Goal: Task Accomplishment & Management: Manage account settings

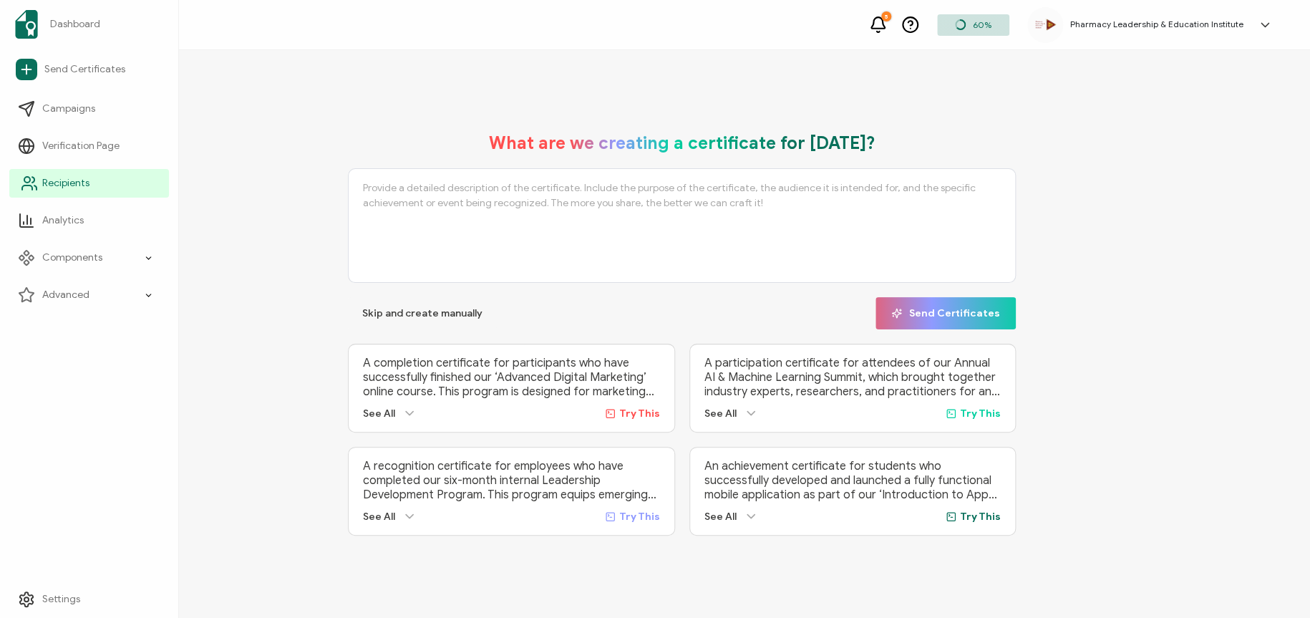
click at [52, 178] on span "Recipients" at bounding box center [65, 183] width 47 height 14
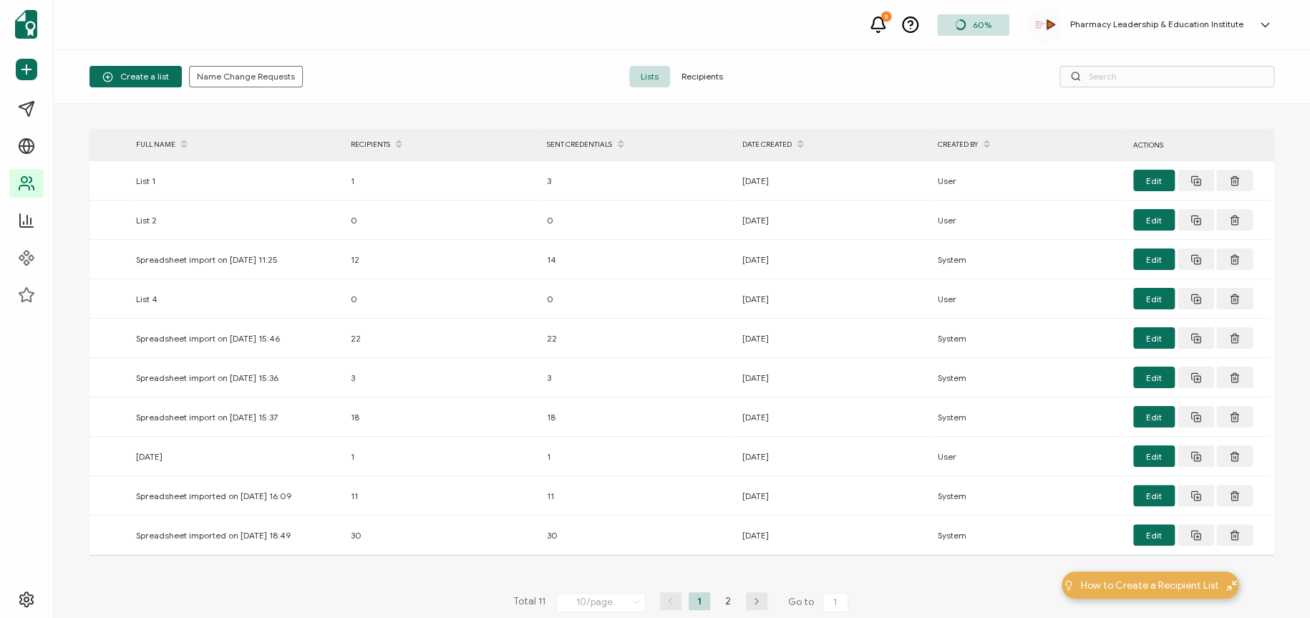
click at [880, 28] on icon at bounding box center [878, 22] width 14 height 11
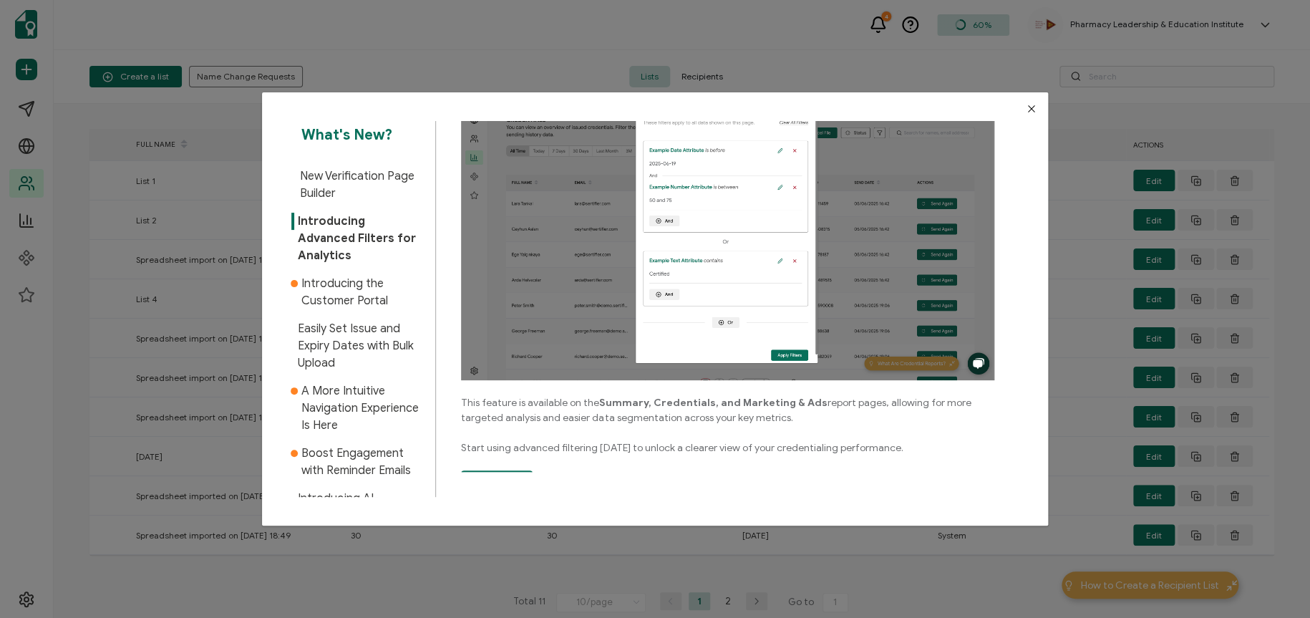
scroll to position [185, 0]
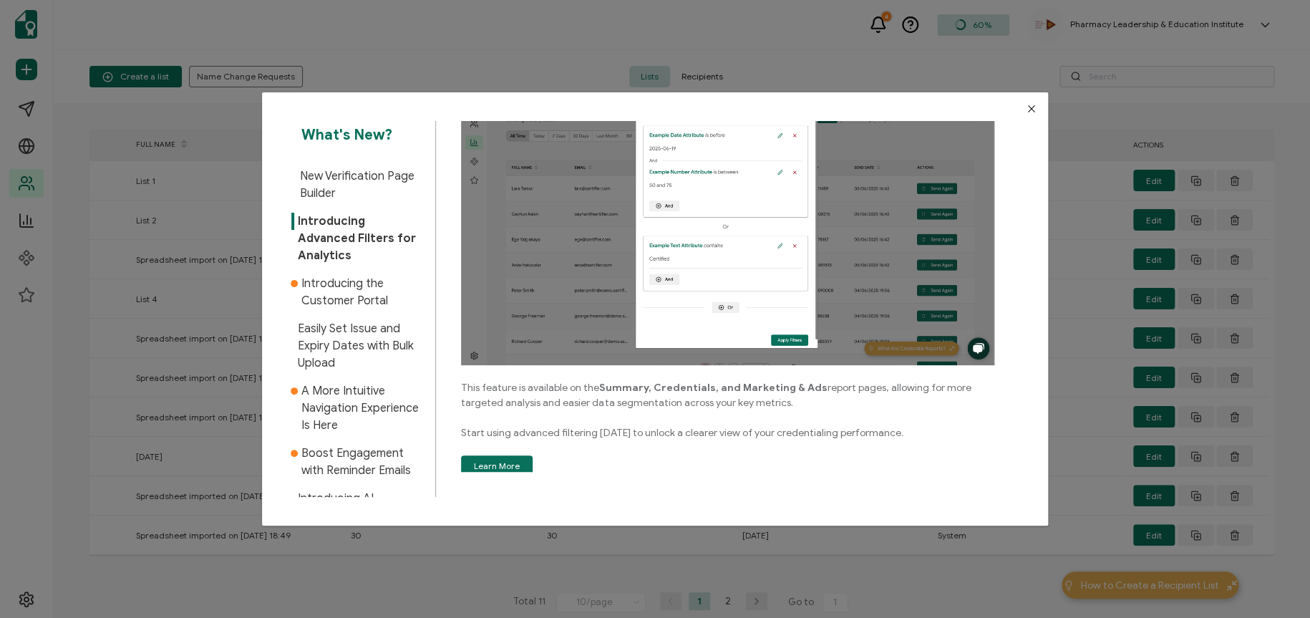
click at [366, 281] on span "Introducing the Customer Portal" at bounding box center [362, 292] width 123 height 34
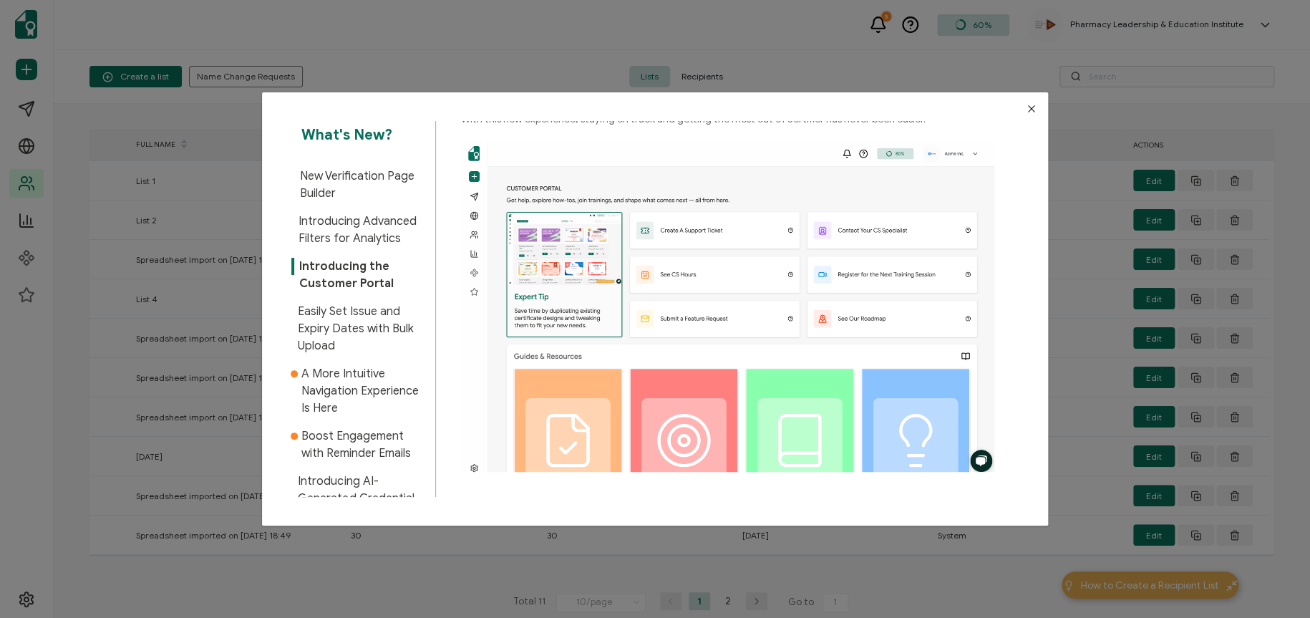
click at [395, 328] on span "Easily Set Issue and Expiry Dates with Bulk Upload" at bounding box center [361, 329] width 127 height 52
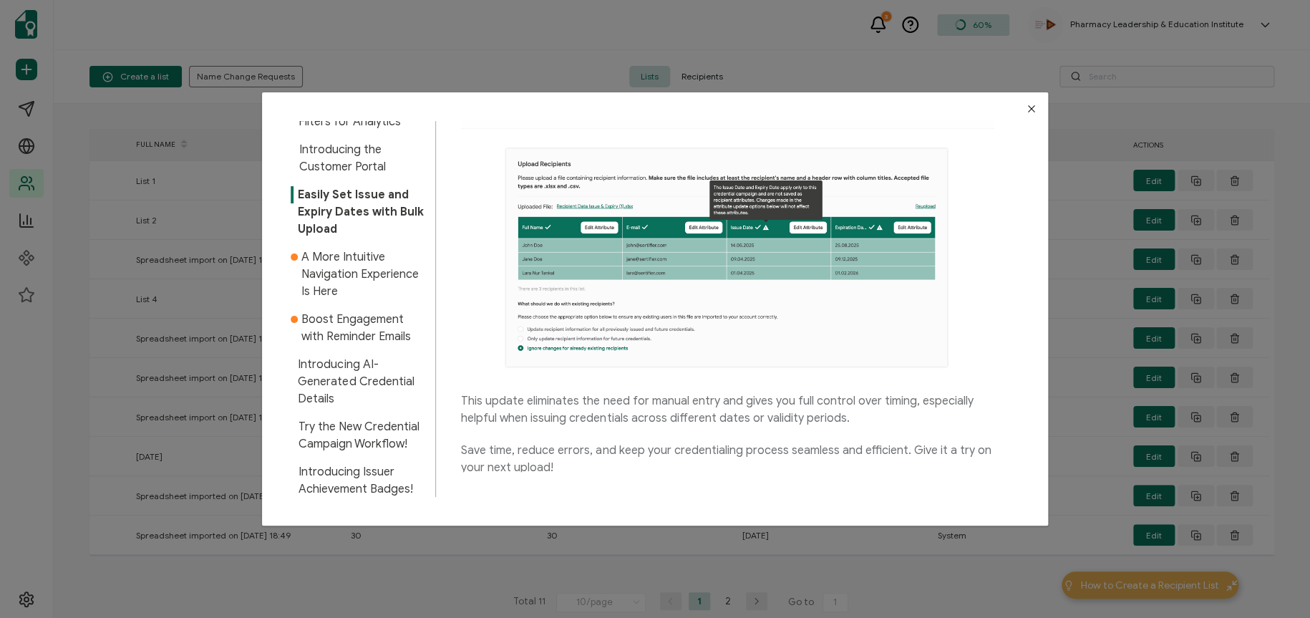
scroll to position [143, 0]
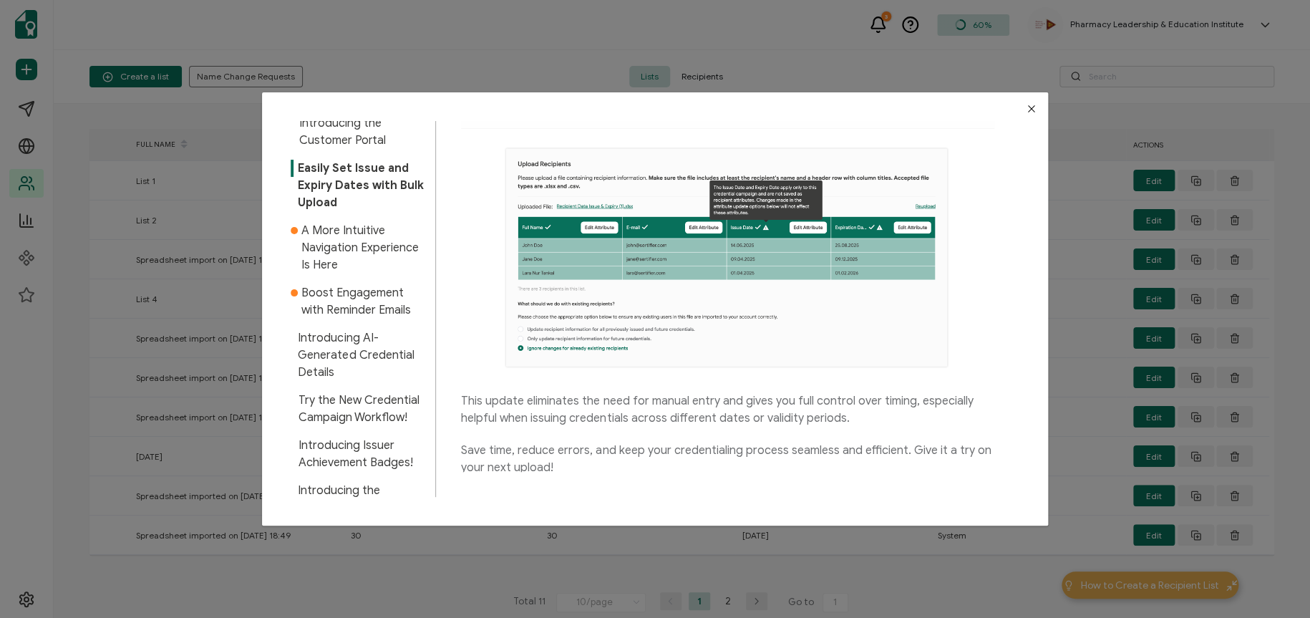
click at [369, 253] on span "A More Intuitive Navigation Experience Is Here" at bounding box center [362, 248] width 123 height 52
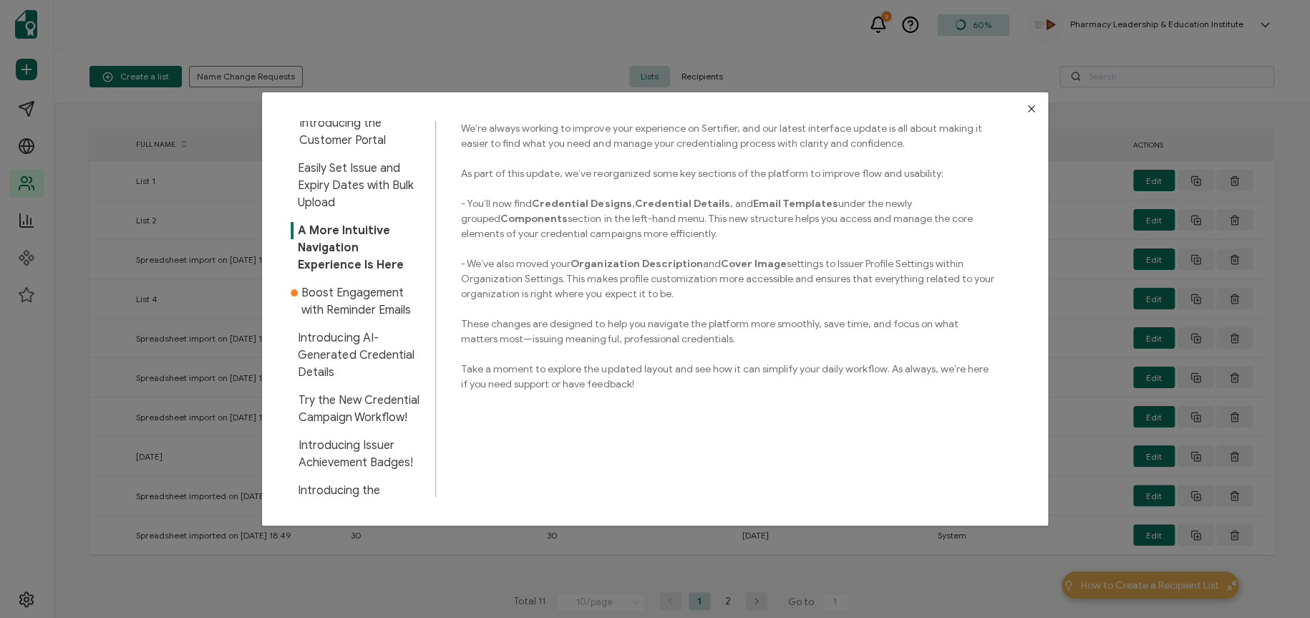
click at [364, 295] on span "Boost Engagement with Reminder Emails" at bounding box center [362, 301] width 123 height 34
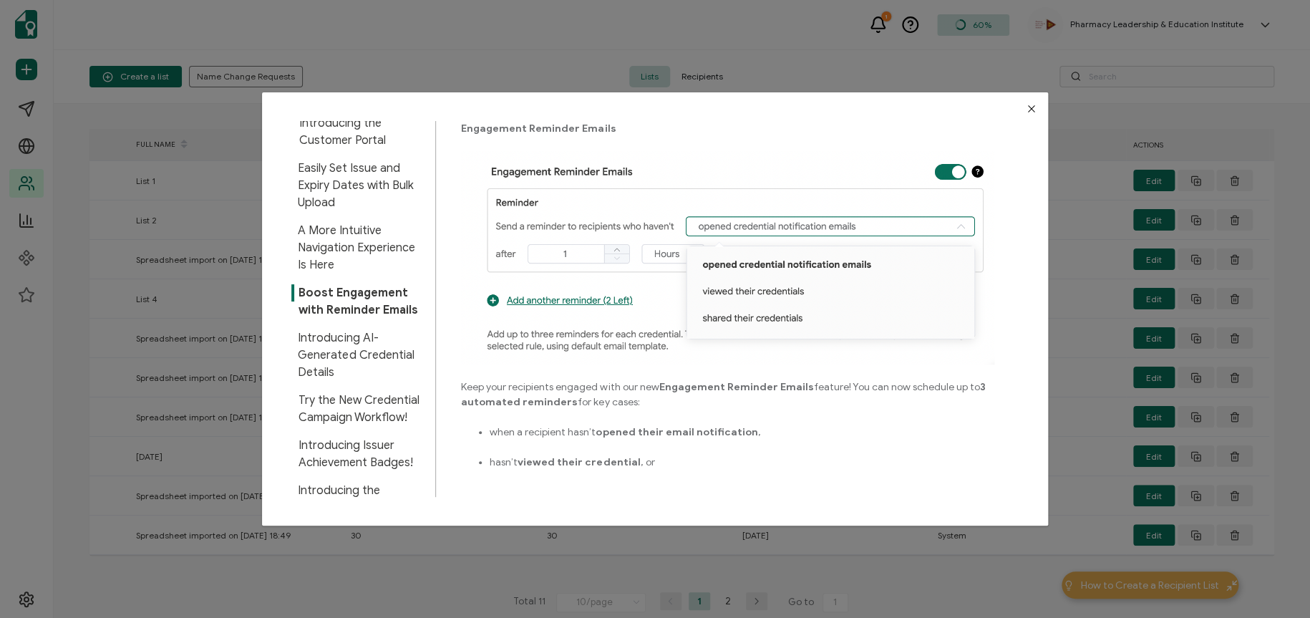
click at [364, 295] on span "Boost Engagement with Reminder Emails" at bounding box center [361, 301] width 127 height 34
click at [365, 248] on span "A More Intuitive Navigation Experience Is Here" at bounding box center [361, 248] width 127 height 52
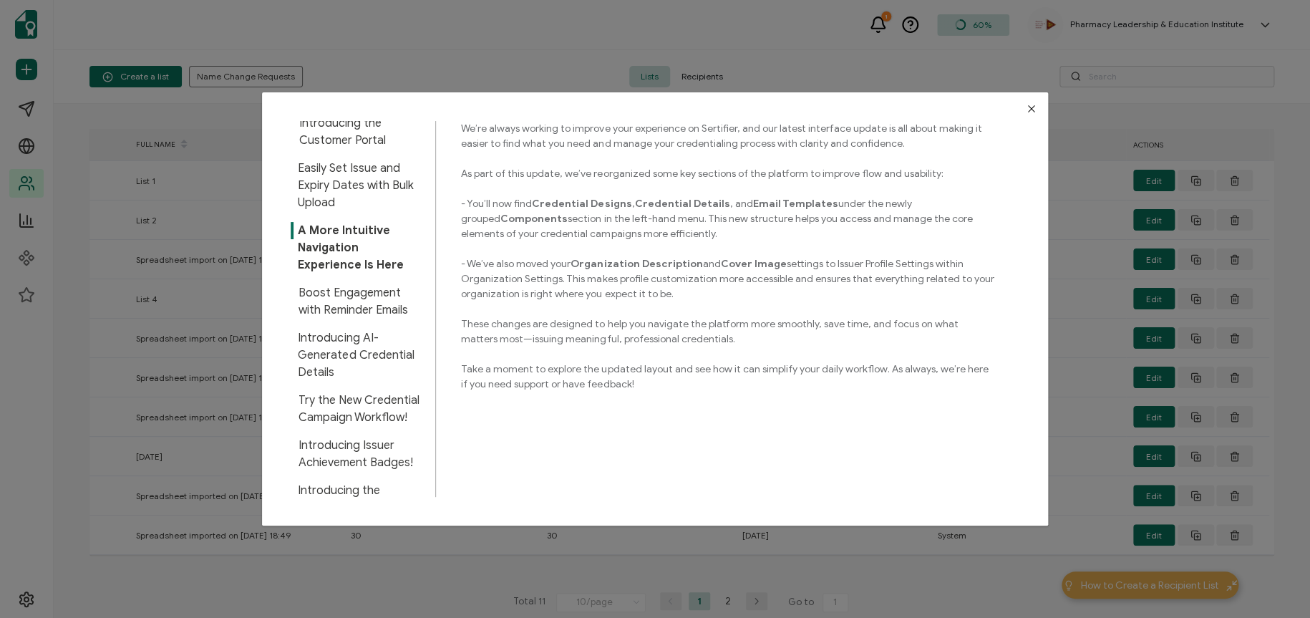
click at [630, 342] on p "These changes are designed to help you navigate the platform more smoothly, sav…" at bounding box center [727, 331] width 533 height 30
drag, startPoint x: 1031, startPoint y: 105, endPoint x: 558, endPoint y: 282, distance: 504.6
click at [573, 288] on div "What's New? New Verification Page Builder Introducing Advanced Filters for Anal…" at bounding box center [655, 308] width 786 height 432
click at [333, 242] on span "A More Intuitive Navigation Experience Is Here" at bounding box center [361, 248] width 127 height 52
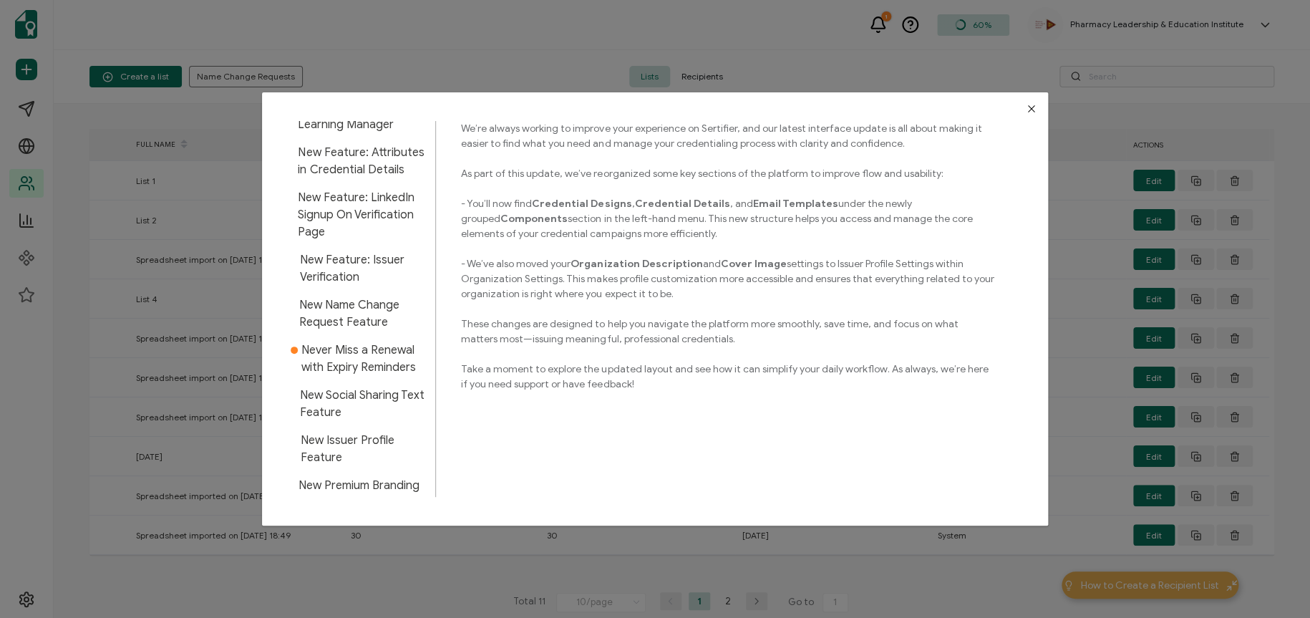
scroll to position [716, 0]
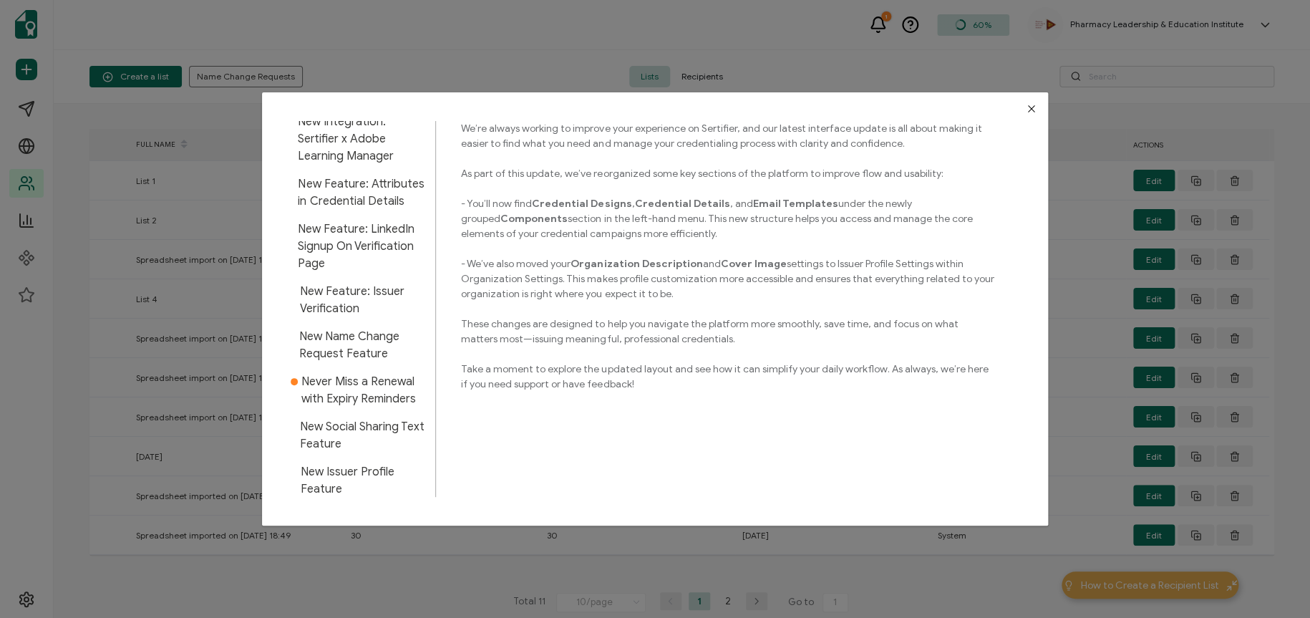
click at [319, 400] on span "Never Miss a Renewal with Expiry Reminders" at bounding box center [362, 390] width 123 height 34
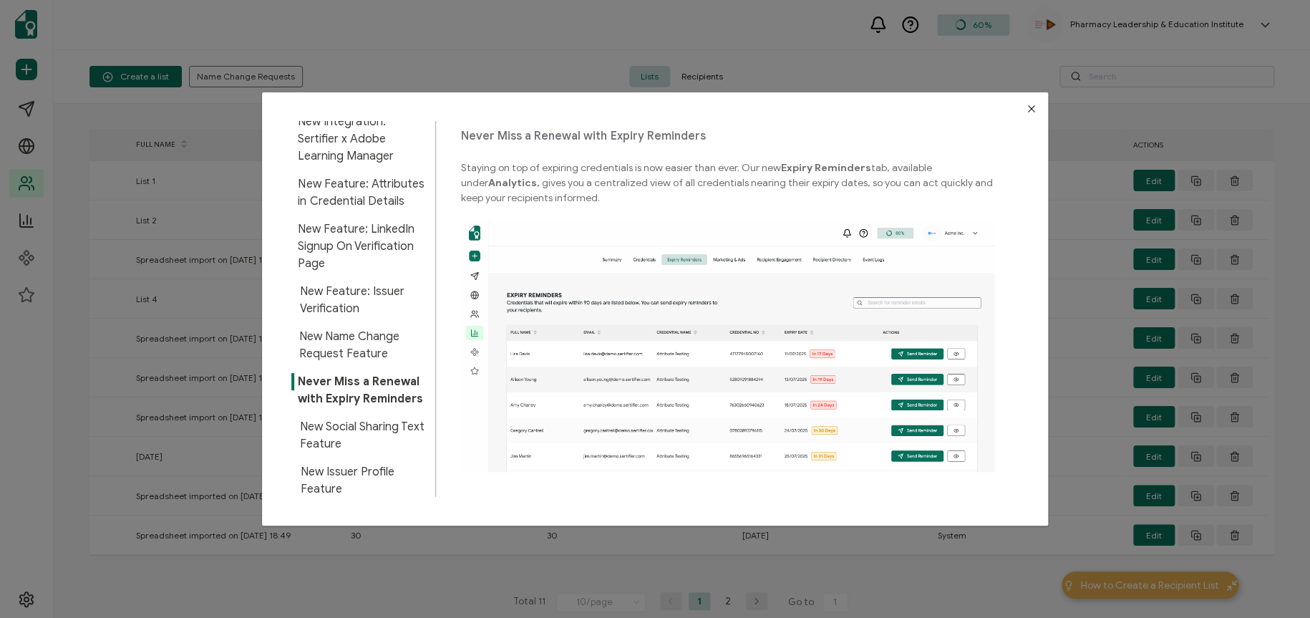
scroll to position [0, 0]
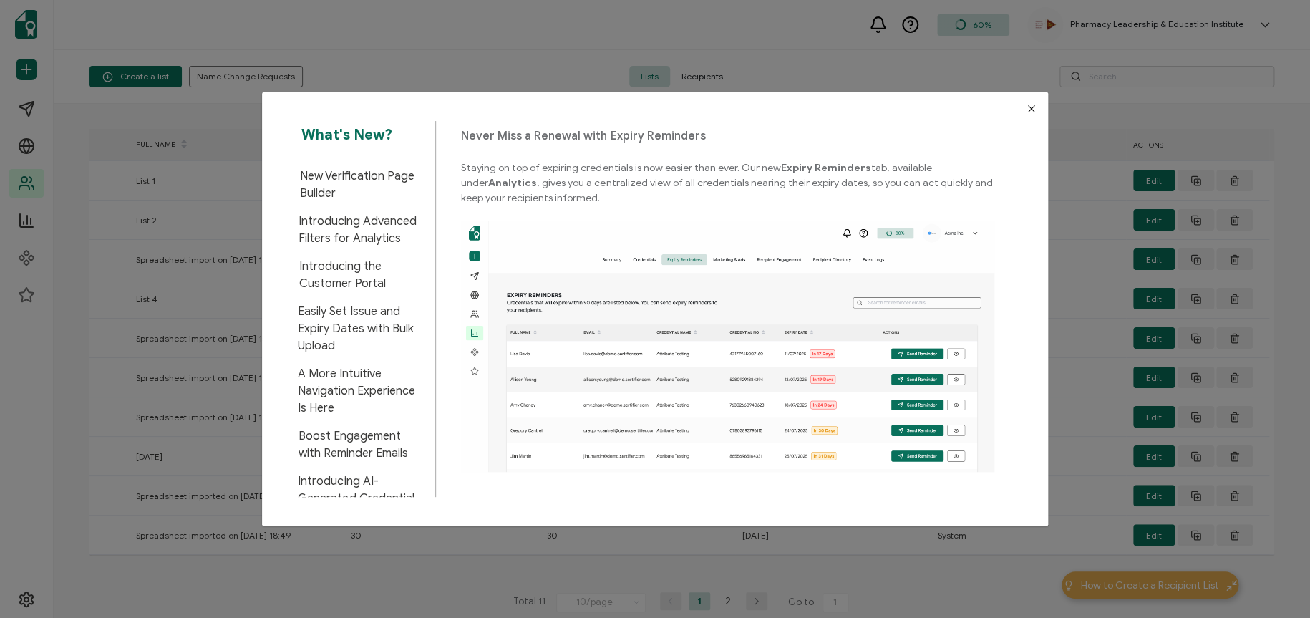
click at [1029, 107] on icon "Close" at bounding box center [1031, 108] width 11 height 11
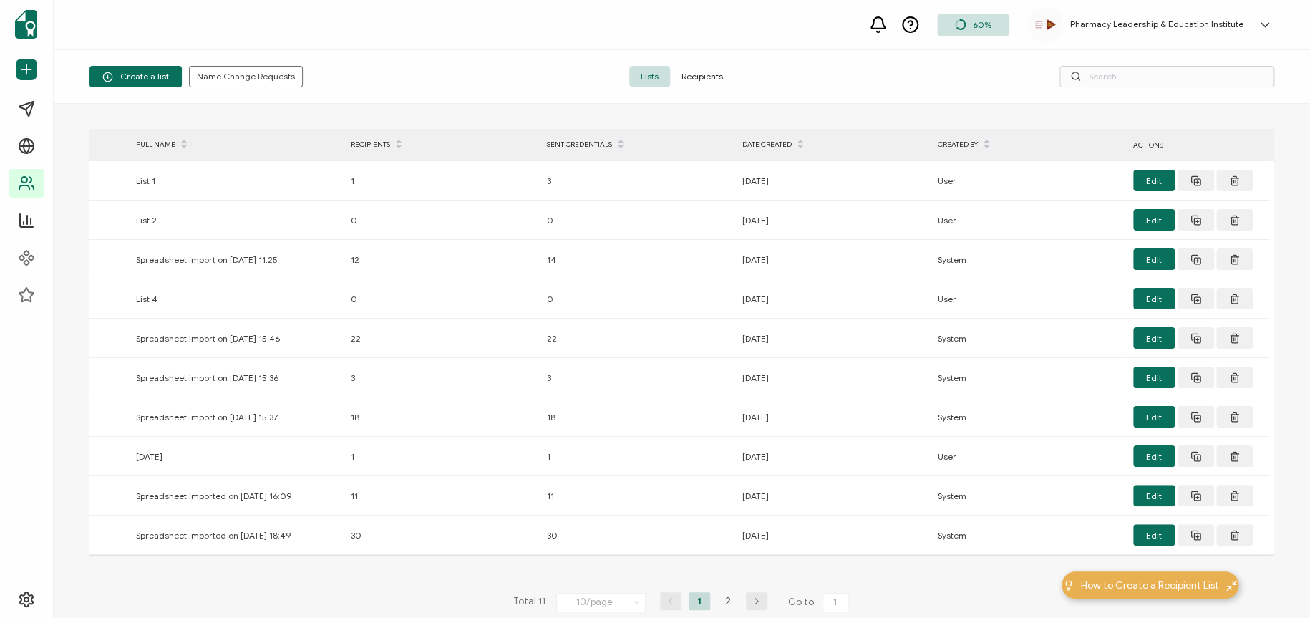
click at [718, 80] on span "Recipients" at bounding box center [702, 76] width 64 height 21
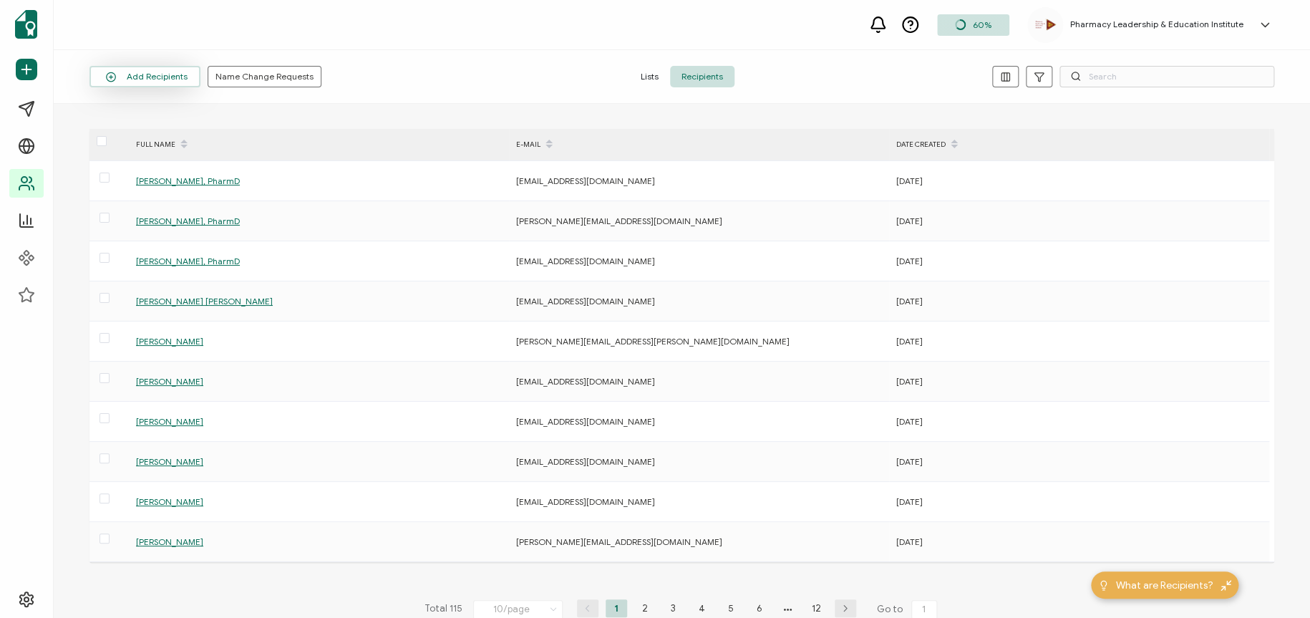
click at [126, 71] on button "Add Recipients" at bounding box center [145, 76] width 111 height 21
click at [131, 111] on span "Upload Spreadsheet" at bounding box center [161, 115] width 82 height 11
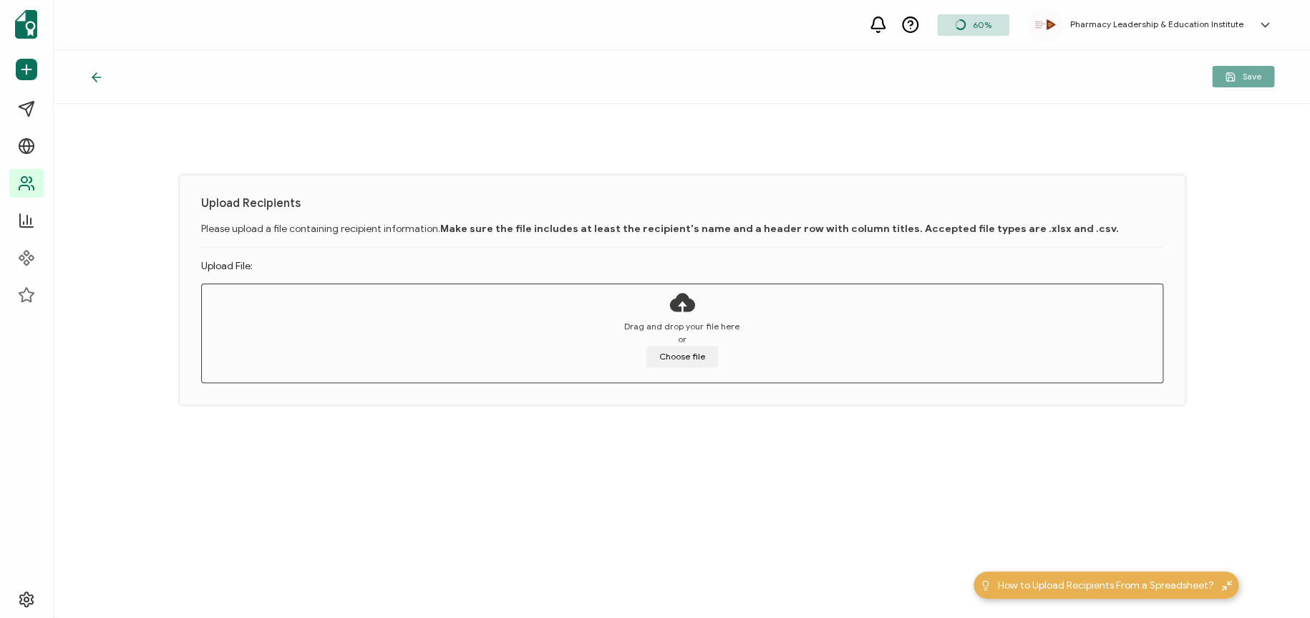
click at [682, 431] on div "Upload Recipients Please upload a file containing recipient information. Make s…" at bounding box center [682, 361] width 1257 height 514
click at [701, 353] on button "Choose file" at bounding box center [683, 356] width 72 height 21
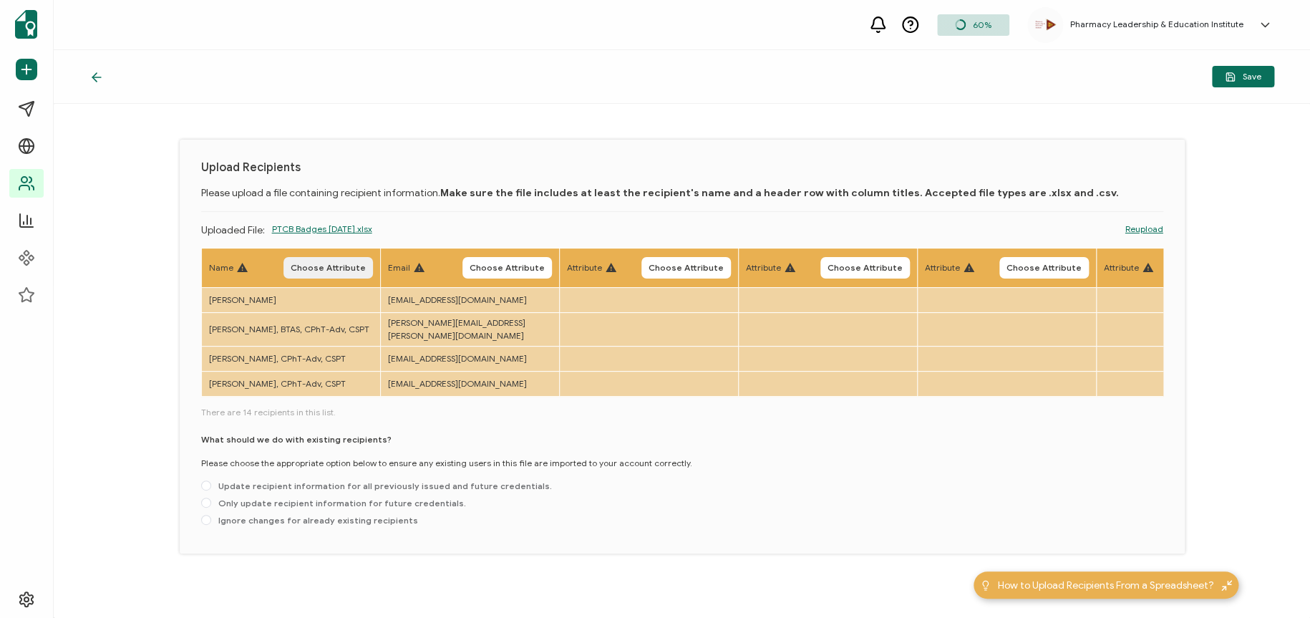
click at [353, 260] on button "Choose Attribute" at bounding box center [329, 267] width 90 height 21
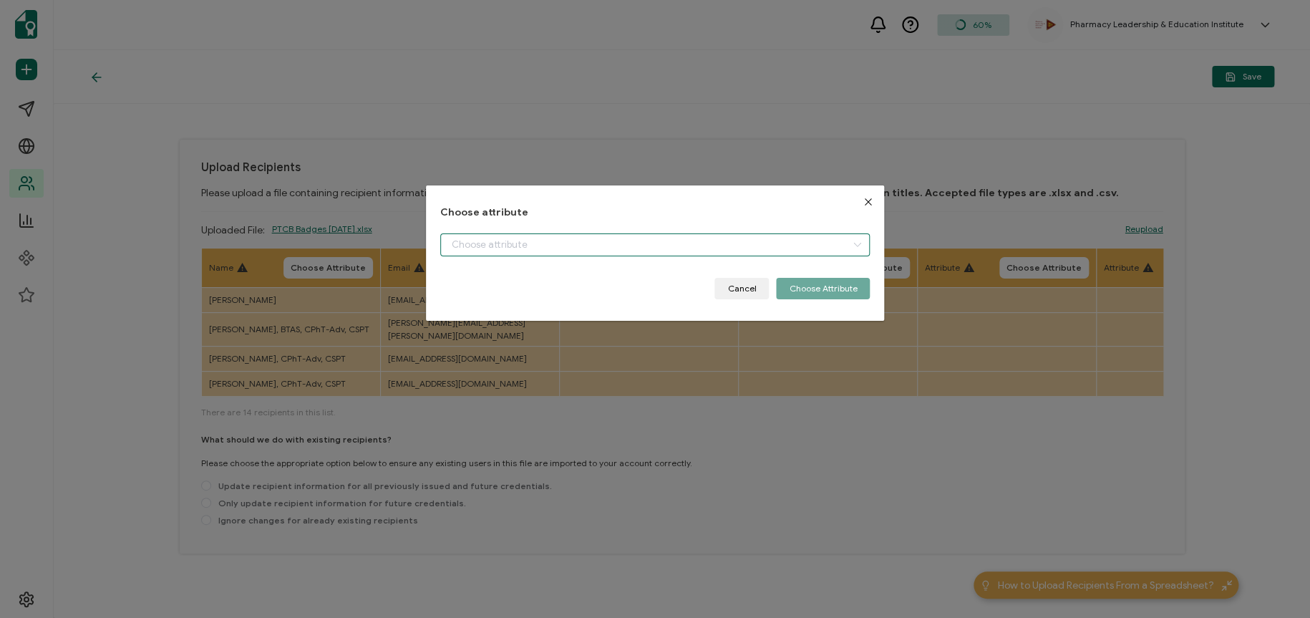
click at [540, 247] on input "dialog" at bounding box center [655, 244] width 430 height 23
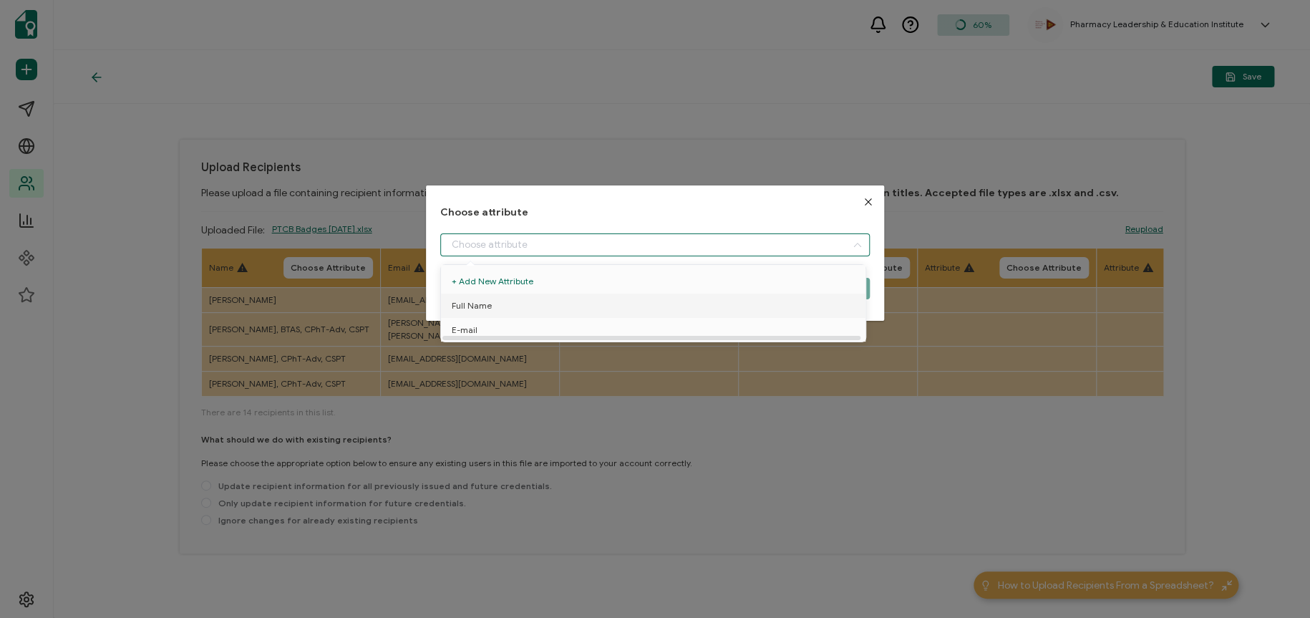
click at [504, 299] on li "Full Name" at bounding box center [655, 306] width 437 height 24
type input "Full Name"
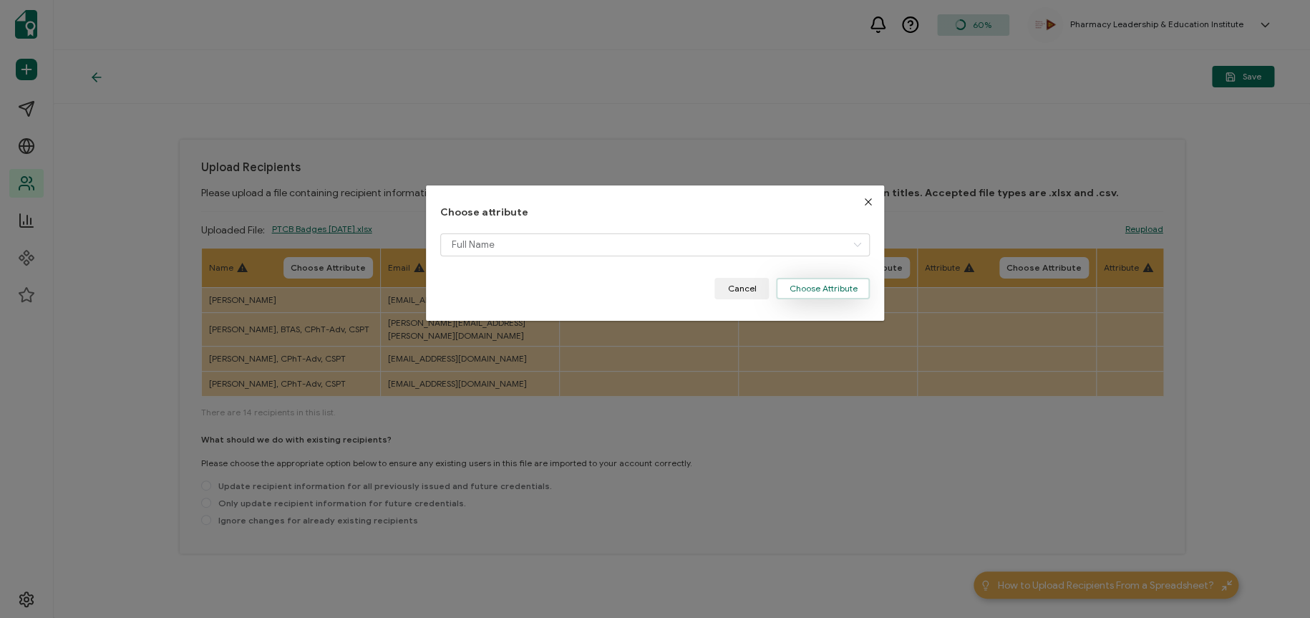
click at [841, 291] on button "Choose Attribute" at bounding box center [823, 288] width 94 height 21
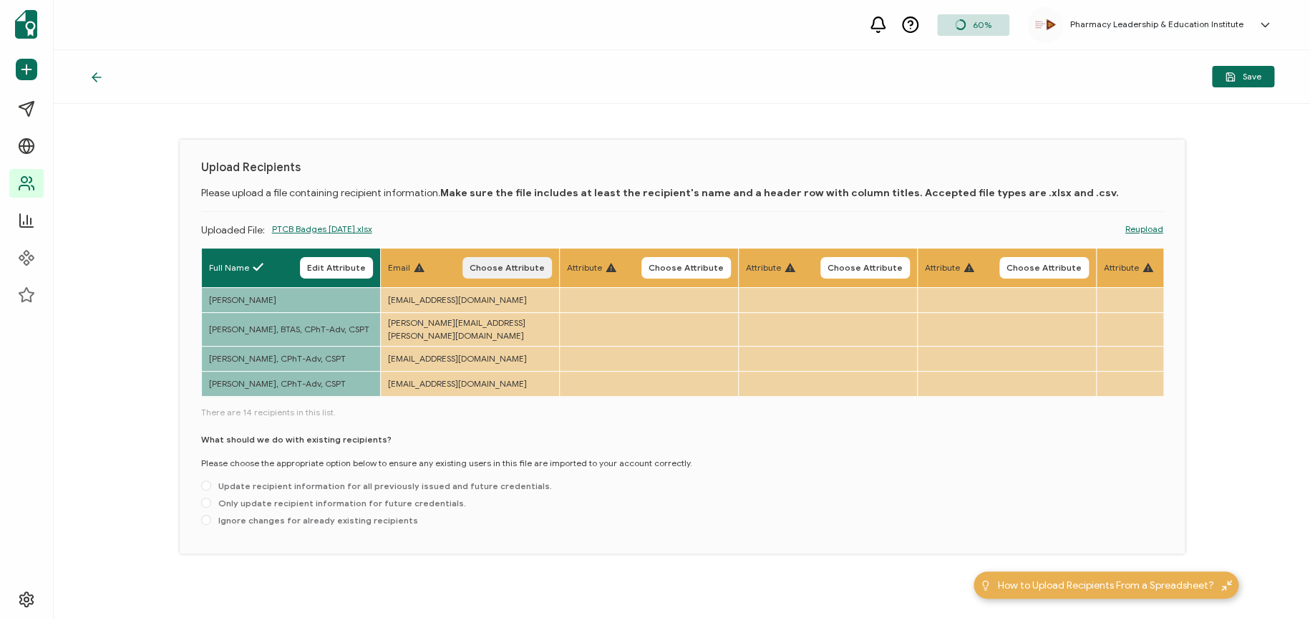
click at [530, 268] on span "Choose Attribute" at bounding box center [507, 267] width 75 height 9
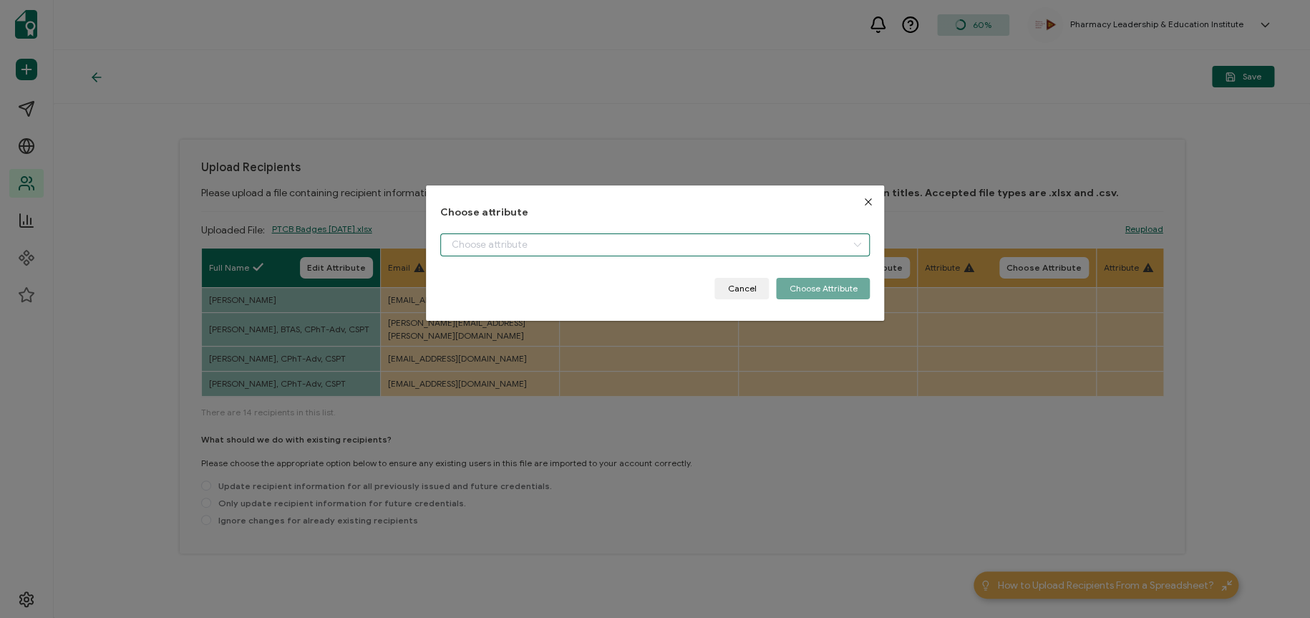
click at [520, 243] on input "dialog" at bounding box center [655, 244] width 430 height 23
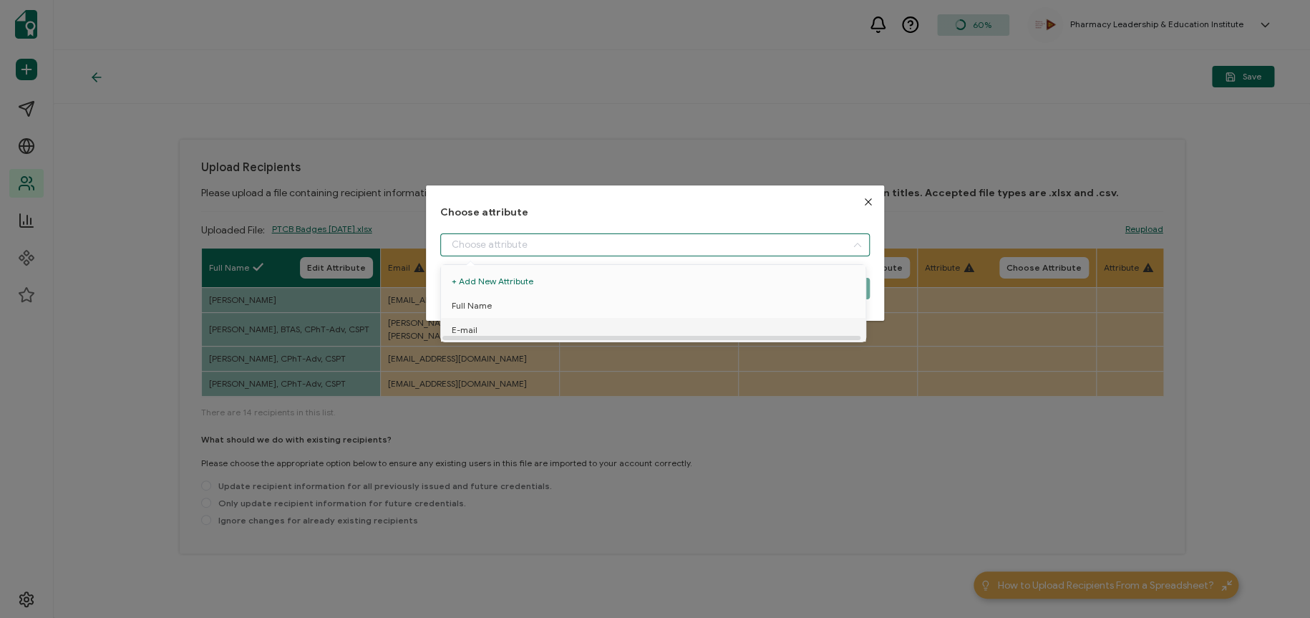
click at [480, 332] on li "E-mail" at bounding box center [655, 330] width 437 height 24
type input "E-mail"
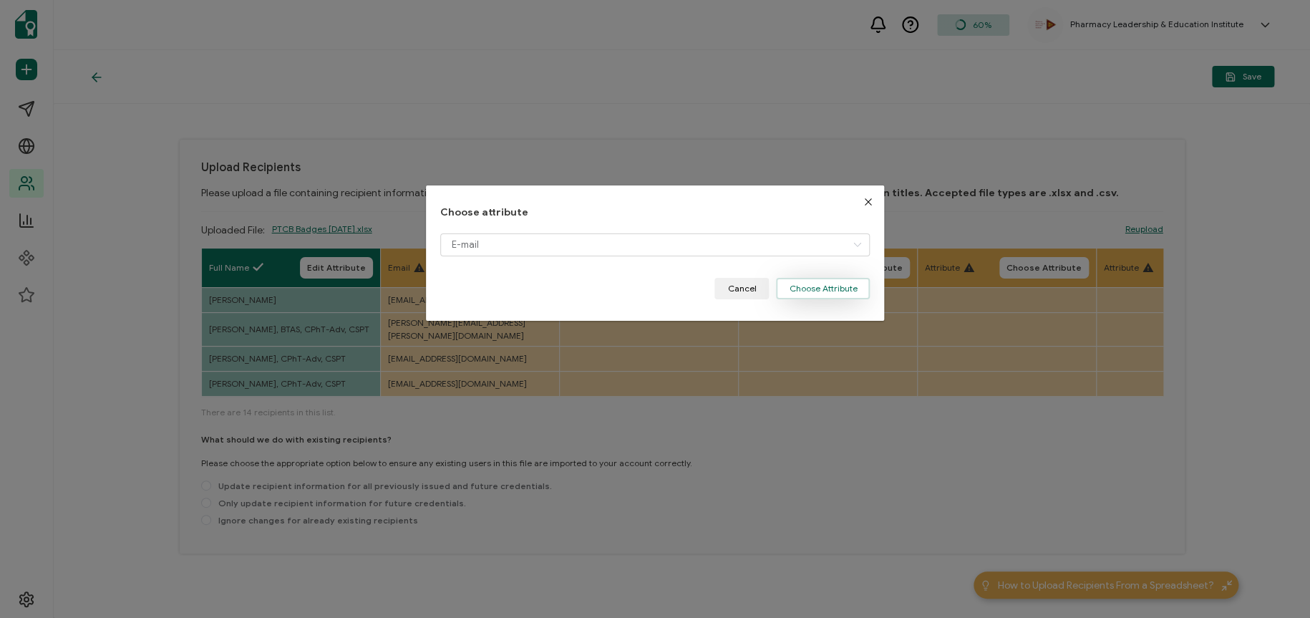
click at [811, 294] on button "Choose Attribute" at bounding box center [823, 288] width 94 height 21
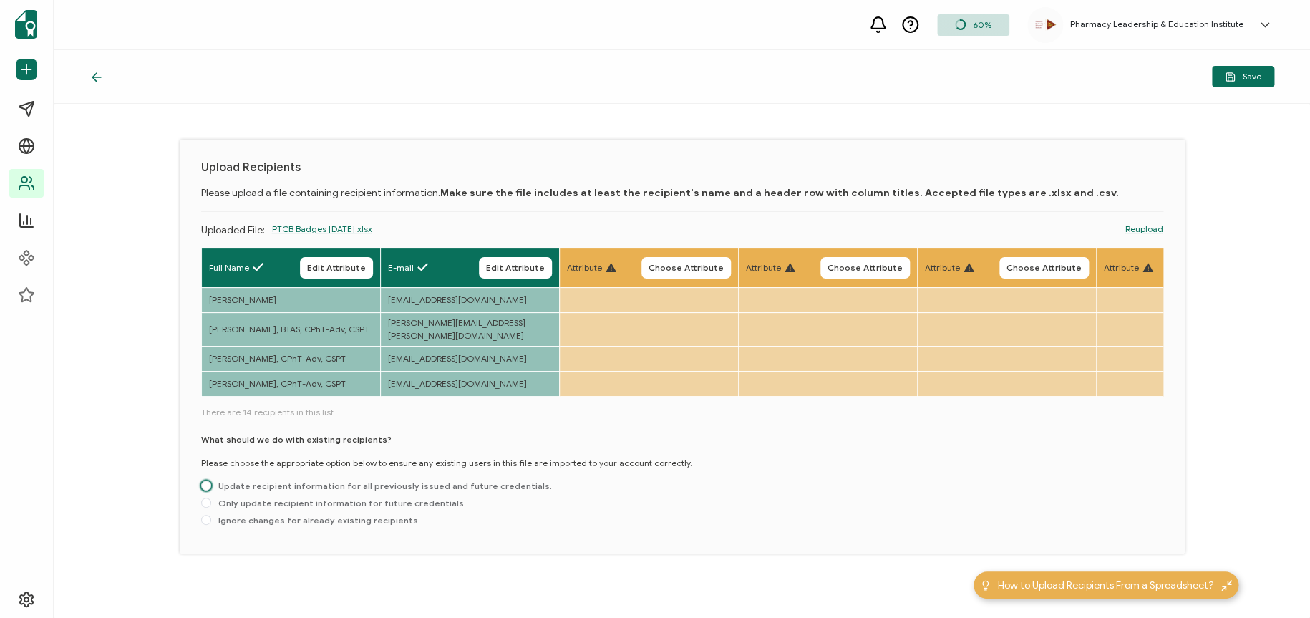
click at [211, 480] on span "Update recipient information for all previously issued and future credentials." at bounding box center [381, 485] width 341 height 11
click at [211, 480] on input "Update recipient information for all previously issued and future credentials." at bounding box center [206, 485] width 10 height 11
radio input "true"
click at [1164, 88] on div "Save" at bounding box center [682, 77] width 1257 height 54
click at [1164, 72] on span "Save" at bounding box center [1243, 77] width 37 height 11
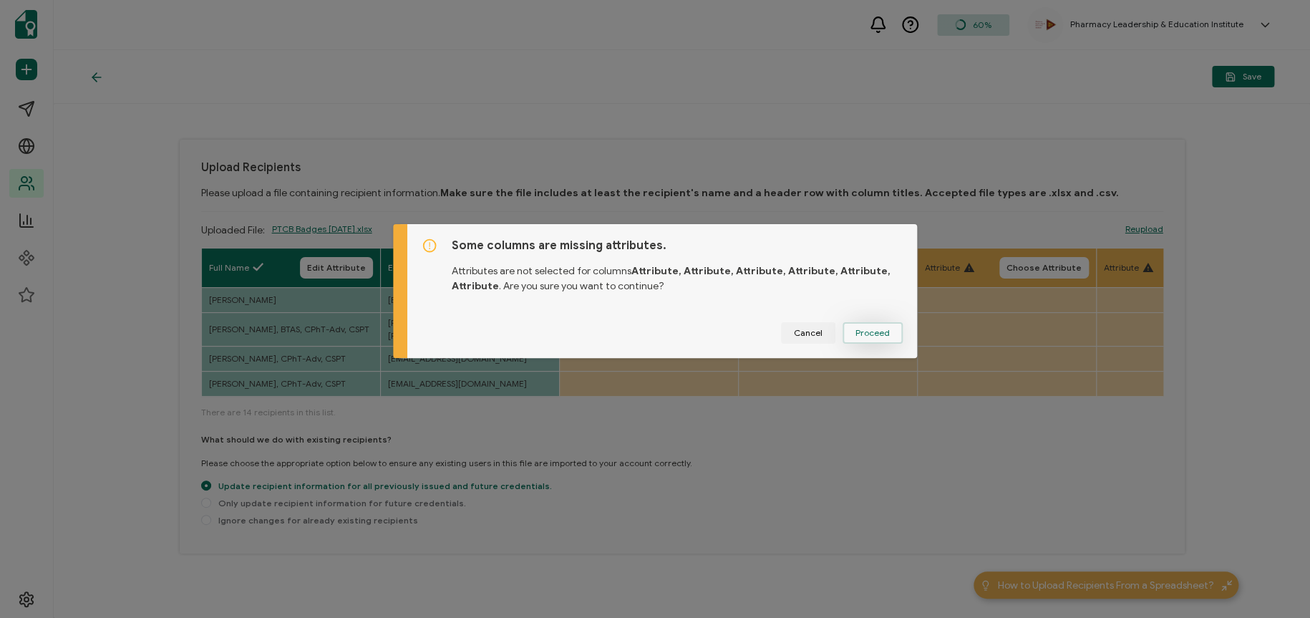
click at [893, 336] on button "Proceed" at bounding box center [873, 332] width 60 height 21
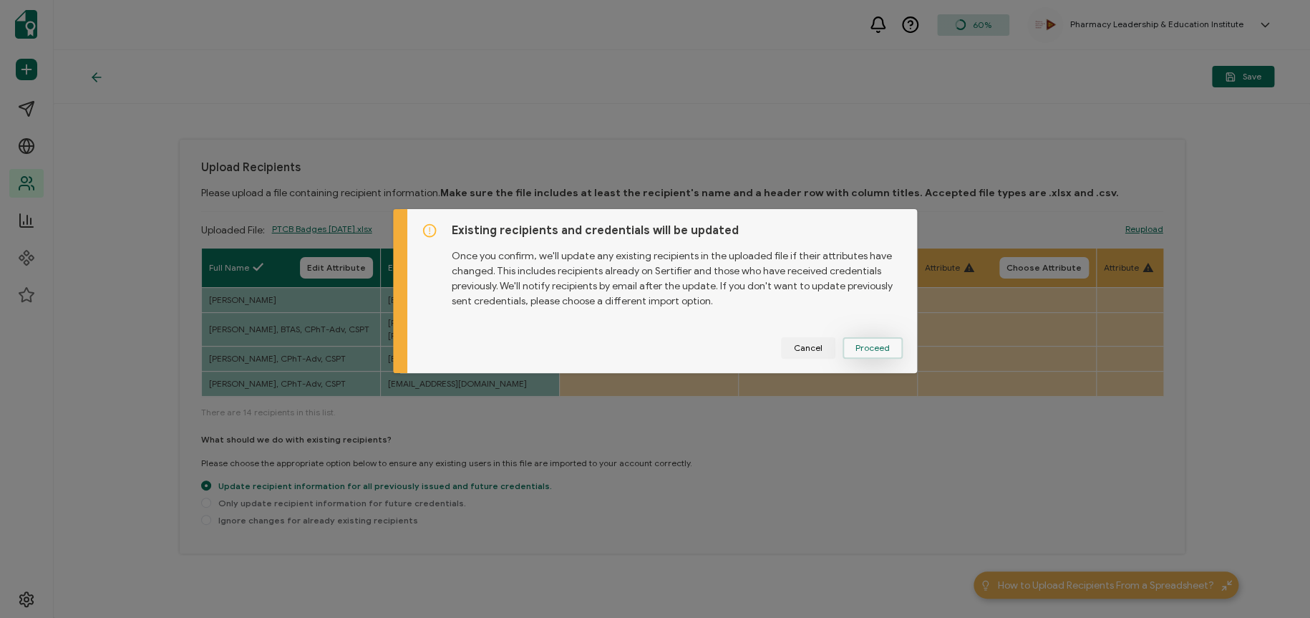
click at [0, 0] on span "Proceed" at bounding box center [0, 0] width 0 height 0
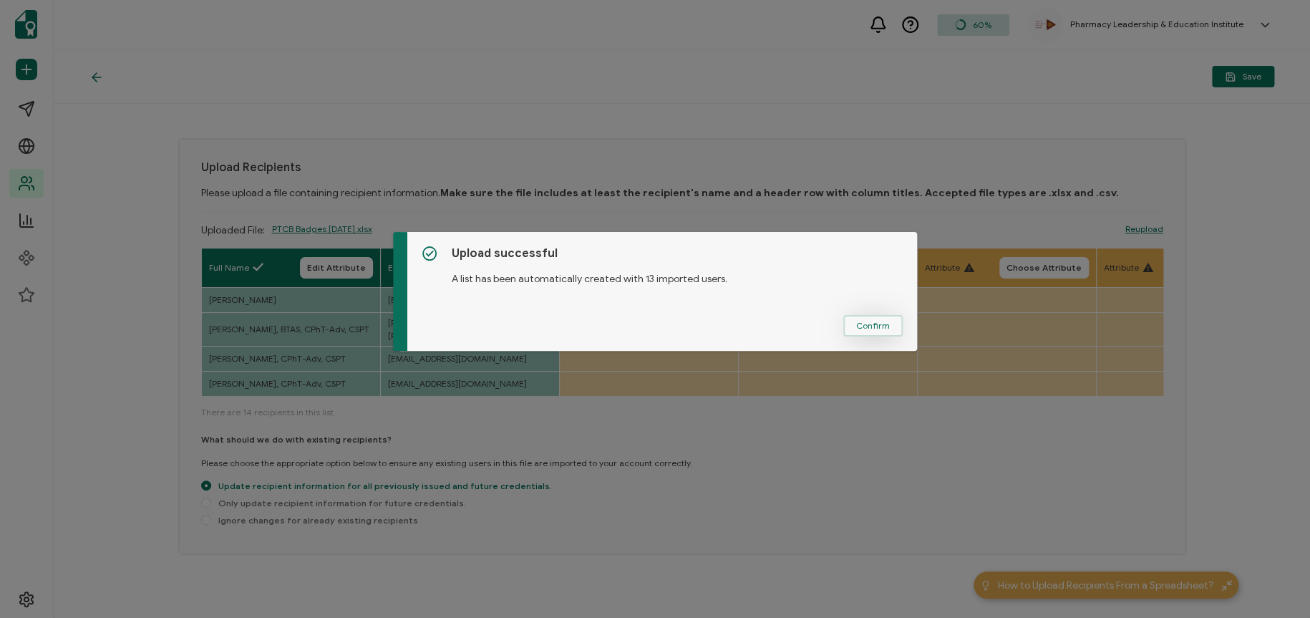
click at [866, 333] on button "Confirm" at bounding box center [872, 325] width 59 height 21
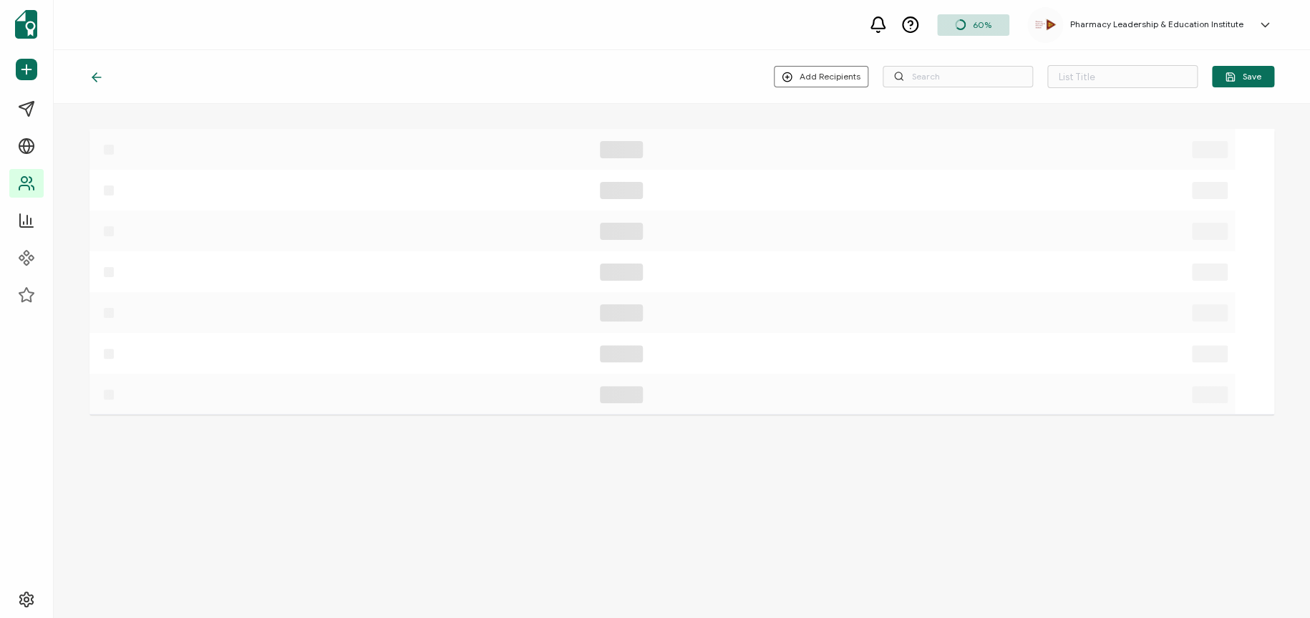
type input "Spreadsheet imported on [DATE] 13:27"
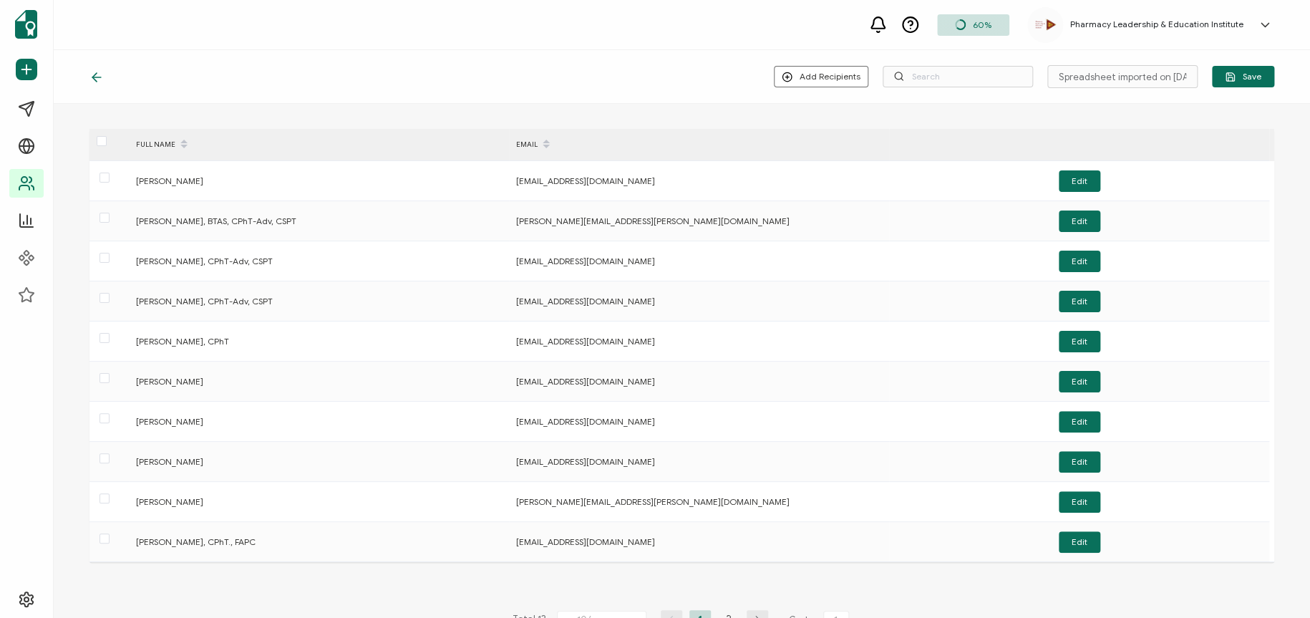
click at [561, 77] on div "Add Recipients Upload New Recipients Import from Recipients Spreadsheet importe…" at bounding box center [682, 77] width 1257 height 54
click at [1164, 76] on icon "button" at bounding box center [1230, 77] width 11 height 11
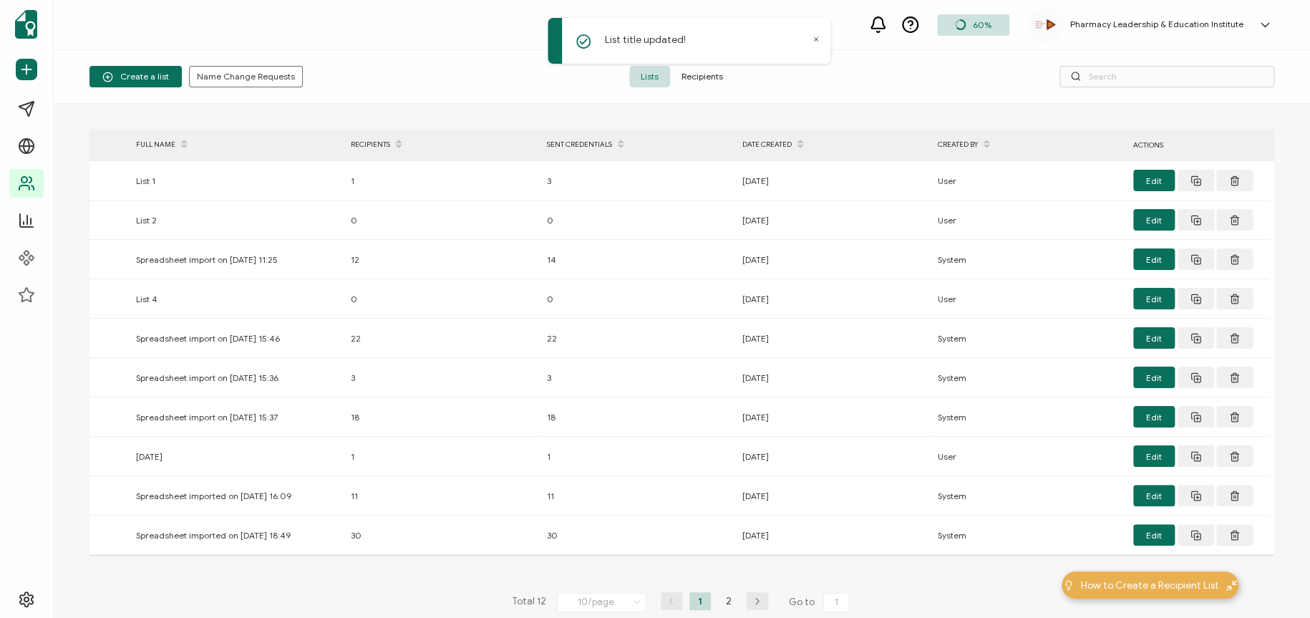
click at [640, 78] on span "Lists" at bounding box center [649, 76] width 41 height 21
click at [788, 142] on div "DATE CREATED" at bounding box center [832, 144] width 195 height 24
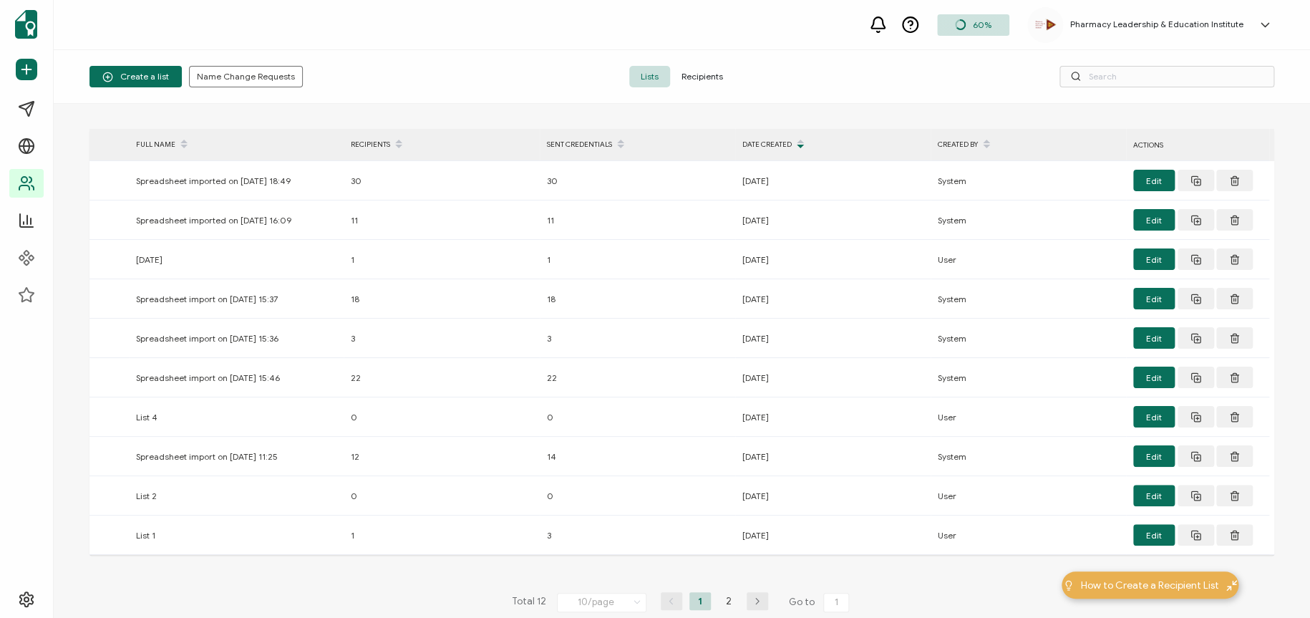
click at [788, 142] on div "DATE CREATED" at bounding box center [832, 144] width 195 height 24
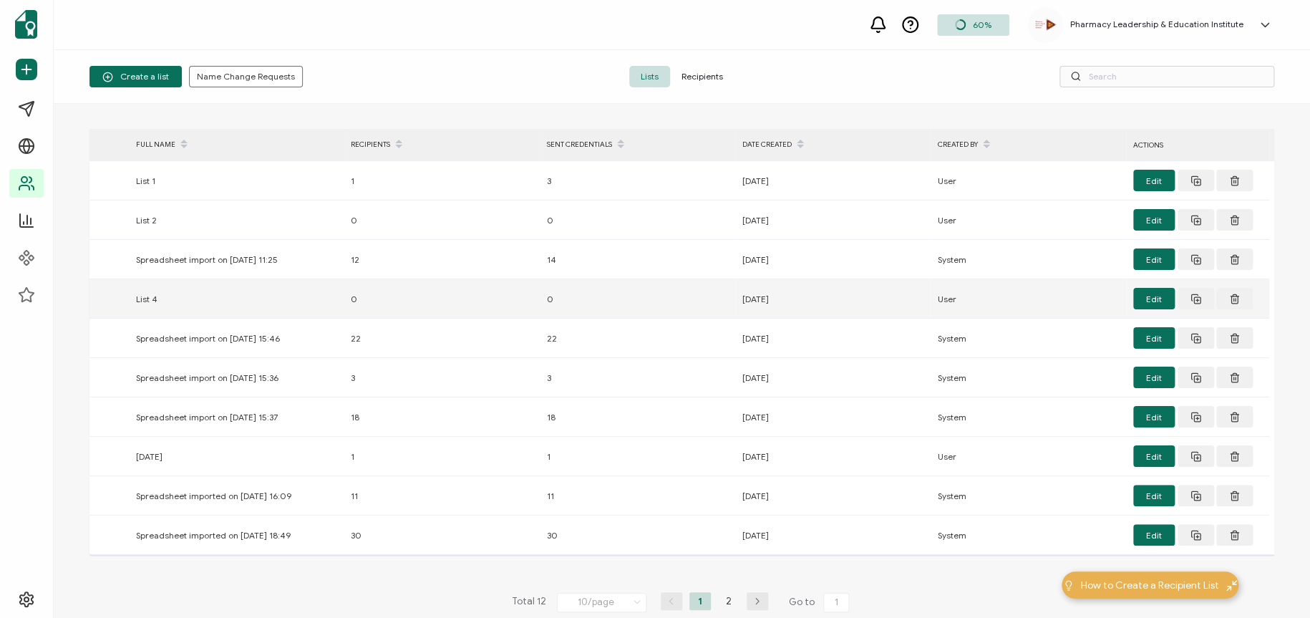
scroll to position [99, 0]
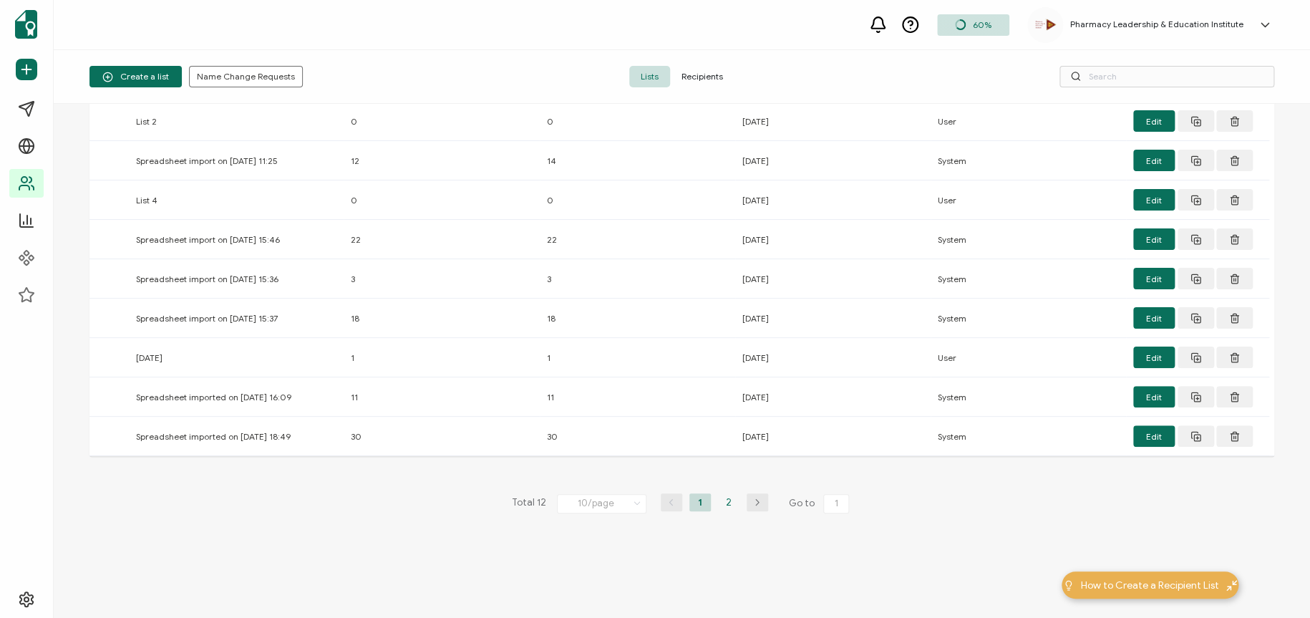
click at [734, 505] on li "2" at bounding box center [728, 502] width 21 height 18
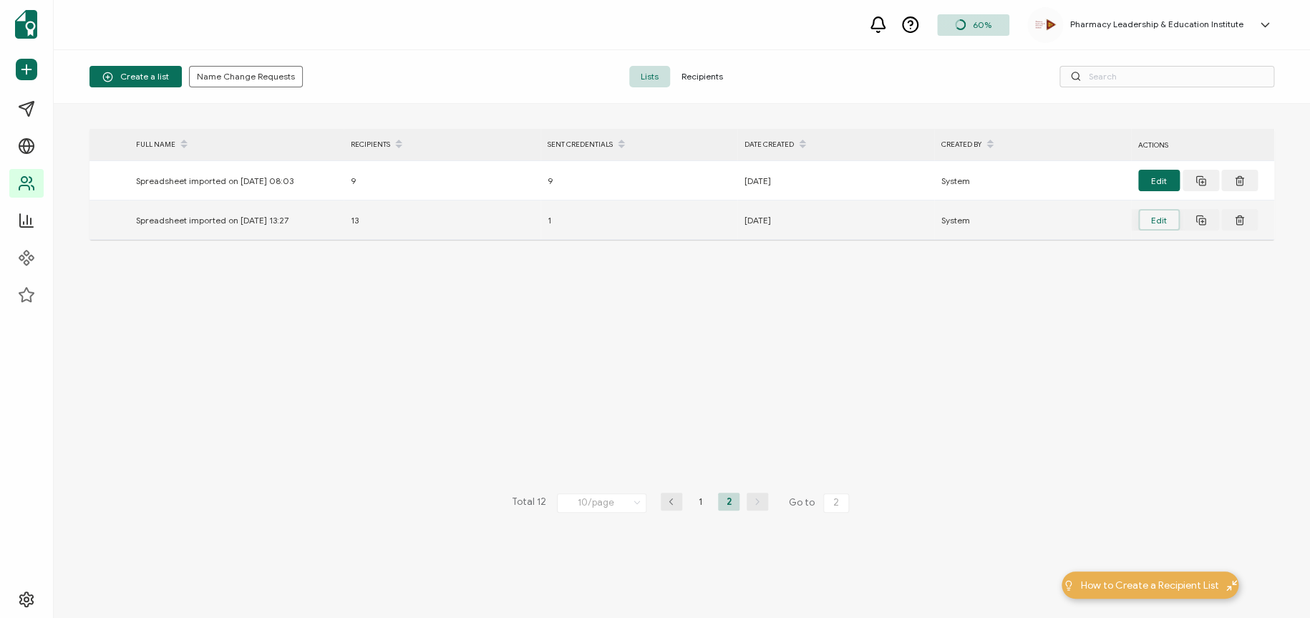
click at [1153, 220] on button "Edit" at bounding box center [1159, 219] width 42 height 21
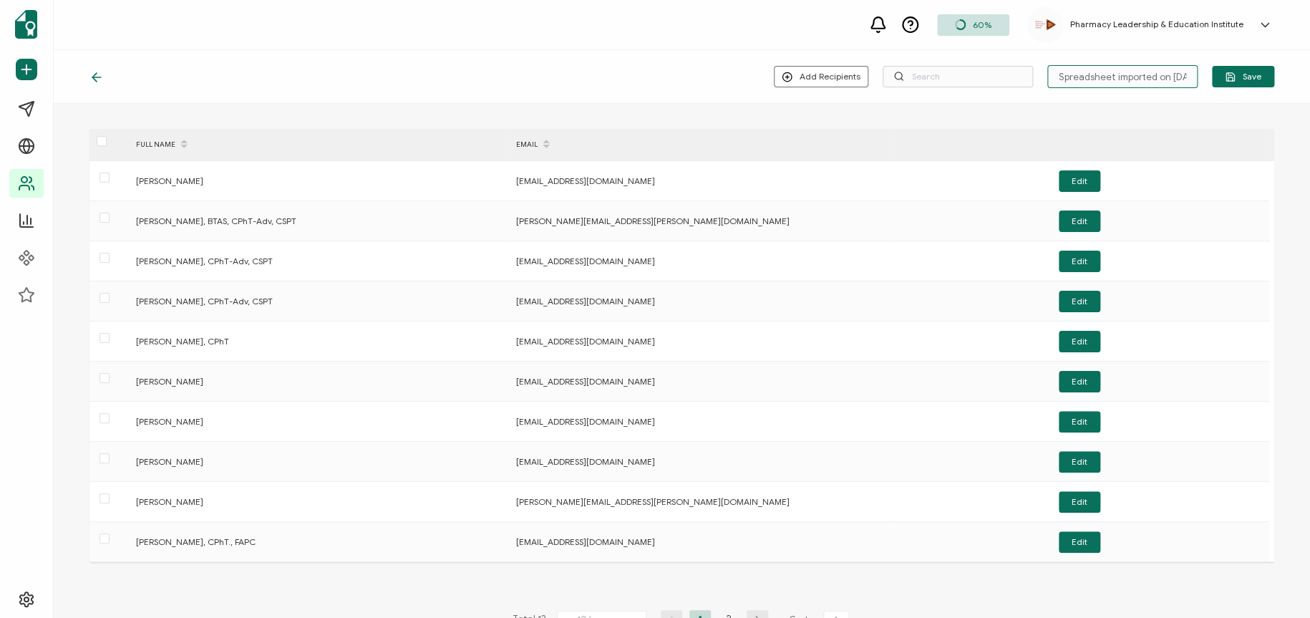
click at [1164, 71] on input "Spreadsheet imported on [DATE] 13:27" at bounding box center [1123, 76] width 150 height 23
drag, startPoint x: 1048, startPoint y: 75, endPoint x: 1262, endPoint y: 71, distance: 214.1
click at [1164, 71] on div "Add Recipients Upload New Recipients Import from Recipients Spreadsheet importe…" at bounding box center [1024, 76] width 500 height 23
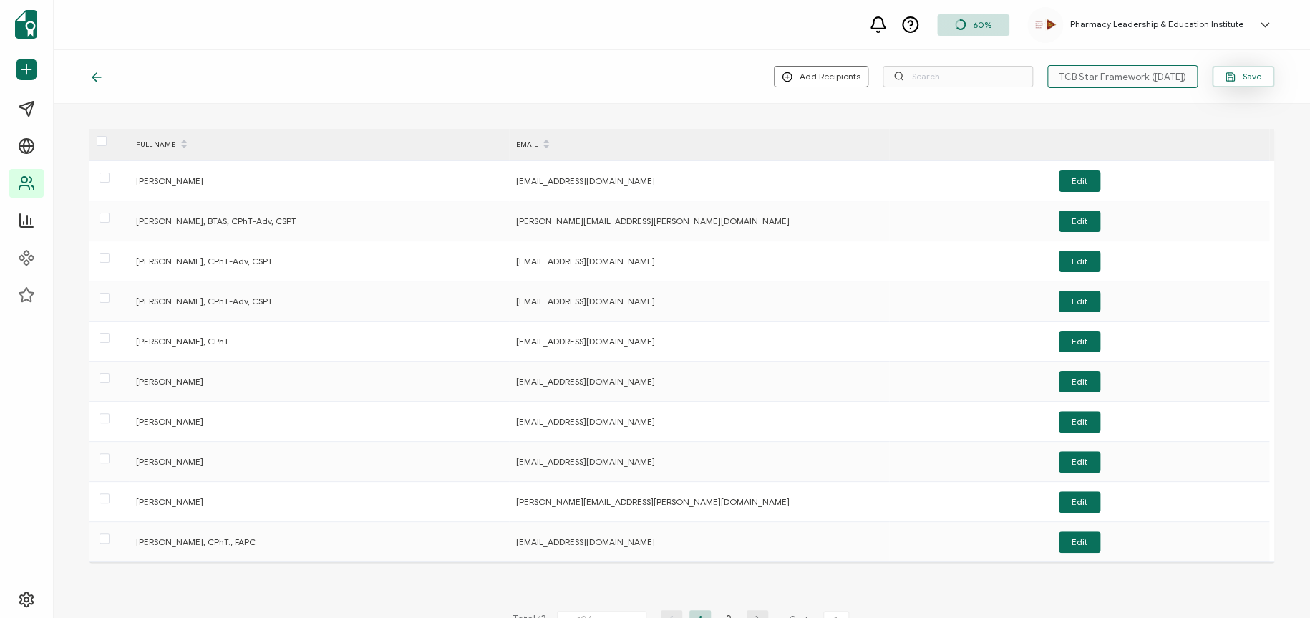
type input "PTCB Star Framework ([DATE])"
click at [1164, 71] on button "Save" at bounding box center [1243, 76] width 62 height 21
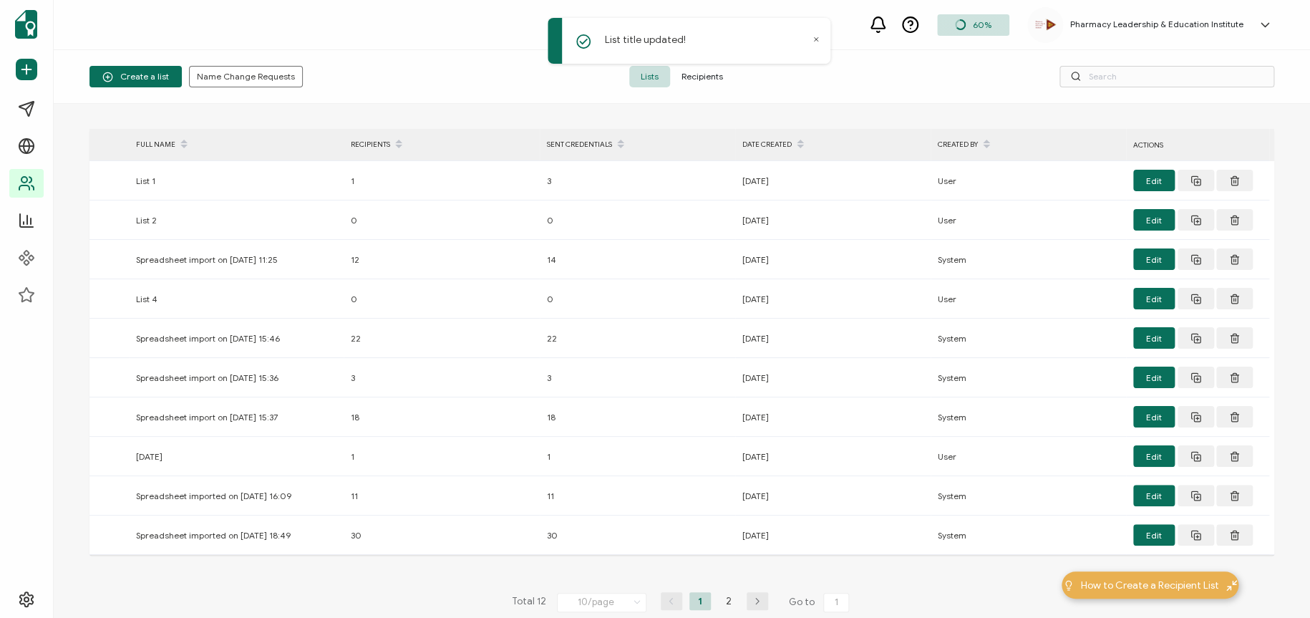
click at [772, 142] on div "DATE CREATED" at bounding box center [832, 144] width 195 height 24
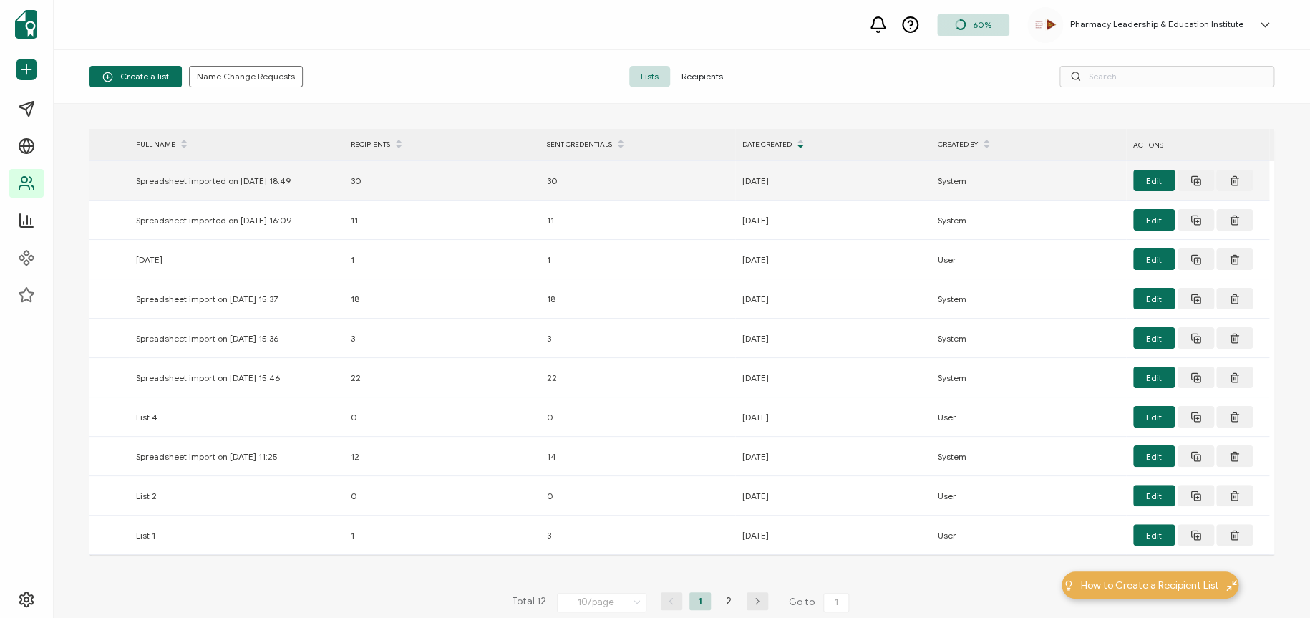
click at [234, 180] on div "Spreadsheet imported on [DATE] 18:49" at bounding box center [236, 181] width 215 height 16
click at [1159, 178] on button "Edit" at bounding box center [1154, 180] width 42 height 21
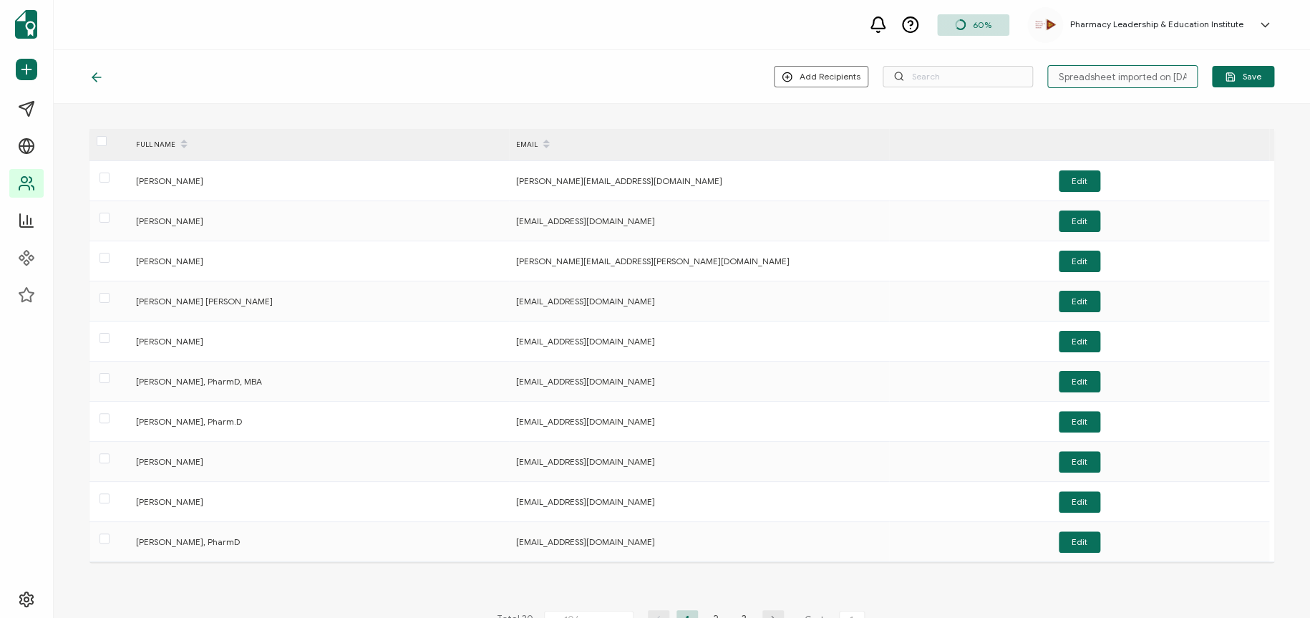
click at [1088, 83] on input "Spreadsheet imported on [DATE] 18:49" at bounding box center [1123, 76] width 150 height 23
drag, startPoint x: 1053, startPoint y: 71, endPoint x: 1192, endPoint y: 67, distance: 139.0
click at [1164, 67] on input "Spreadsheet imported on [DATE] 18:49" at bounding box center [1123, 76] width 150 height 23
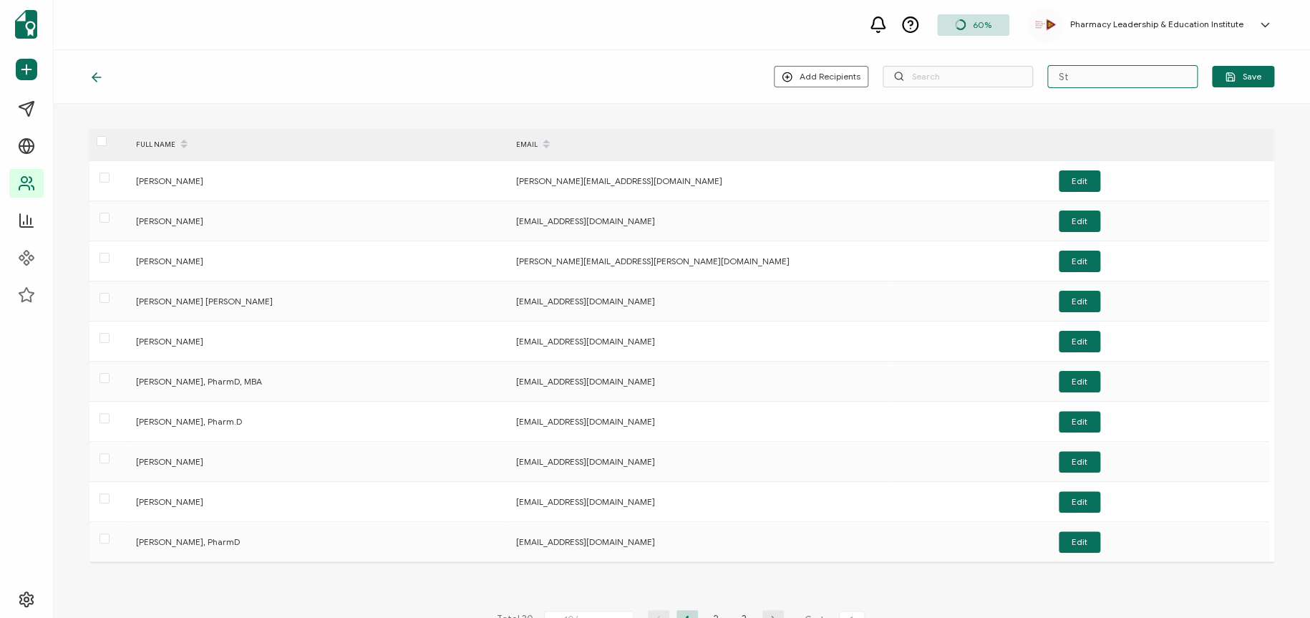
type input "S"
type input "TPA Star Framework 2024"
click at [1164, 72] on button "Save" at bounding box center [1243, 76] width 62 height 21
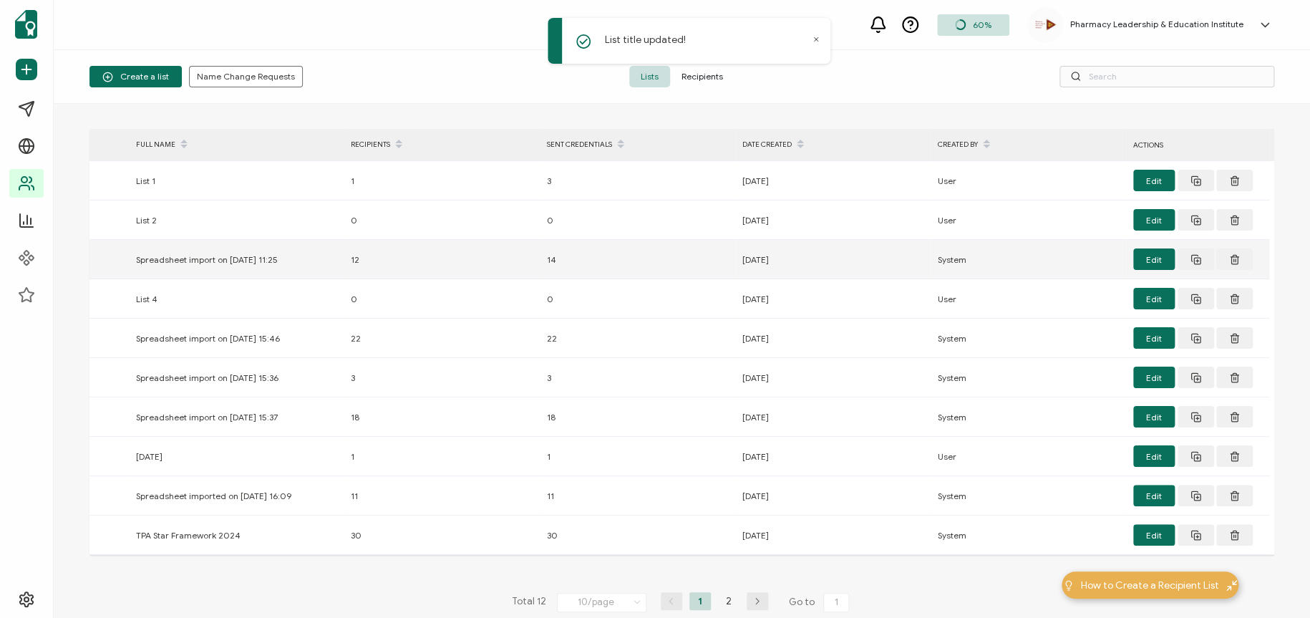
click at [177, 261] on div "Spreadsheet import on [DATE] 11:25" at bounding box center [236, 259] width 215 height 16
click at [1164, 255] on button "Edit" at bounding box center [1154, 258] width 42 height 21
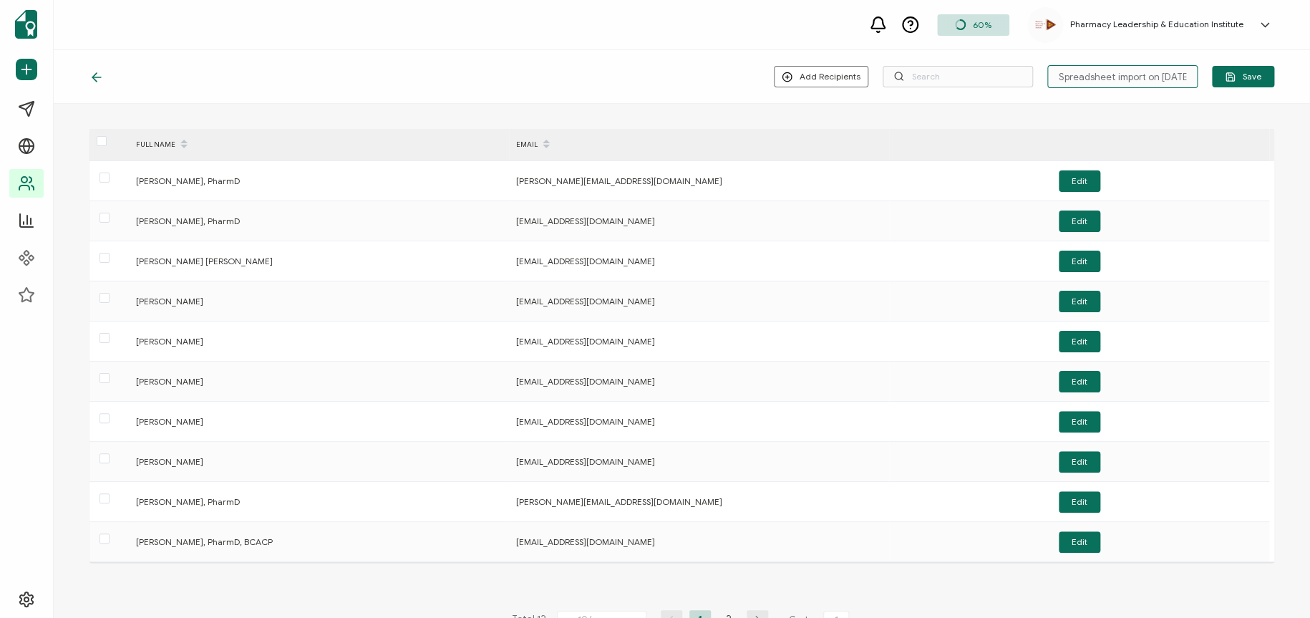
click at [1059, 80] on input "Spreadsheet import on [DATE] 11:25" at bounding box center [1123, 76] width 150 height 23
drag, startPoint x: 1055, startPoint y: 76, endPoint x: 1196, endPoint y: 69, distance: 141.2
click at [1164, 69] on div "Add Recipients Upload New Recipients Import from Recipients Spreadsheet import …" at bounding box center [1024, 76] width 500 height 23
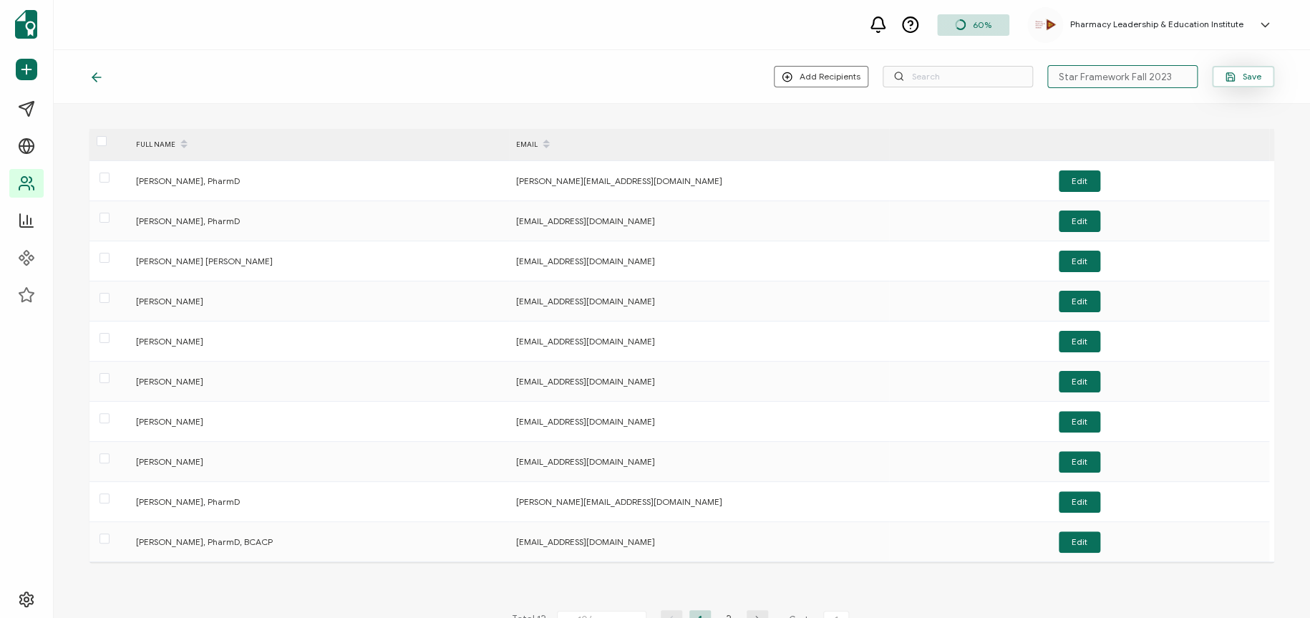
type input "Star Framework Fall 2023"
click at [1164, 72] on span "Save" at bounding box center [1243, 77] width 37 height 11
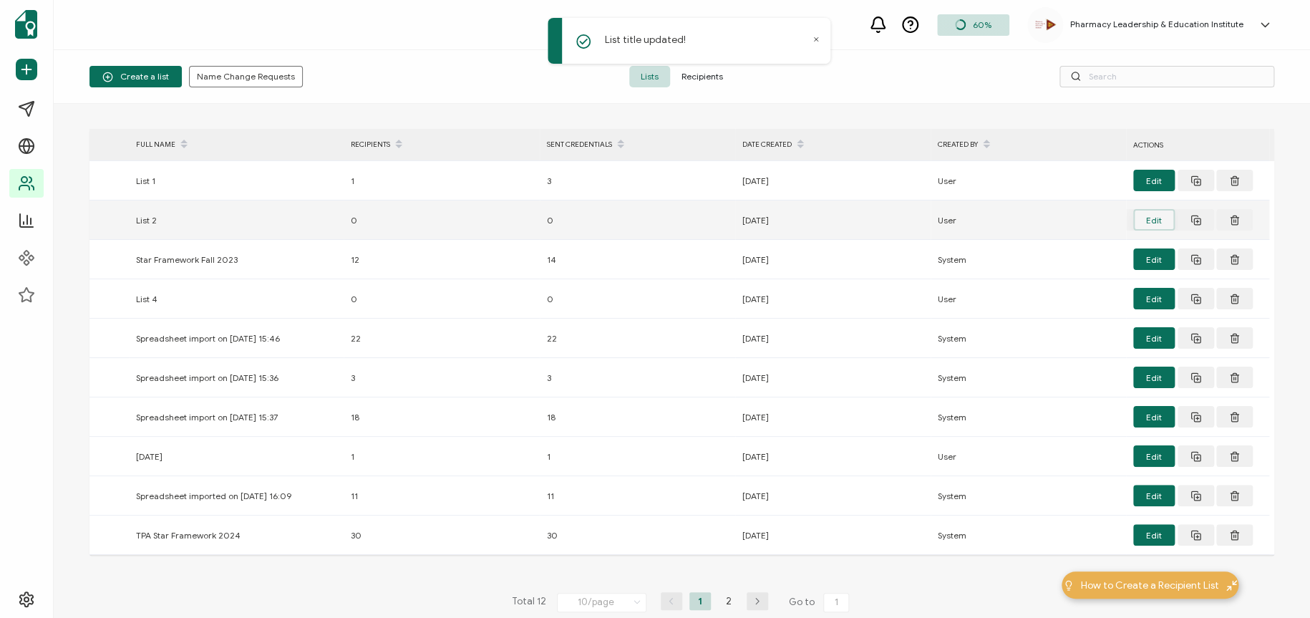
click at [1145, 218] on button "Edit" at bounding box center [1154, 219] width 42 height 21
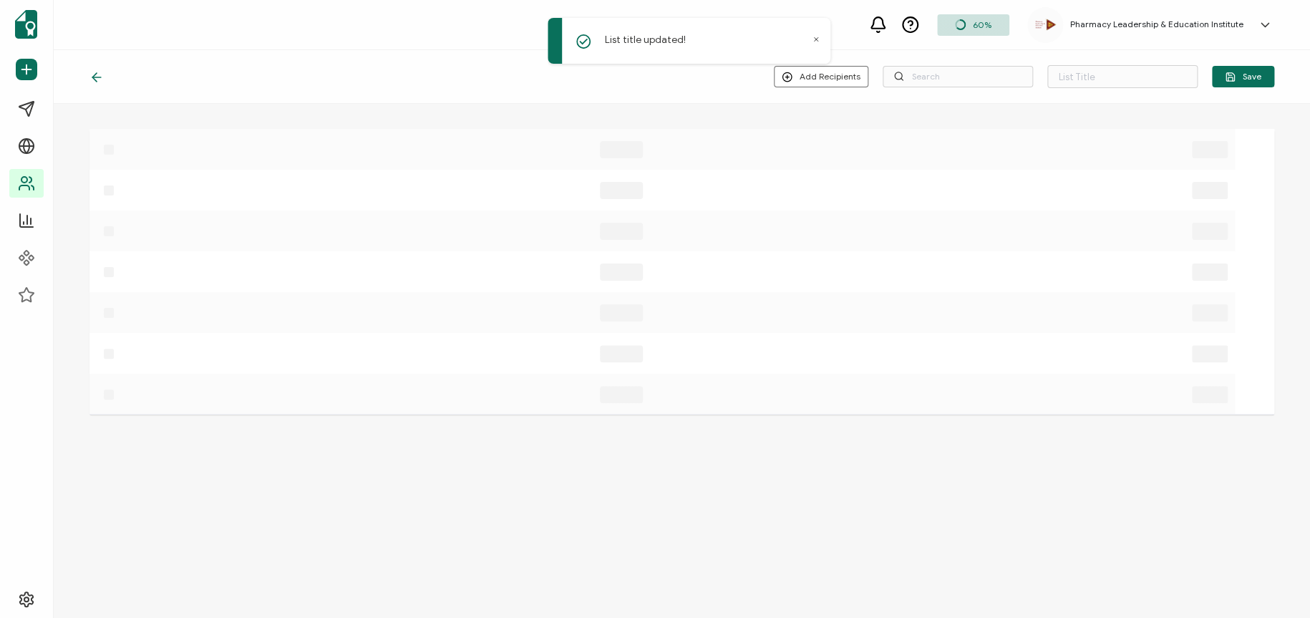
type input "List 2"
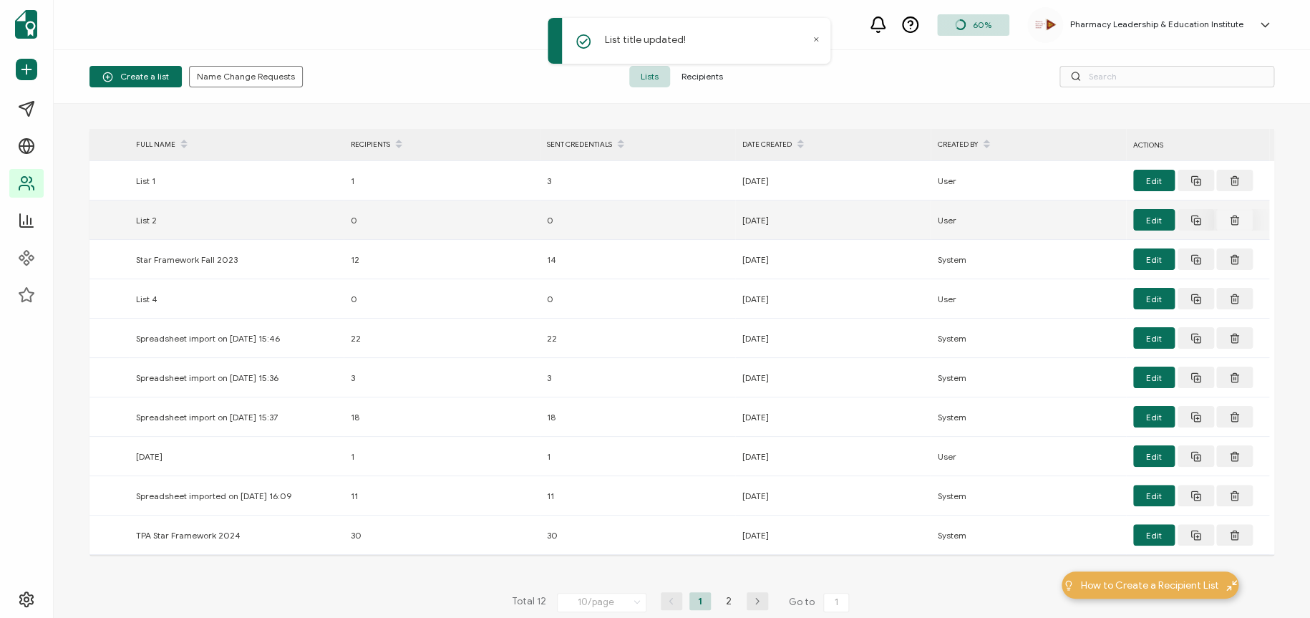
click at [1164, 186] on icon at bounding box center [1234, 180] width 11 height 11
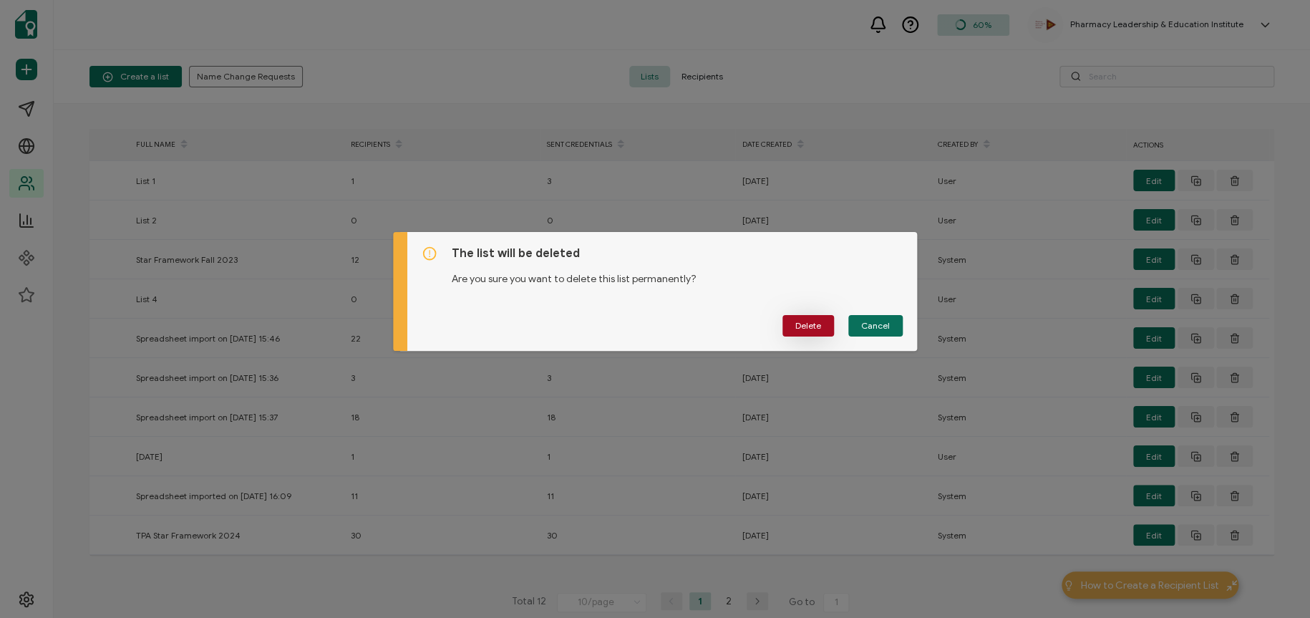
click at [815, 324] on span "Delete" at bounding box center [808, 325] width 26 height 9
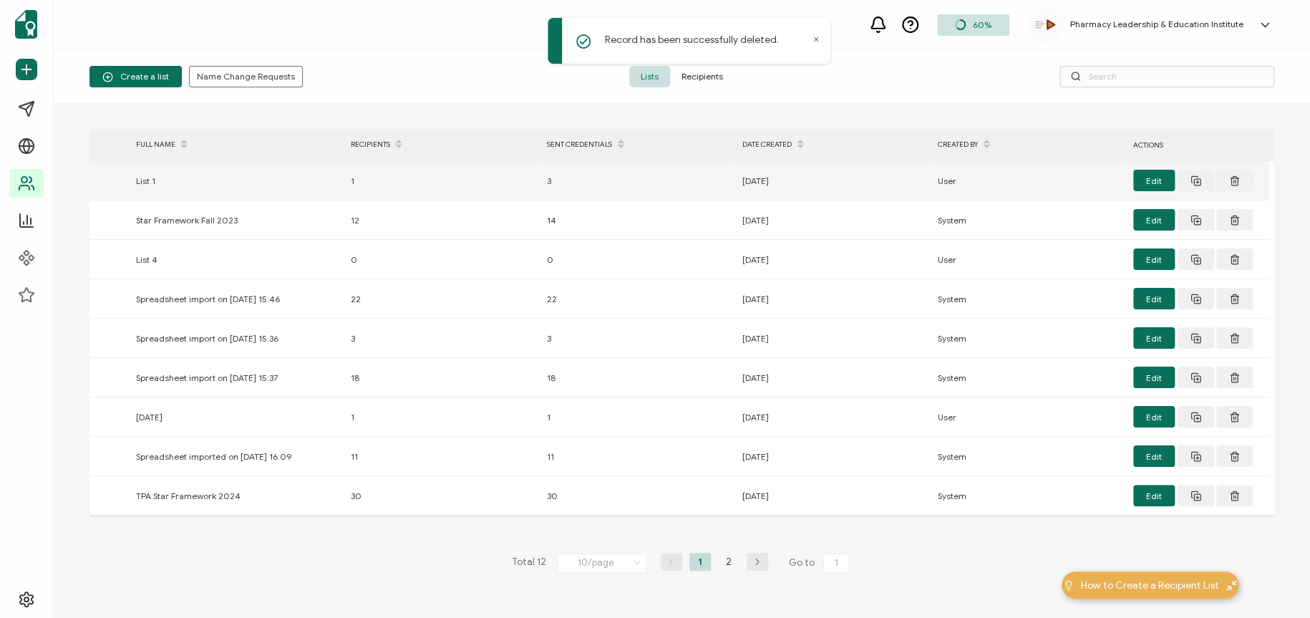
click at [354, 183] on div "1" at bounding box center [442, 181] width 196 height 16
click at [350, 180] on div "1" at bounding box center [442, 181] width 196 height 16
click at [1159, 178] on button "Edit" at bounding box center [1154, 180] width 42 height 21
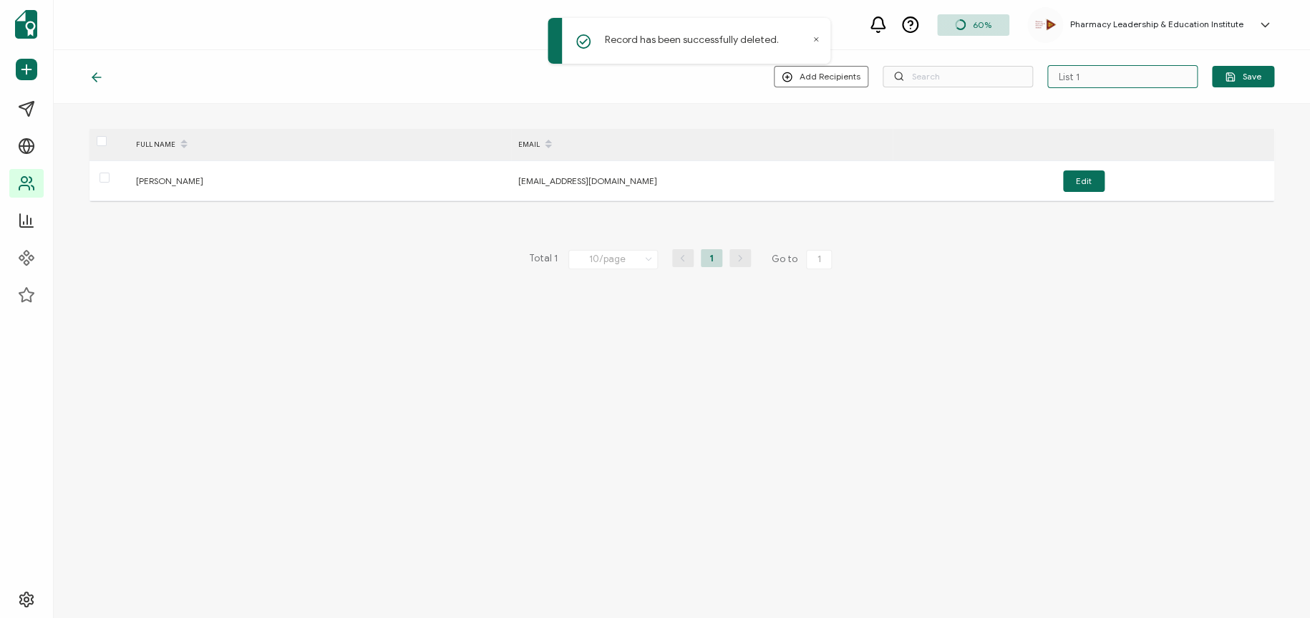
click at [1065, 79] on input "List 1" at bounding box center [1123, 76] width 150 height 23
drag, startPoint x: 1085, startPoint y: 79, endPoint x: 963, endPoint y: 97, distance: 123.7
click at [964, 96] on div "Add Recipients Upload New Recipients Import from Recipients List 1 Save" at bounding box center [682, 77] width 1257 height 54
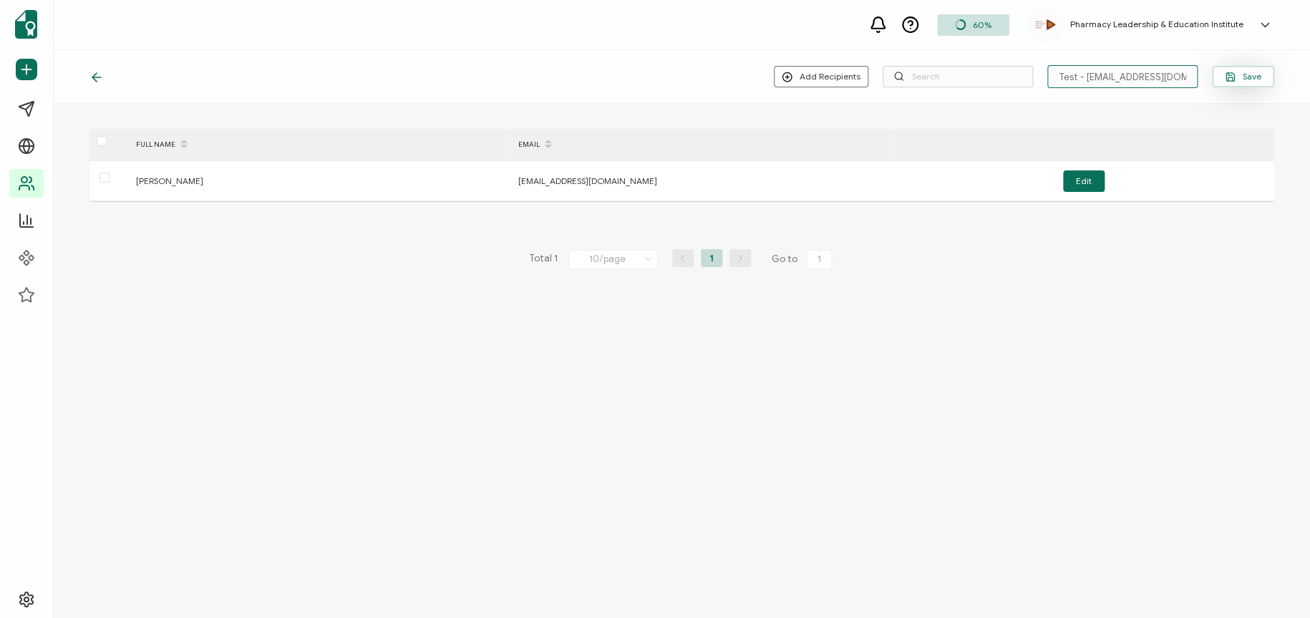
type input "Test - [EMAIL_ADDRESS][DOMAIN_NAME]"
click at [1164, 76] on span "Save" at bounding box center [1243, 77] width 37 height 11
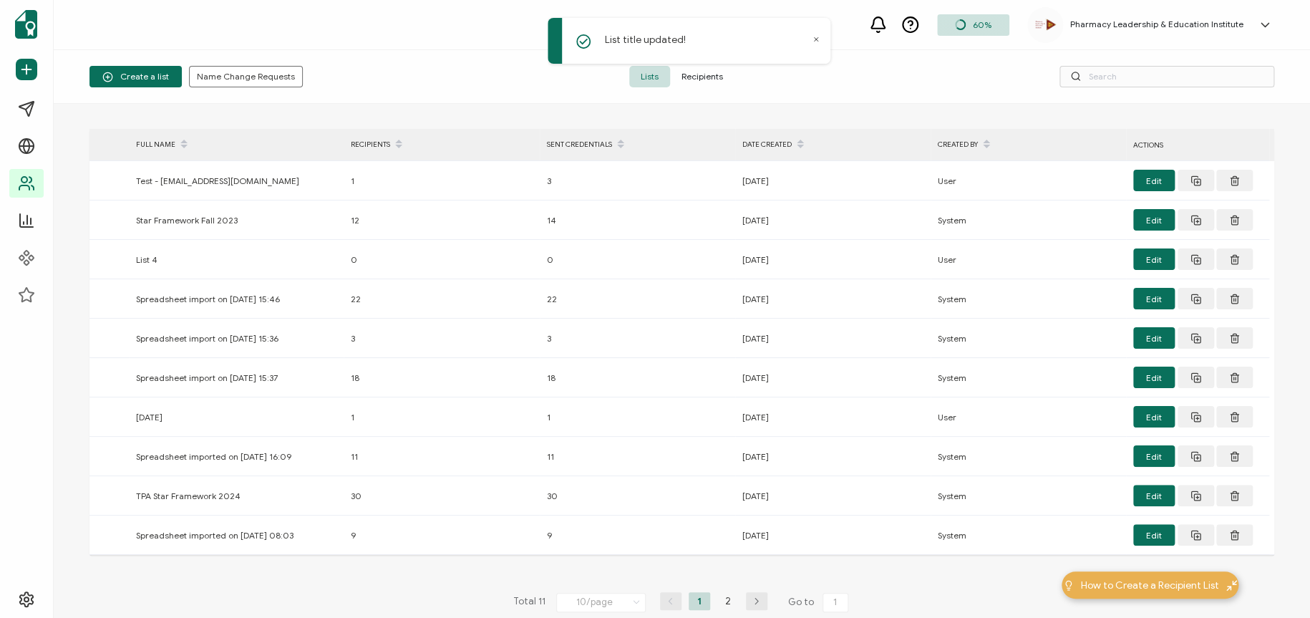
click at [1164, 191] on button at bounding box center [1235, 180] width 37 height 21
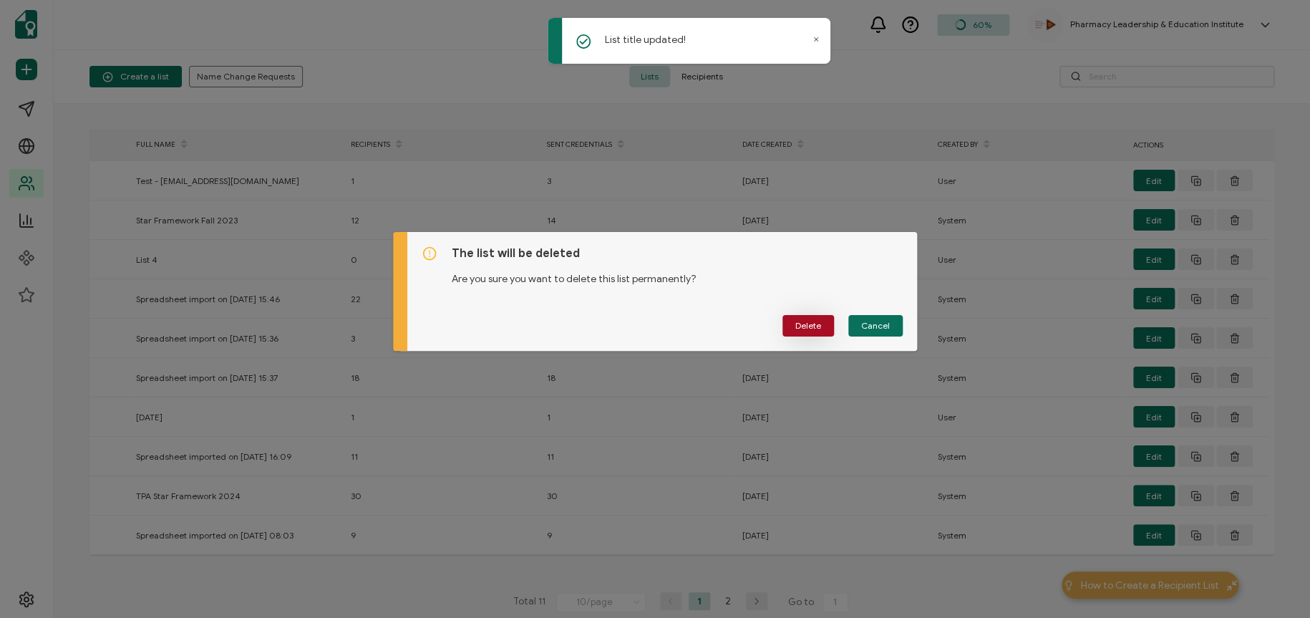
click at [786, 320] on button "Delete" at bounding box center [809, 325] width 52 height 21
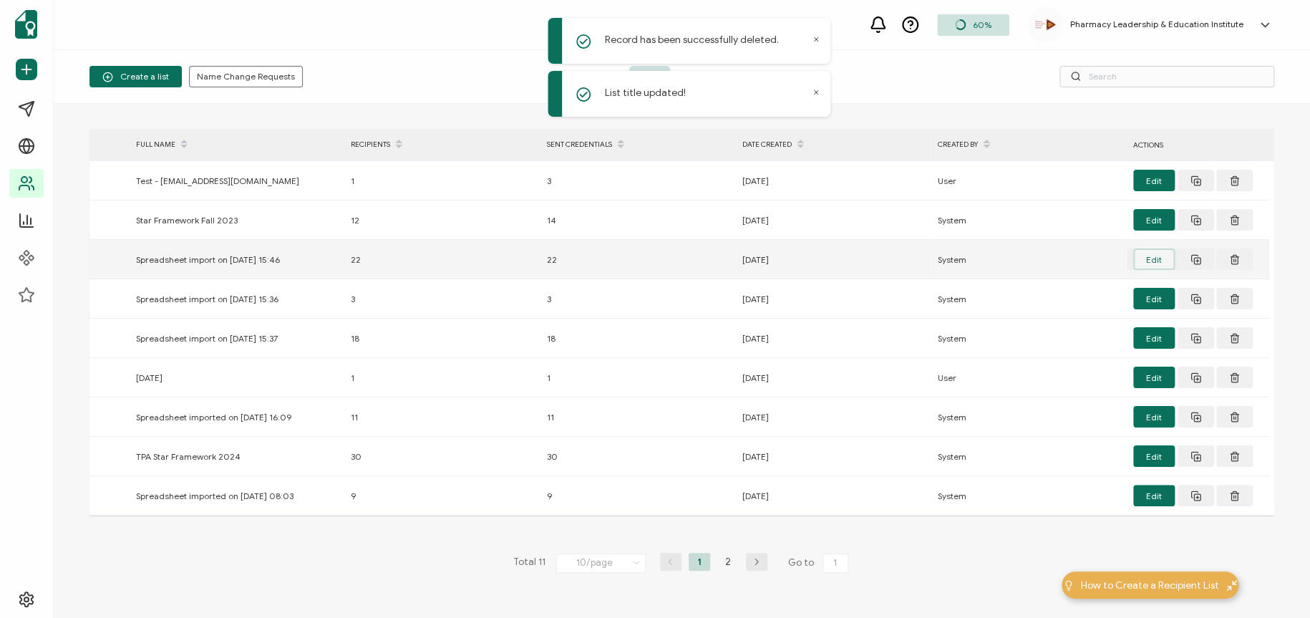
click at [1149, 259] on button "Edit" at bounding box center [1154, 258] width 42 height 21
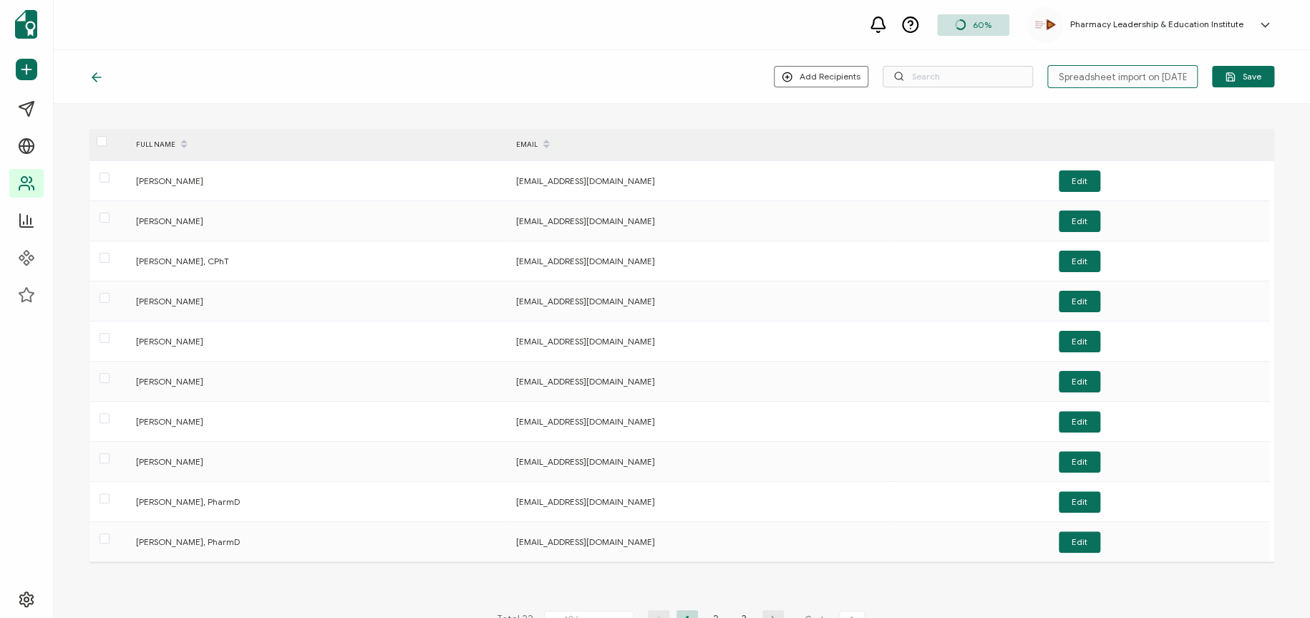
click at [1109, 72] on input "Spreadsheet import on [DATE] 15:46" at bounding box center [1123, 76] width 150 height 23
drag, startPoint x: 1053, startPoint y: 74, endPoint x: 1191, endPoint y: 75, distance: 137.5
click at [1164, 75] on input "Spreadsheet import on [DATE] 15:46" at bounding box center [1123, 76] width 150 height 23
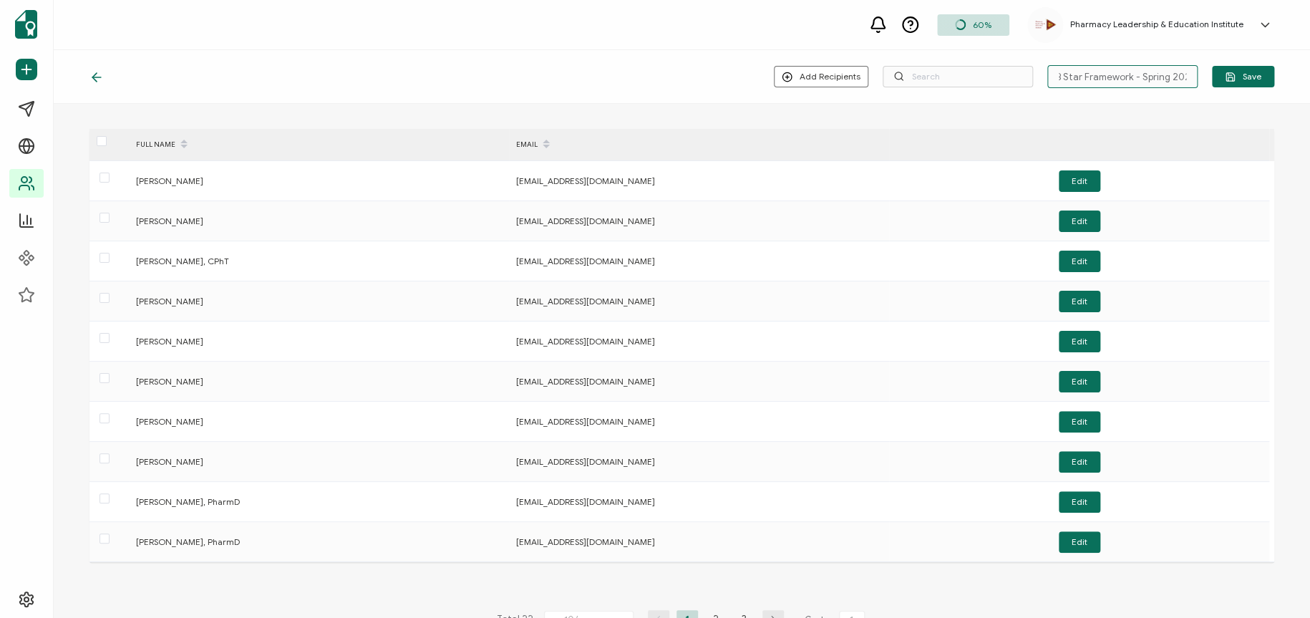
type input "PTCB Star Framework - Spring 2024"
click at [1164, 62] on div "Add Recipients Upload New Recipients Import from Recipients PTCB Star Framework…" at bounding box center [682, 77] width 1257 height 54
click at [1164, 82] on button "Save" at bounding box center [1243, 76] width 62 height 21
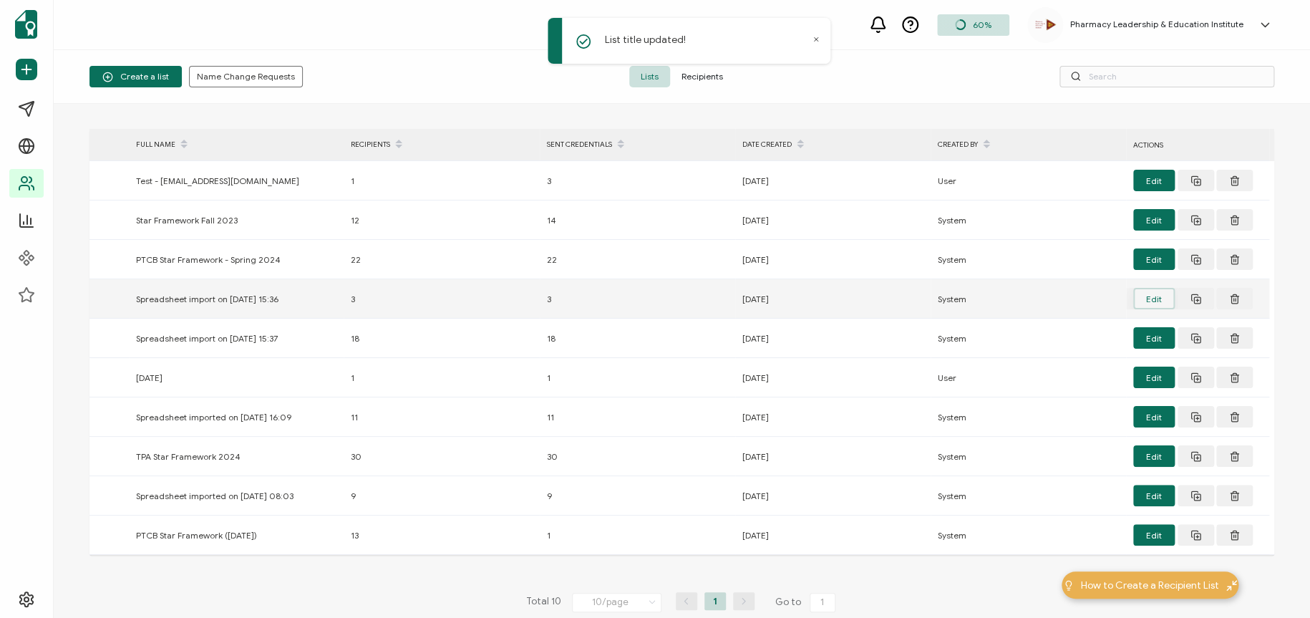
click at [1146, 293] on button "Edit" at bounding box center [1154, 298] width 42 height 21
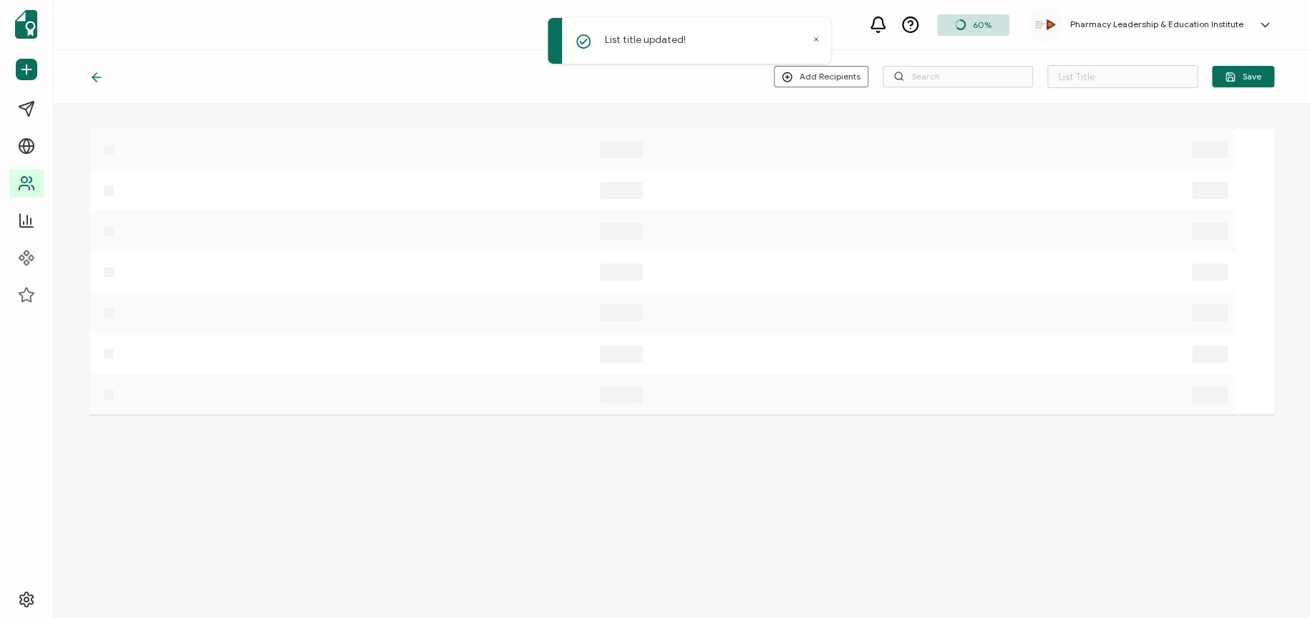
type input "Spreadsheet import on [DATE] 15:36"
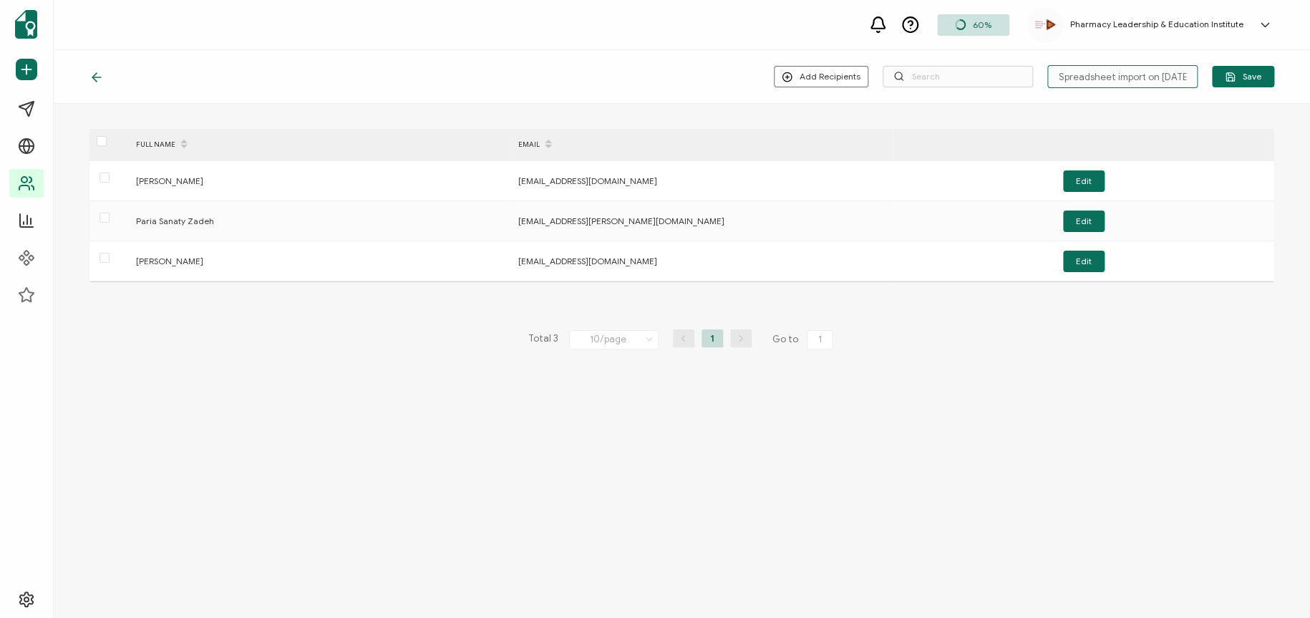
scroll to position [0, 16]
drag, startPoint x: 1059, startPoint y: 69, endPoint x: 1187, endPoint y: 51, distance: 129.4
click at [1164, 51] on div "Add Recipients Upload New Recipients Import from Recipients Spreadsheet import …" at bounding box center [682, 77] width 1257 height 54
click at [1164, 107] on div "FULL NAME EMAIL [PERSON_NAME] [PERSON_NAME][EMAIL_ADDRESS][PERSON_NAME][DOMAIN_…" at bounding box center [682, 240] width 1257 height 272
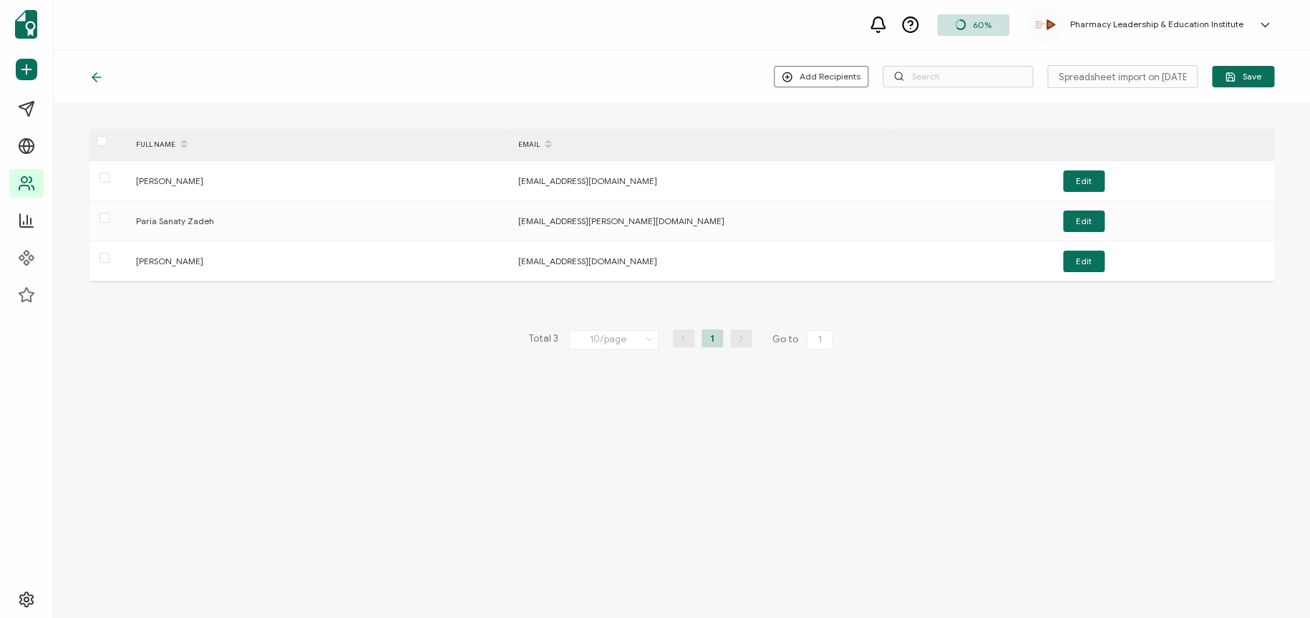
click at [97, 78] on icon at bounding box center [97, 77] width 14 height 14
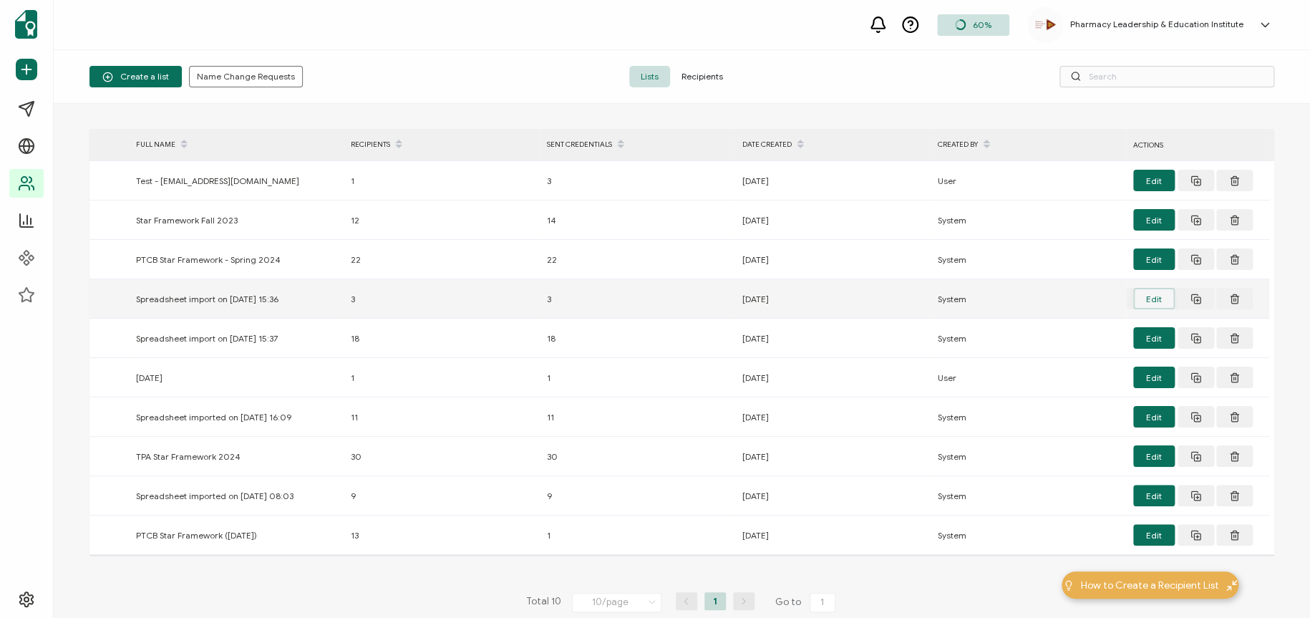
click at [1155, 294] on button "Edit" at bounding box center [1154, 298] width 42 height 21
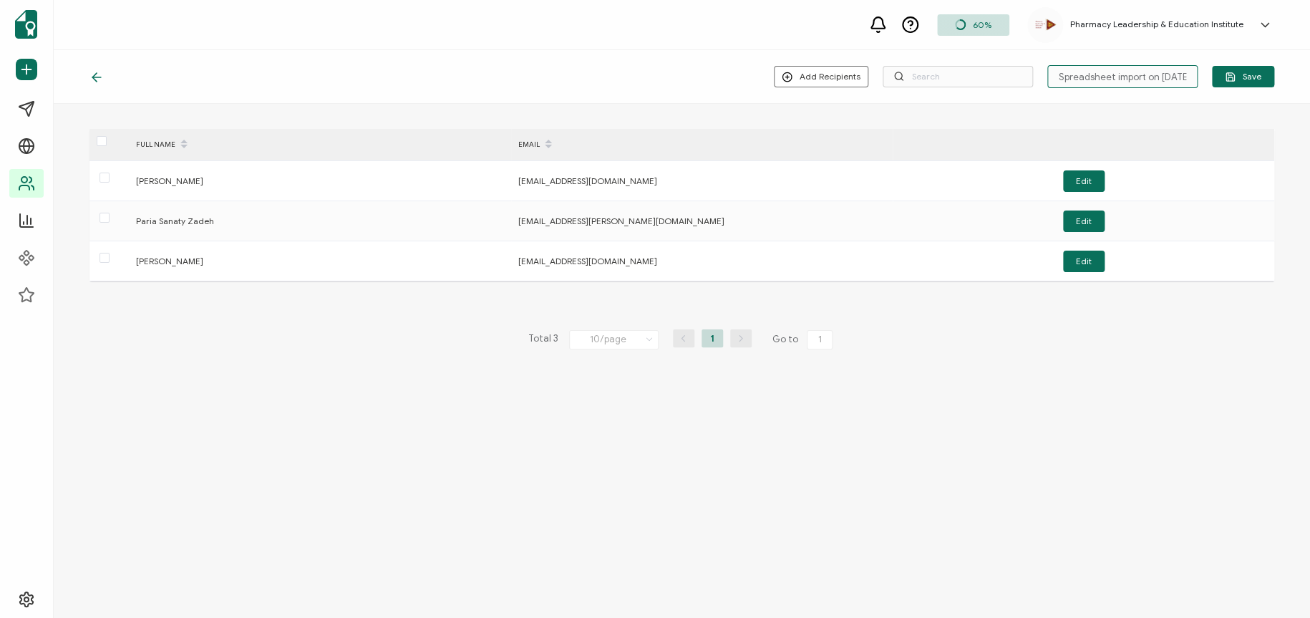
scroll to position [0, 16]
drag, startPoint x: 1053, startPoint y: 75, endPoint x: 1196, endPoint y: 72, distance: 143.2
click at [1164, 72] on input "Spreadsheet import on [DATE] 15:36" at bounding box center [1123, 76] width 150 height 23
type input "Misc - [DATE]"
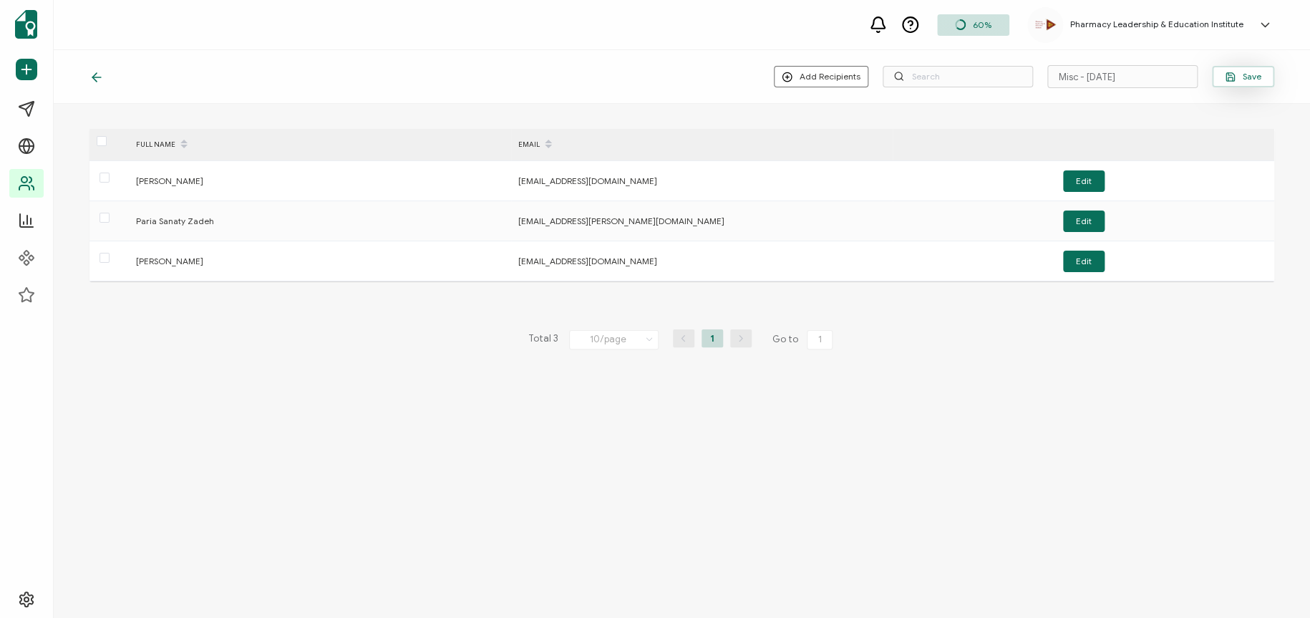
click at [1164, 84] on button "Save" at bounding box center [1243, 76] width 62 height 21
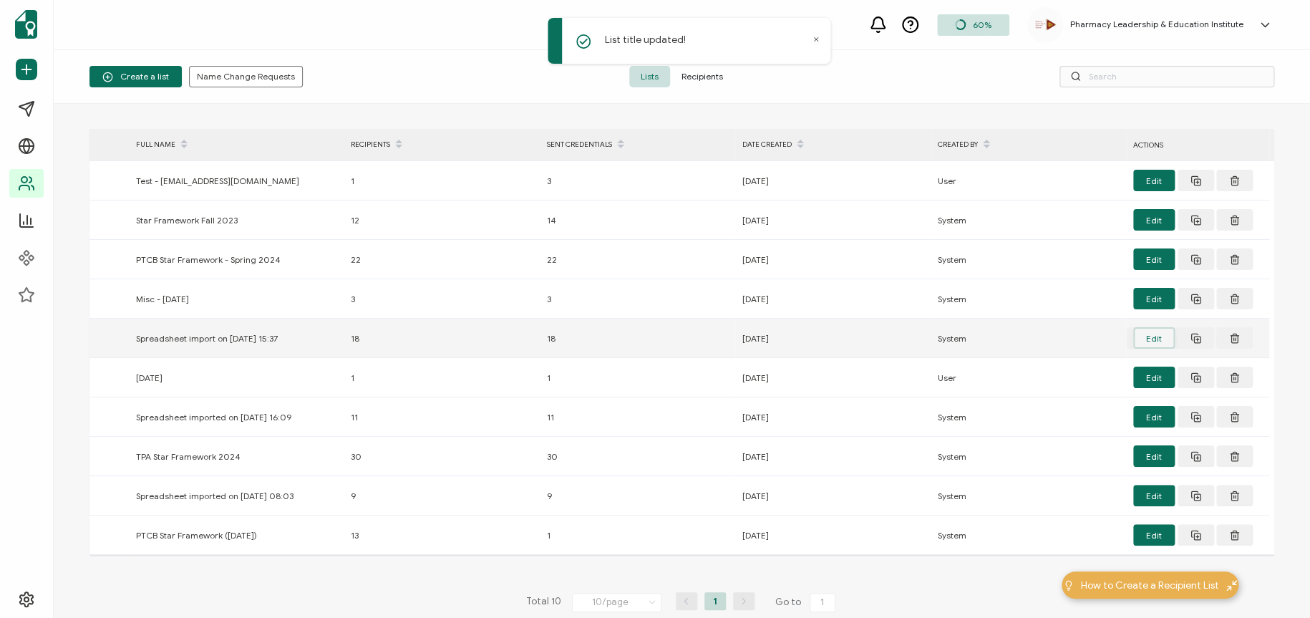
click at [1154, 336] on button "Edit" at bounding box center [1154, 337] width 42 height 21
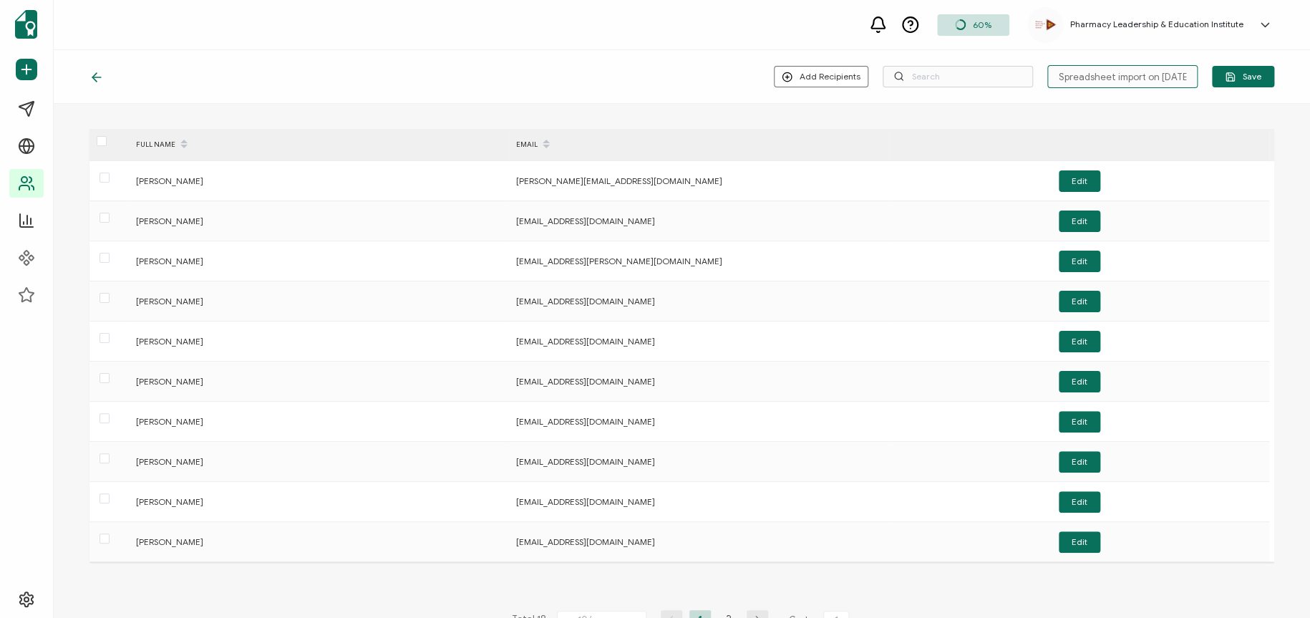
click at [1070, 82] on input "Spreadsheet import on [DATE] 15:37" at bounding box center [1123, 76] width 150 height 23
drag, startPoint x: 1054, startPoint y: 77, endPoint x: 1201, endPoint y: 82, distance: 146.9
click at [1164, 82] on div "Add Recipients Upload New Recipients Import from Recipients Spreadsheet import …" at bounding box center [1024, 76] width 500 height 23
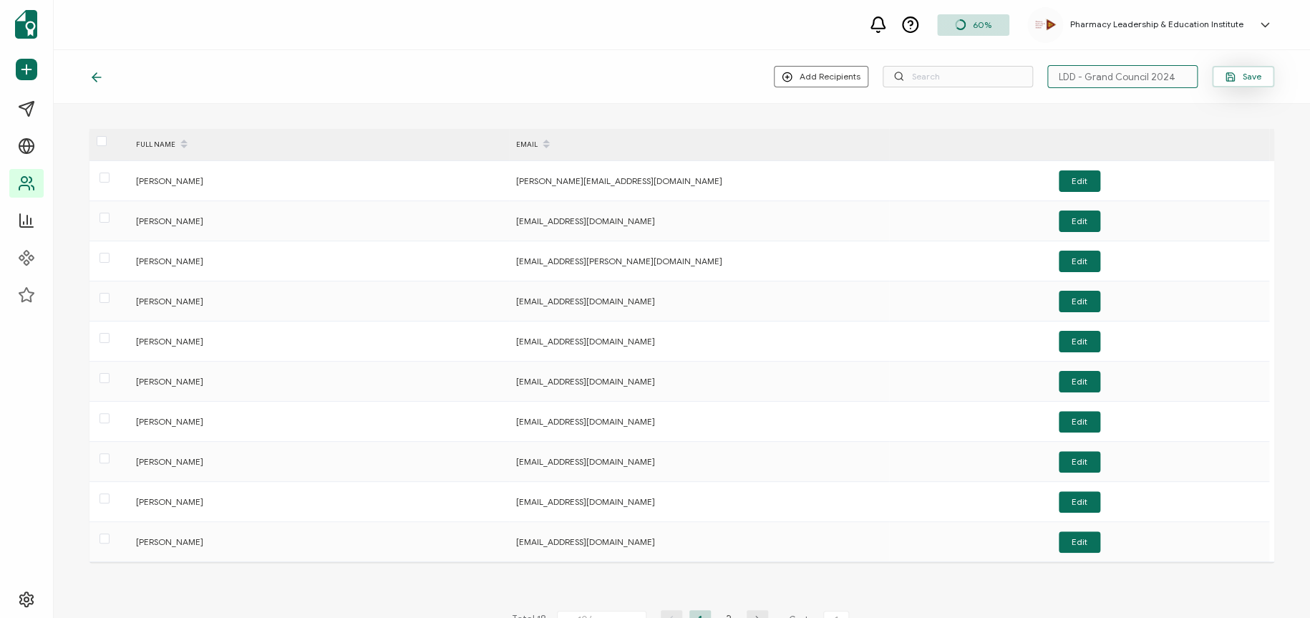
type input "LDD - Grand Council 2024"
click at [1164, 69] on button "Save" at bounding box center [1243, 76] width 62 height 21
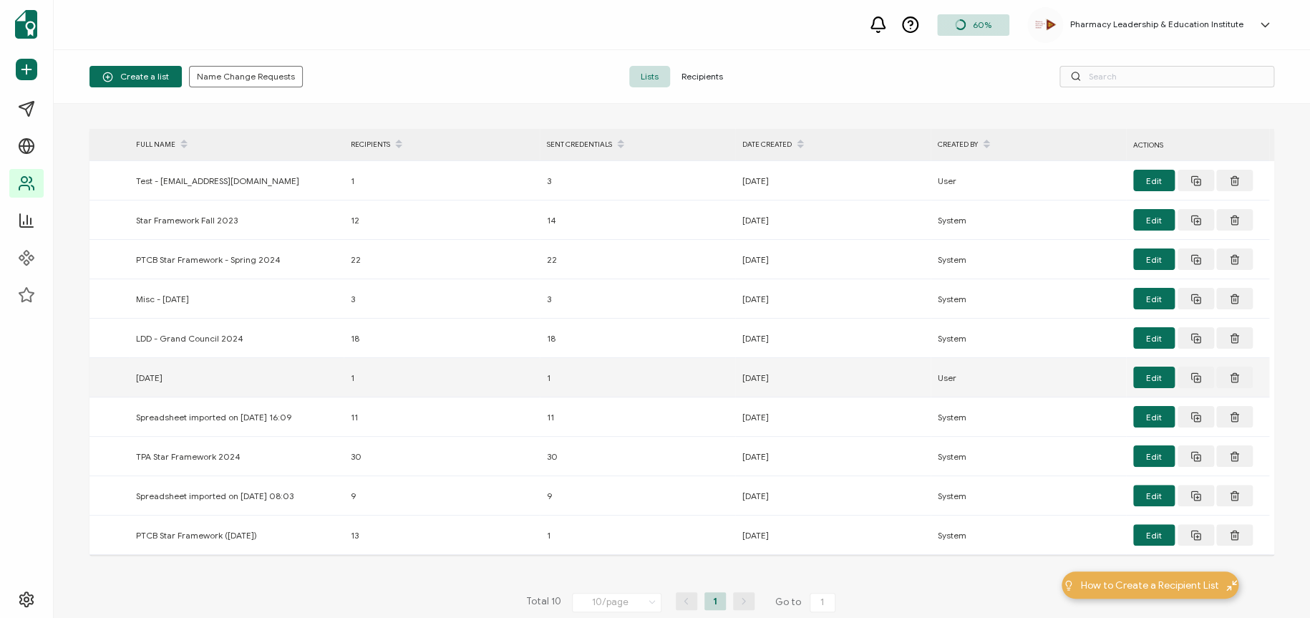
click at [548, 377] on div "1" at bounding box center [637, 377] width 195 height 16
click at [1151, 380] on button "Edit" at bounding box center [1154, 377] width 42 height 21
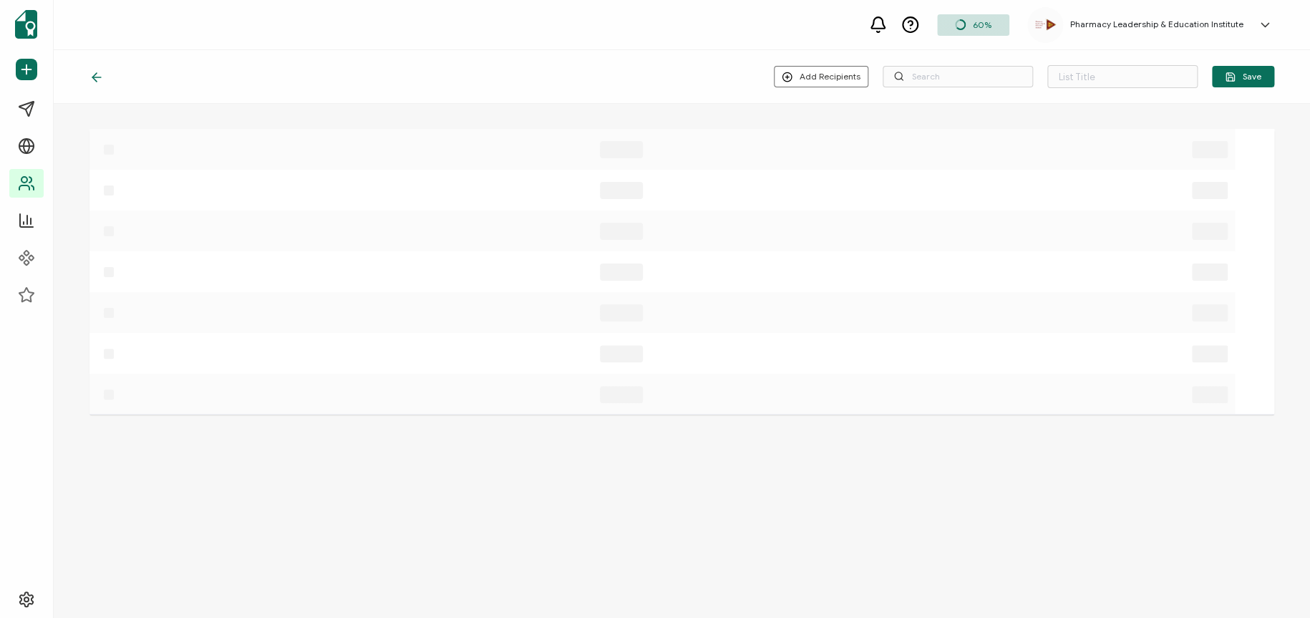
type input "[DATE]"
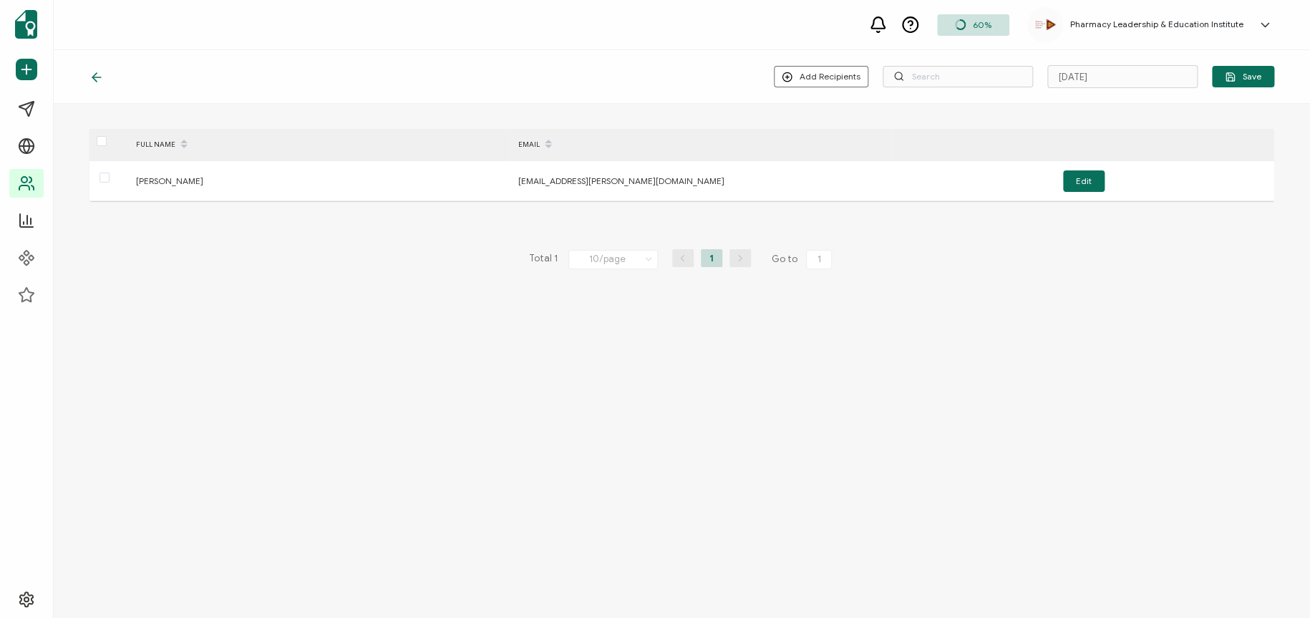
click at [99, 72] on icon at bounding box center [97, 77] width 14 height 14
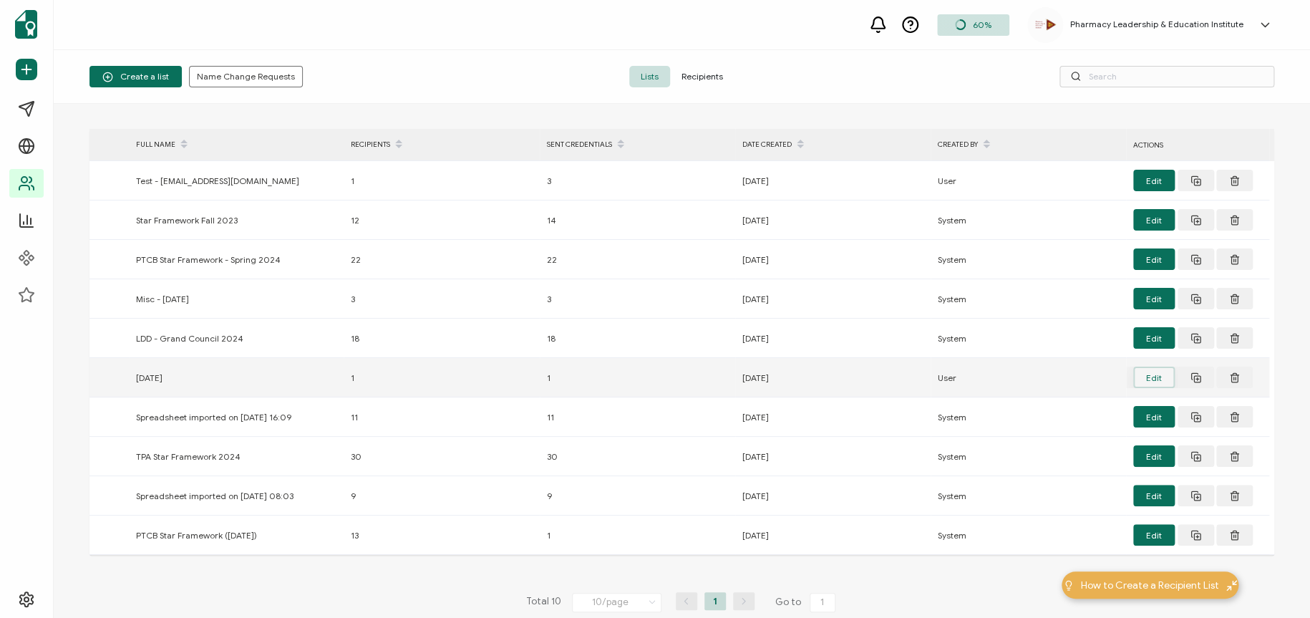
click at [1149, 374] on button "Edit" at bounding box center [1154, 377] width 42 height 21
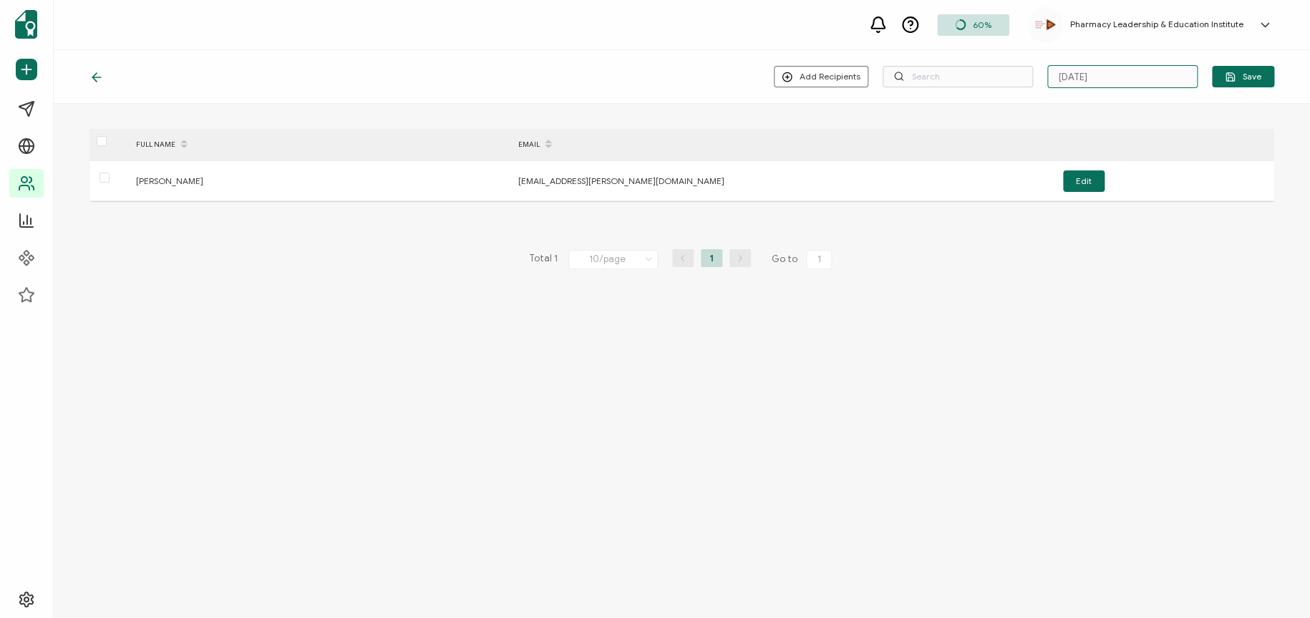
click at [1093, 73] on input "[DATE]" at bounding box center [1123, 76] width 150 height 23
drag, startPoint x: 1114, startPoint y: 70, endPoint x: 997, endPoint y: 73, distance: 117.5
click at [997, 73] on div "Add Recipients Upload New Recipients Import from Recipients [DATE] Save" at bounding box center [1024, 76] width 500 height 23
click at [1088, 74] on input "Kroger - 2024" at bounding box center [1123, 76] width 150 height 23
drag, startPoint x: 1128, startPoint y: 71, endPoint x: 1111, endPoint y: 77, distance: 18.8
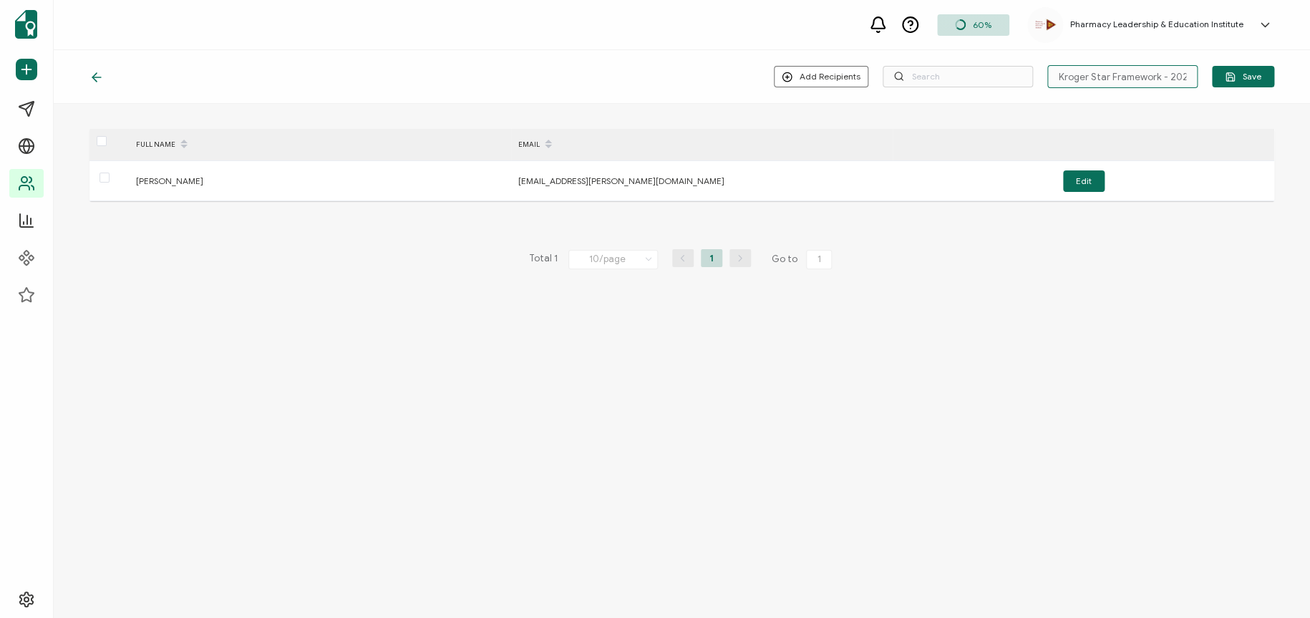
click at [1128, 71] on input "Kroger Star Framework - 2024" at bounding box center [1123, 76] width 150 height 23
click at [1162, 73] on input "Kroger Star Framework - 2024" at bounding box center [1123, 76] width 150 height 23
drag, startPoint x: 1172, startPoint y: 71, endPoint x: 1227, endPoint y: 76, distance: 54.6
click at [1164, 76] on div "Add Recipients Upload New Recipients Import from Recipients Kroger Star Framewo…" at bounding box center [1024, 76] width 500 height 23
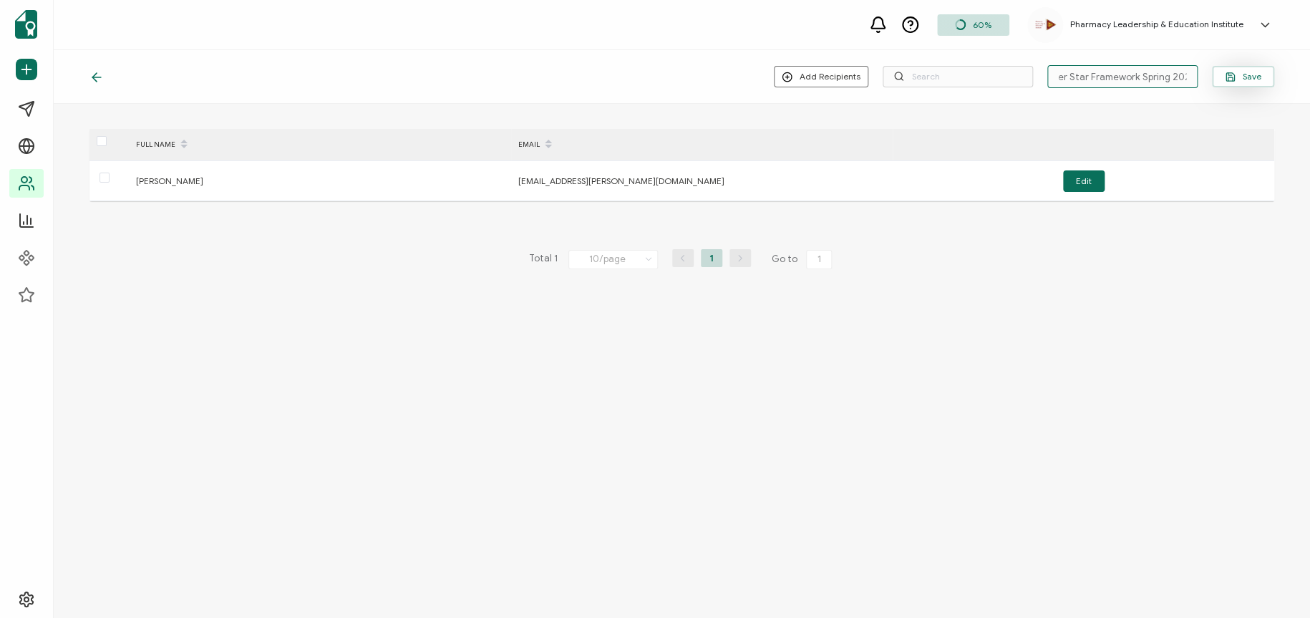
type input "Kroger Star Framework Spring 2024"
click at [1164, 73] on icon "button" at bounding box center [1230, 77] width 11 height 11
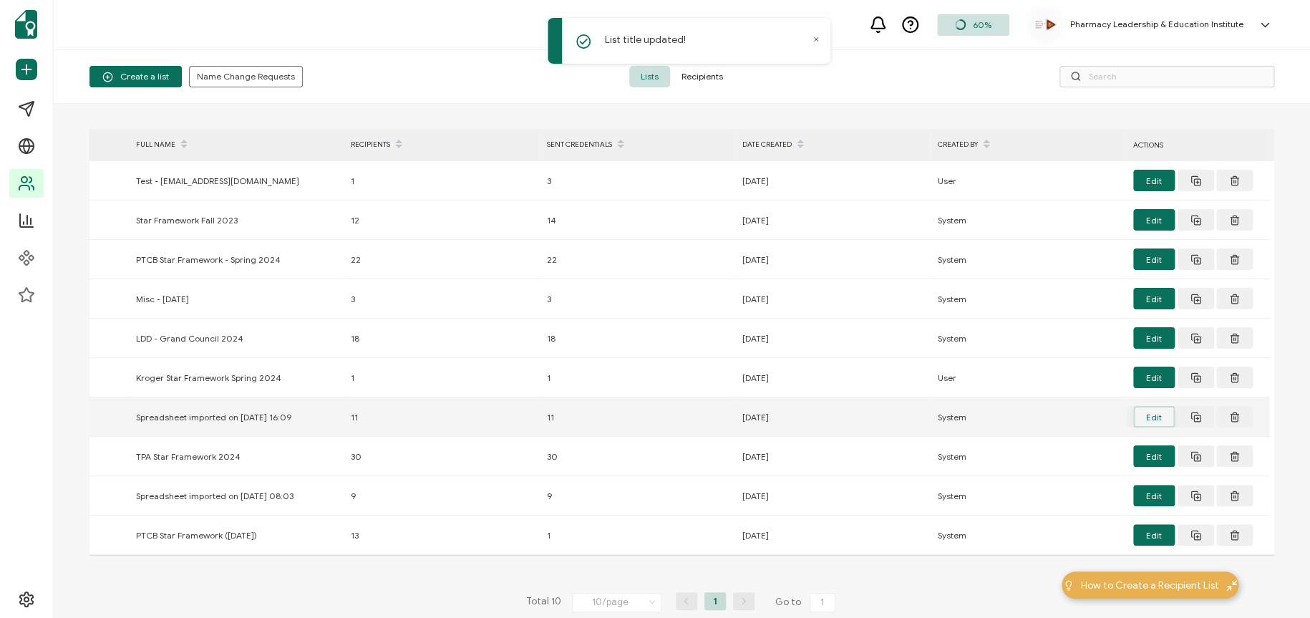
click at [1138, 417] on button "Edit" at bounding box center [1154, 416] width 42 height 21
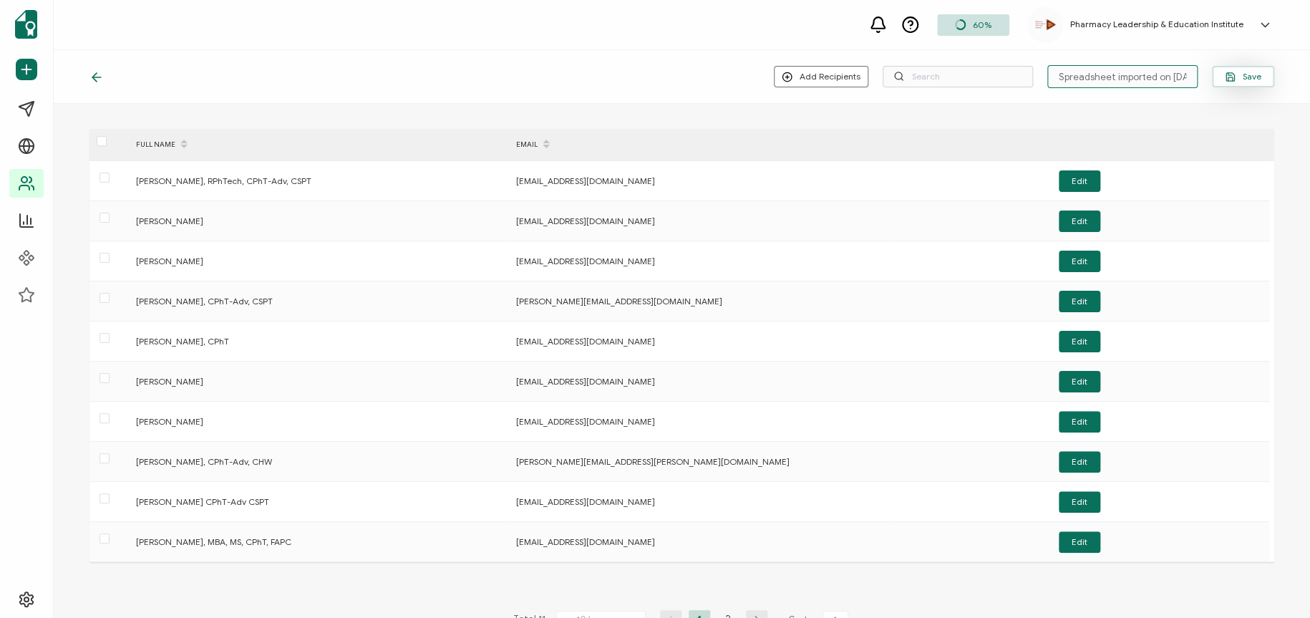
scroll to position [0, 34]
drag, startPoint x: 1050, startPoint y: 77, endPoint x: 1210, endPoint y: 77, distance: 159.7
click at [1164, 77] on div "Add Recipients Upload New Recipients Import from Recipients Spreadsheet importe…" at bounding box center [1024, 76] width 500 height 23
type input "PTCB Star Framework Fall 2024"
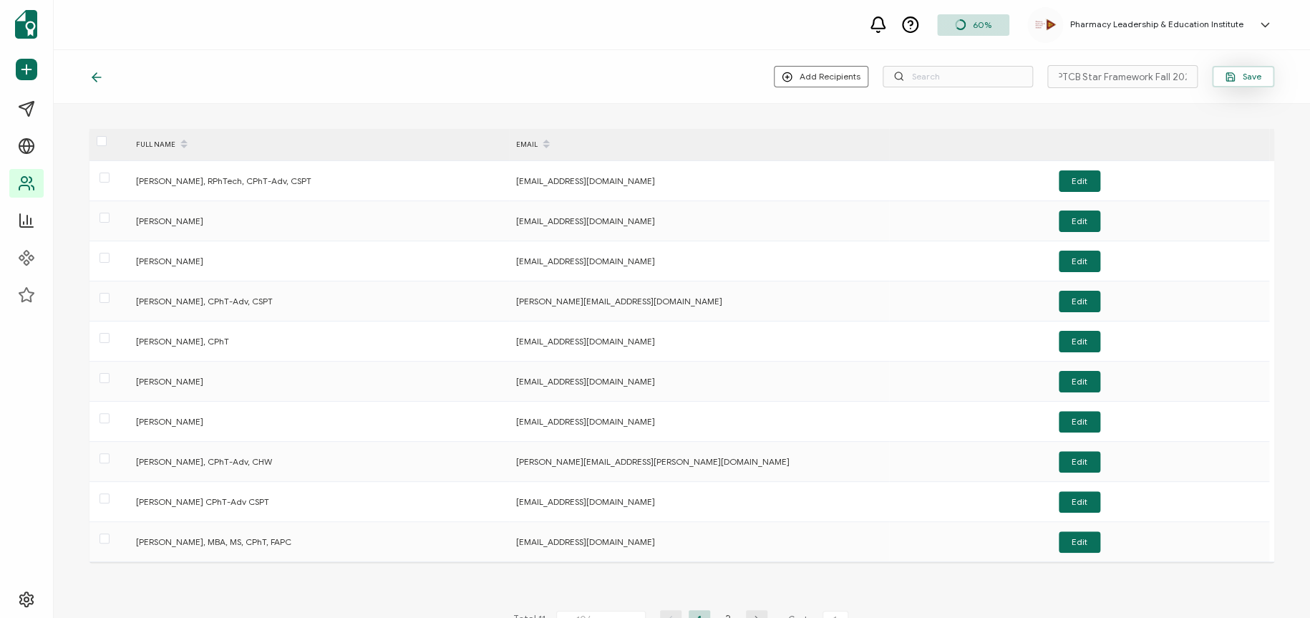
click at [1164, 77] on button "Save" at bounding box center [1243, 76] width 62 height 21
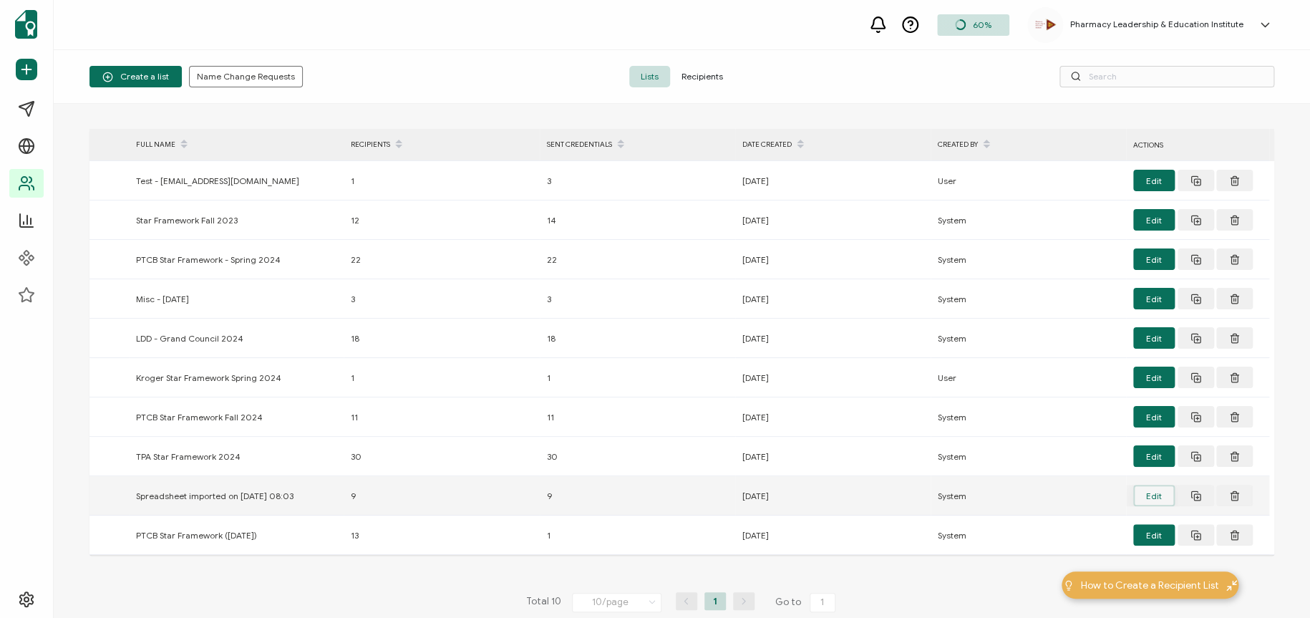
click at [1146, 493] on button "Edit" at bounding box center [1154, 495] width 42 height 21
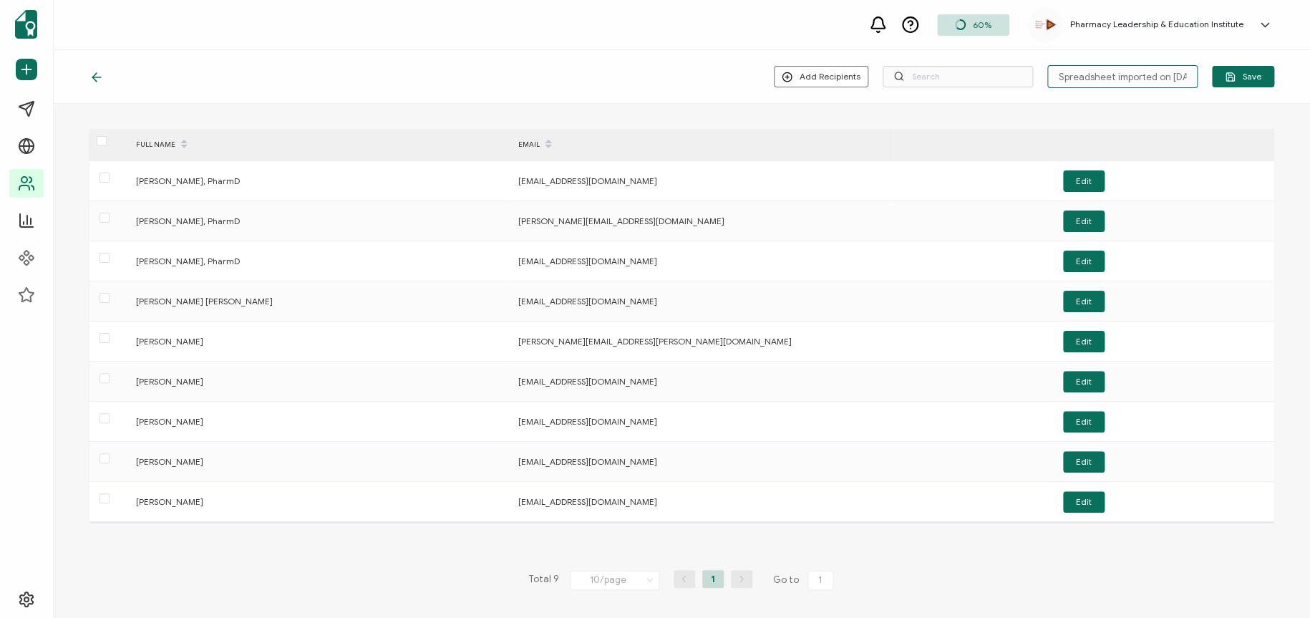
click at [1093, 69] on input "Spreadsheet imported on [DATE] 08:03" at bounding box center [1123, 76] width 150 height 23
drag, startPoint x: 1060, startPoint y: 76, endPoint x: 1201, endPoint y: 81, distance: 141.9
click at [1164, 81] on div "Add Recipients Upload New Recipients Import from Recipients Spreadsheet importe…" at bounding box center [1024, 76] width 500 height 23
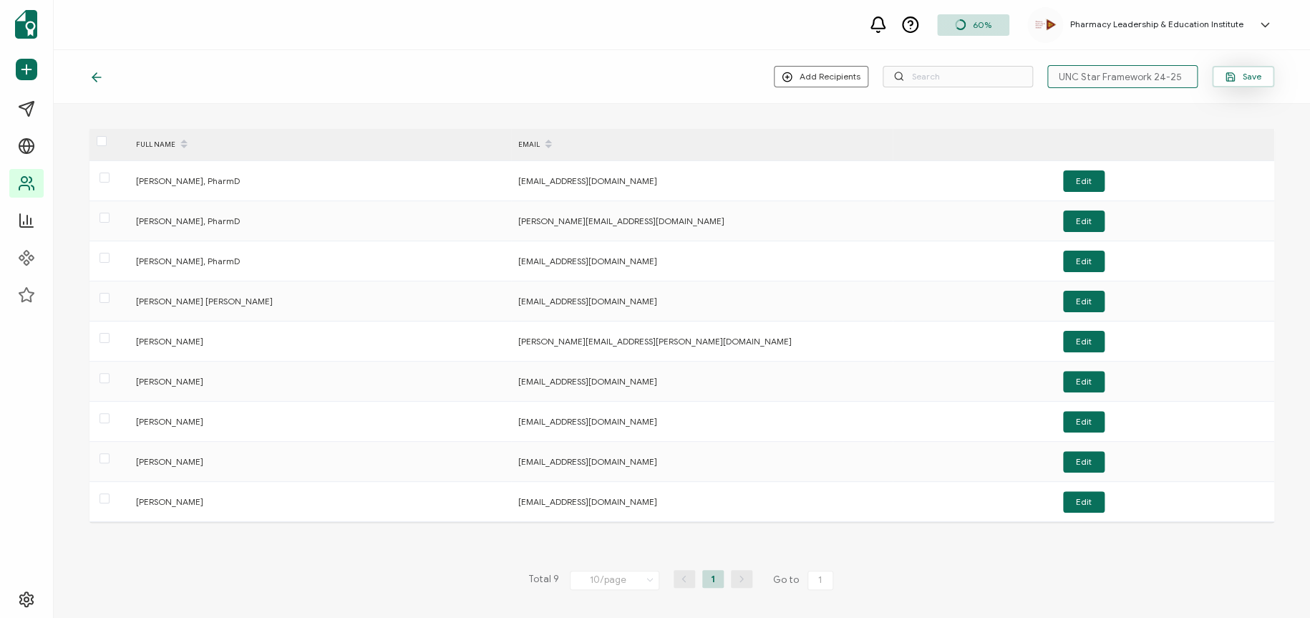
type input "UNC Star Framework 24-25"
click at [1164, 79] on icon "button" at bounding box center [1231, 76] width 8 height 8
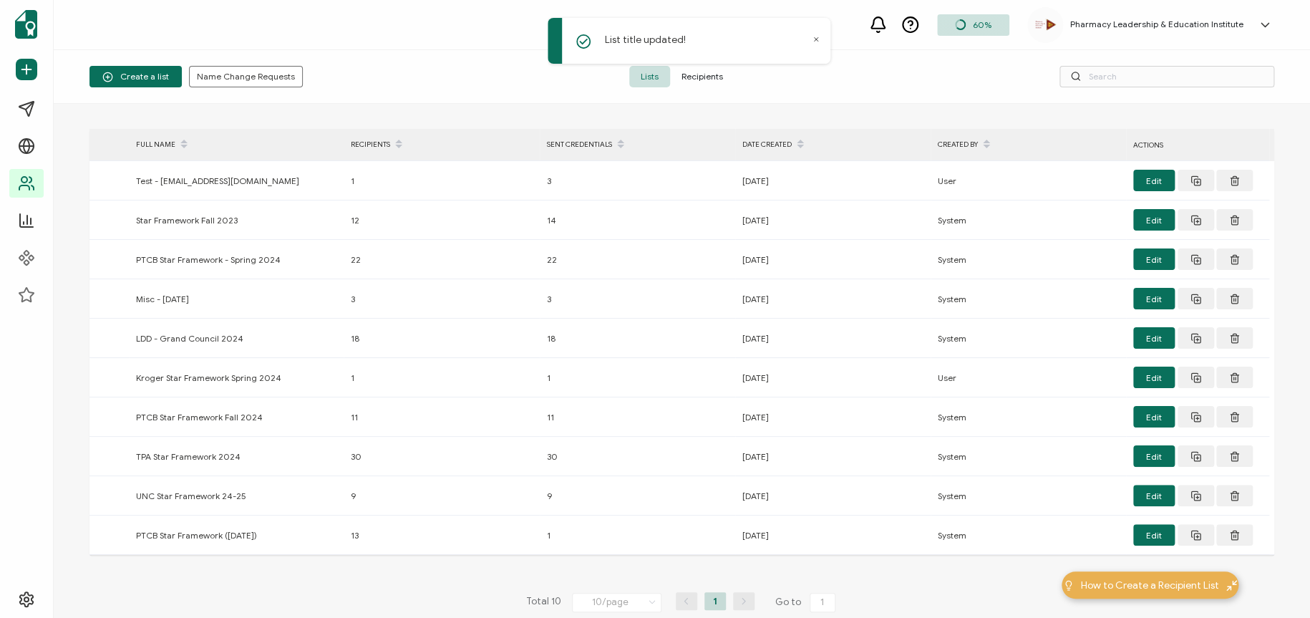
click at [871, 585] on div "> FULL NAME RECIPIENTS SENT CREDENTIALS DATE CREATED CREATED BY ACTIONS Test - …" at bounding box center [682, 411] width 1185 height 564
click at [785, 142] on div "DATE CREATED" at bounding box center [832, 144] width 195 height 24
click at [801, 142] on icon at bounding box center [800, 139] width 7 height 7
click at [291, 576] on div "> FULL NAME RECIPIENTS SENT CREDENTIALS DATE CREATED CREATED BY ACTIONS Test - …" at bounding box center [682, 411] width 1185 height 564
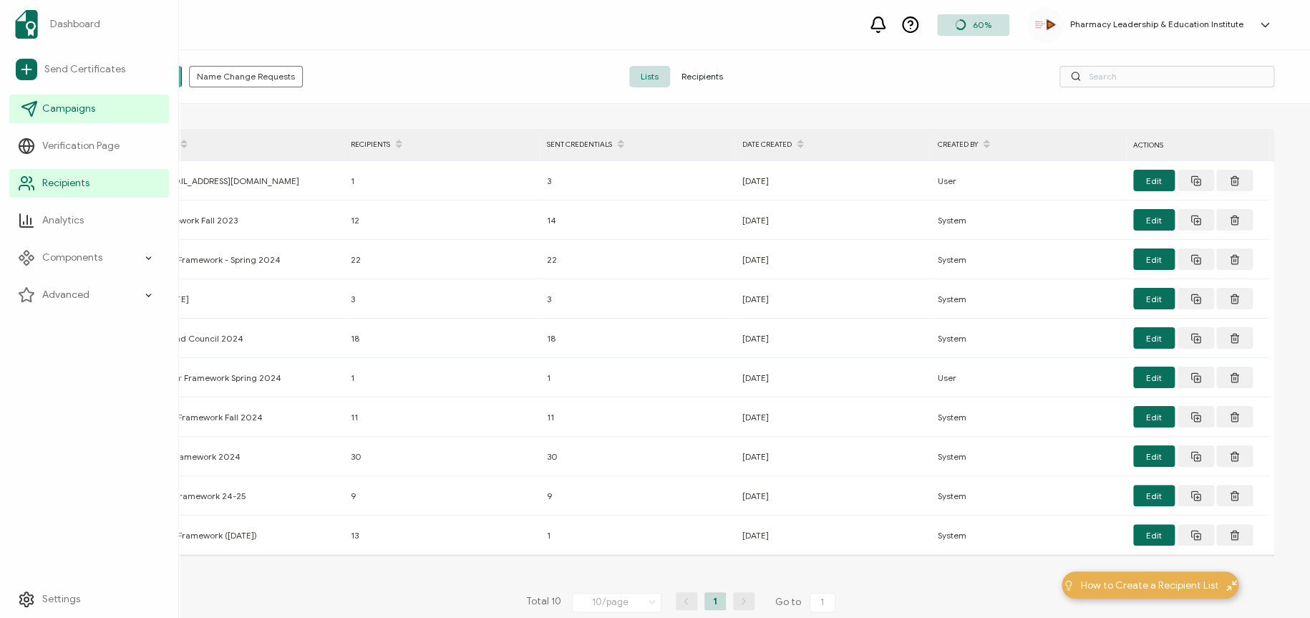
click at [46, 108] on span "Campaigns" at bounding box center [68, 109] width 53 height 14
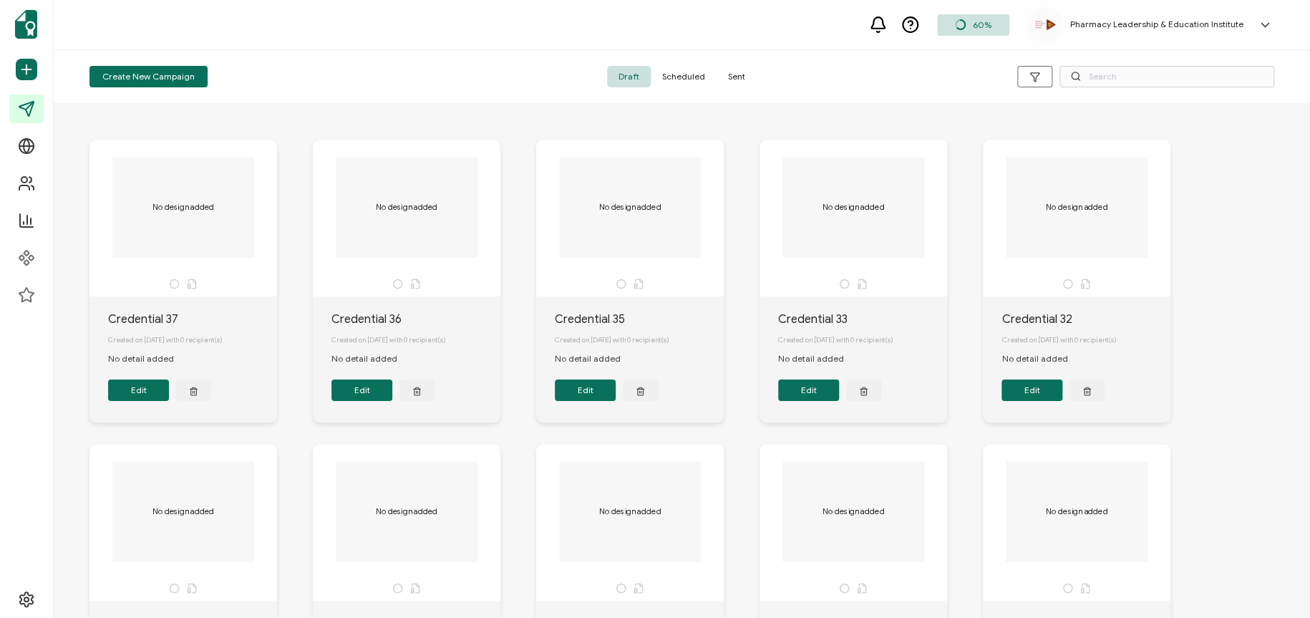
click at [681, 74] on span "Scheduled" at bounding box center [684, 76] width 66 height 21
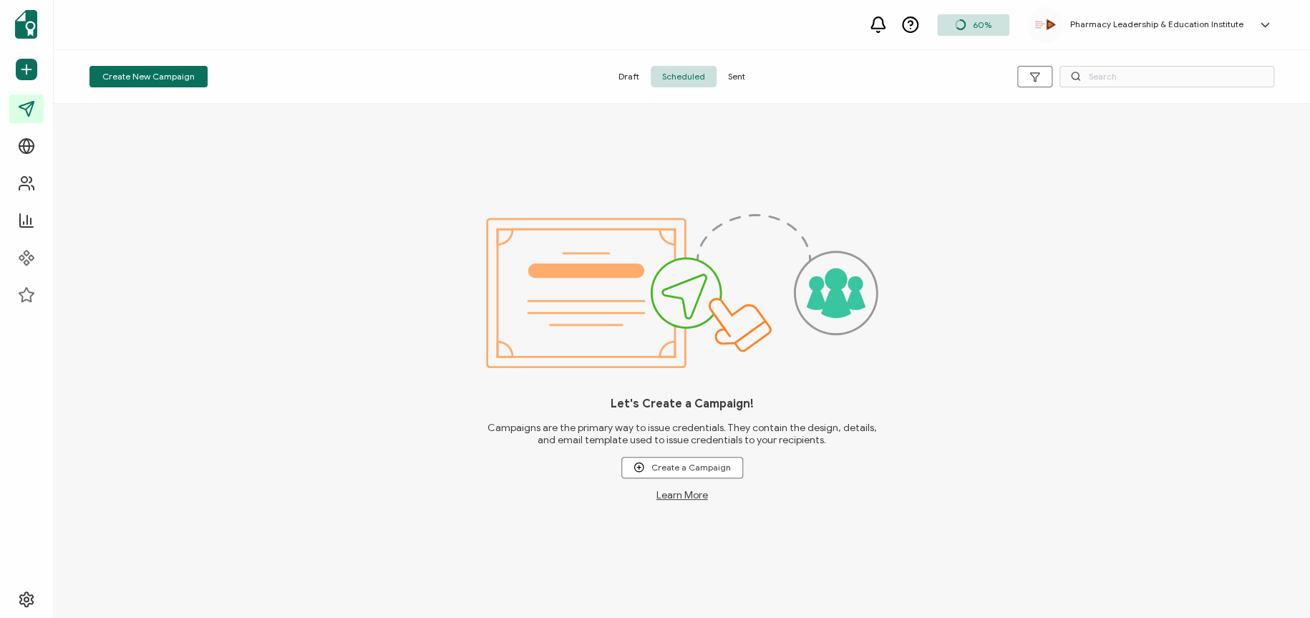
click at [751, 74] on span "Sent" at bounding box center [737, 76] width 40 height 21
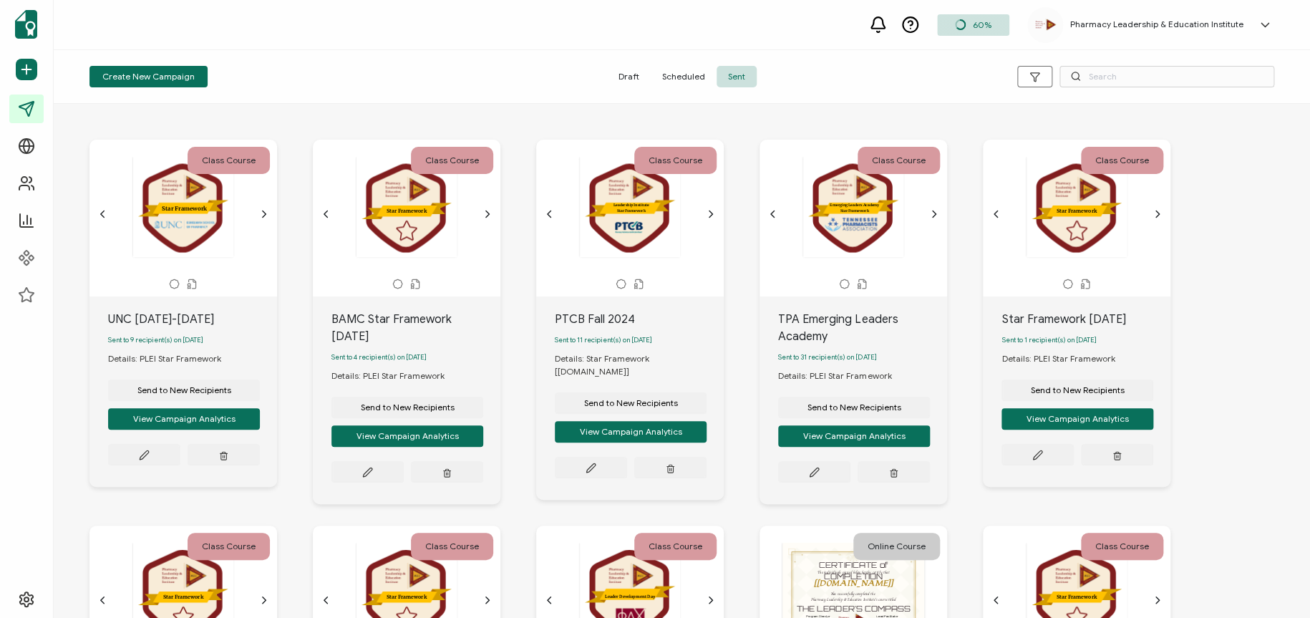
click at [624, 72] on span "Draft" at bounding box center [629, 76] width 44 height 21
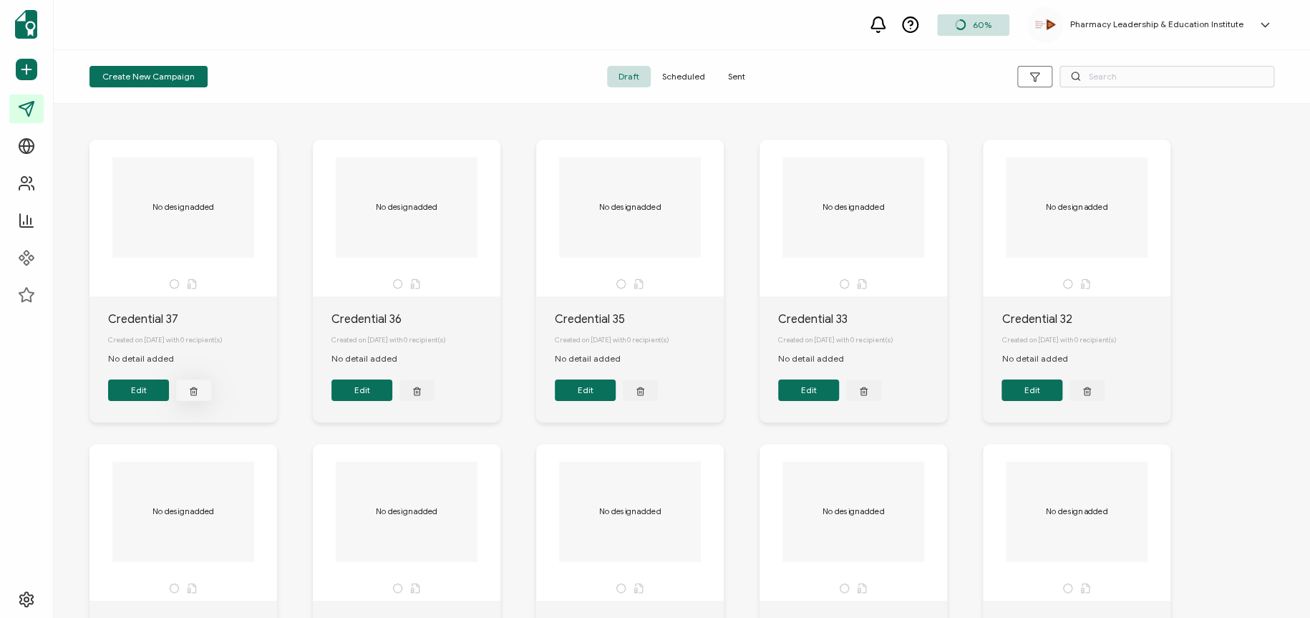
click at [195, 393] on line "button" at bounding box center [195, 392] width 0 height 2
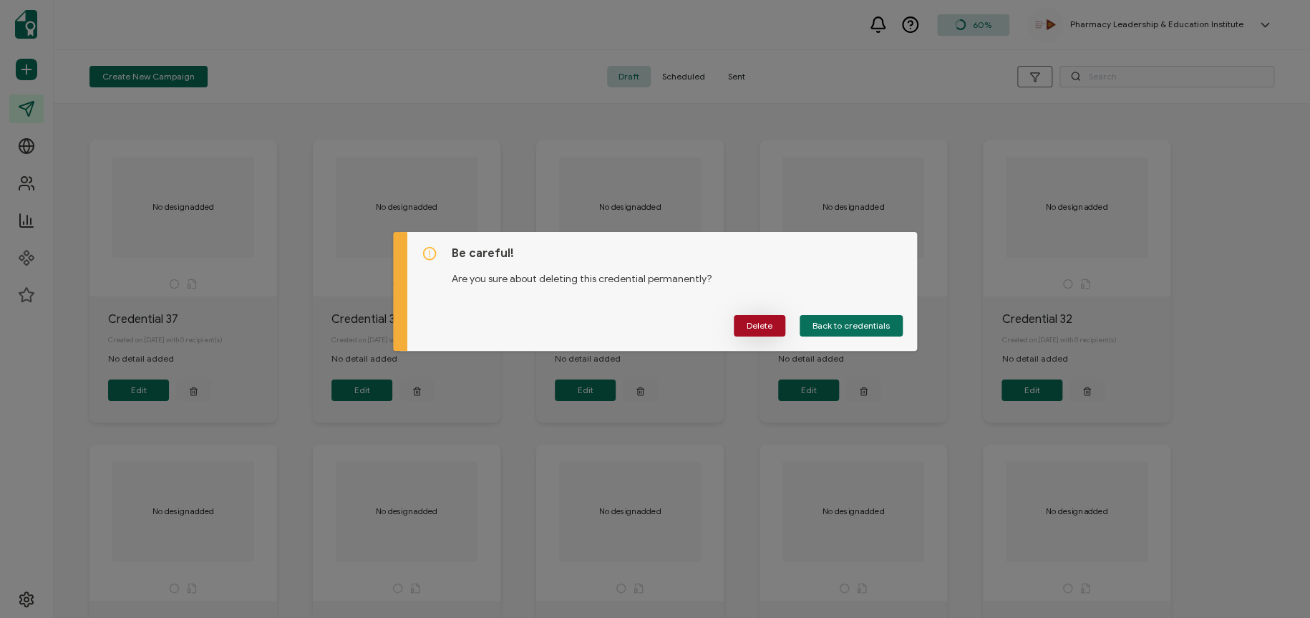
click at [759, 327] on span "Delete" at bounding box center [760, 325] width 26 height 9
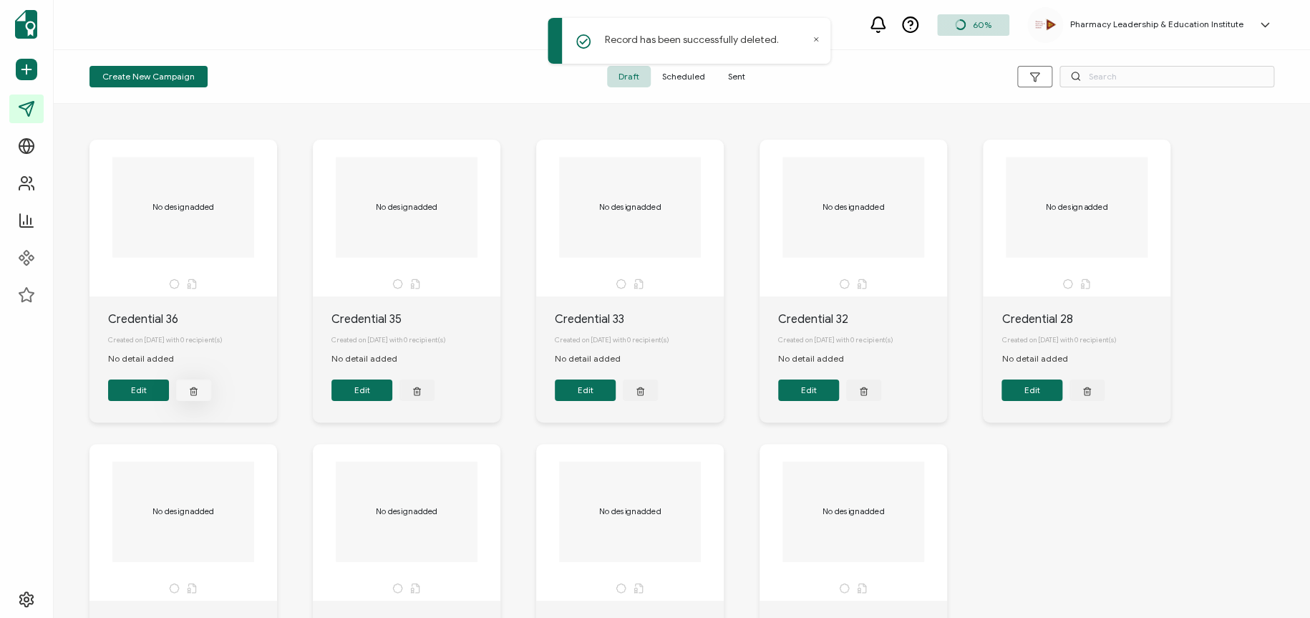
click at [192, 386] on button "button" at bounding box center [193, 389] width 35 height 21
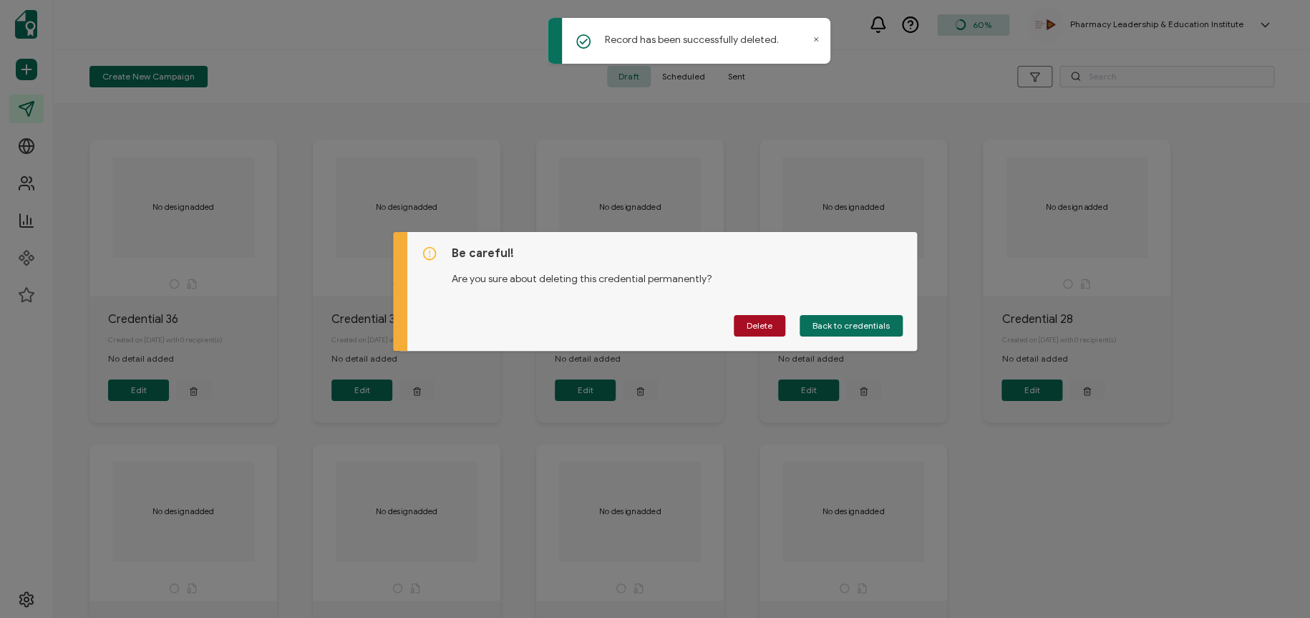
click at [693, 338] on div "Be careful! Are you sure about deleting this credential permanently? Delete Bac…" at bounding box center [662, 291] width 510 height 119
click at [773, 324] on button "Delete" at bounding box center [760, 325] width 52 height 21
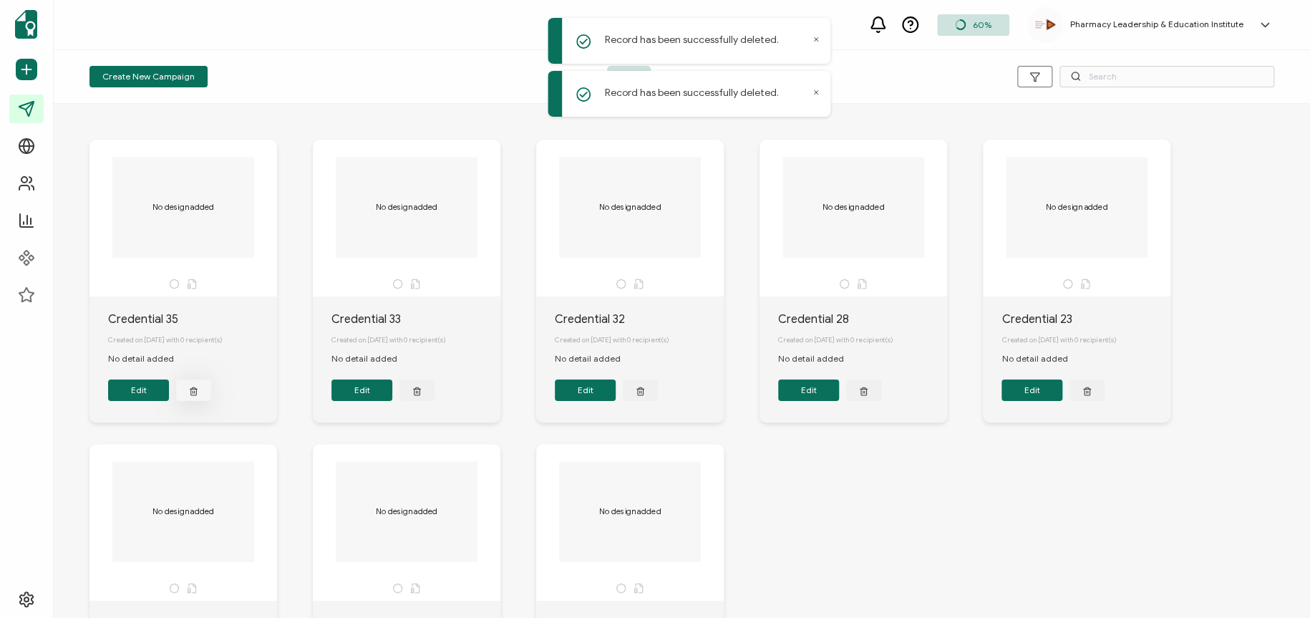
click at [193, 394] on icon "button" at bounding box center [193, 390] width 9 height 11
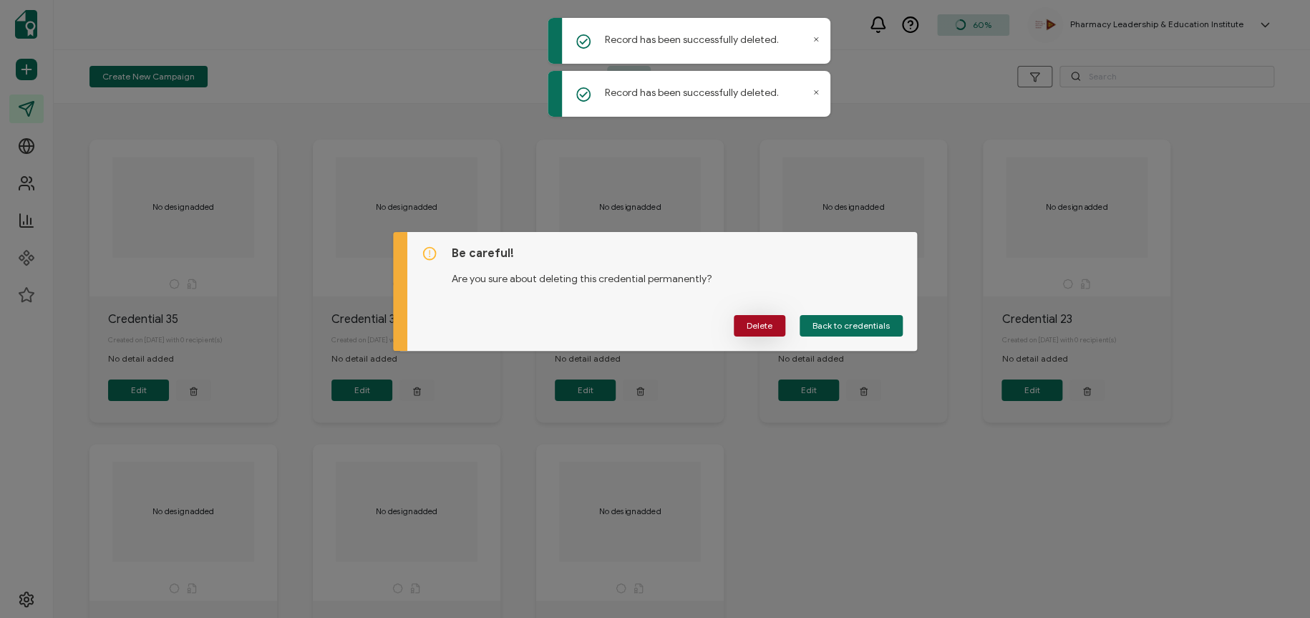
click at [745, 323] on button "Delete" at bounding box center [760, 325] width 52 height 21
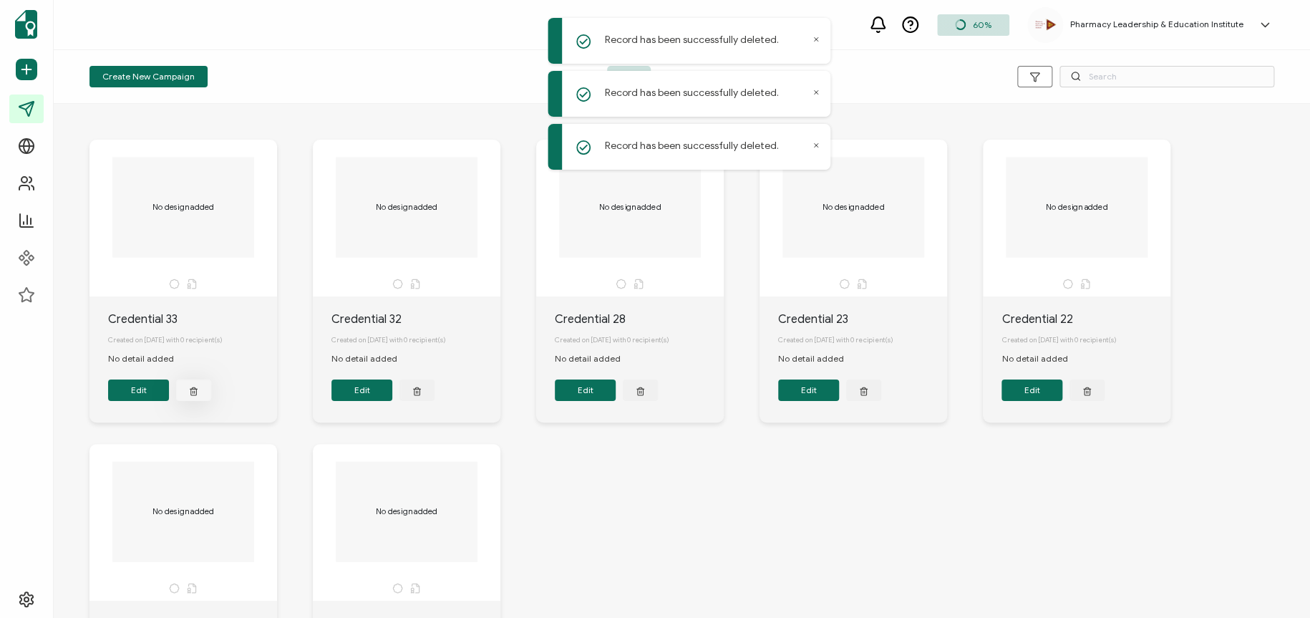
click at [193, 389] on icon "button" at bounding box center [193, 387] width 3 height 1
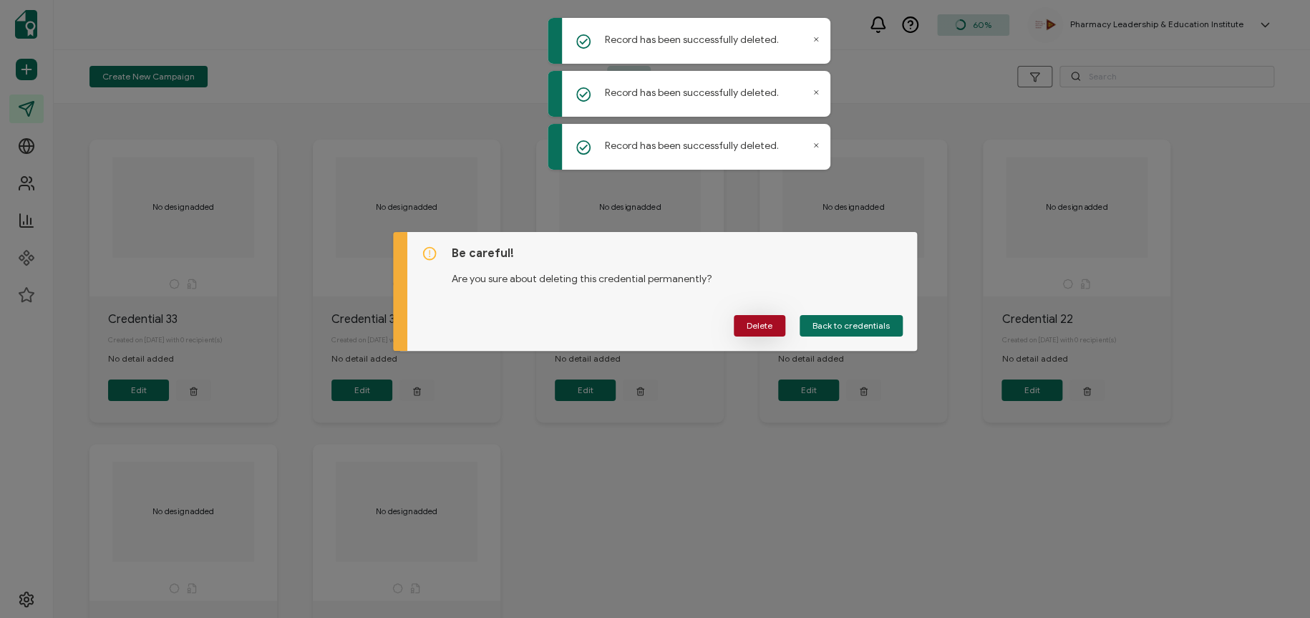
click at [753, 317] on button "Delete" at bounding box center [760, 325] width 52 height 21
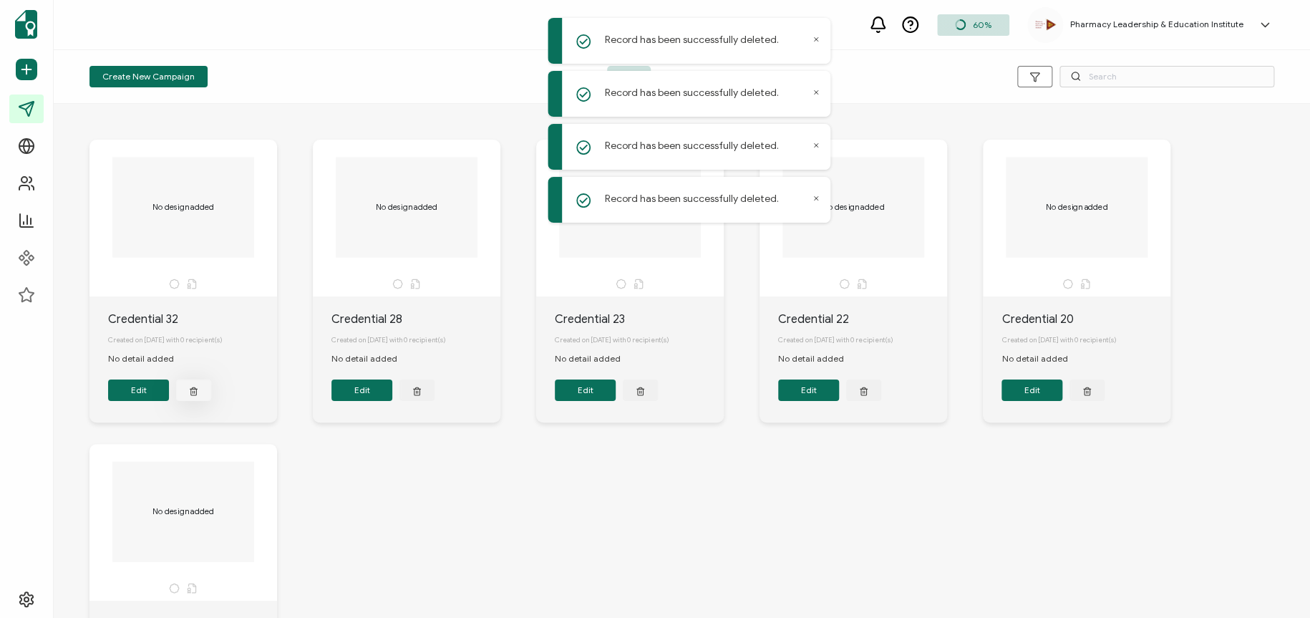
click at [192, 389] on icon "button" at bounding box center [193, 390] width 9 height 11
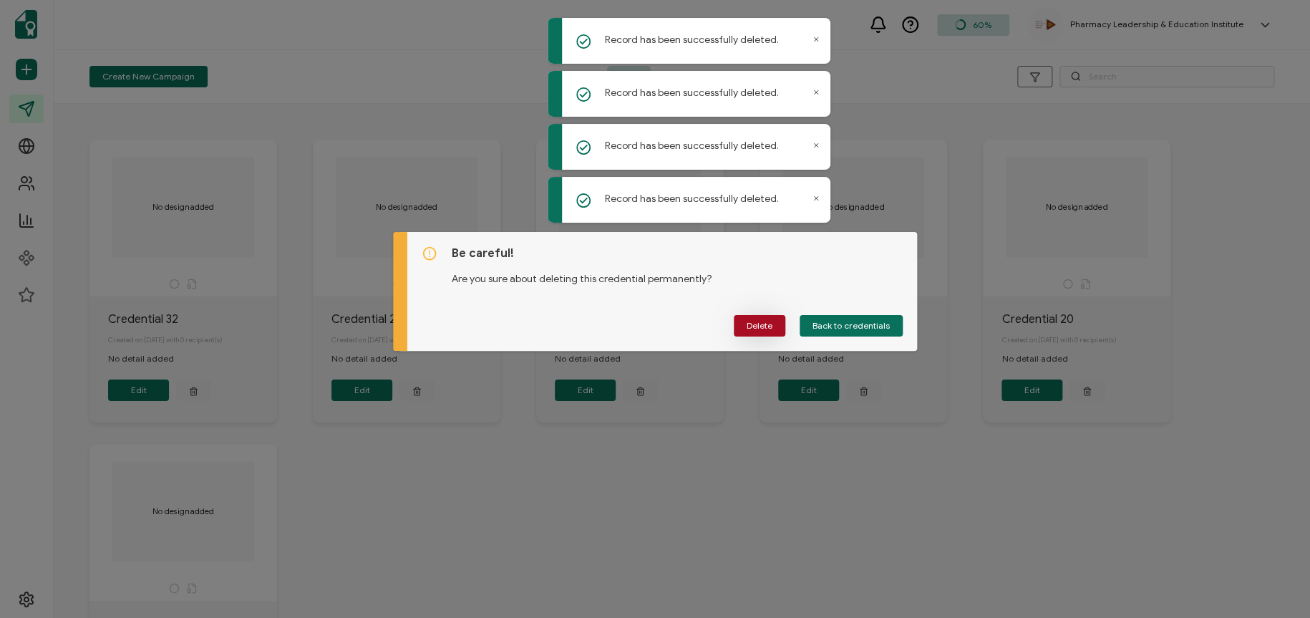
click at [771, 321] on span "Delete" at bounding box center [760, 325] width 26 height 9
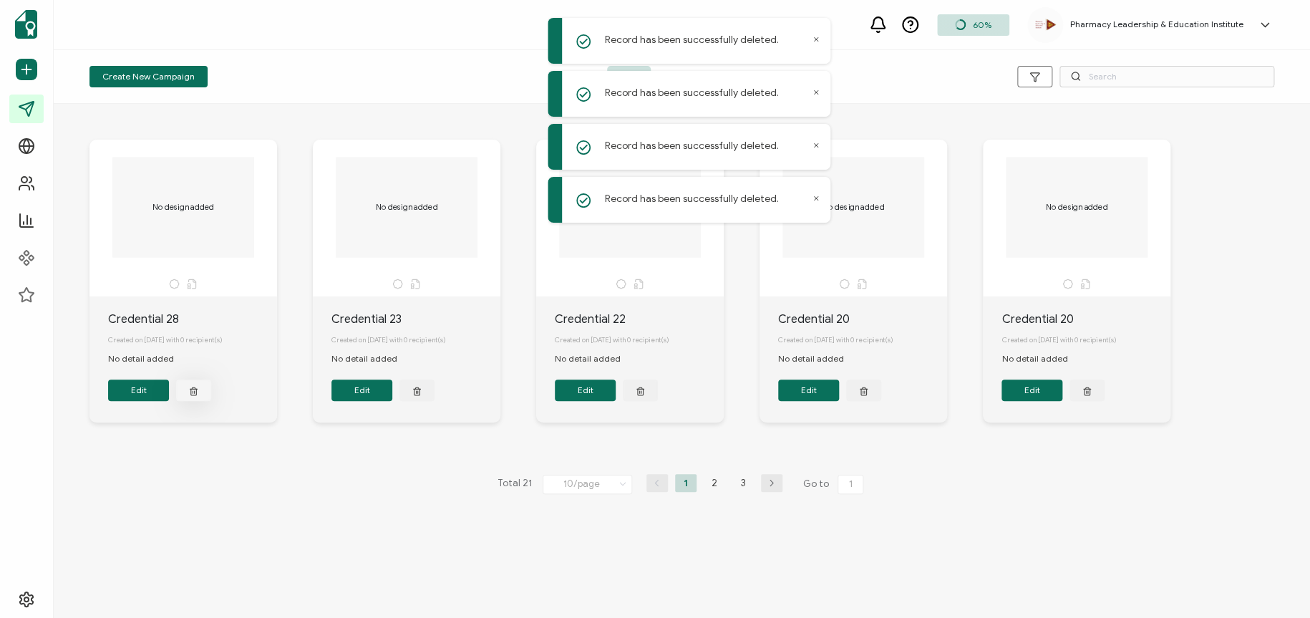
click at [203, 392] on button "button" at bounding box center [193, 389] width 35 height 21
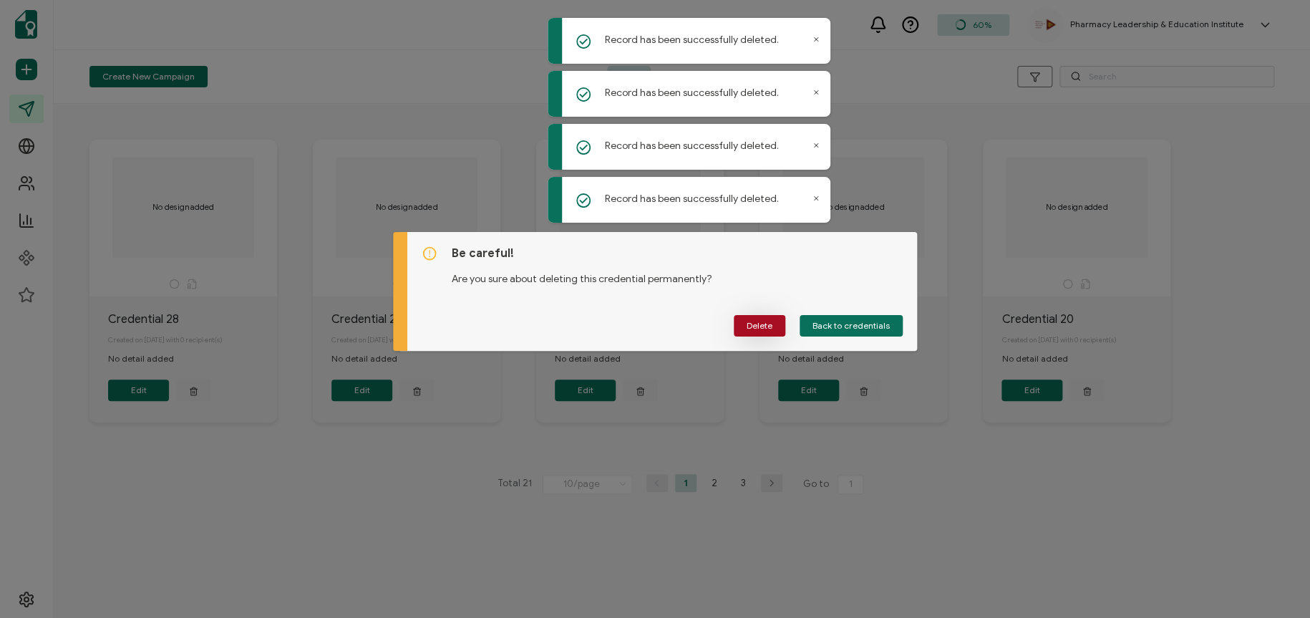
click at [781, 321] on button "Delete" at bounding box center [760, 325] width 52 height 21
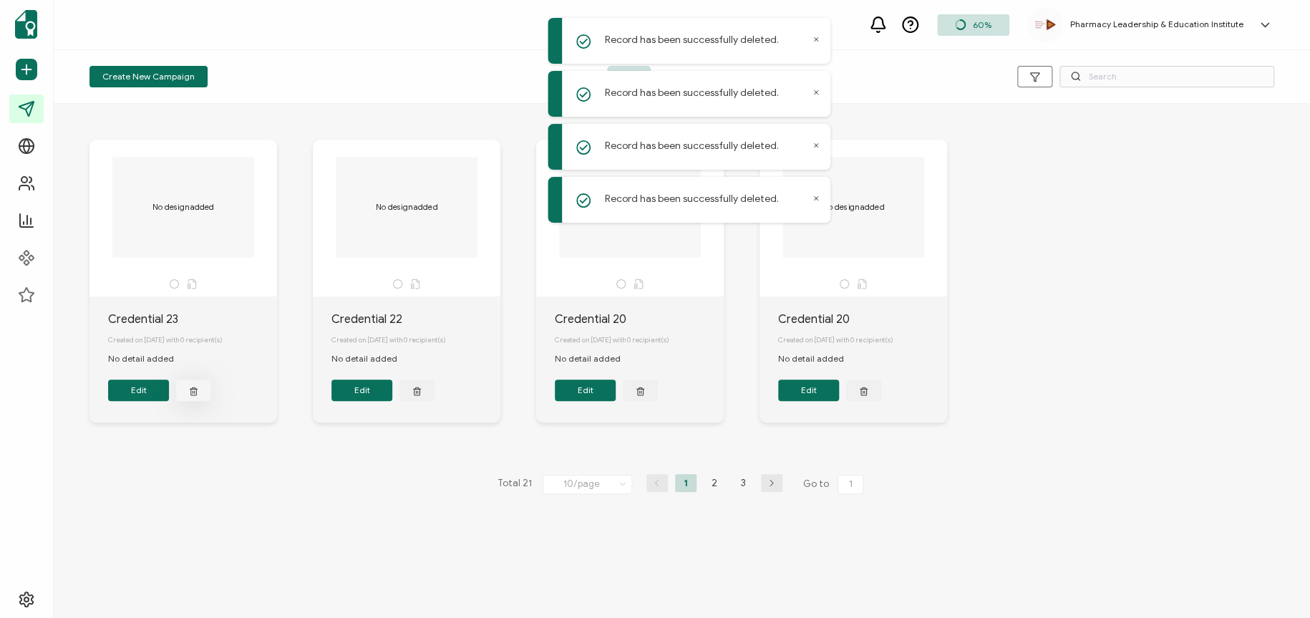
click at [203, 388] on button "button" at bounding box center [193, 389] width 35 height 21
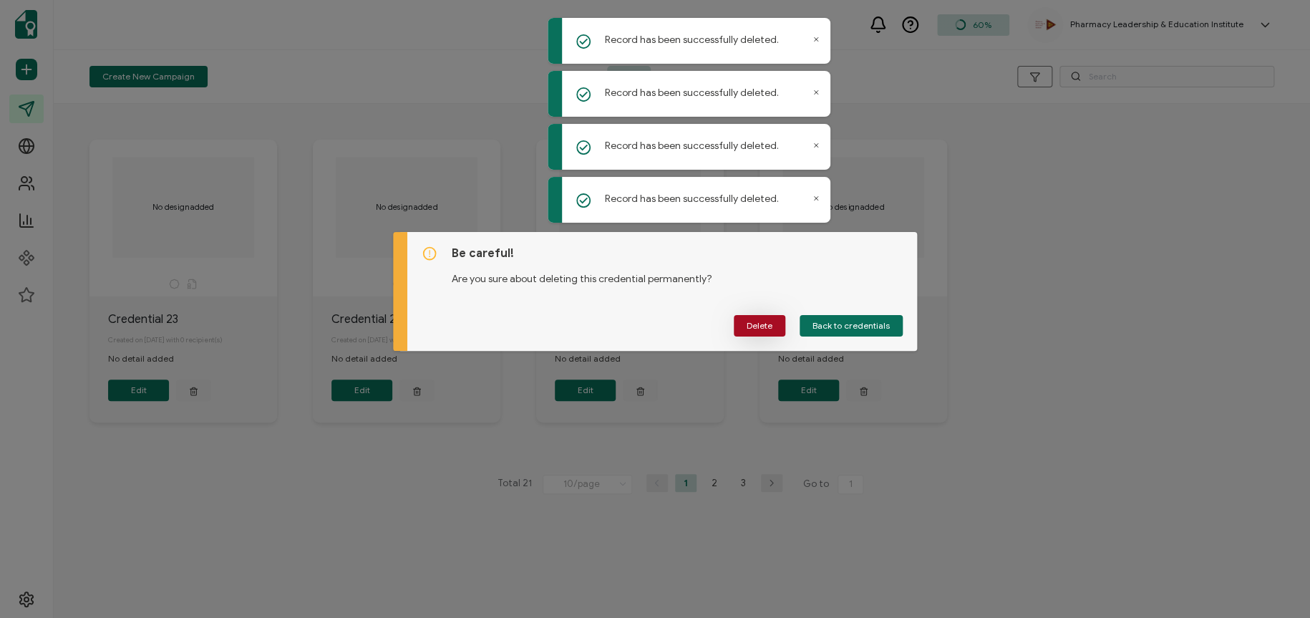
click at [783, 324] on button "Delete" at bounding box center [760, 325] width 52 height 21
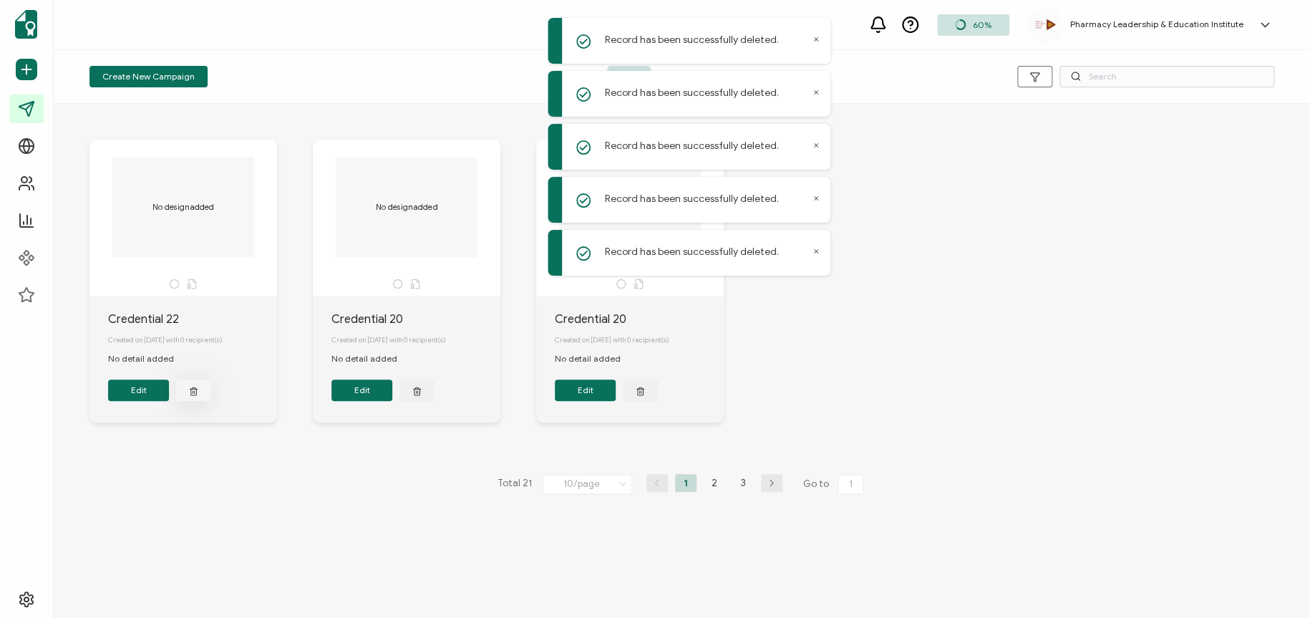
click at [206, 392] on button "button" at bounding box center [193, 389] width 35 height 21
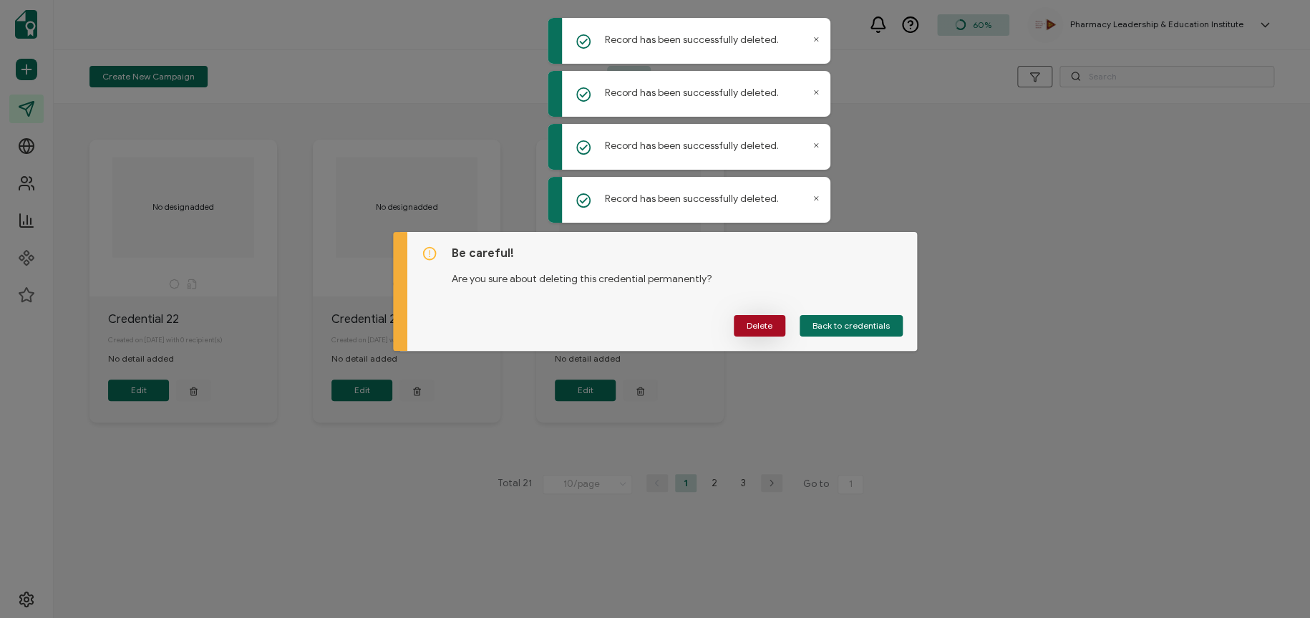
click at [767, 317] on button "Delete" at bounding box center [760, 325] width 52 height 21
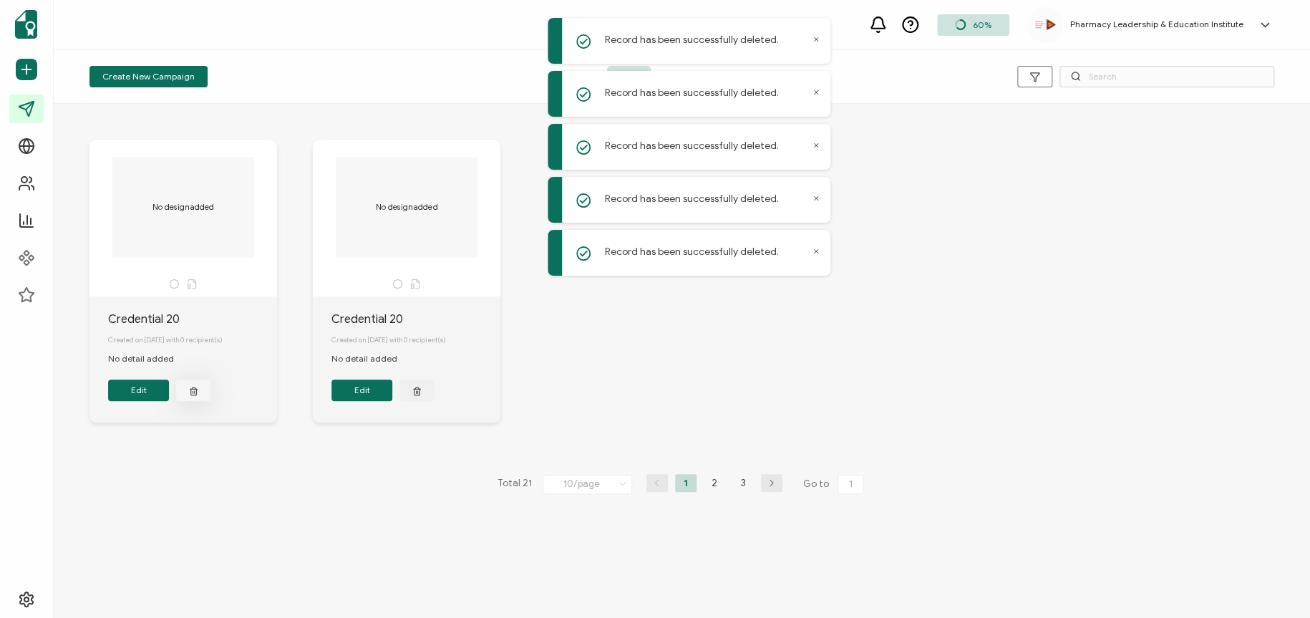
click at [196, 393] on icon "button" at bounding box center [194, 392] width 6 height 6
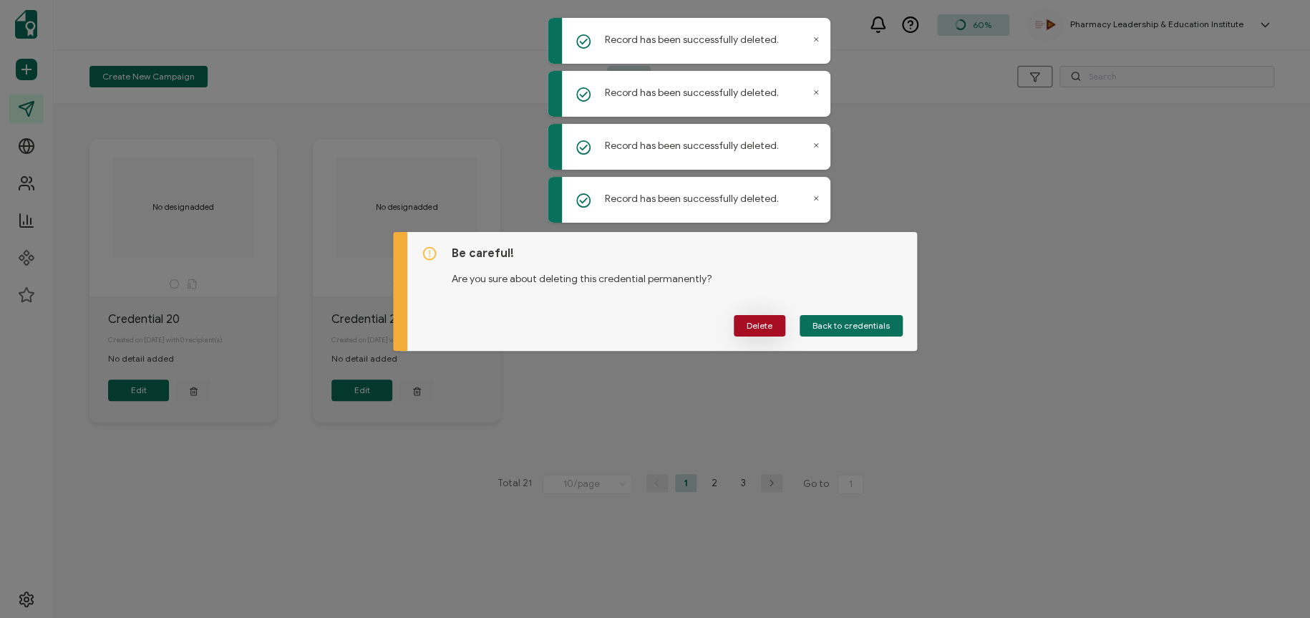
click at [748, 321] on span "Delete" at bounding box center [760, 325] width 26 height 9
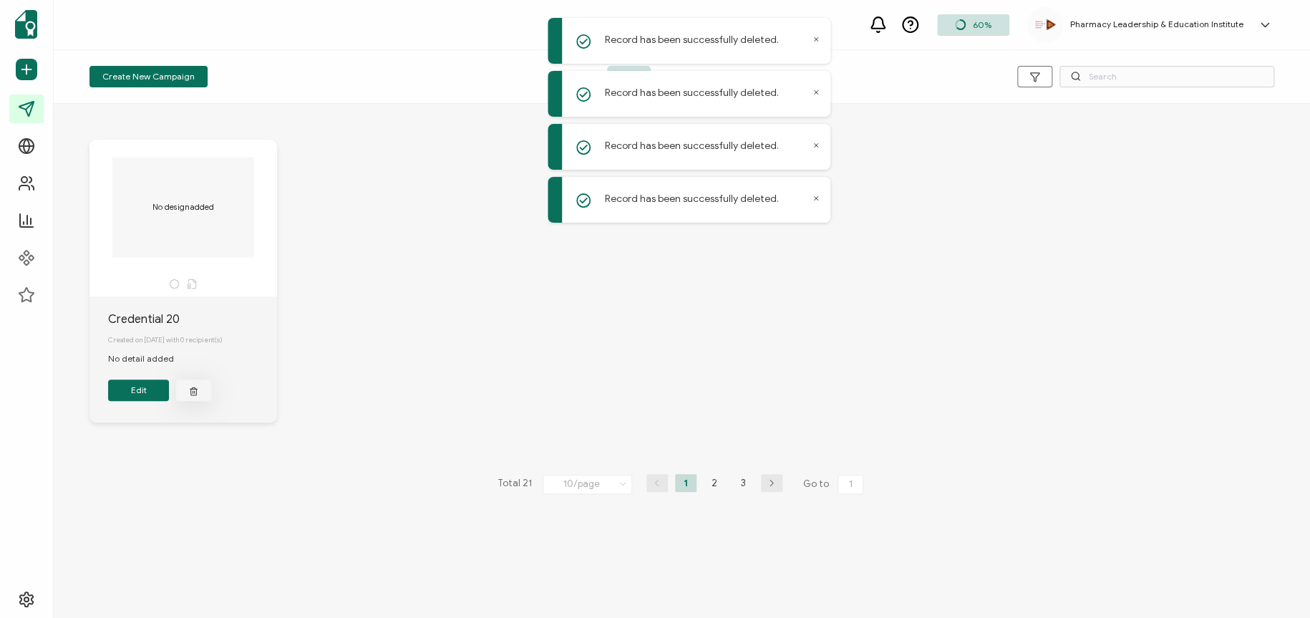
click at [189, 394] on icon "button" at bounding box center [193, 390] width 9 height 11
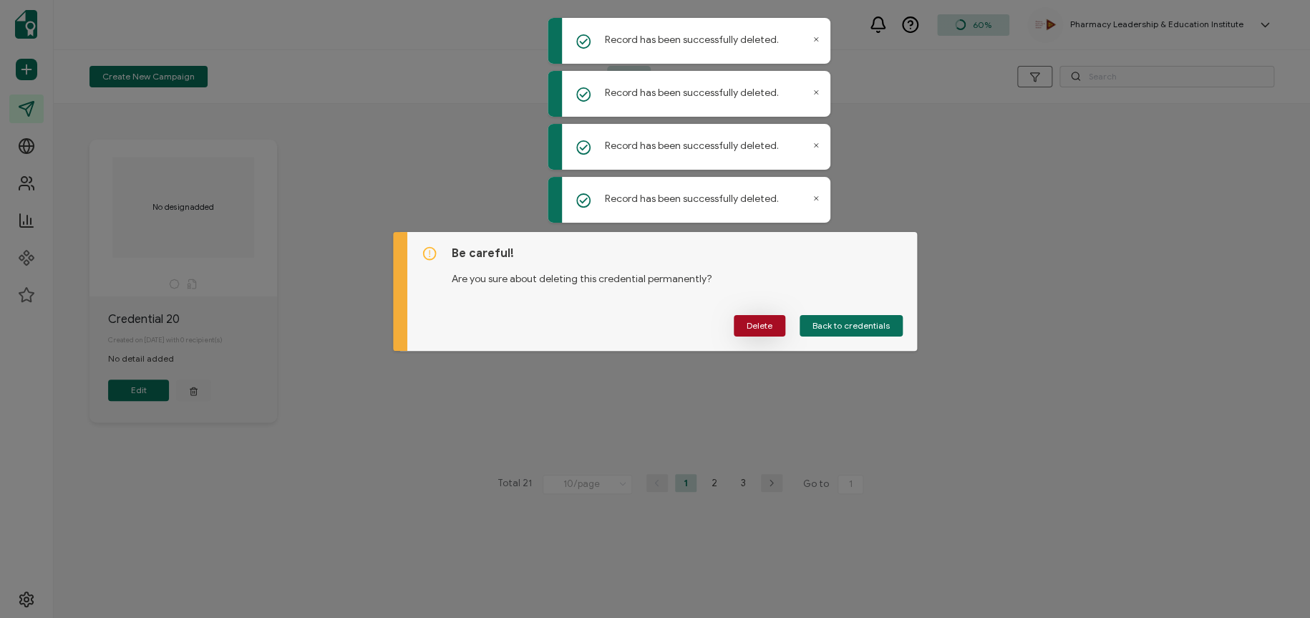
click at [748, 327] on span "Delete" at bounding box center [760, 325] width 26 height 9
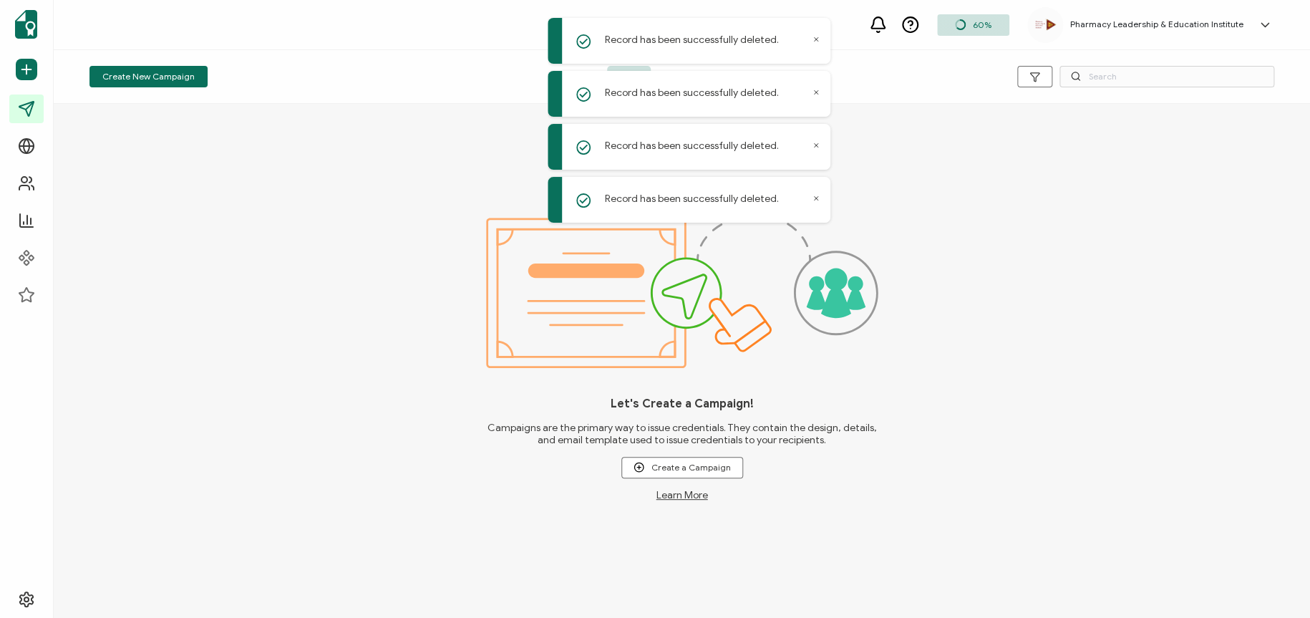
click at [408, 437] on div "Let's Create a Campaign! Campaigns are the primary way to issue credentials. Th…" at bounding box center [682, 361] width 1257 height 514
click at [21, 114] on link "Campaigns" at bounding box center [89, 109] width 160 height 29
click at [405, 222] on div "Let's Create a Campaign! Campaigns are the primary way to issue credentials. Th…" at bounding box center [682, 361] width 1257 height 514
click at [816, 37] on icon at bounding box center [816, 39] width 7 height 7
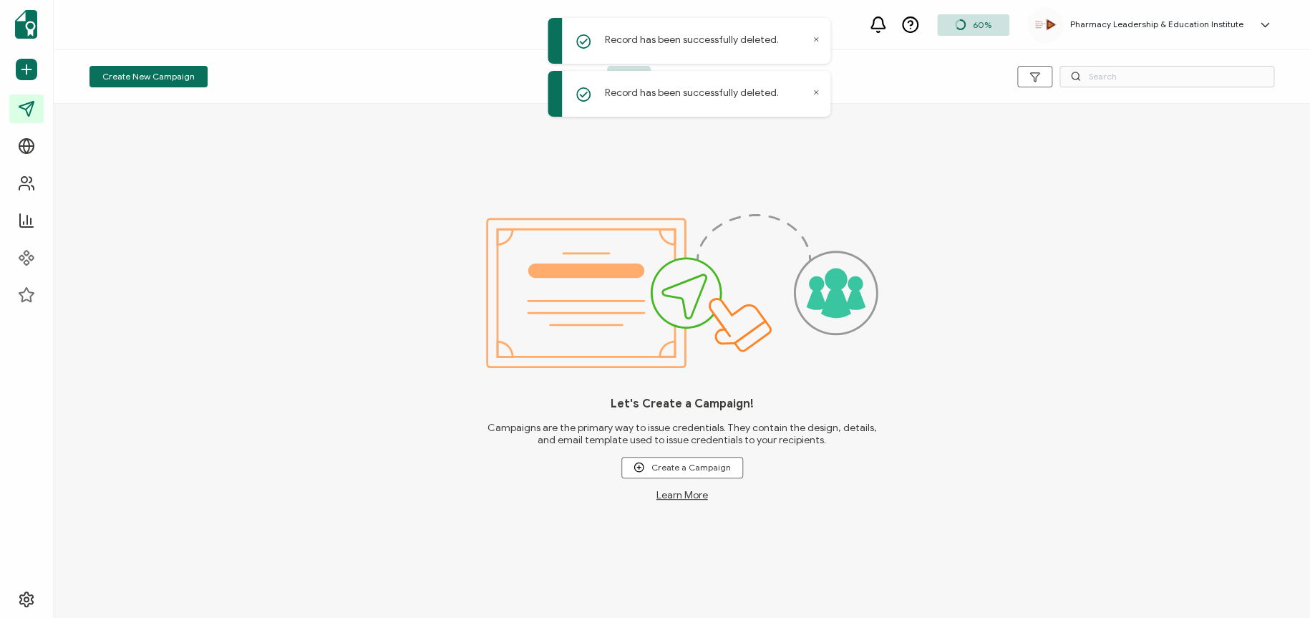
click at [816, 37] on icon at bounding box center [816, 39] width 7 height 7
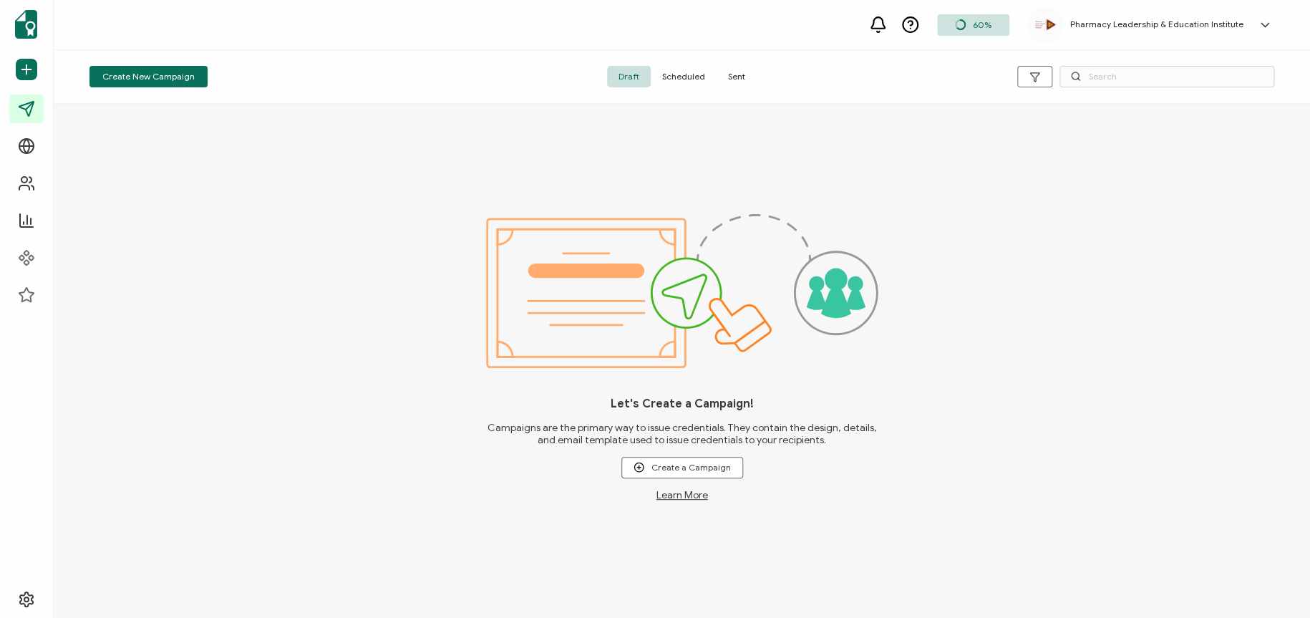
click at [690, 80] on span "Scheduled" at bounding box center [684, 76] width 66 height 21
click at [730, 79] on span "Sent" at bounding box center [737, 76] width 40 height 21
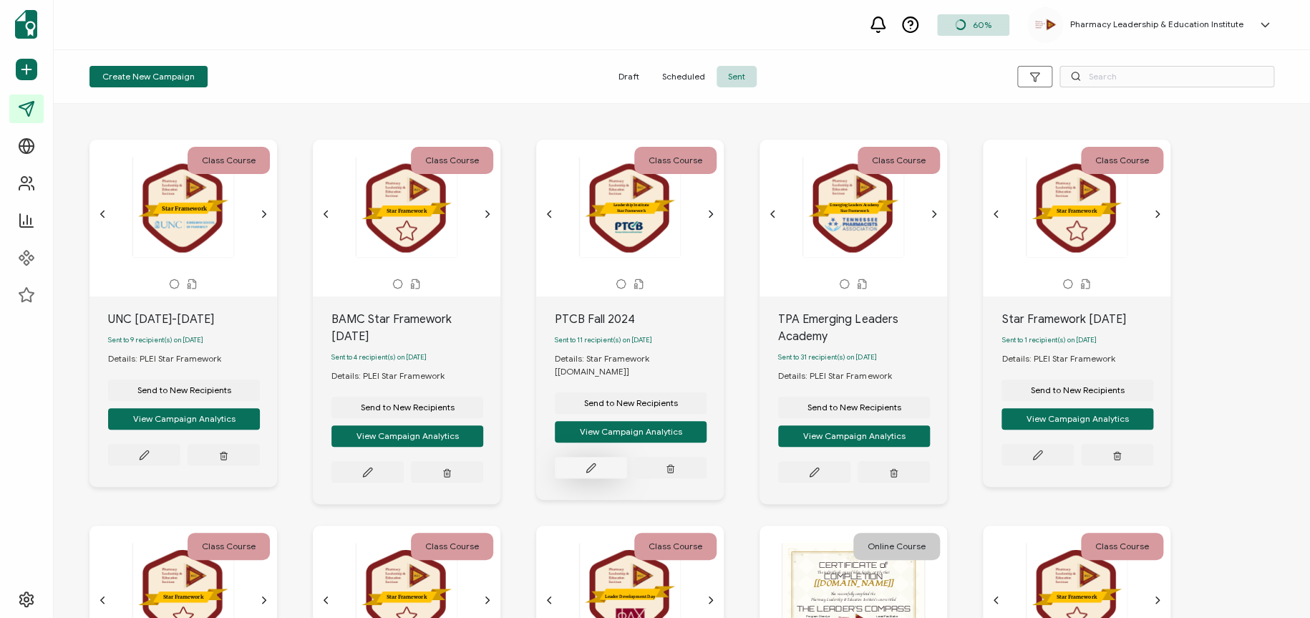
click at [180, 460] on button at bounding box center [144, 454] width 72 height 21
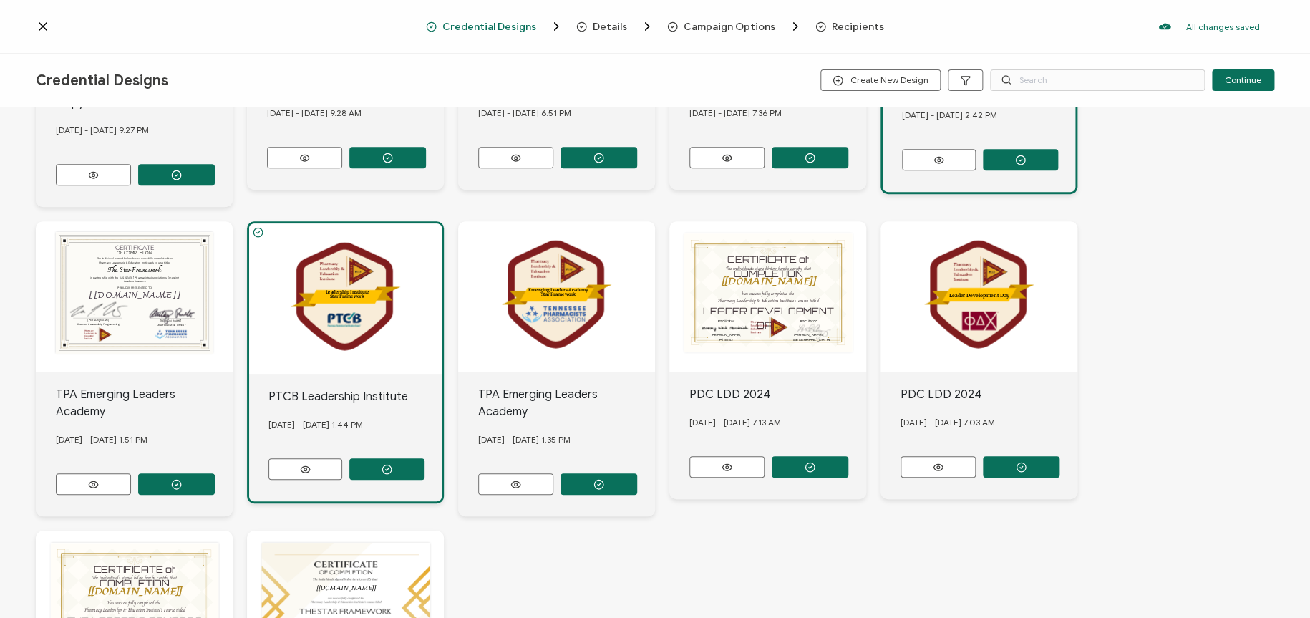
scroll to position [358, 0]
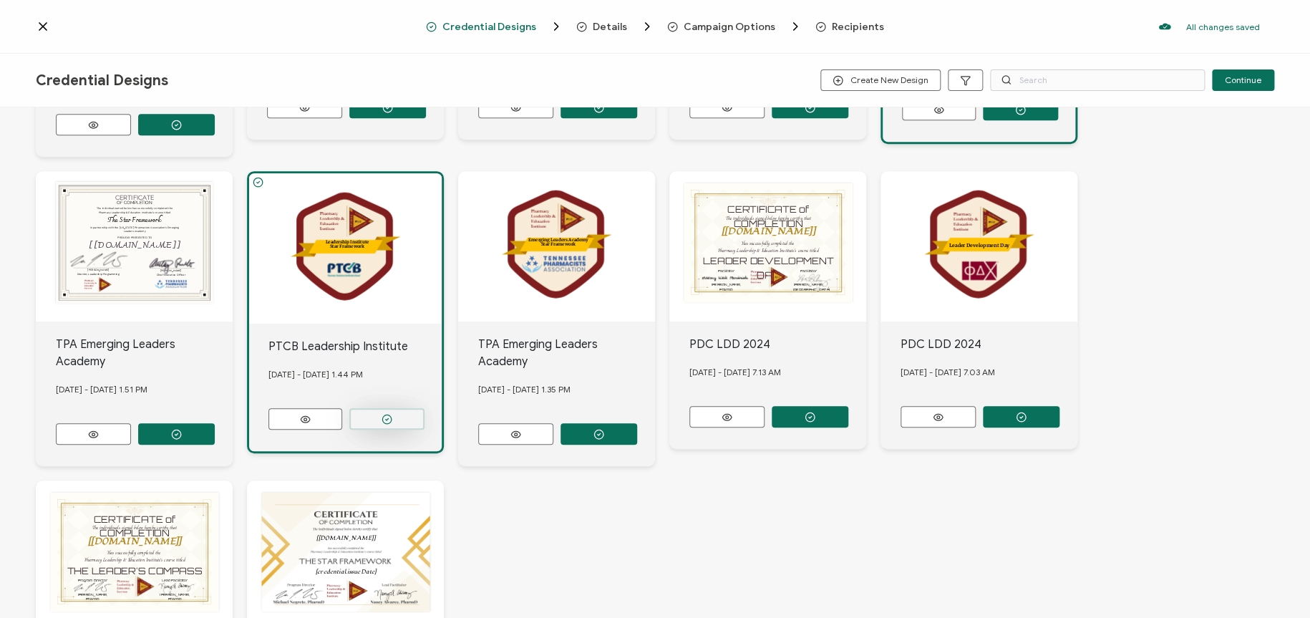
click at [983, 120] on button "button" at bounding box center [1020, 109] width 75 height 21
click at [902, 120] on button at bounding box center [939, 109] width 74 height 21
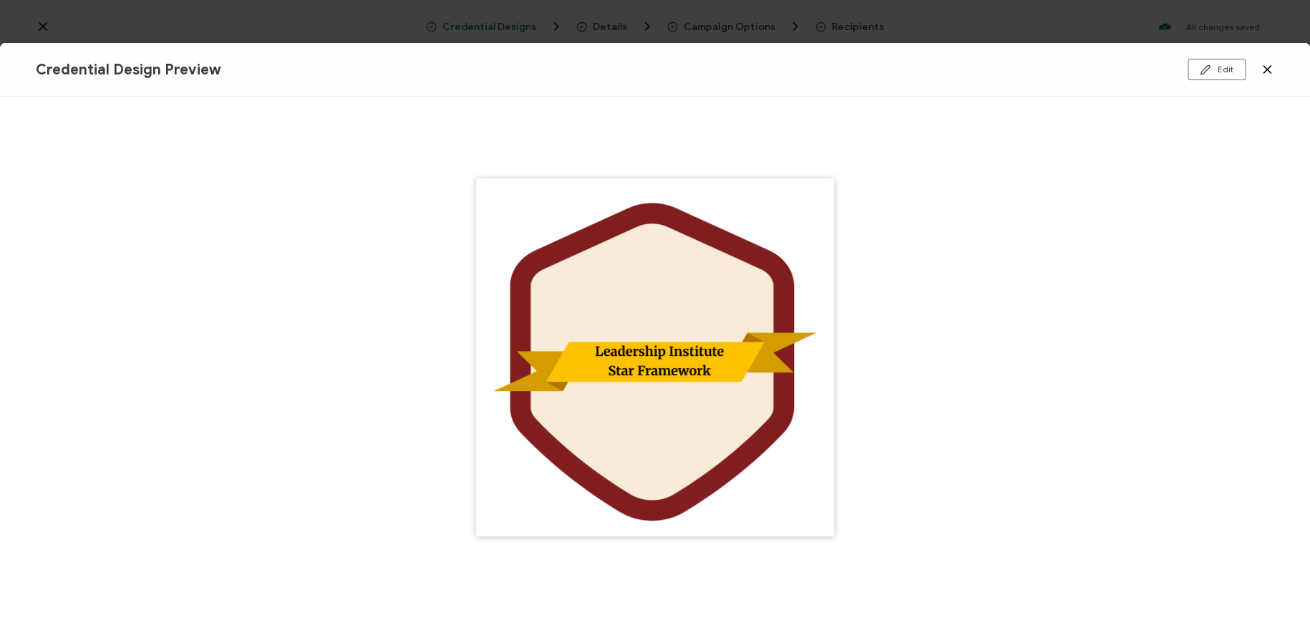
click at [1164, 215] on div at bounding box center [655, 357] width 1239 height 478
click at [1164, 68] on button "Edit" at bounding box center [1217, 69] width 58 height 21
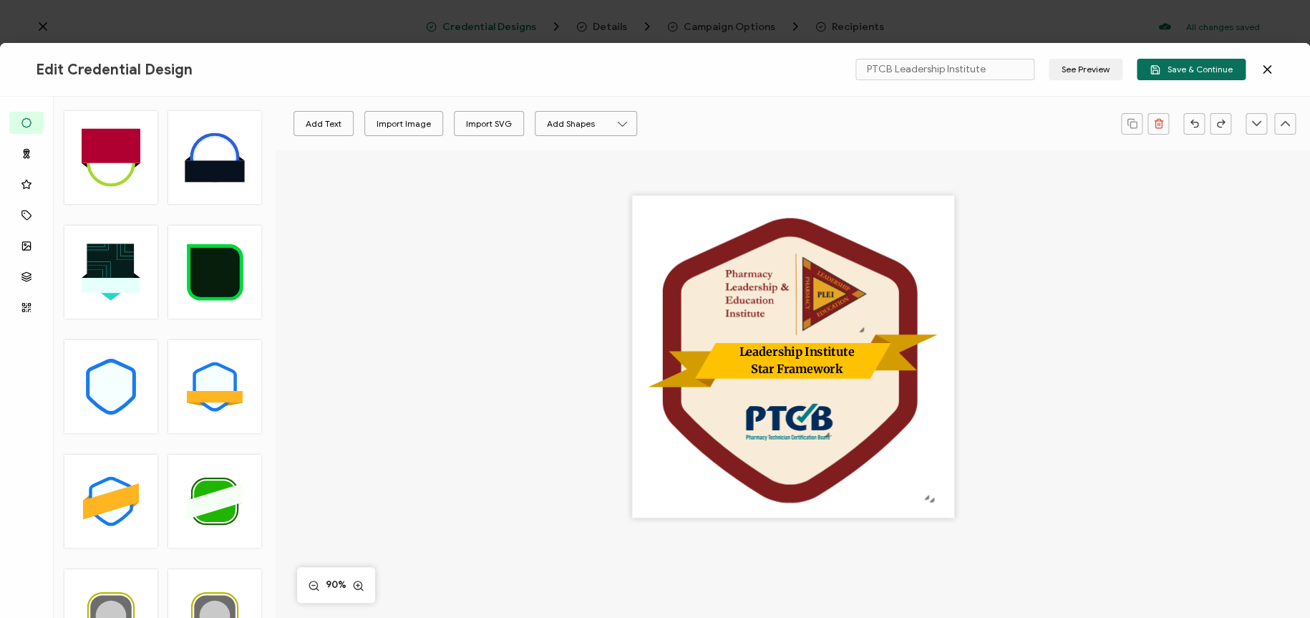
click at [1164, 71] on icon at bounding box center [1267, 69] width 14 height 14
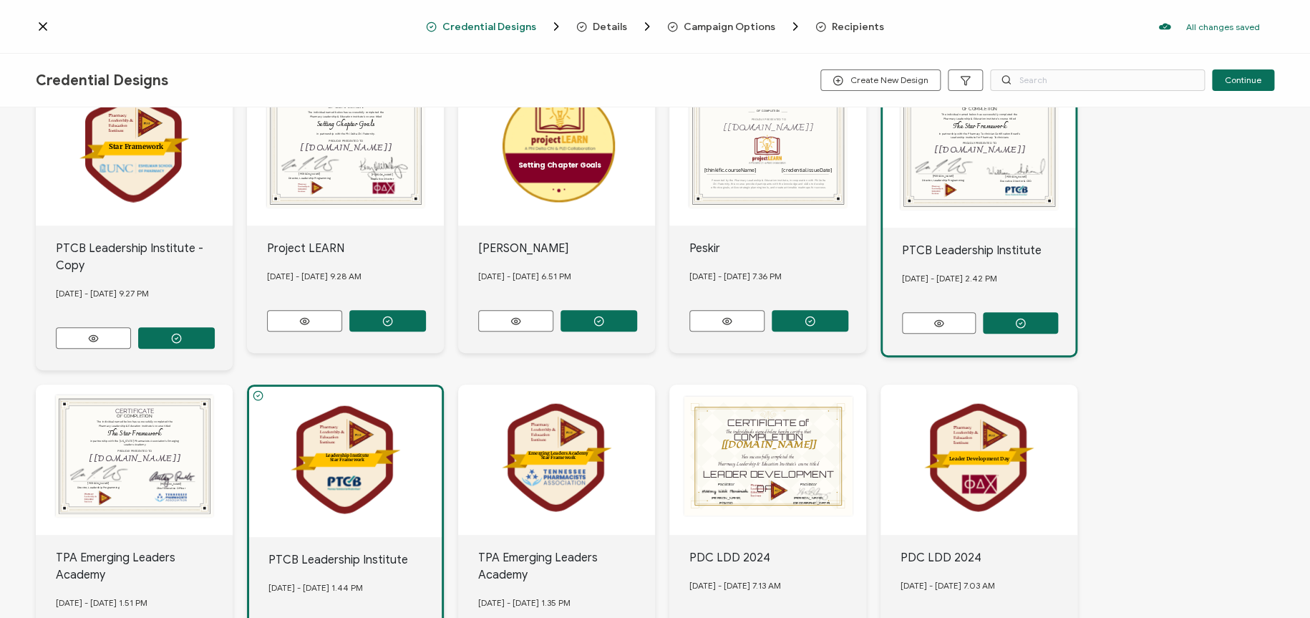
scroll to position [143, 0]
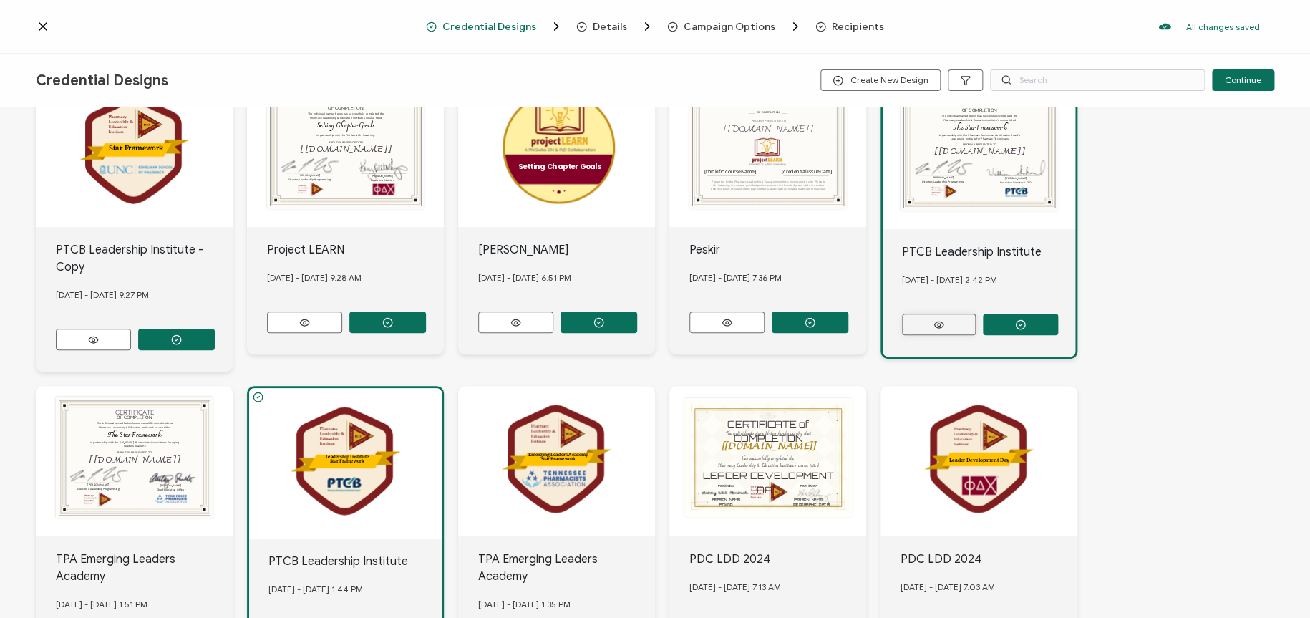
click at [935, 319] on icon at bounding box center [939, 324] width 18 height 11
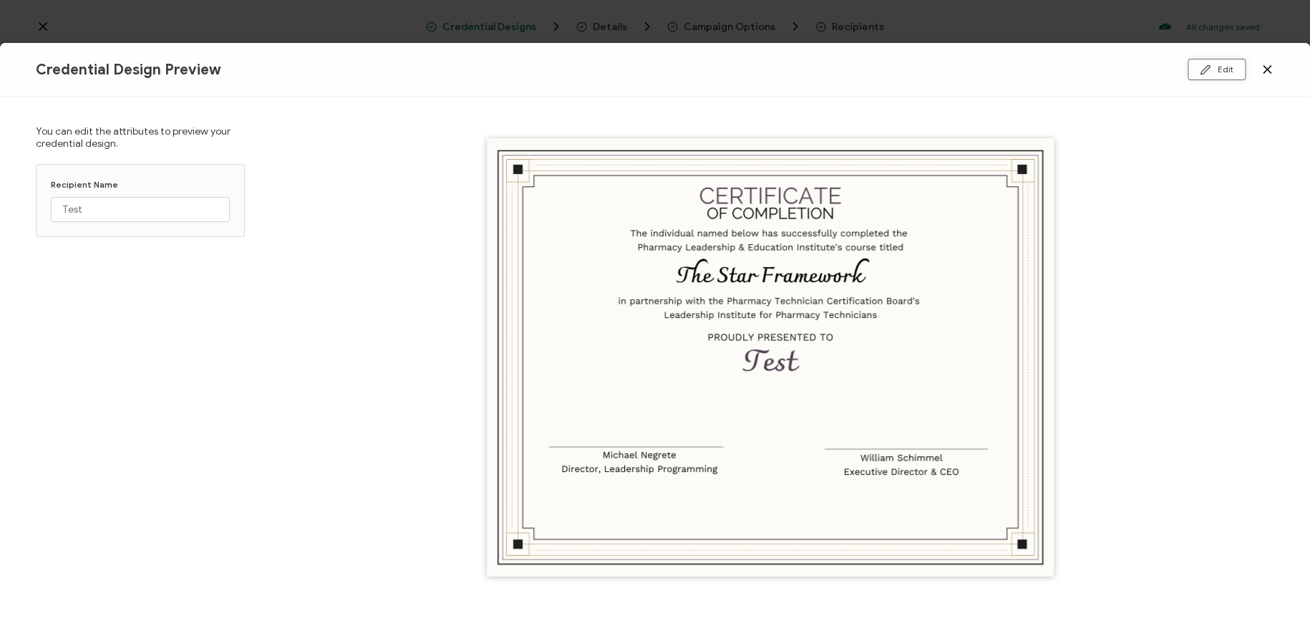
click at [1164, 59] on button "Edit" at bounding box center [1217, 69] width 58 height 21
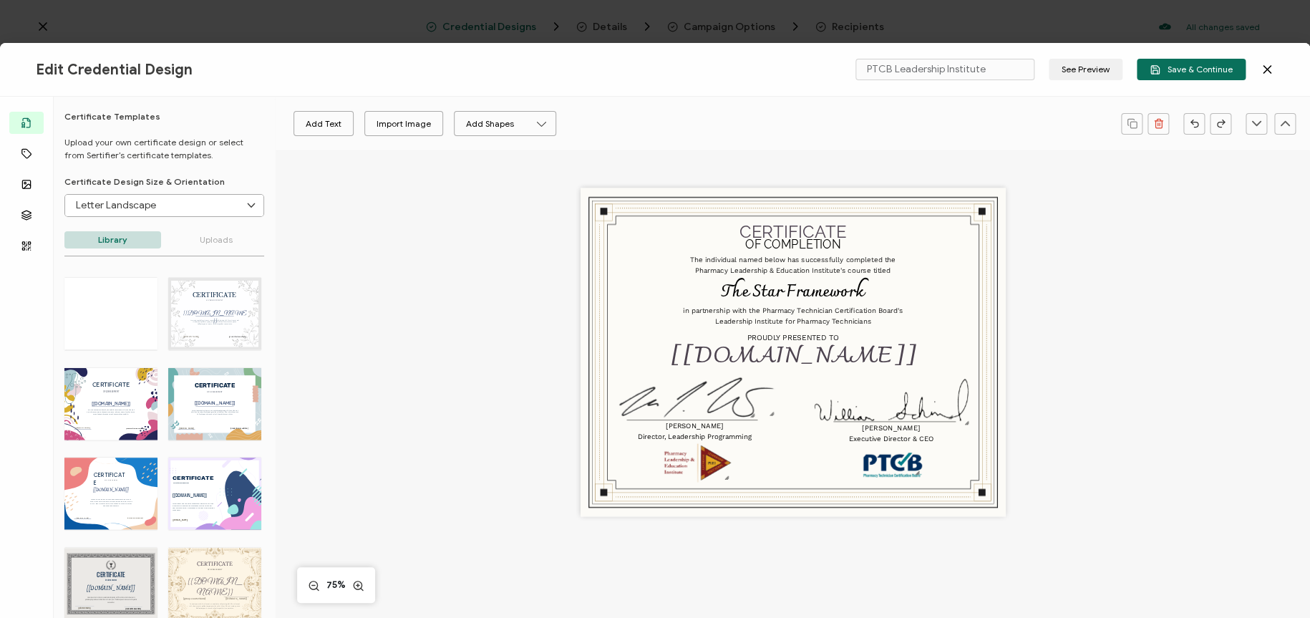
click at [1164, 64] on icon at bounding box center [1267, 69] width 14 height 14
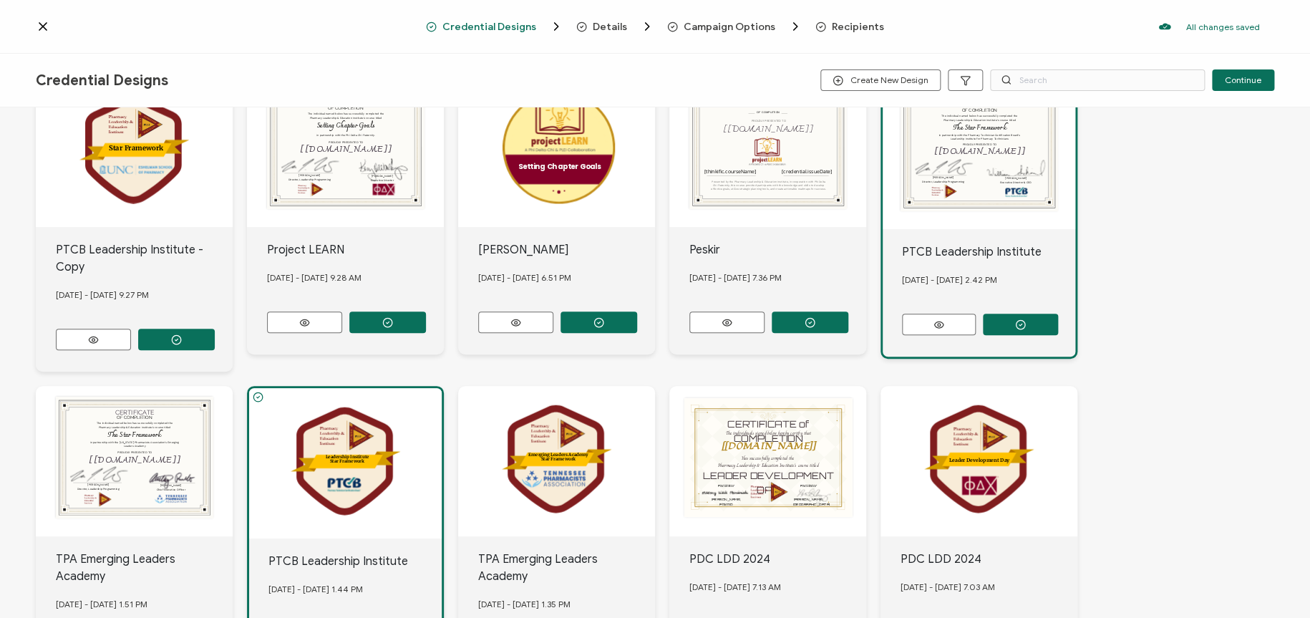
click at [1164, 228] on div ".uuid-a2266d8d-2533-48ea-8c95-b82d1261961c{}.uuid-e85ab5fe-b955-4eb5-8857-8b3e3…" at bounding box center [655, 525] width 1239 height 954
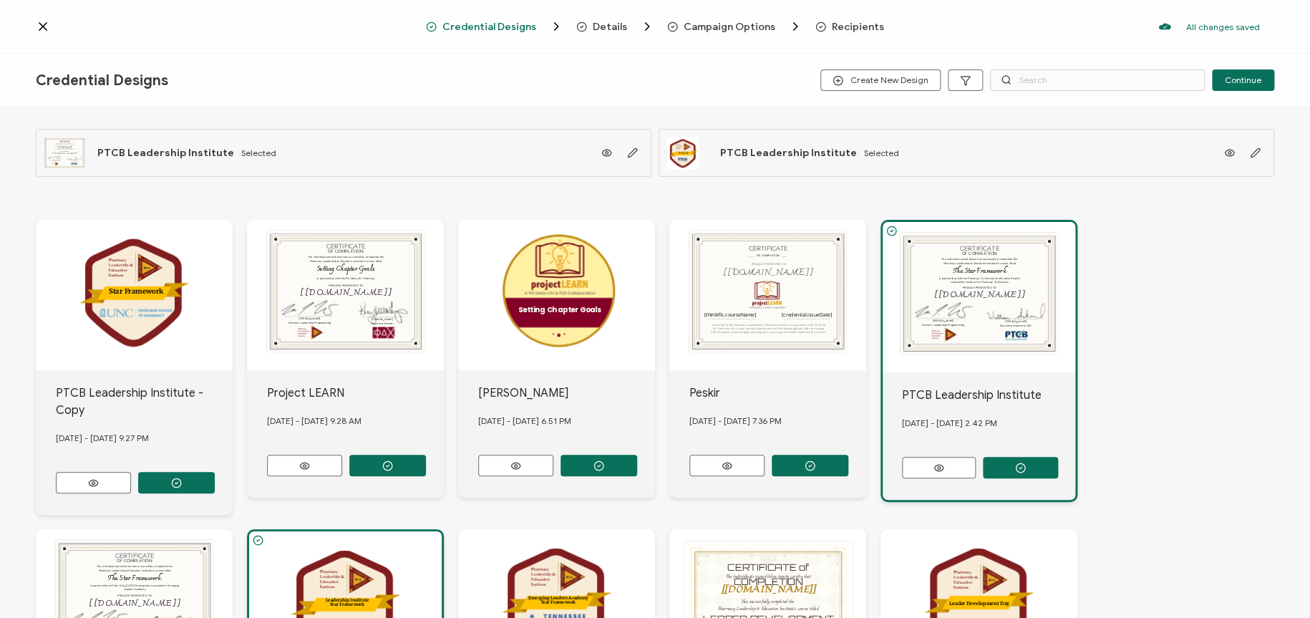
click at [43, 28] on icon at bounding box center [43, 26] width 14 height 14
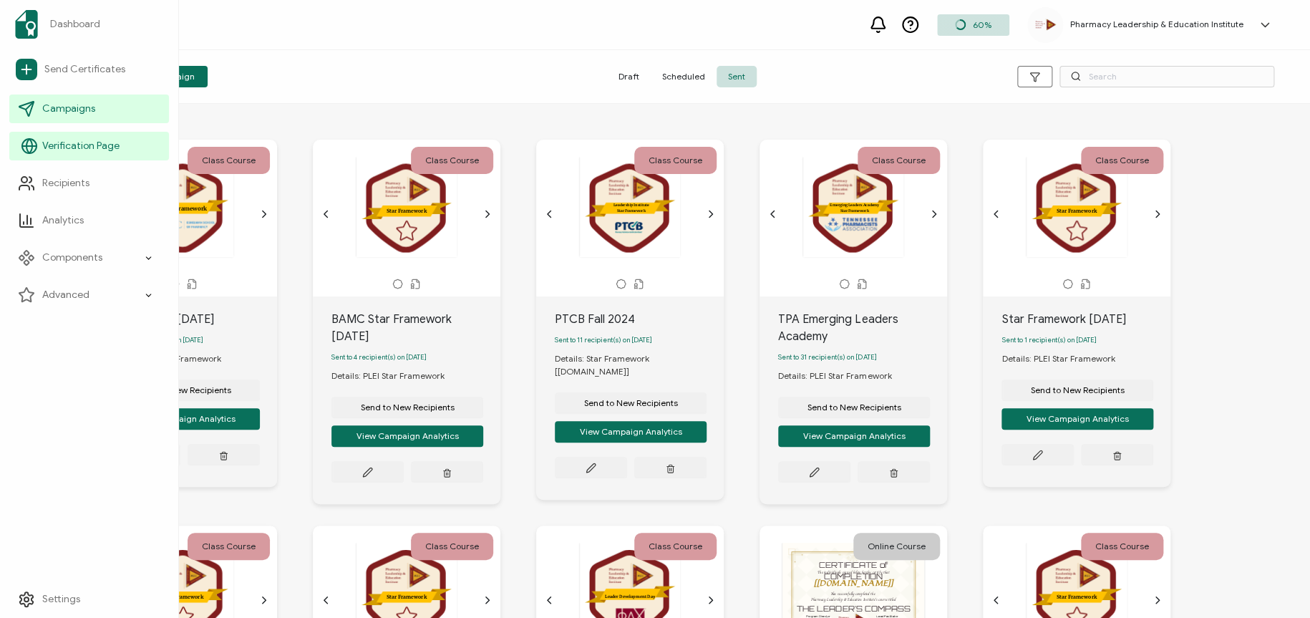
click at [55, 145] on span "Verification Page" at bounding box center [80, 146] width 77 height 14
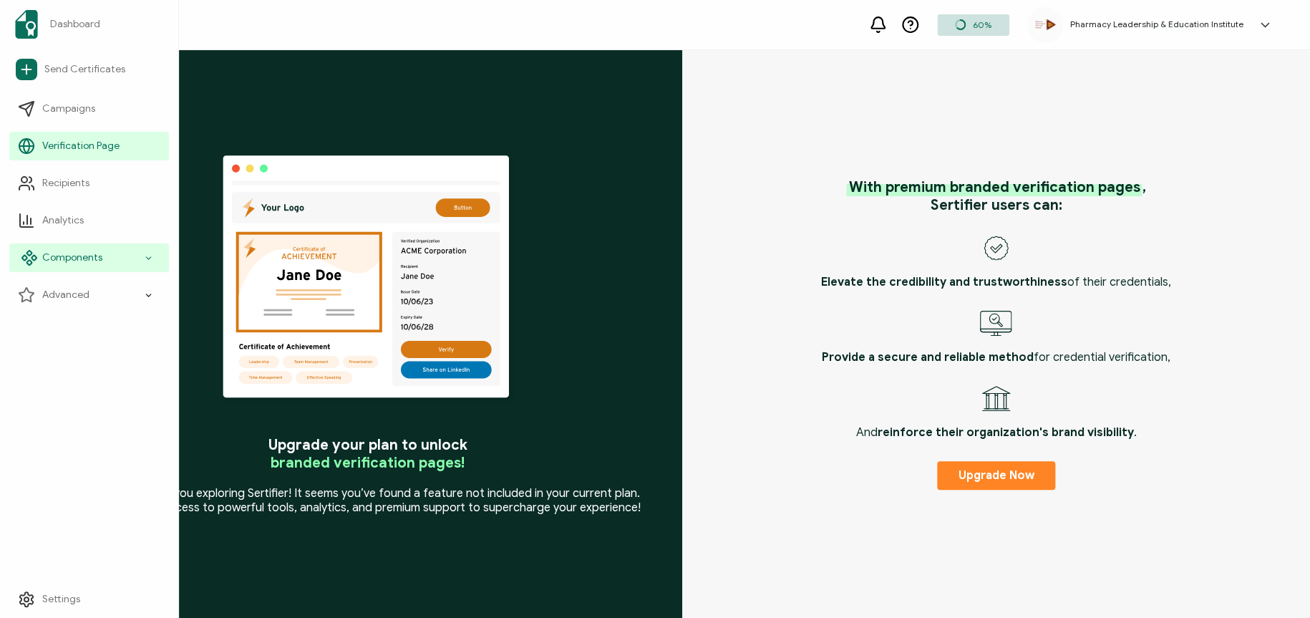
click at [37, 252] on icon at bounding box center [29, 257] width 17 height 17
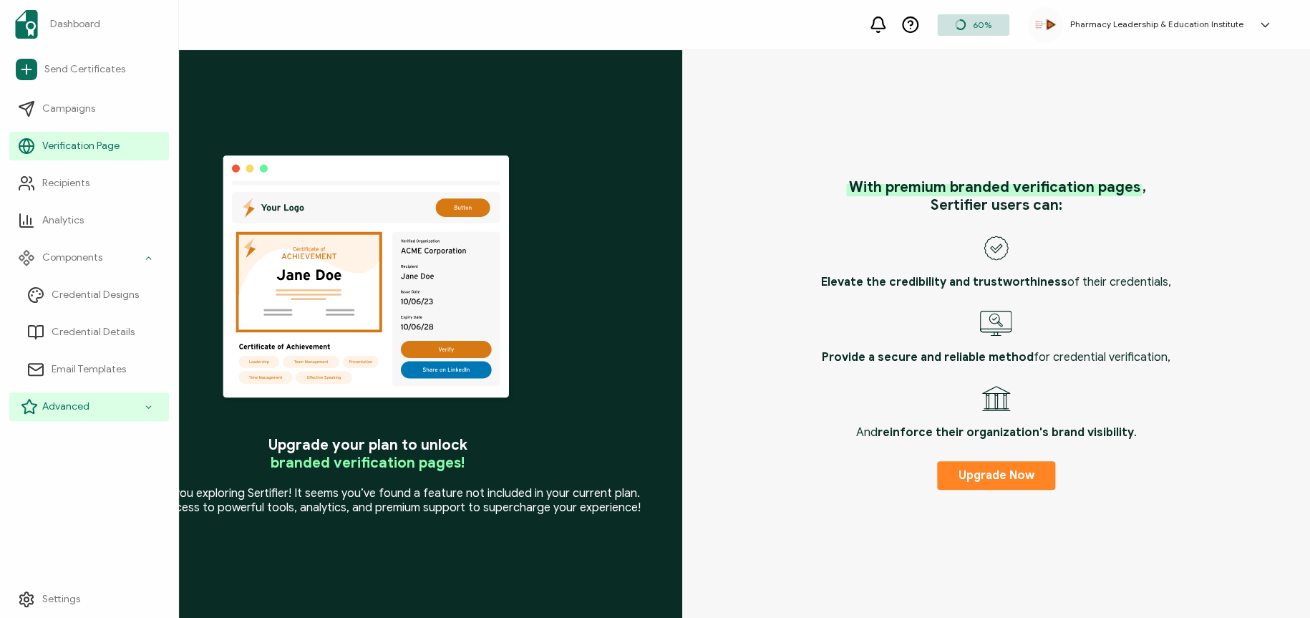
click at [59, 409] on span "Advanced" at bounding box center [65, 407] width 47 height 14
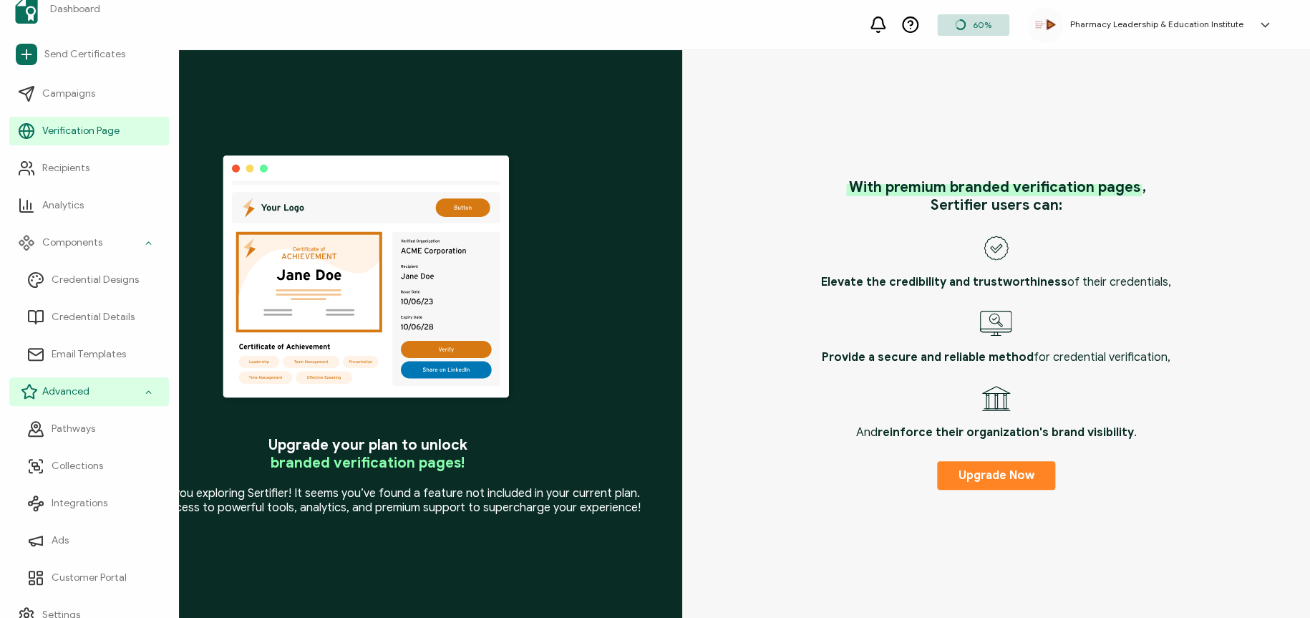
scroll to position [30, 0]
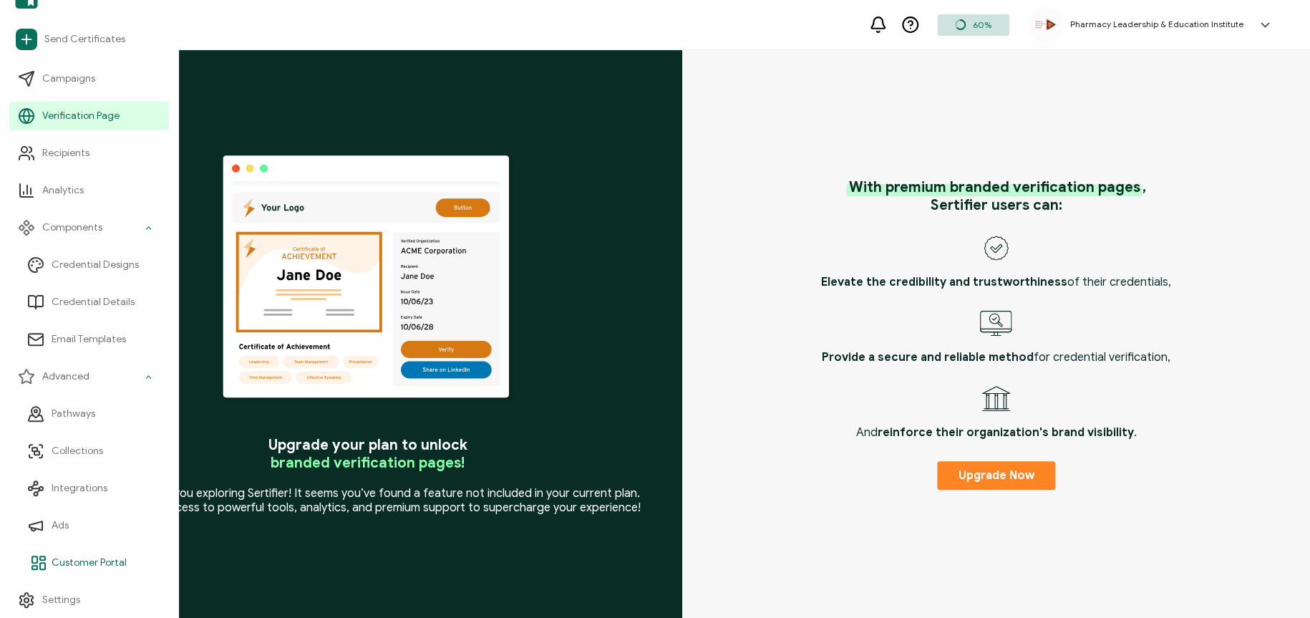
click at [56, 558] on span "Customer Portal" at bounding box center [89, 563] width 75 height 14
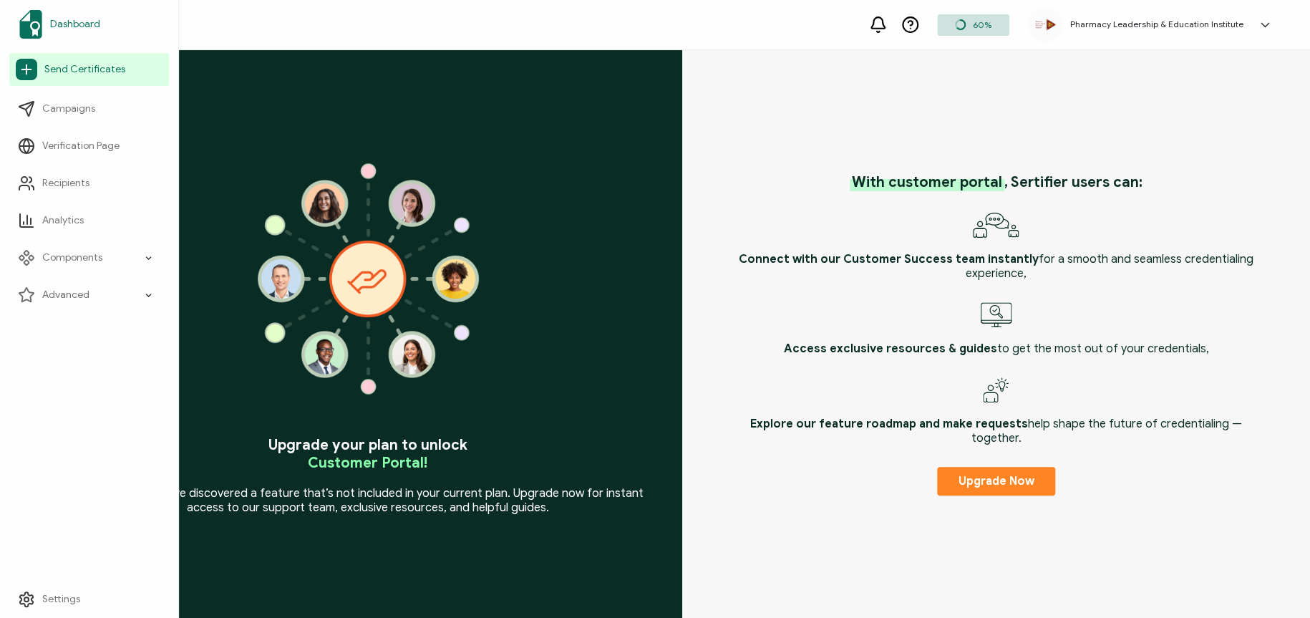
click at [67, 18] on span "Dashboard" at bounding box center [75, 24] width 50 height 14
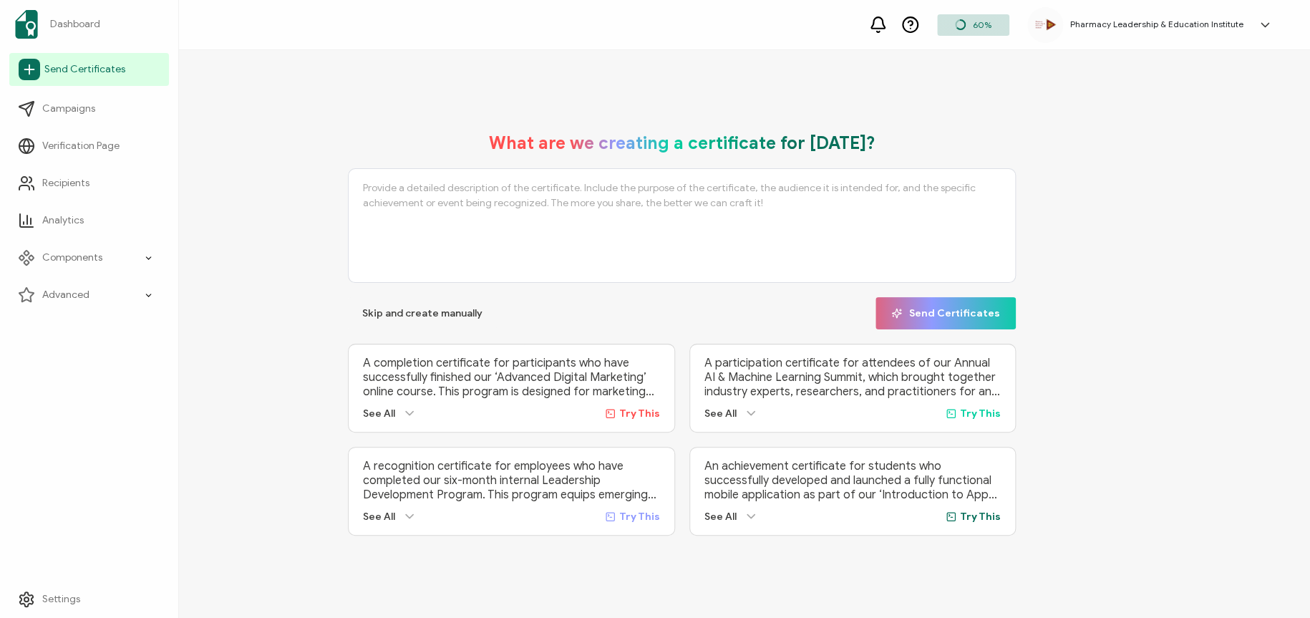
click at [74, 77] on link "Send Certificates" at bounding box center [89, 69] width 160 height 33
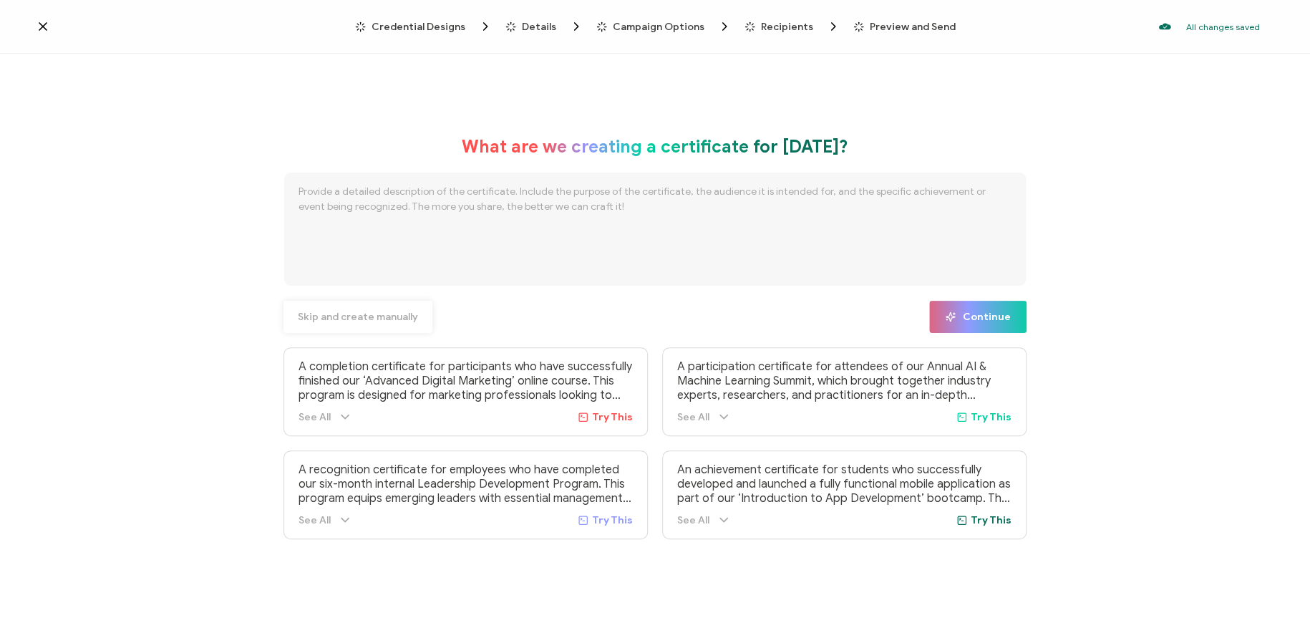
click at [347, 321] on span "Skip and create manually" at bounding box center [358, 317] width 120 height 10
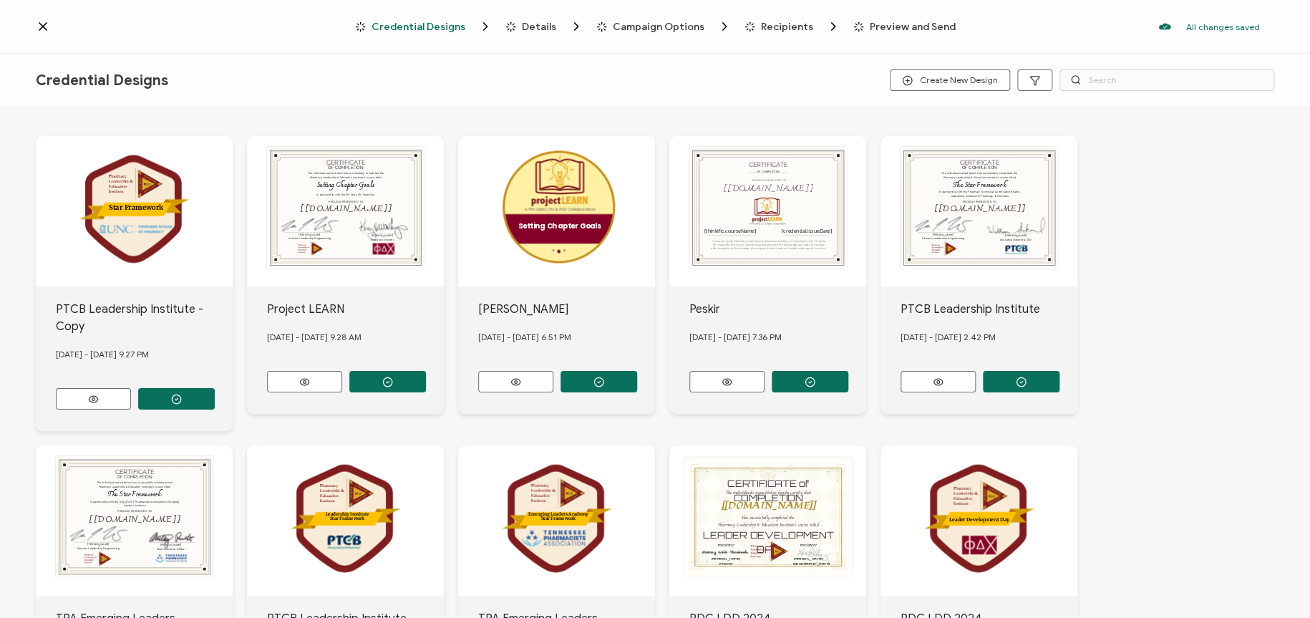
click at [233, 271] on div "CERTIFICATE PROUDLY PRESENTED TO The recipient’s full name, which will be autom…" at bounding box center [134, 211] width 197 height 150
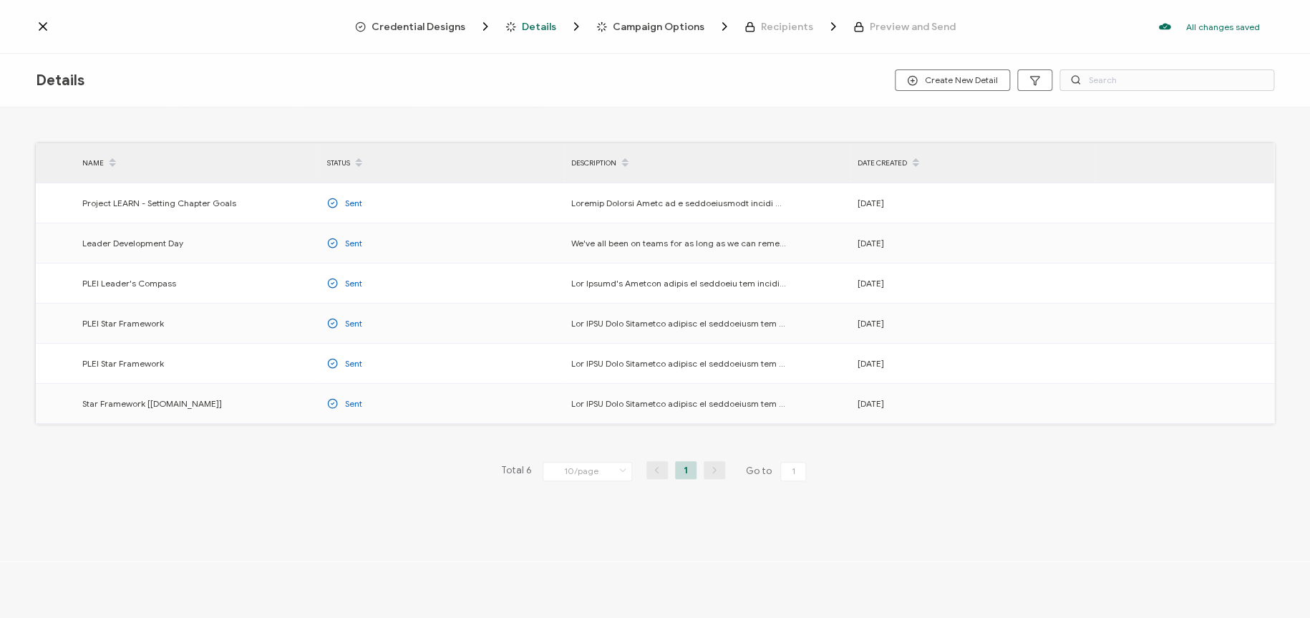
click at [401, 23] on span "Credential Designs" at bounding box center [419, 26] width 94 height 11
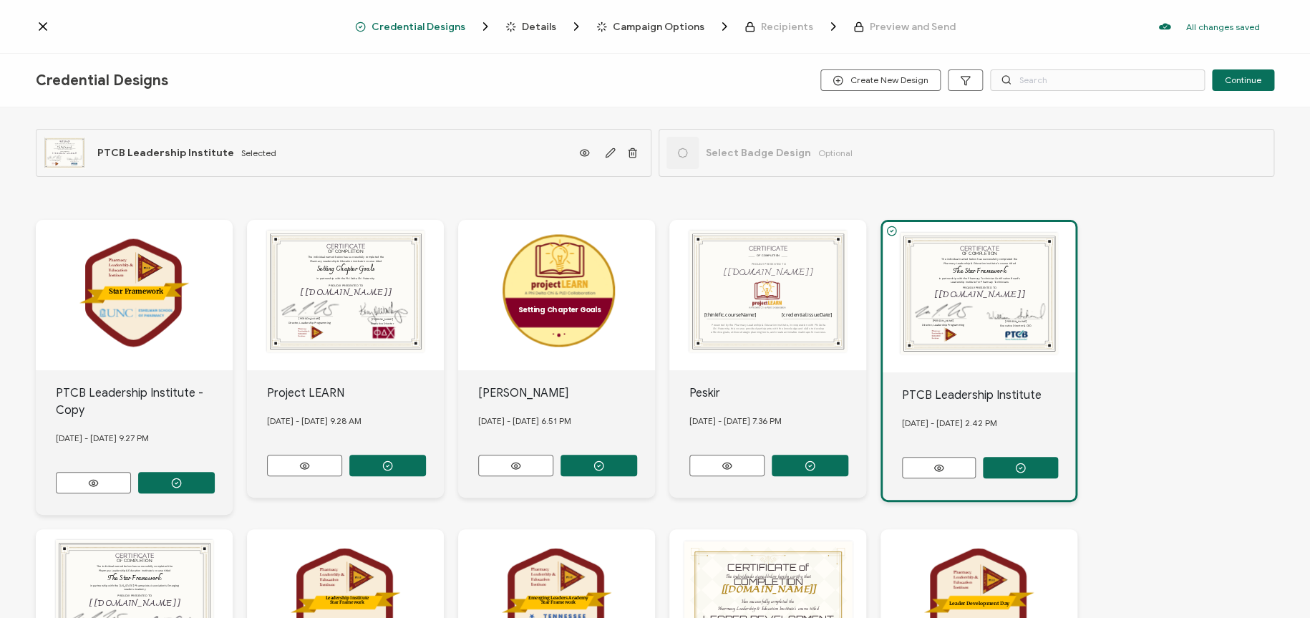
click at [44, 23] on icon at bounding box center [43, 26] width 14 height 14
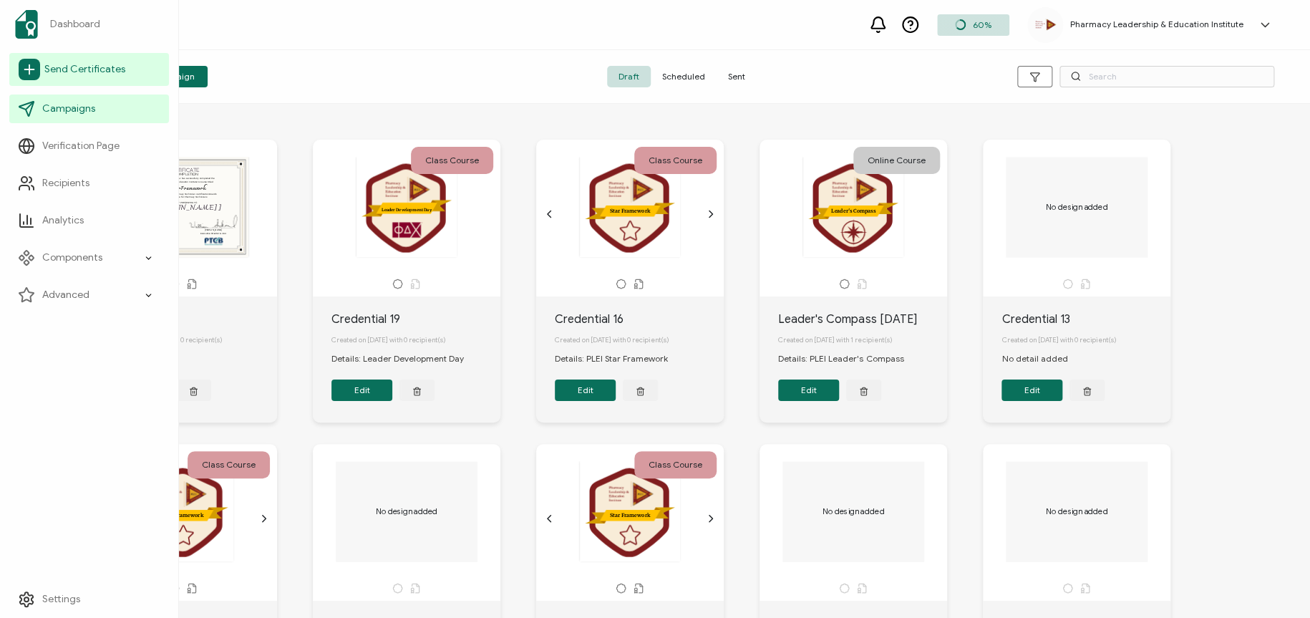
click at [73, 72] on span "Send Certificates" at bounding box center [84, 69] width 81 height 14
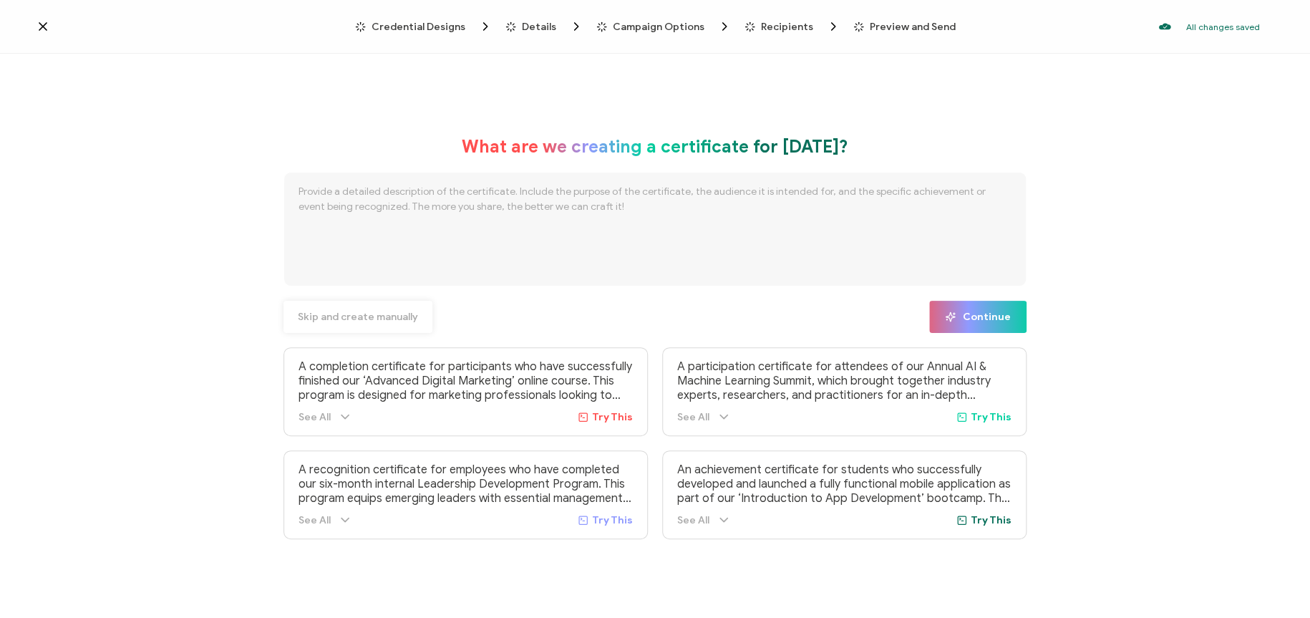
click at [351, 316] on span "Skip and create manually" at bounding box center [358, 317] width 120 height 10
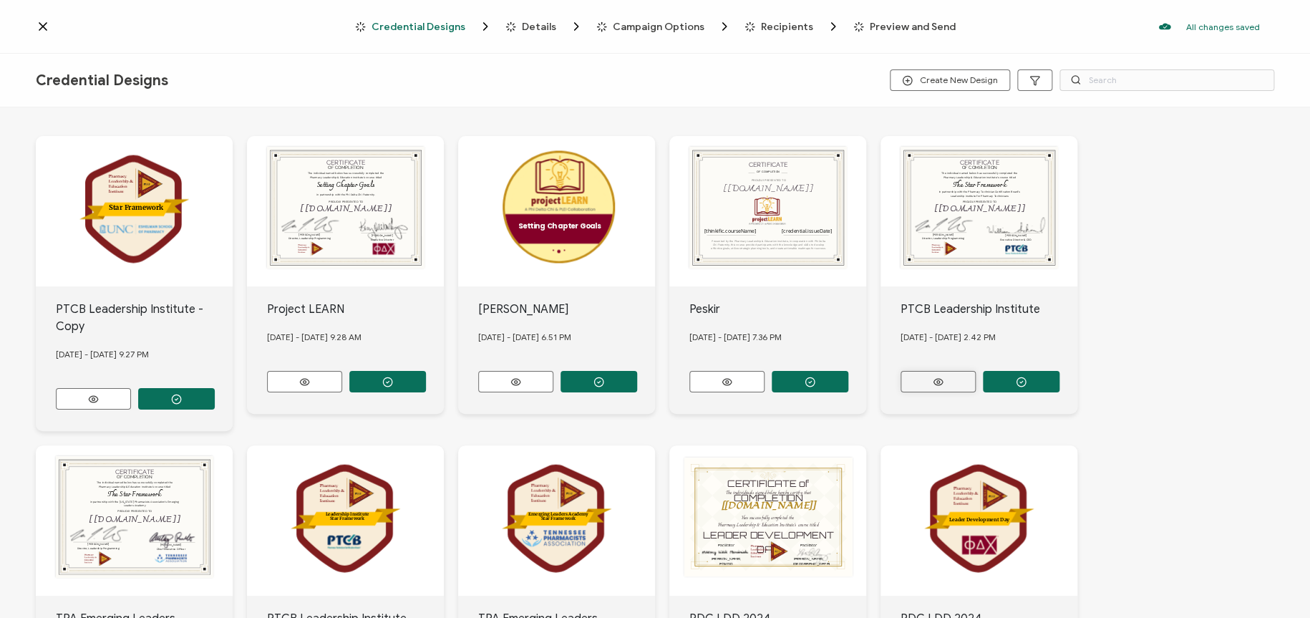
click at [98, 396] on icon at bounding box center [93, 399] width 9 height 6
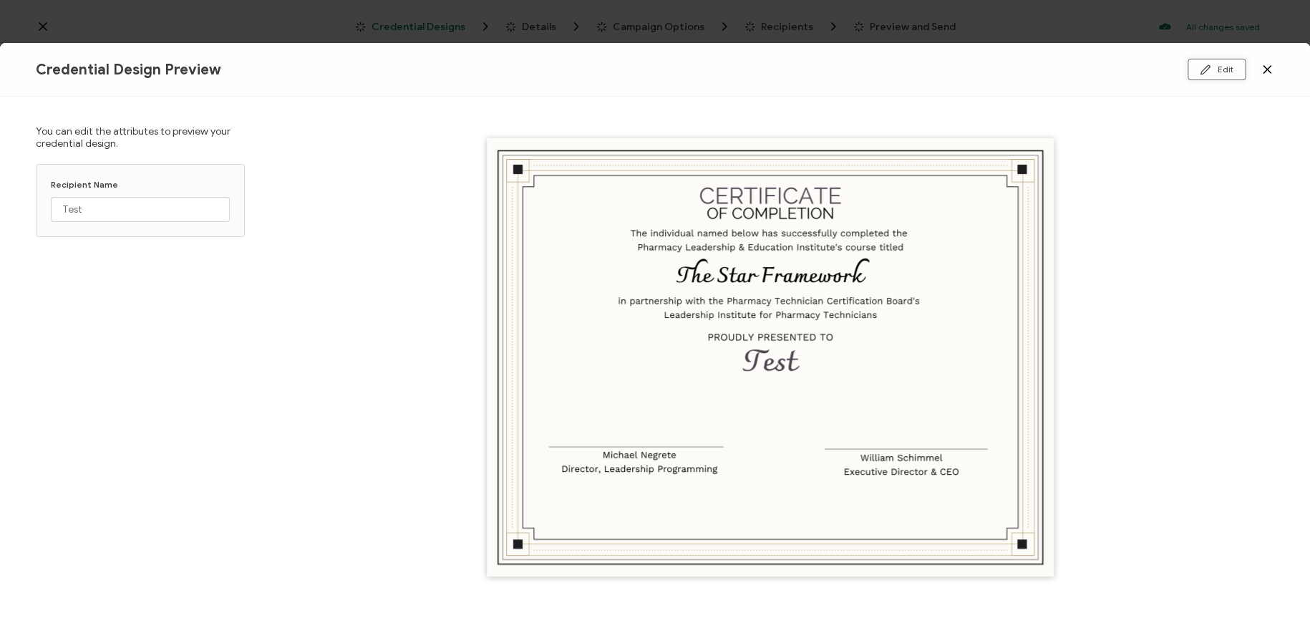
click at [1164, 74] on icon at bounding box center [1205, 69] width 9 height 9
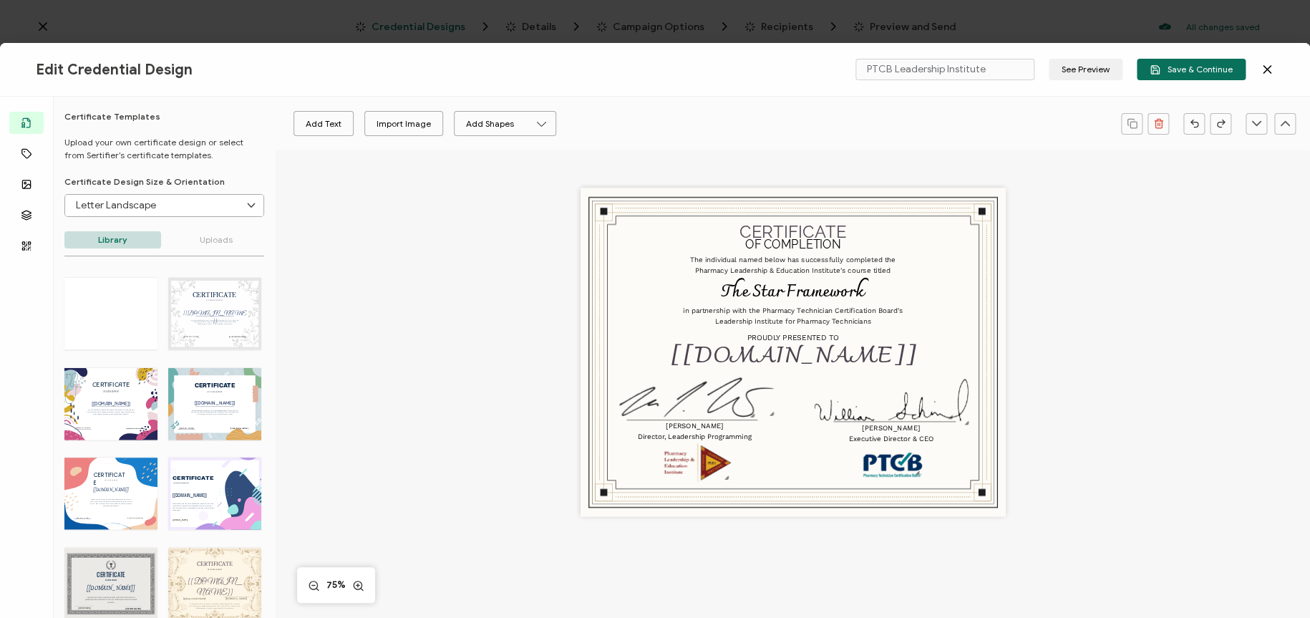
click at [1164, 72] on icon at bounding box center [1267, 69] width 7 height 7
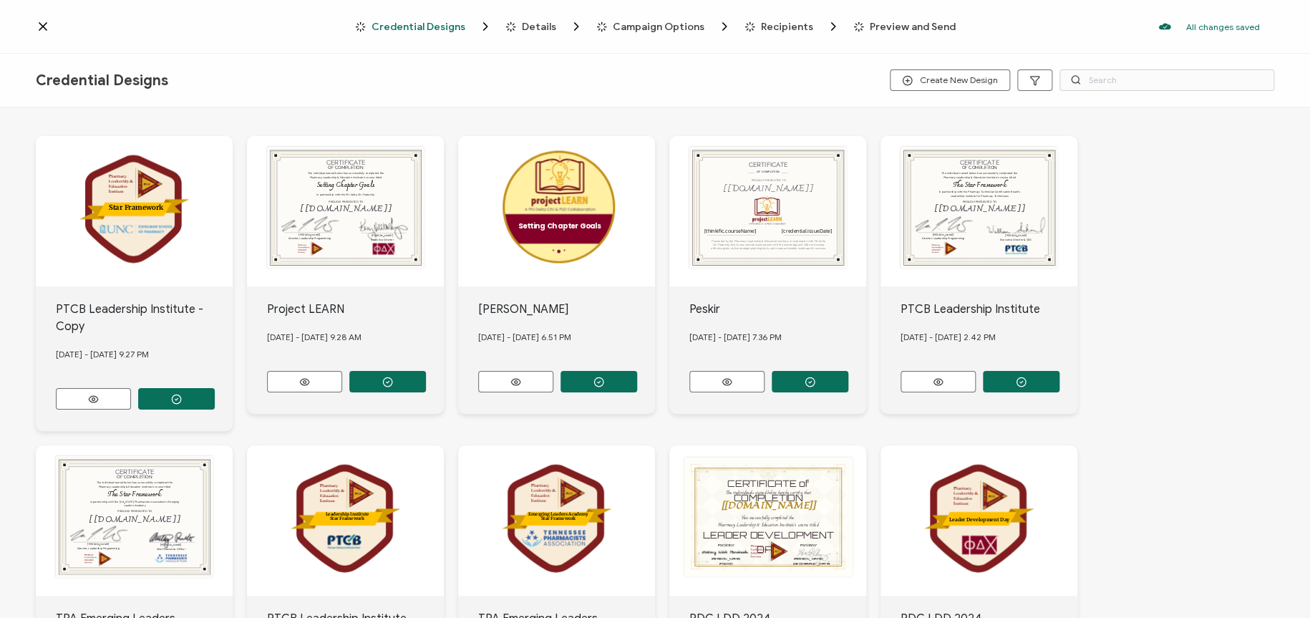
click at [233, 190] on div "CERTIFICATE PROUDLY PRESENTED TO The recipient’s full name, which will be autom…" at bounding box center [134, 211] width 197 height 150
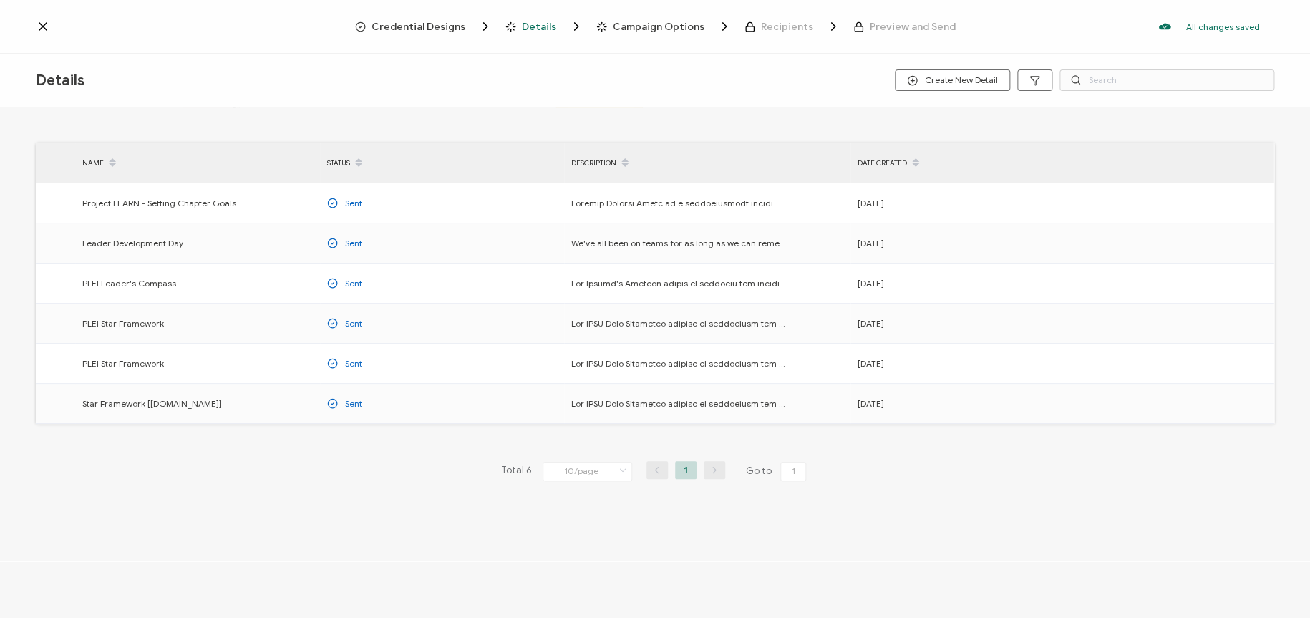
click at [39, 21] on icon at bounding box center [43, 26] width 14 height 14
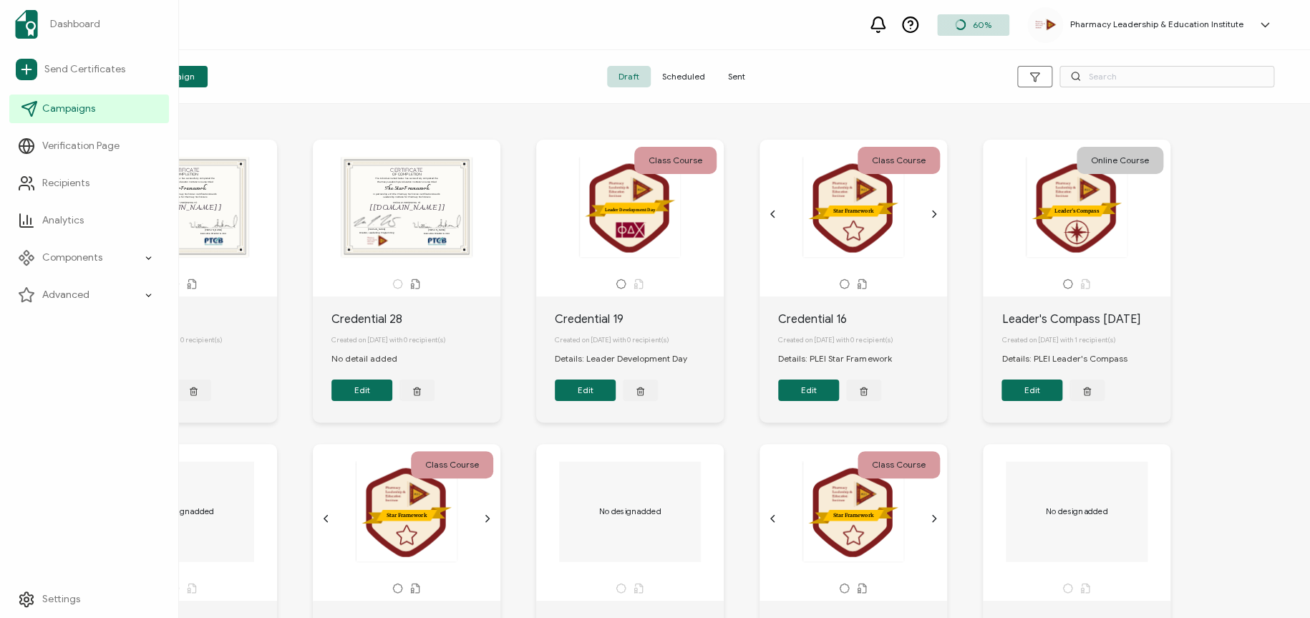
click at [85, 102] on span "Campaigns" at bounding box center [68, 109] width 53 height 14
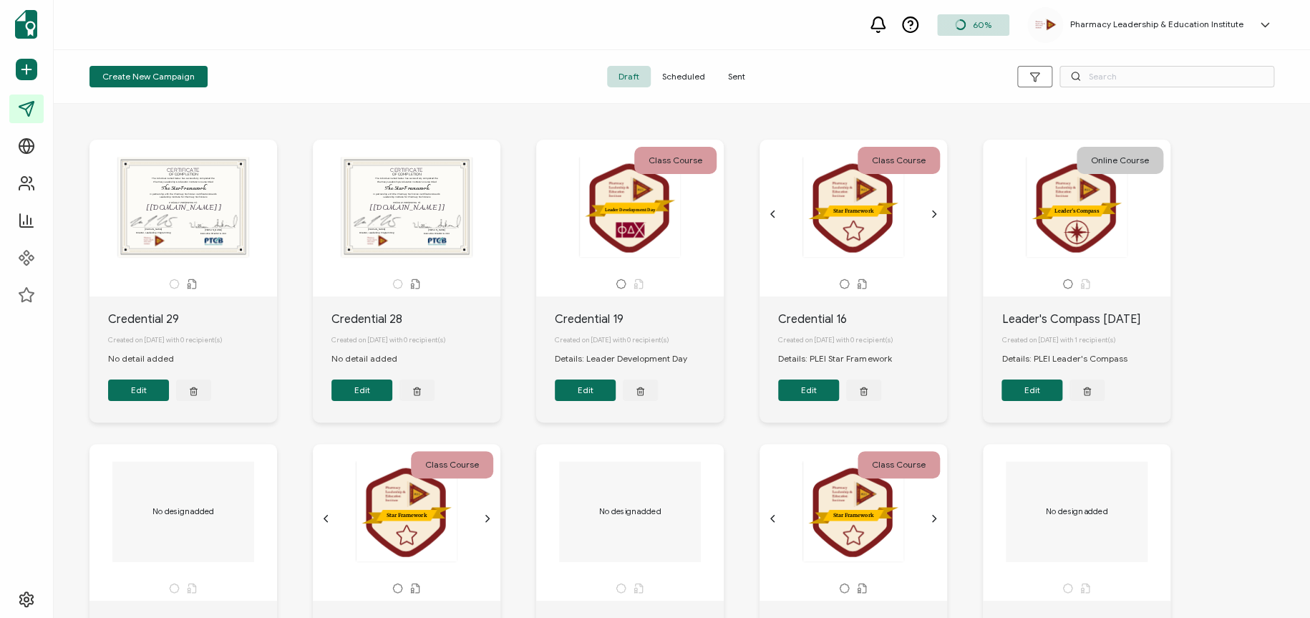
click at [141, 392] on button "Edit" at bounding box center [138, 389] width 61 height 21
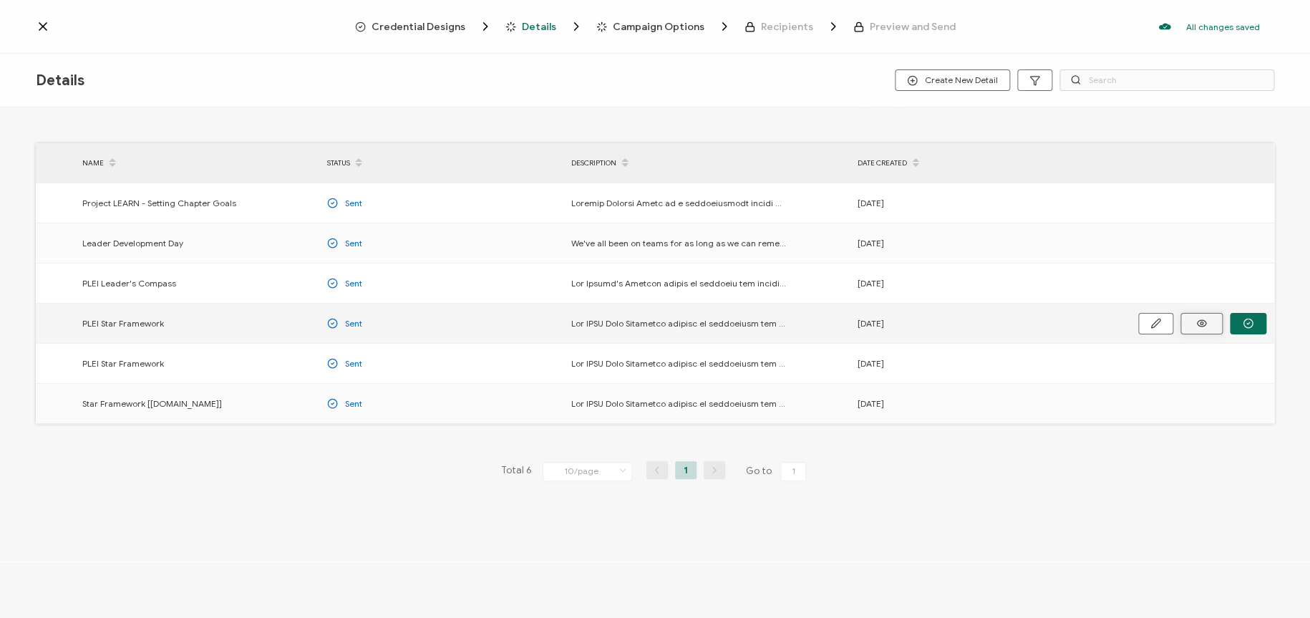
click at [0, 0] on button at bounding box center [0, 0] width 0 height 0
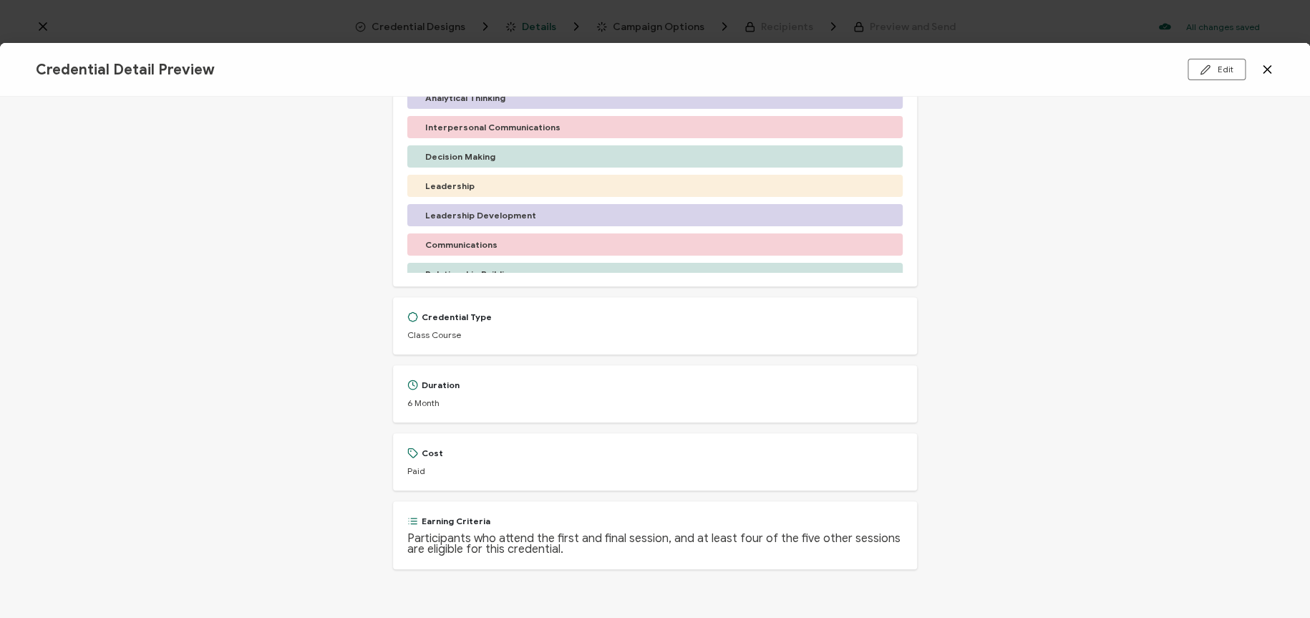
scroll to position [315, 0]
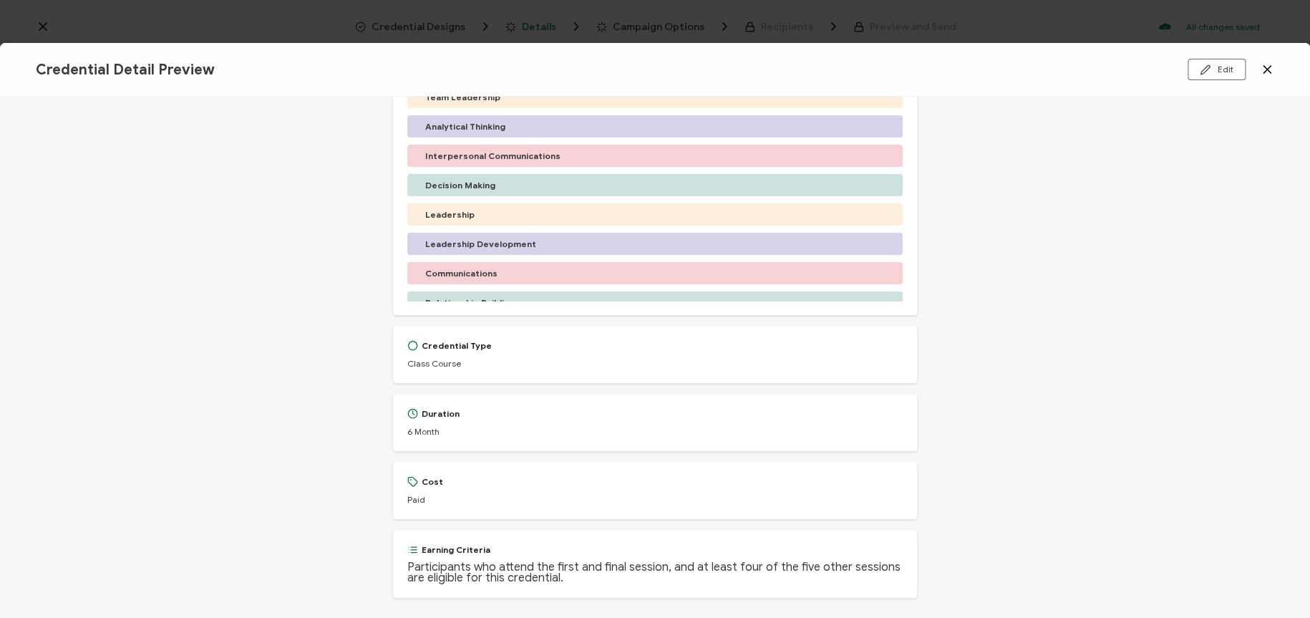
click at [1164, 66] on icon at bounding box center [1267, 69] width 14 height 14
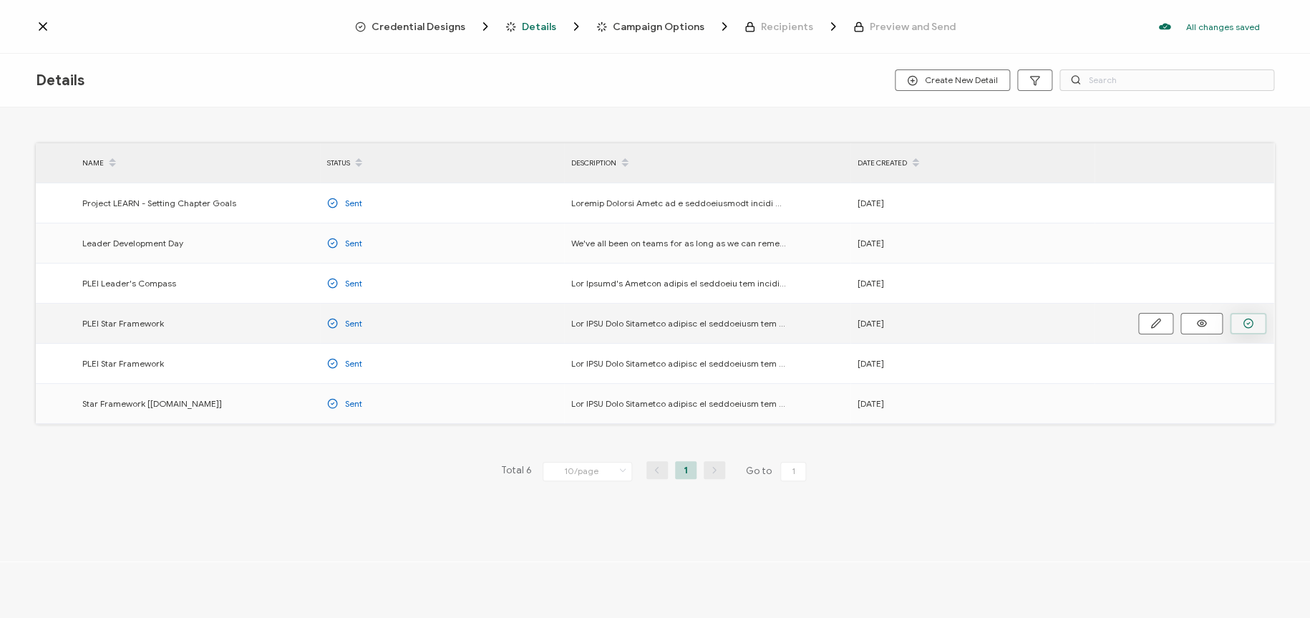
click at [0, 0] on icon "button" at bounding box center [0, 0] width 0 height 0
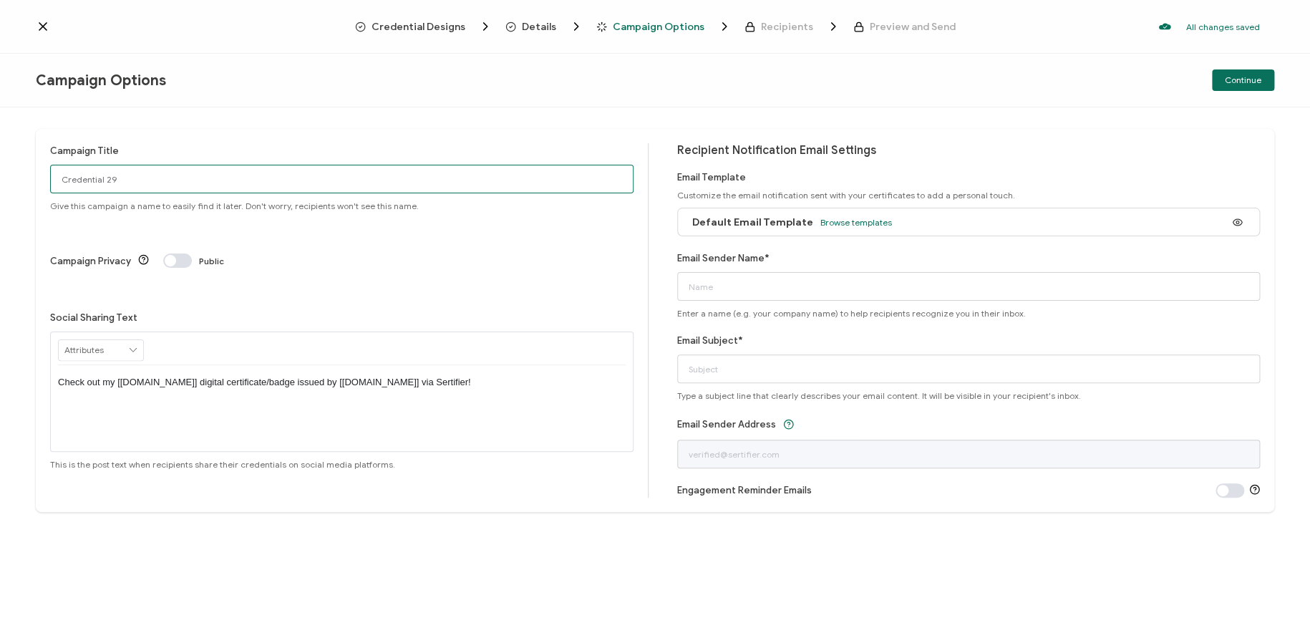
drag, startPoint x: 170, startPoint y: 180, endPoint x: 0, endPoint y: 190, distance: 170.0
click at [0, 190] on div "Campaign Title Credential 29 Give this campaign a name to easily find it later.…" at bounding box center [655, 362] width 1310 height 511
click at [136, 172] on input "PTCB" at bounding box center [342, 179] width 584 height 29
click at [120, 177] on input "PTCB Star Framwork Spring 2025" at bounding box center [342, 179] width 584 height 29
type input "PTCB Star Framework Spring 2025"
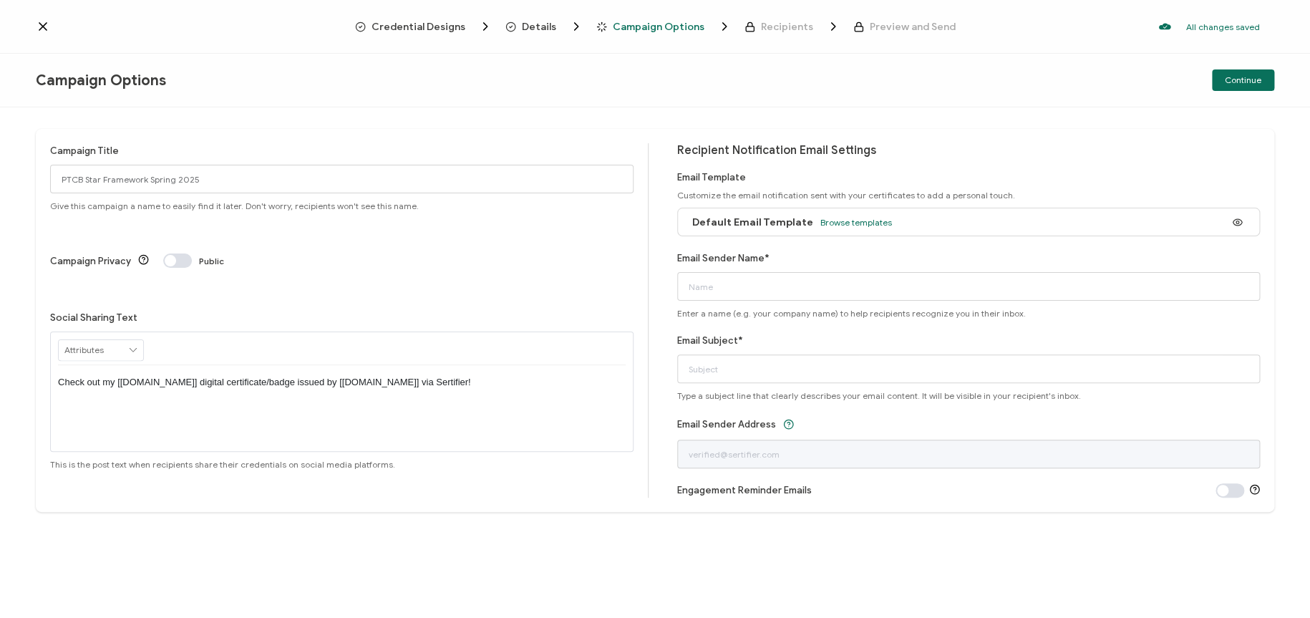
click at [289, 253] on div "Campaign Privacy Public" at bounding box center [342, 260] width 584 height 14
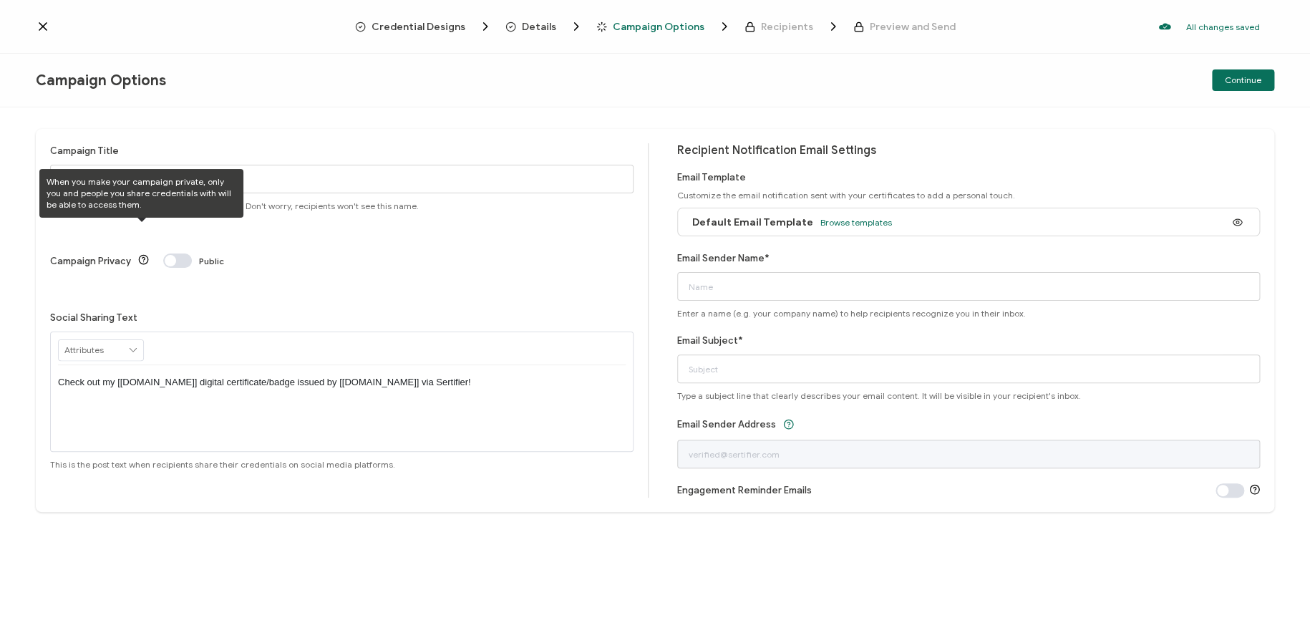
click at [151, 251] on div "Campaign Title PTCB Star Framework Spring 2025 Give this campaign a name to eas…" at bounding box center [349, 320] width 599 height 354
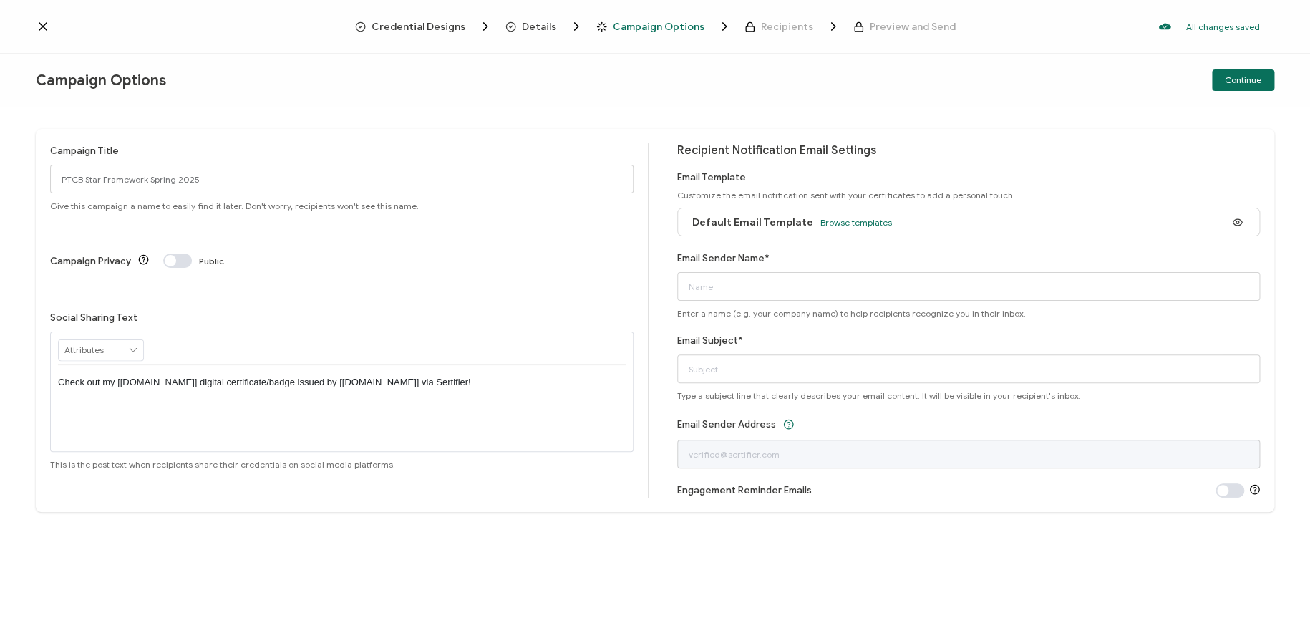
click at [109, 340] on input "text" at bounding box center [101, 350] width 84 height 20
click at [305, 565] on div "Campaign Title PTCB Star Framework Spring 2025 Give this campaign a name to eas…" at bounding box center [655, 362] width 1310 height 511
click at [425, 493] on div "Campaign Title PTCB Star Framework Spring 2025 Give this campaign a name to eas…" at bounding box center [349, 320] width 599 height 354
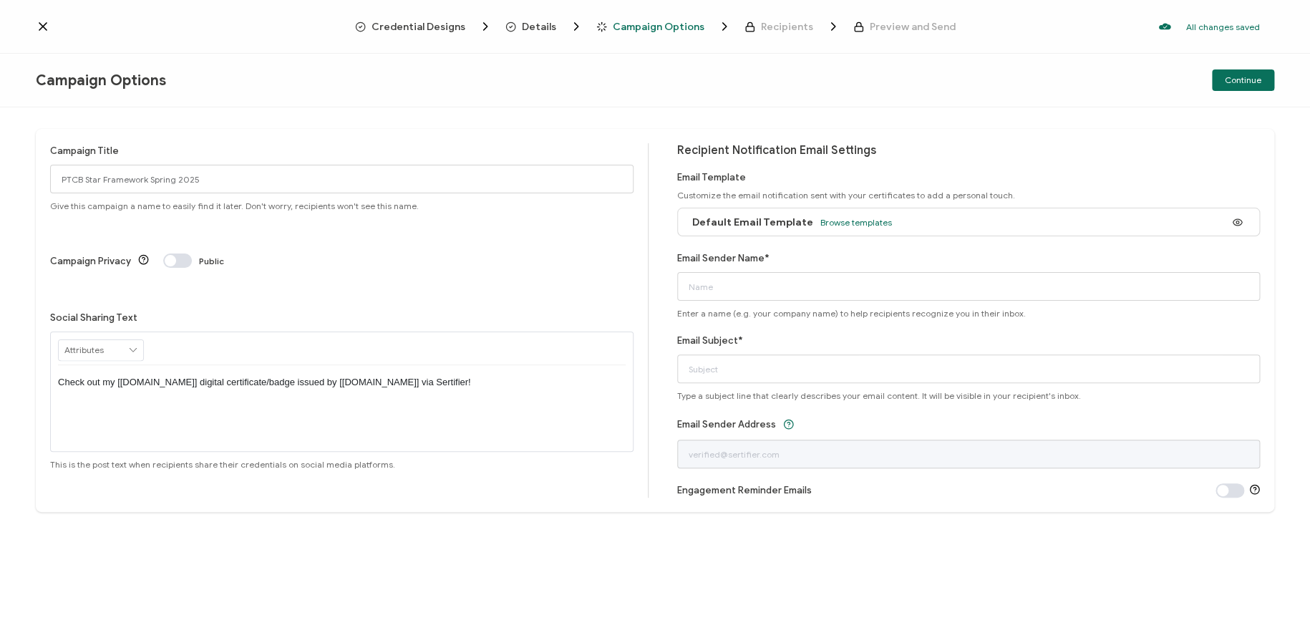
click at [194, 376] on p "Check out my [[DOMAIN_NAME]] digital certificate/badge issued by [[DOMAIN_NAME]…" at bounding box center [342, 382] width 568 height 13
click at [444, 376] on p "Check out my [[DOMAIN_NAME]] digital certificate/badge issued by [[DOMAIN_NAME]…" at bounding box center [342, 382] width 568 height 13
click at [833, 218] on span "Browse templates" at bounding box center [857, 222] width 72 height 11
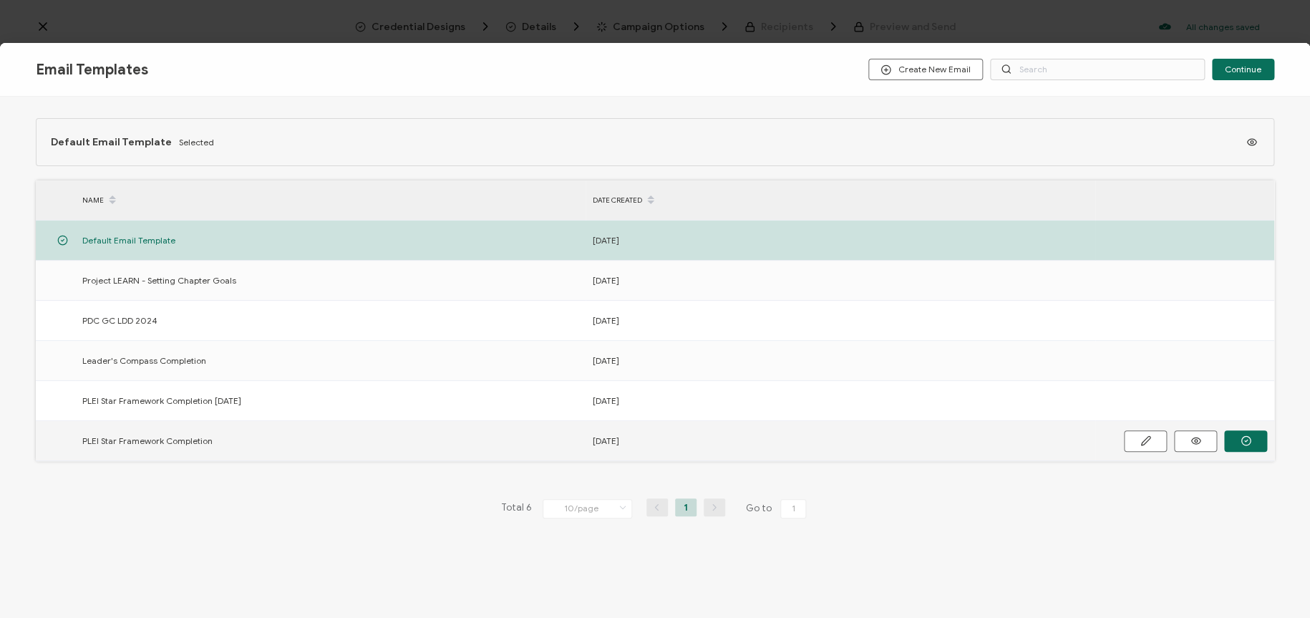
click at [188, 440] on span "PLEI Star Framework Completion" at bounding box center [147, 440] width 130 height 16
click at [0, 0] on circle "button" at bounding box center [0, 0] width 0 height 0
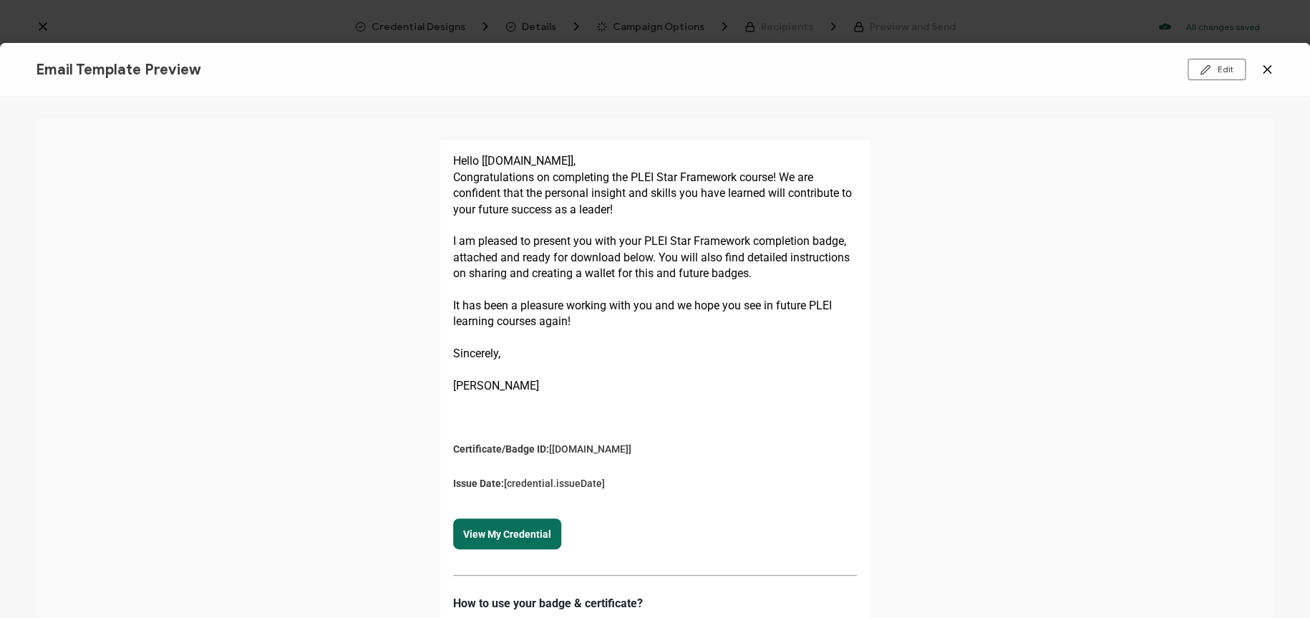
click at [1164, 67] on icon at bounding box center [1267, 69] width 14 height 14
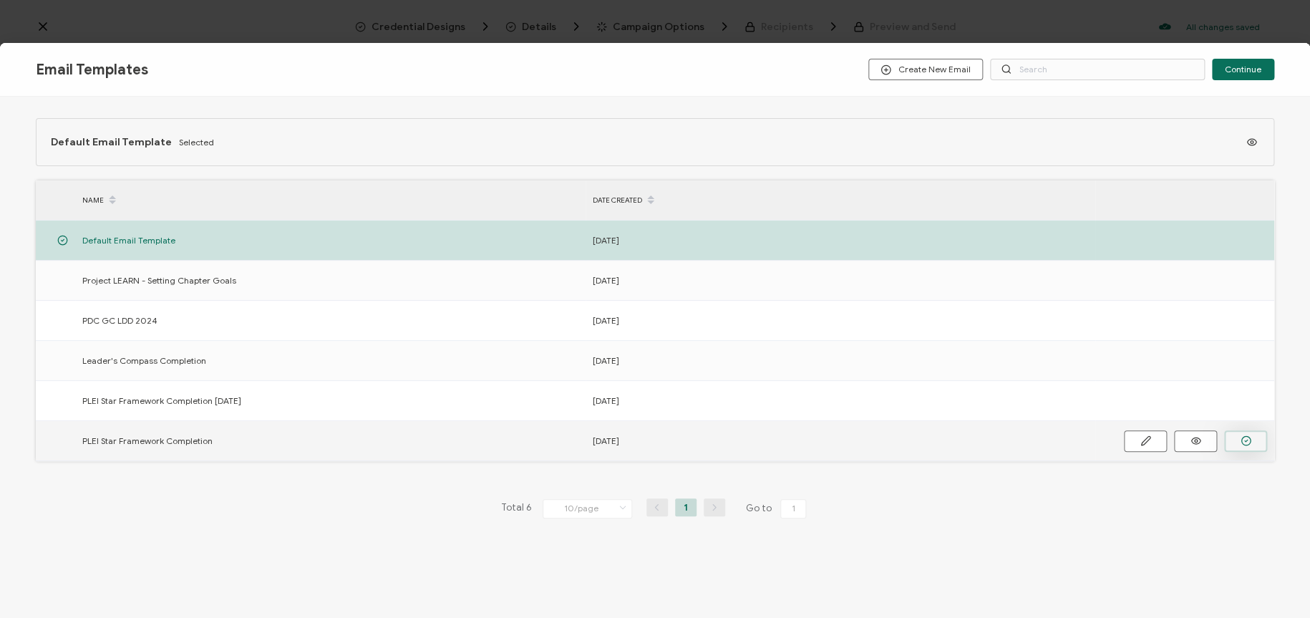
click at [0, 0] on circle "button" at bounding box center [0, 0] width 0 height 0
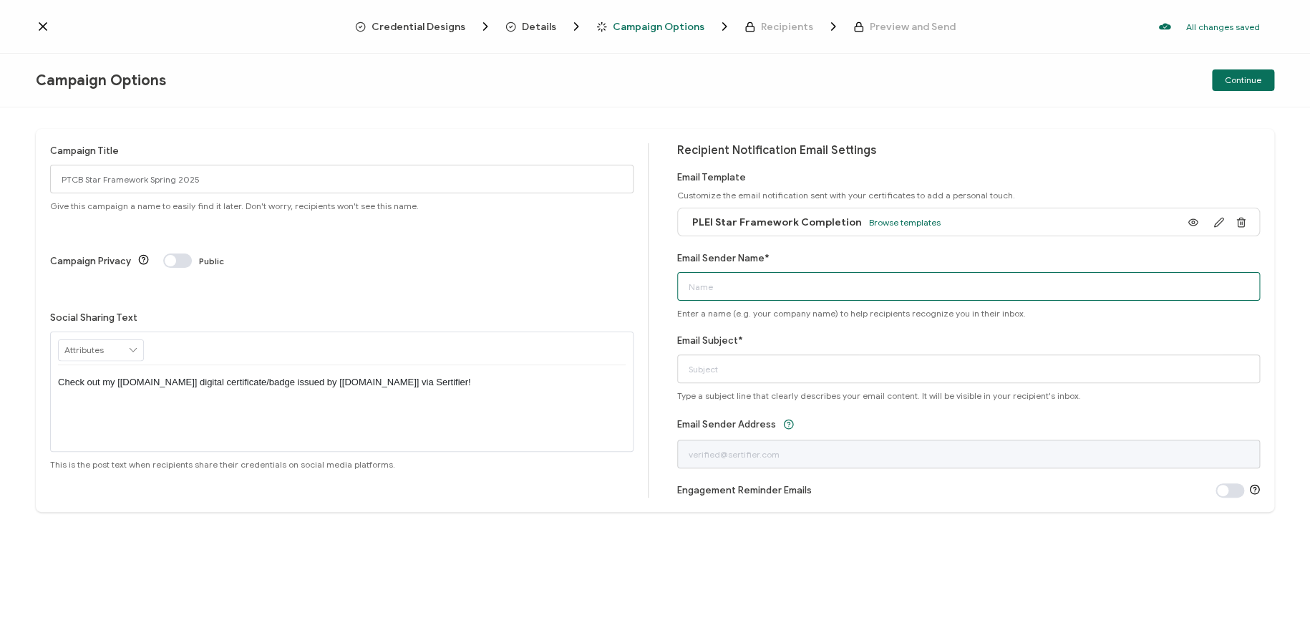
click at [764, 282] on input "Email Sender Name*" at bounding box center [969, 286] width 584 height 29
type input "Pharmacy Leadership & Education Institute"
click at [797, 355] on input "Email Subject*" at bounding box center [969, 368] width 584 height 29
click at [887, 414] on div "Recipient Notification Email Settings Email Template Customize the email notifi…" at bounding box center [969, 320] width 584 height 354
click at [711, 362] on input "Your Digital Badge is here!" at bounding box center [969, 368] width 584 height 29
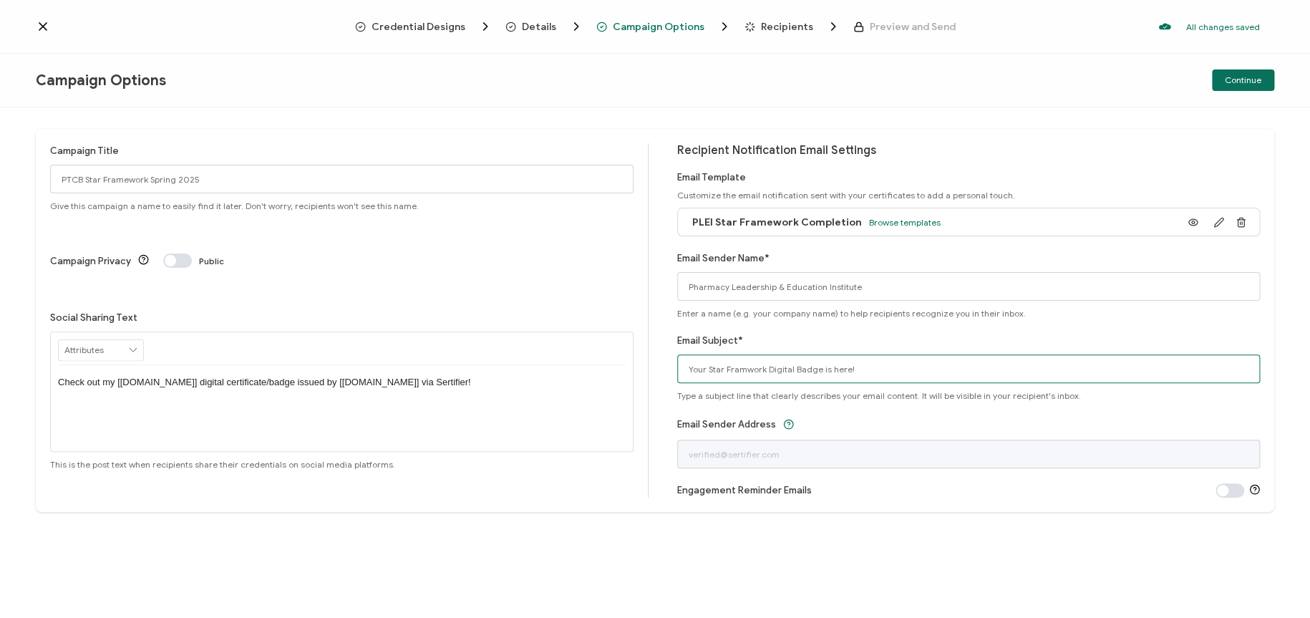
click at [745, 369] on input "Your Star Framwork Digital Badge is here!" at bounding box center [969, 368] width 584 height 29
click at [770, 364] on input "Your Star Framework Digital Badge is here!" at bounding box center [969, 368] width 584 height 29
click at [796, 367] on input "Your Star Framework digital Badge is here!" at bounding box center [969, 368] width 584 height 29
type input "Your Star Framework digital badge is here!"
click at [883, 420] on div "Email Sender Address" at bounding box center [969, 441] width 584 height 53
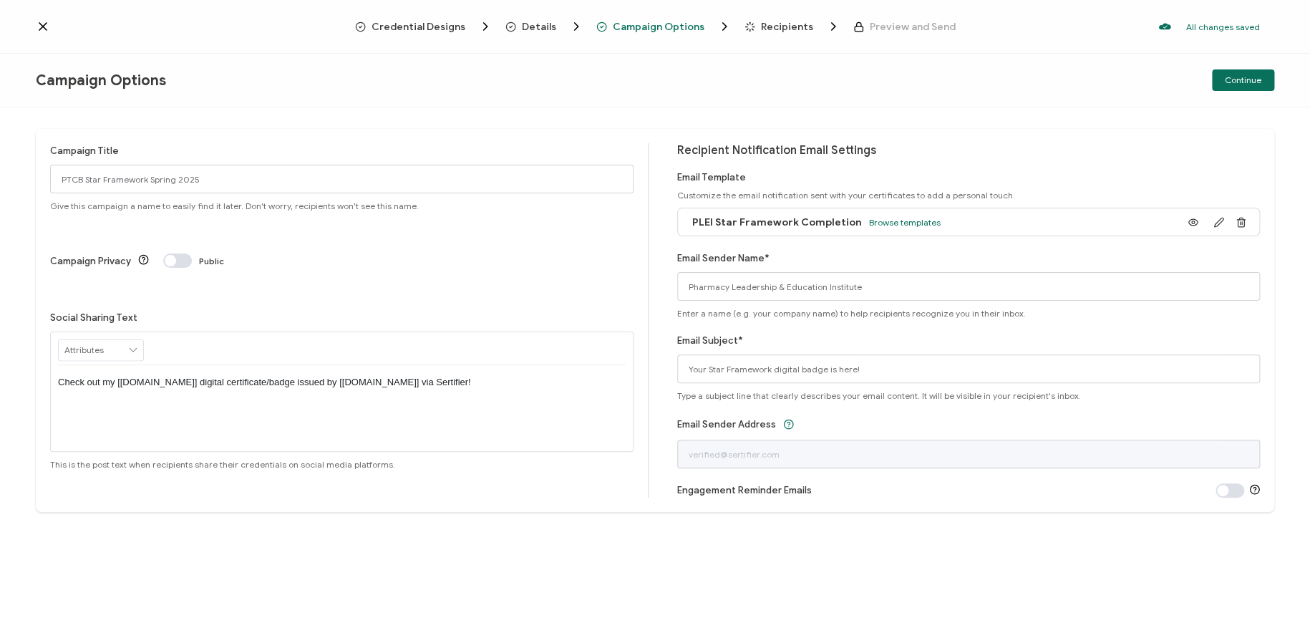
click at [846, 417] on div "Email Sender Address" at bounding box center [969, 441] width 584 height 53
click at [1164, 80] on button "Continue" at bounding box center [1243, 79] width 62 height 21
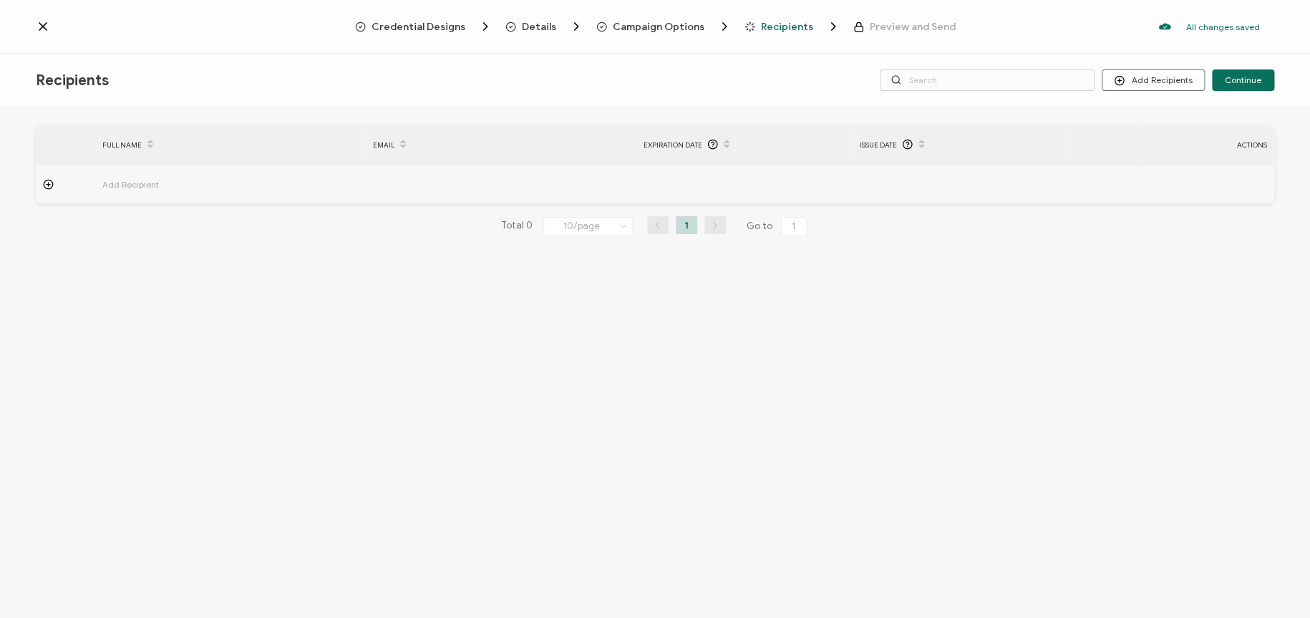
click at [52, 187] on icon at bounding box center [48, 184] width 11 height 11
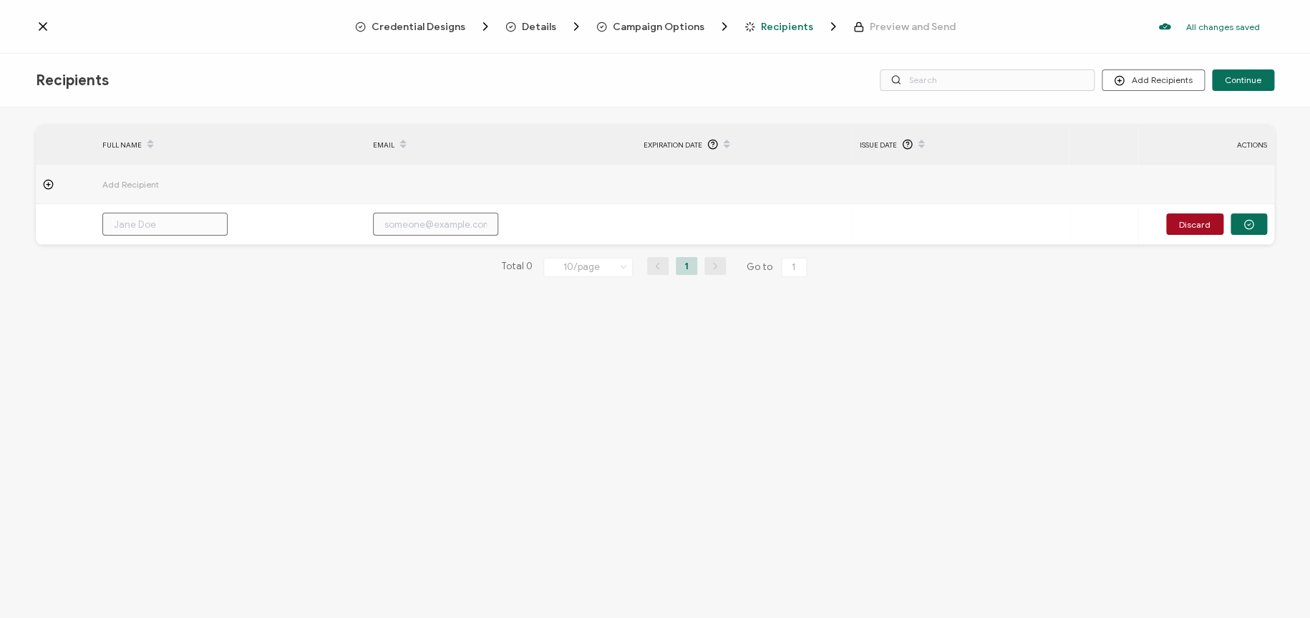
click at [46, 180] on circle at bounding box center [48, 184] width 9 height 9
click at [1164, 84] on button "Add Recipients" at bounding box center [1153, 79] width 103 height 21
click at [1164, 141] on span "Import From Recipients" at bounding box center [1182, 142] width 93 height 11
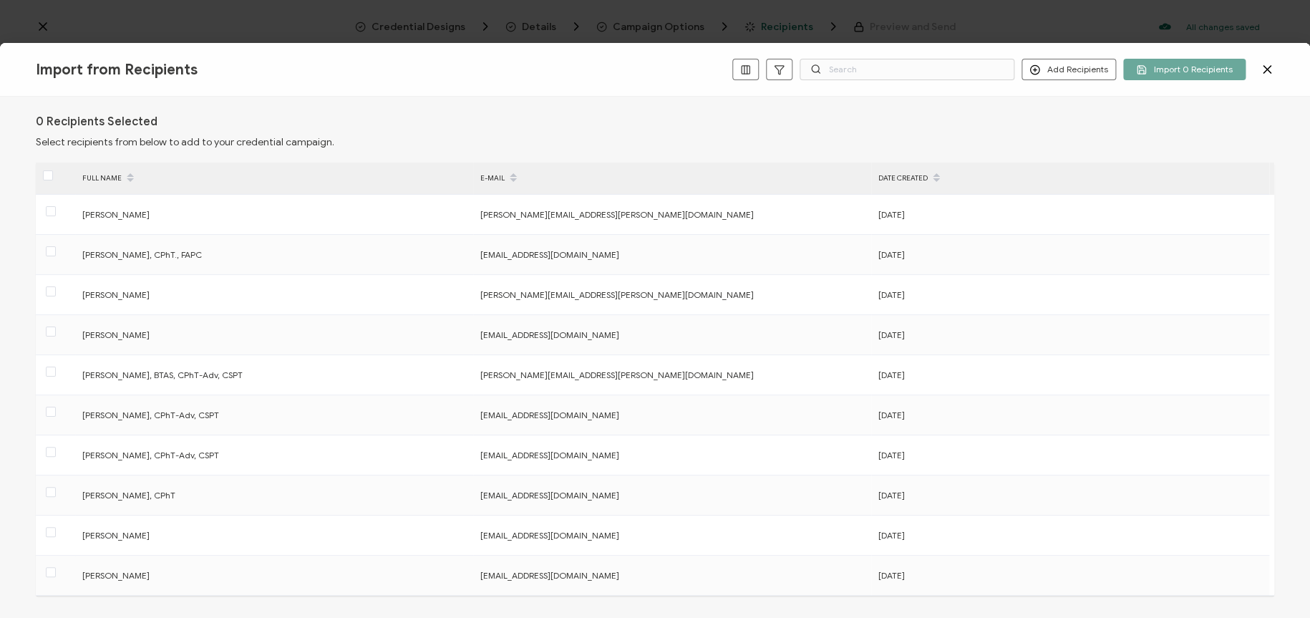
click at [1164, 65] on icon at bounding box center [1267, 69] width 14 height 14
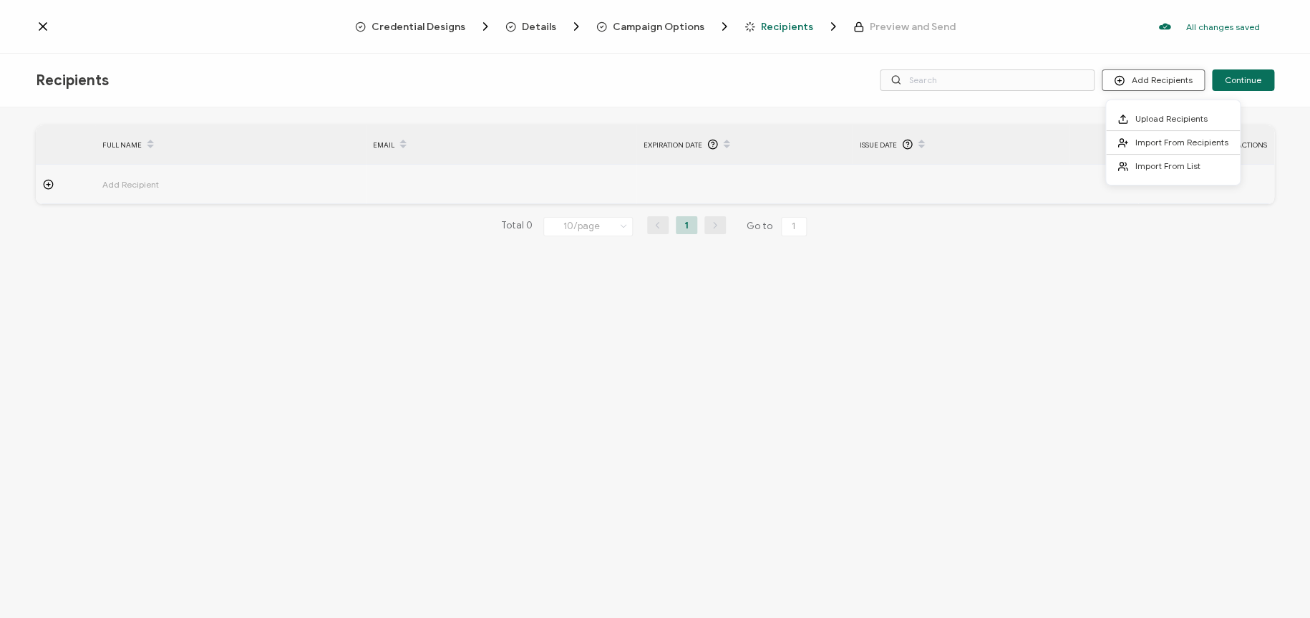
click at [1138, 79] on button "Add Recipients" at bounding box center [1153, 79] width 103 height 21
drag, startPoint x: 1138, startPoint y: 79, endPoint x: 1179, endPoint y: 132, distance: 66.9
click at [1164, 130] on body "Credential Designs Details Campaign Options Recipients Preview and Send All cha…" at bounding box center [655, 309] width 1310 height 618
click at [1164, 162] on span "Import From List" at bounding box center [1168, 165] width 65 height 11
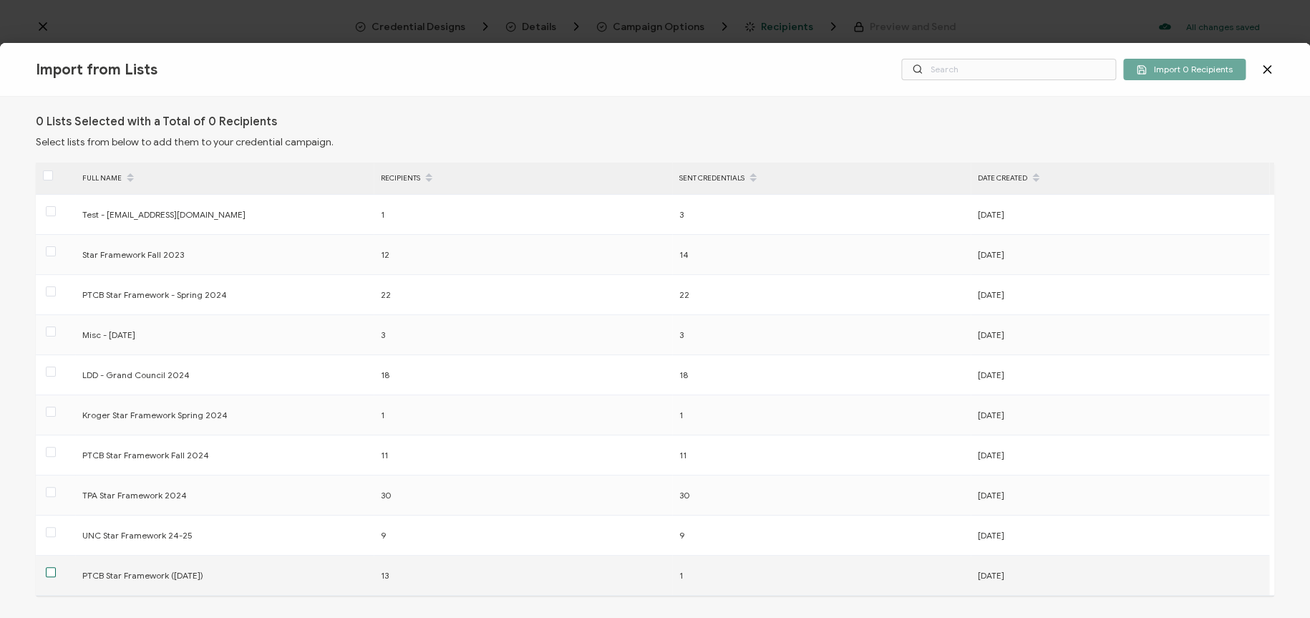
click at [52, 575] on span at bounding box center [51, 572] width 10 height 10
click at [56, 567] on input "checkbox" at bounding box center [56, 567] width 0 height 0
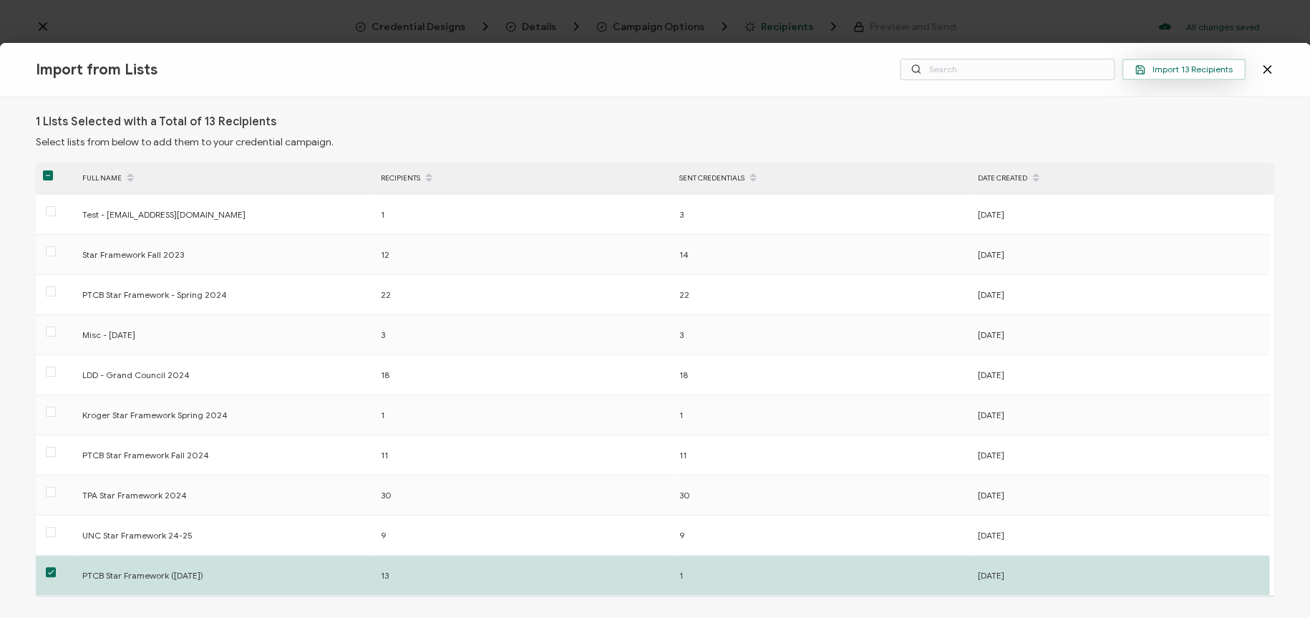
click at [1164, 71] on span "Import 13 Recipients" at bounding box center [1184, 69] width 98 height 11
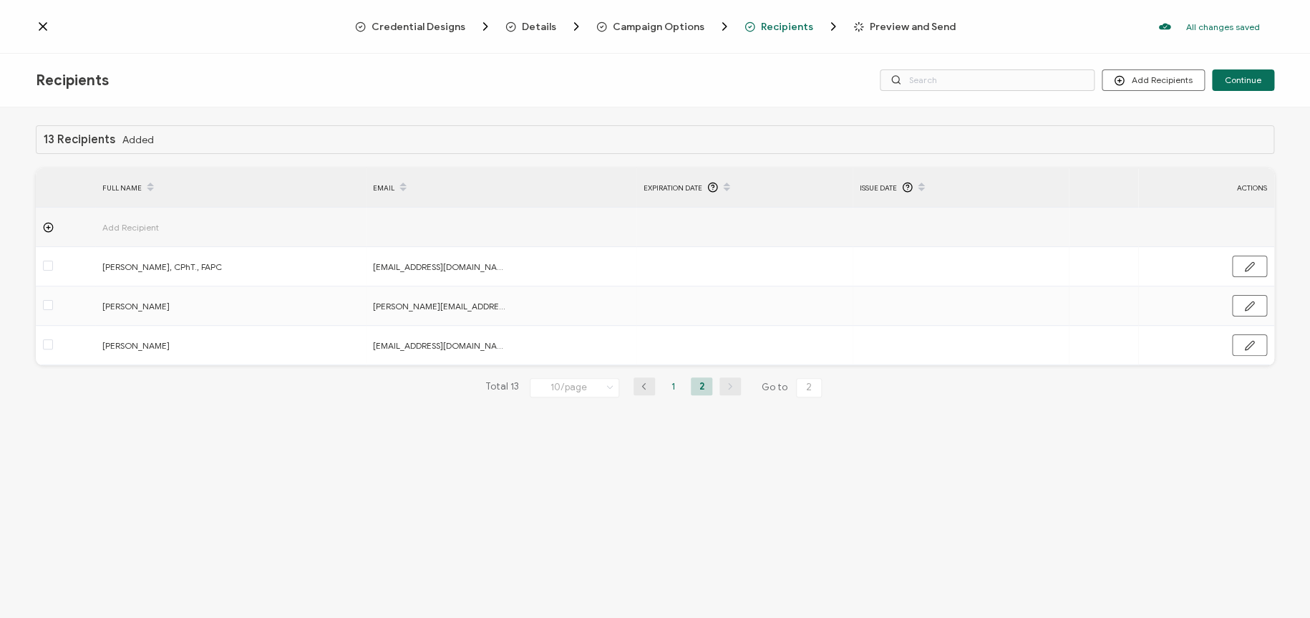
click at [669, 383] on li "1" at bounding box center [672, 386] width 21 height 18
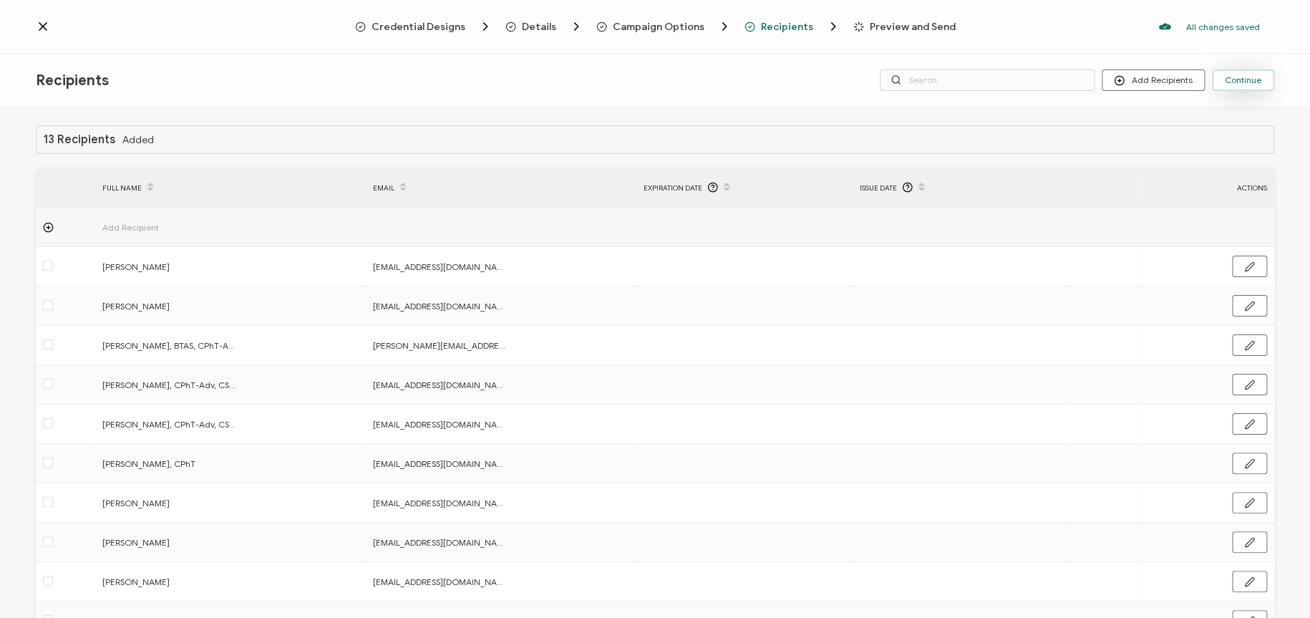
click at [1164, 85] on button "Continue" at bounding box center [1243, 79] width 62 height 21
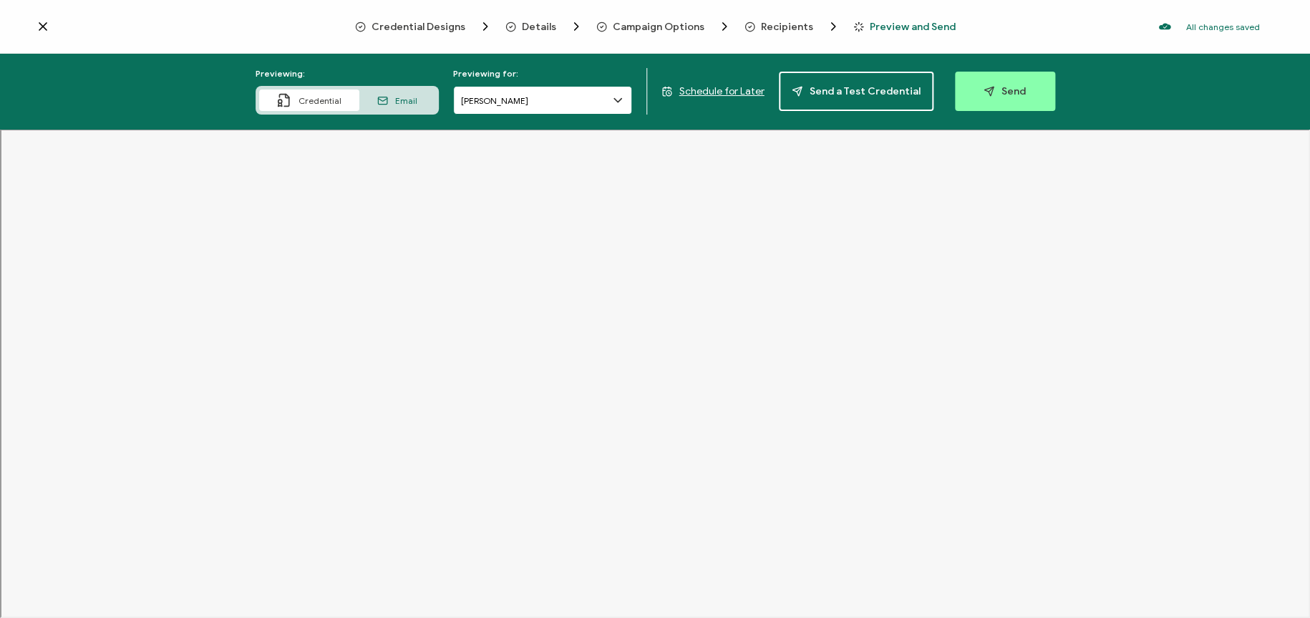
click at [584, 103] on input "[PERSON_NAME]" at bounding box center [542, 100] width 179 height 29
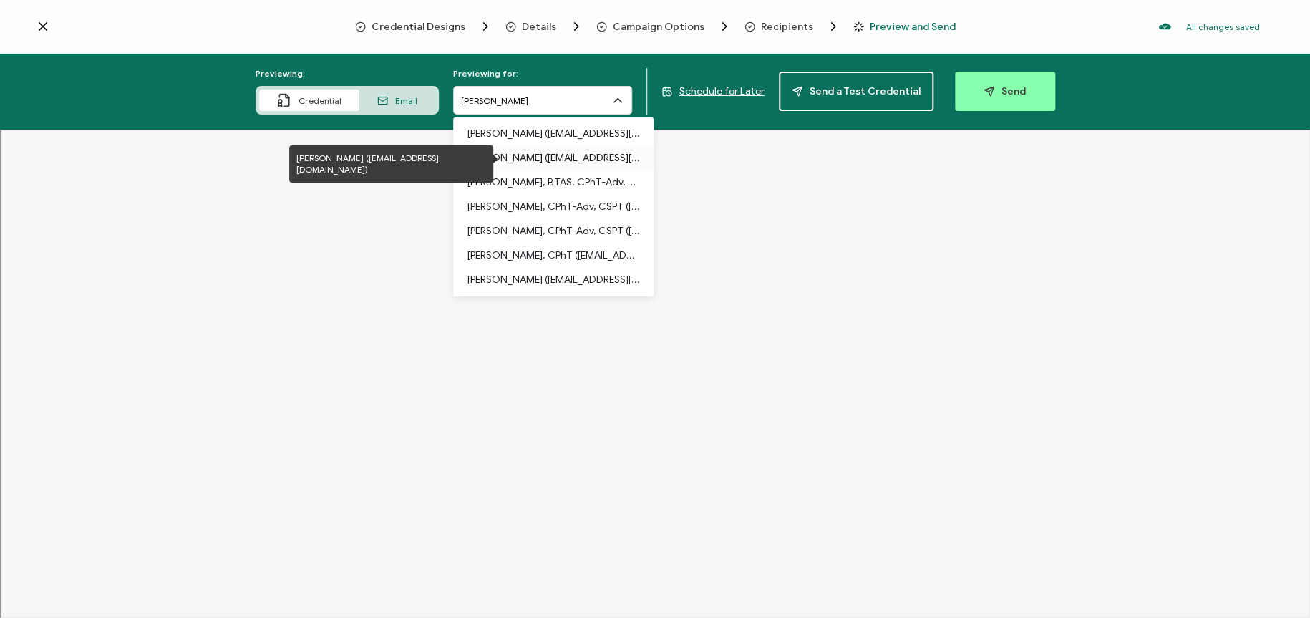
click at [535, 155] on p "[PERSON_NAME] ([EMAIL_ADDRESS][DOMAIN_NAME])" at bounding box center [554, 158] width 172 height 24
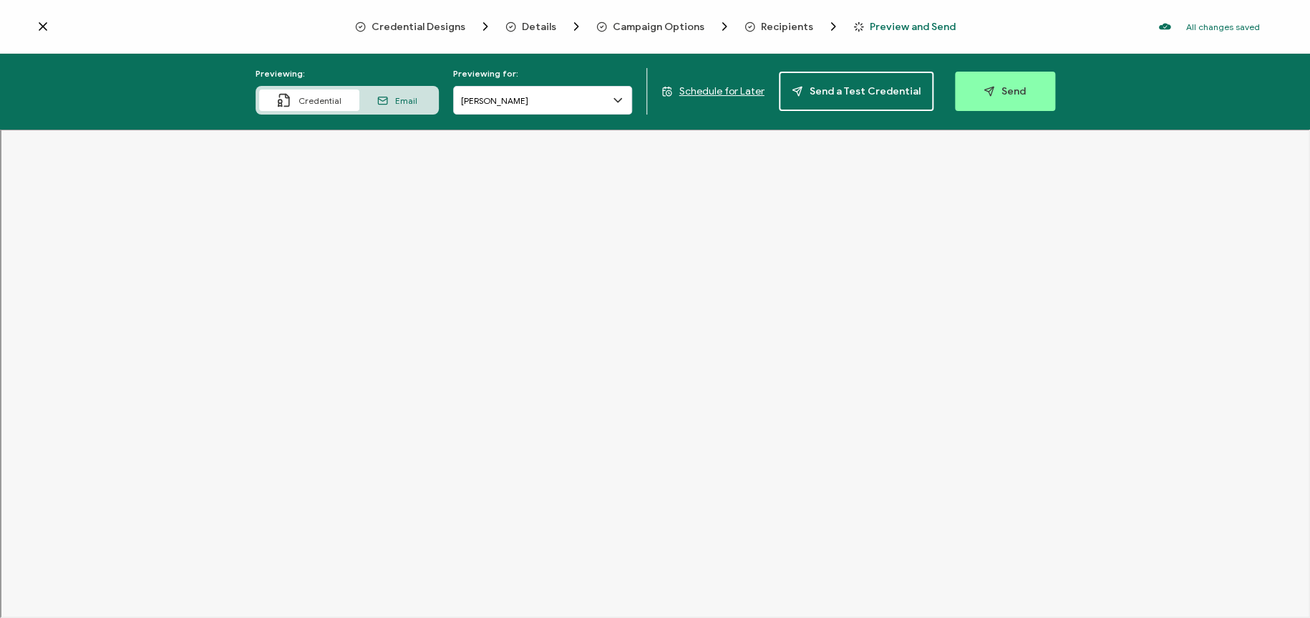
click at [620, 100] on icon at bounding box center [618, 100] width 14 height 14
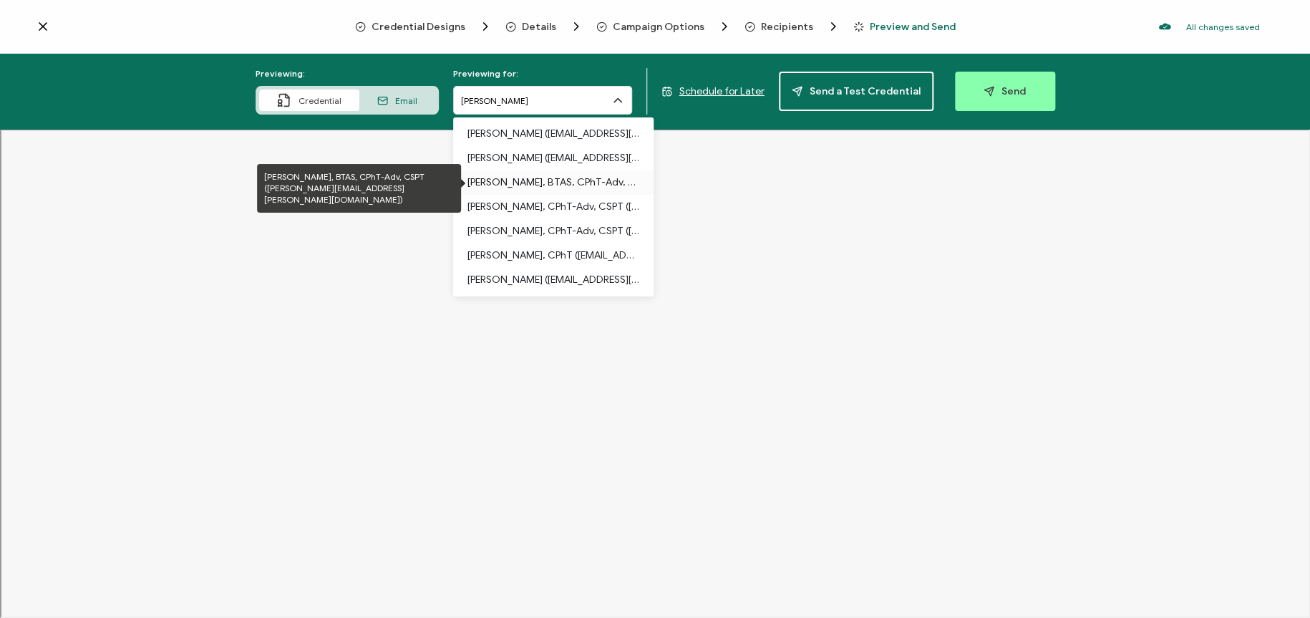
click at [586, 182] on p "[PERSON_NAME], BTAS, CPhT-Adv, CSPT ([PERSON_NAME][EMAIL_ADDRESS][PERSON_NAME][…" at bounding box center [554, 182] width 172 height 24
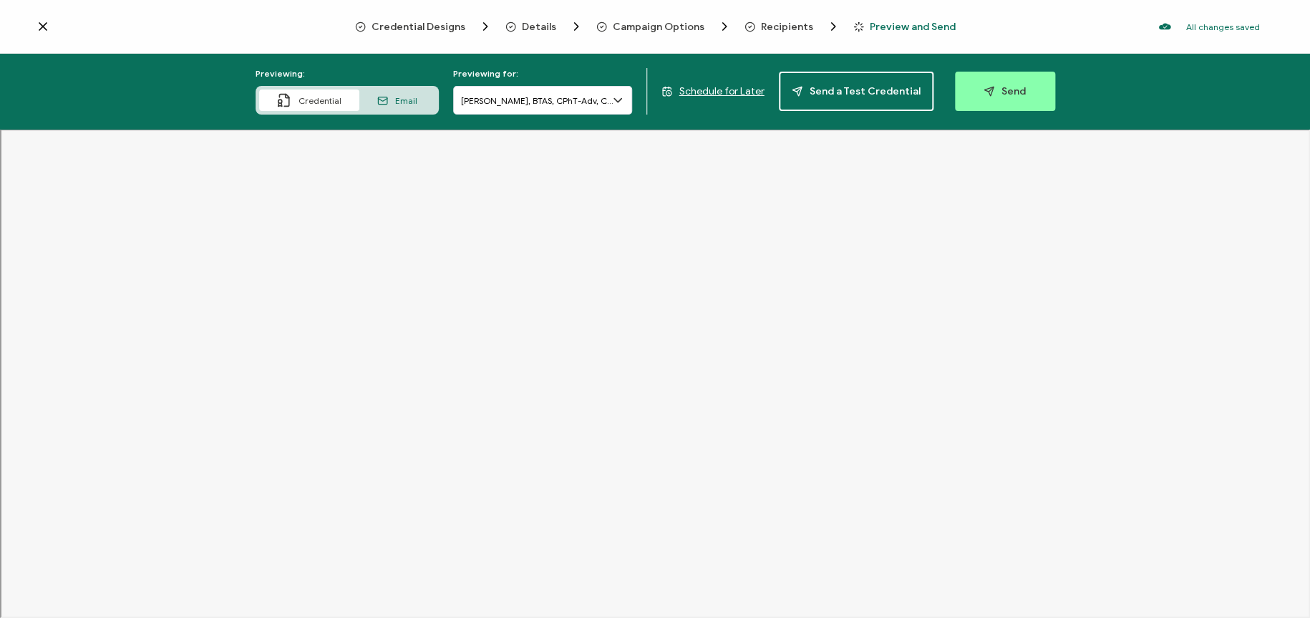
click at [621, 97] on icon at bounding box center [618, 100] width 14 height 14
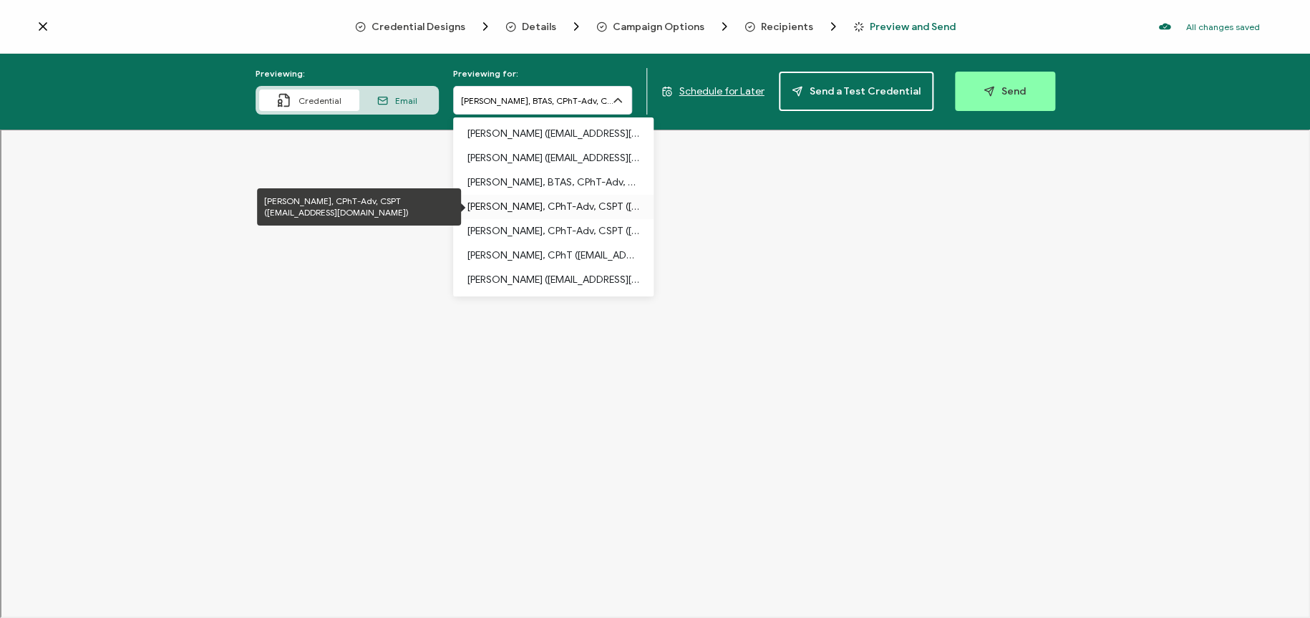
click at [579, 204] on p "[PERSON_NAME], CPhT-Adv, CSPT ([EMAIL_ADDRESS][DOMAIN_NAME])" at bounding box center [554, 207] width 172 height 24
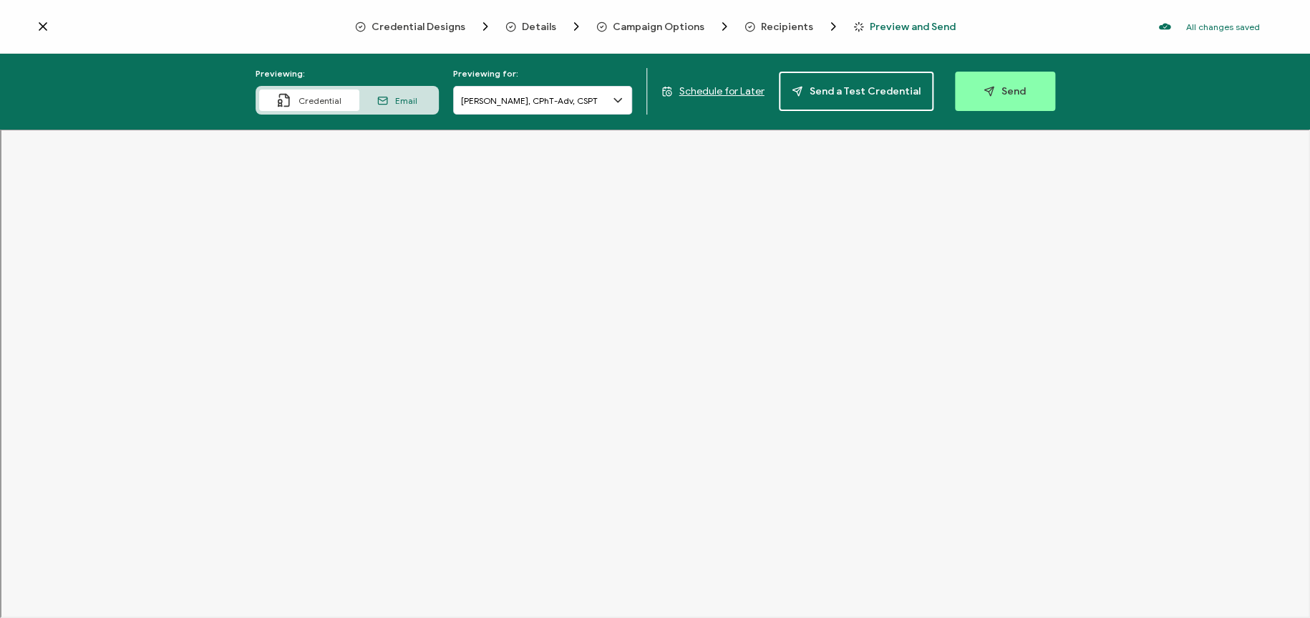
click at [621, 99] on icon at bounding box center [618, 100] width 14 height 14
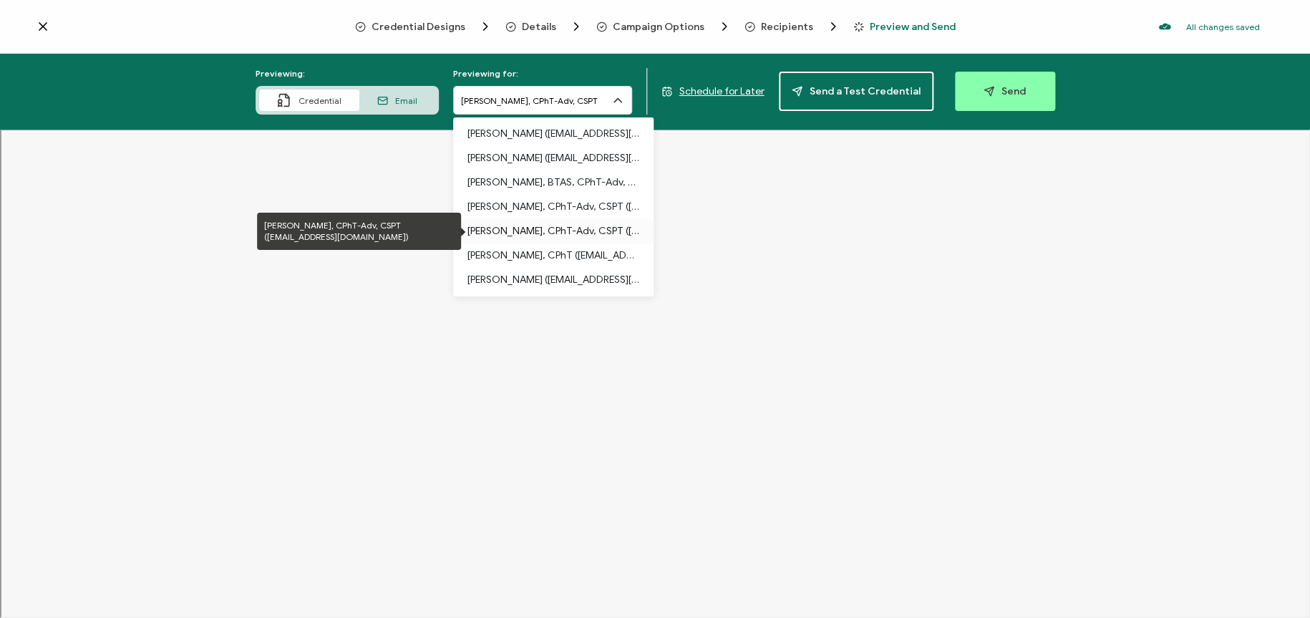
click at [596, 226] on p "[PERSON_NAME], CPhT-Adv, CSPT ([EMAIL_ADDRESS][DOMAIN_NAME])" at bounding box center [554, 231] width 172 height 24
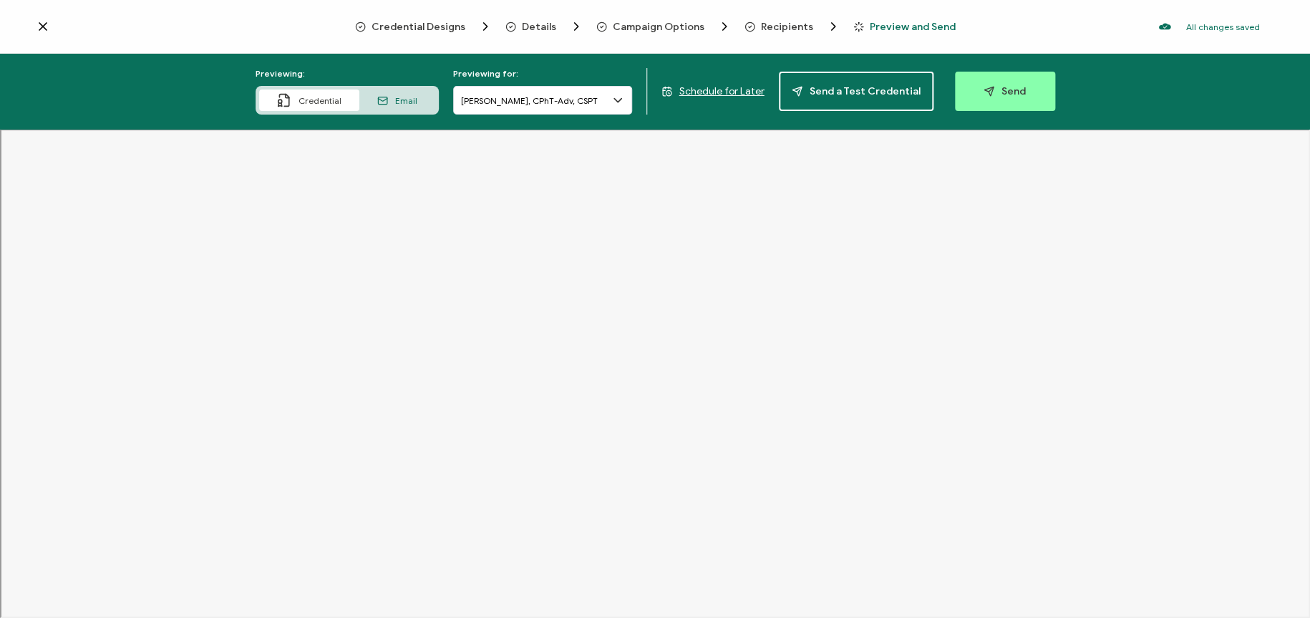
click at [615, 100] on icon at bounding box center [618, 100] width 14 height 14
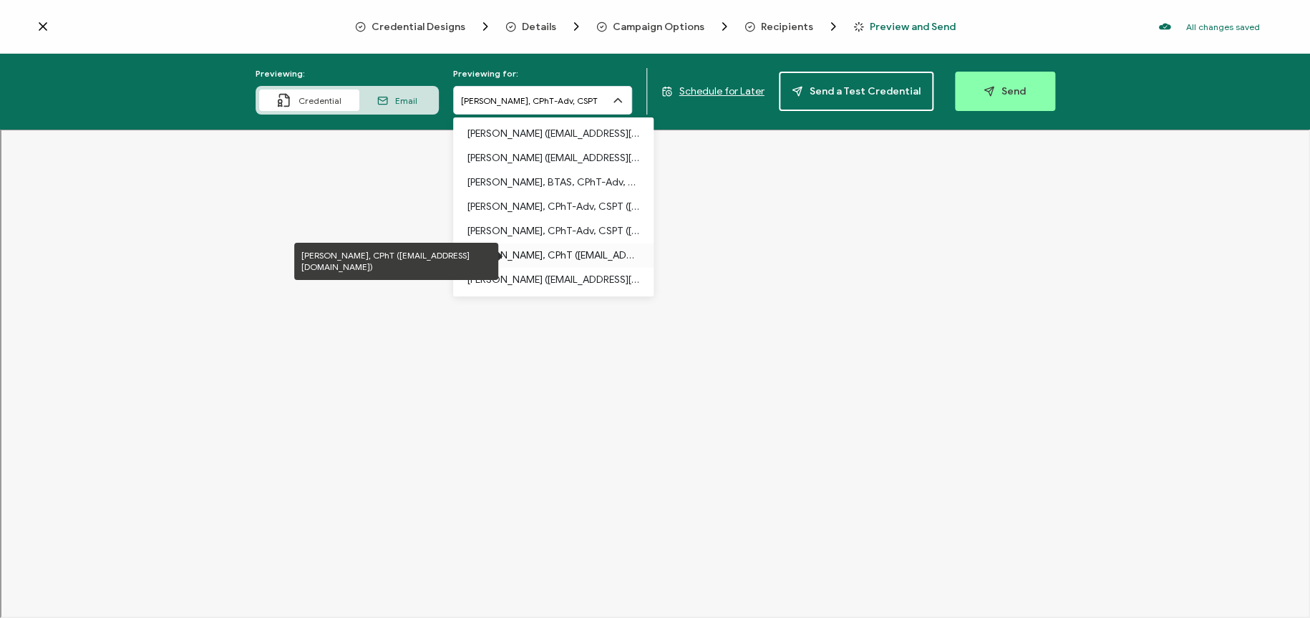
click at [554, 251] on p "[PERSON_NAME], CPhT ([EMAIL_ADDRESS][DOMAIN_NAME])" at bounding box center [554, 255] width 172 height 24
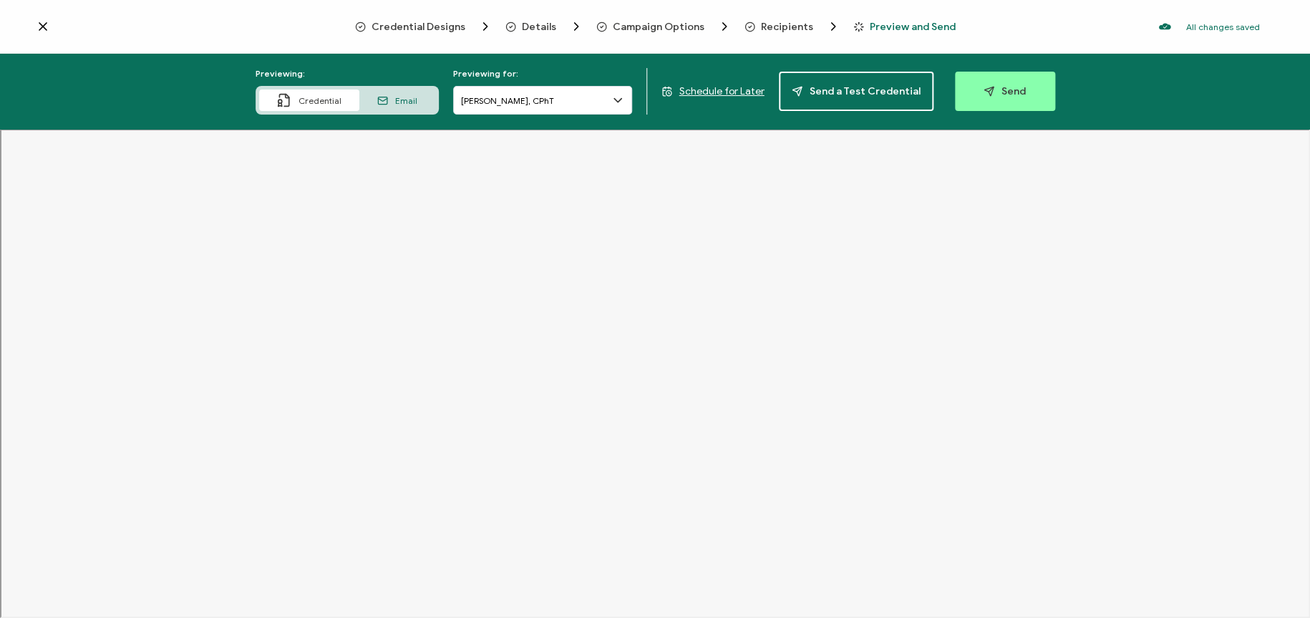
click at [620, 100] on icon at bounding box center [618, 100] width 14 height 14
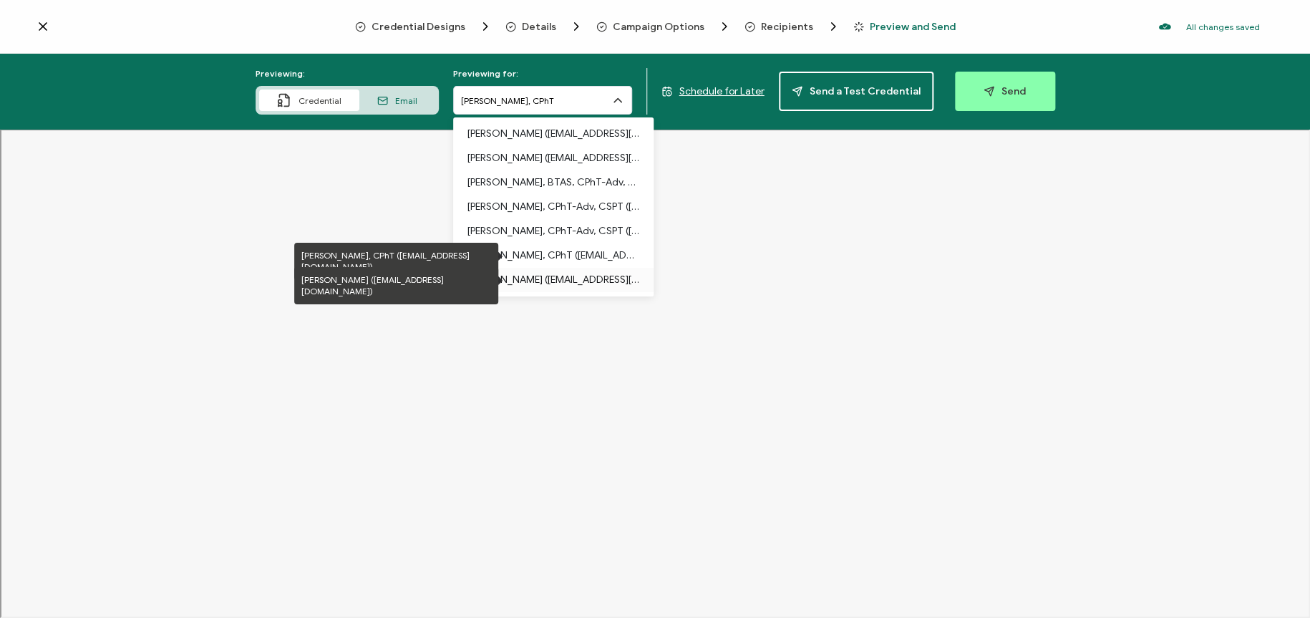
click at [581, 278] on p "[PERSON_NAME] ([EMAIL_ADDRESS][DOMAIN_NAME])" at bounding box center [554, 280] width 172 height 24
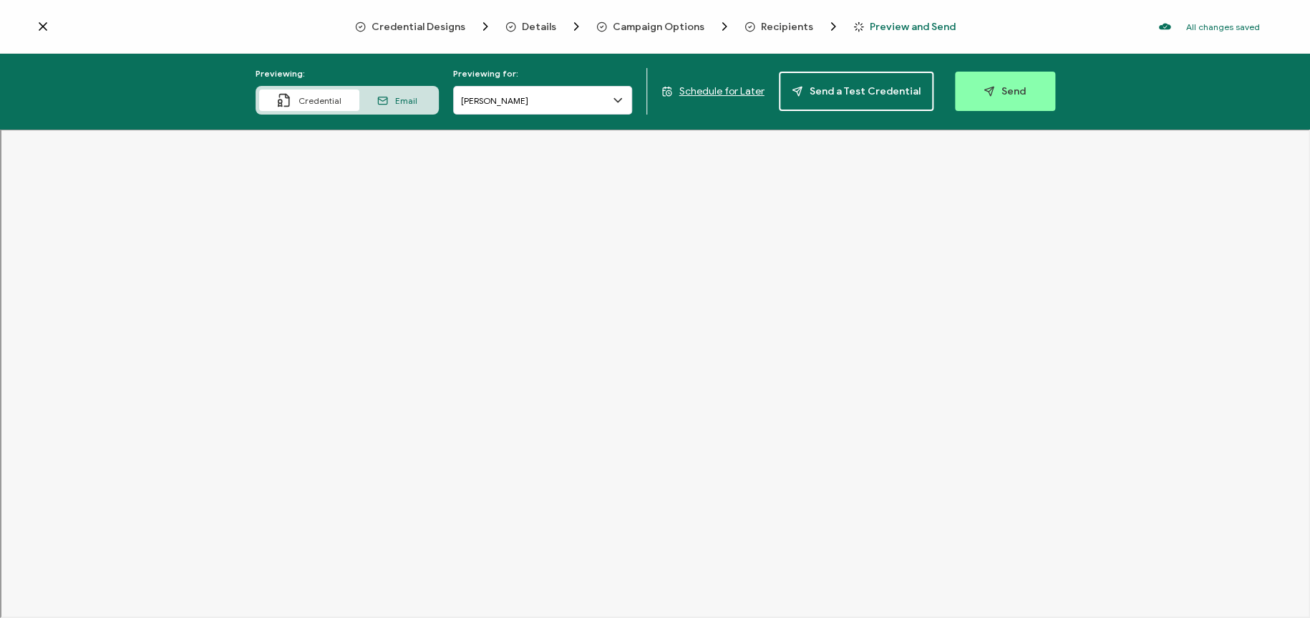
click at [619, 100] on icon at bounding box center [617, 101] width 7 height 4
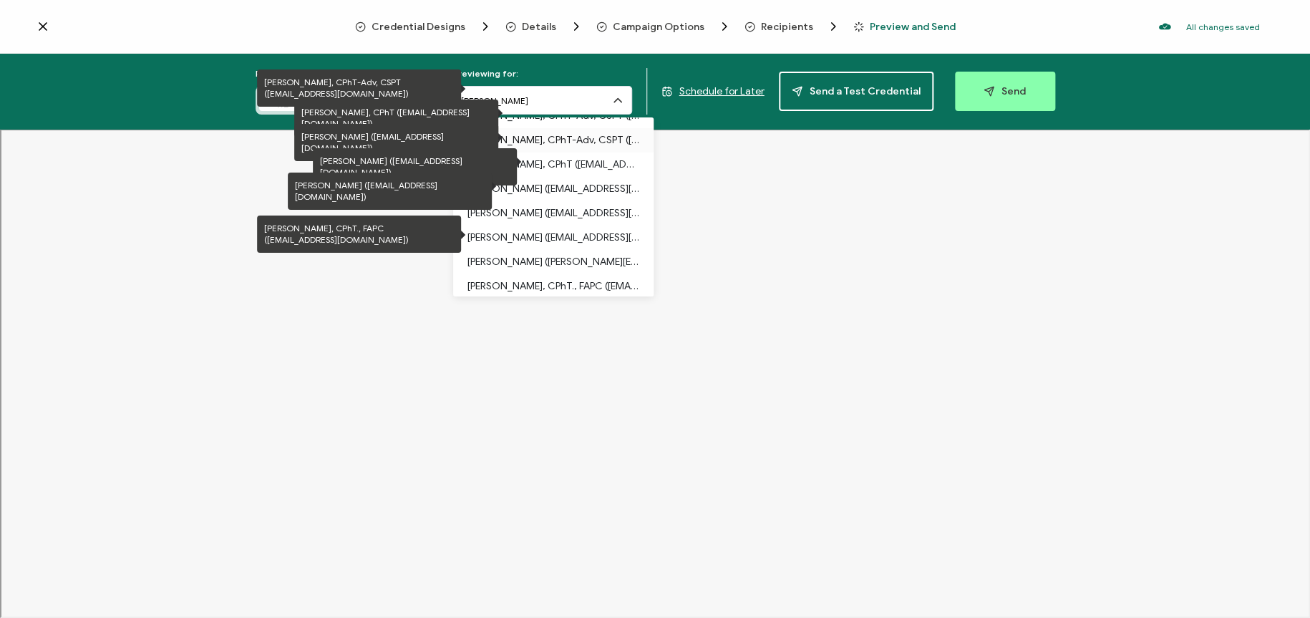
scroll to position [143, 0]
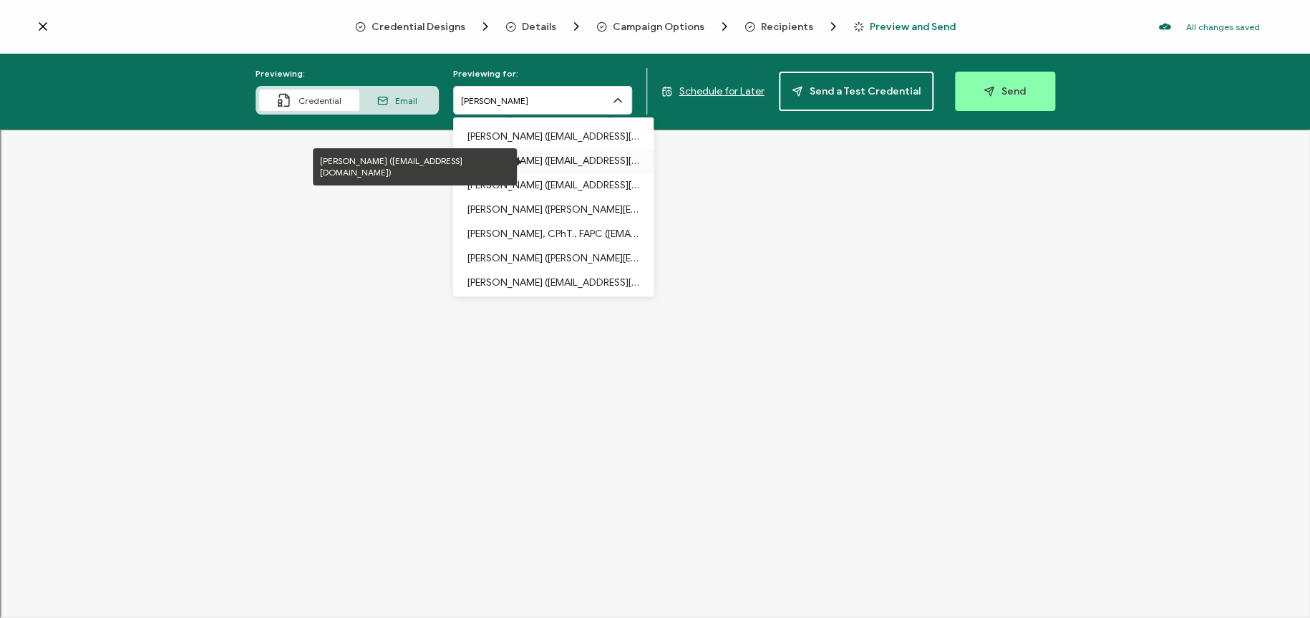
click at [574, 157] on p "[PERSON_NAME] ([EMAIL_ADDRESS][DOMAIN_NAME])" at bounding box center [554, 161] width 172 height 24
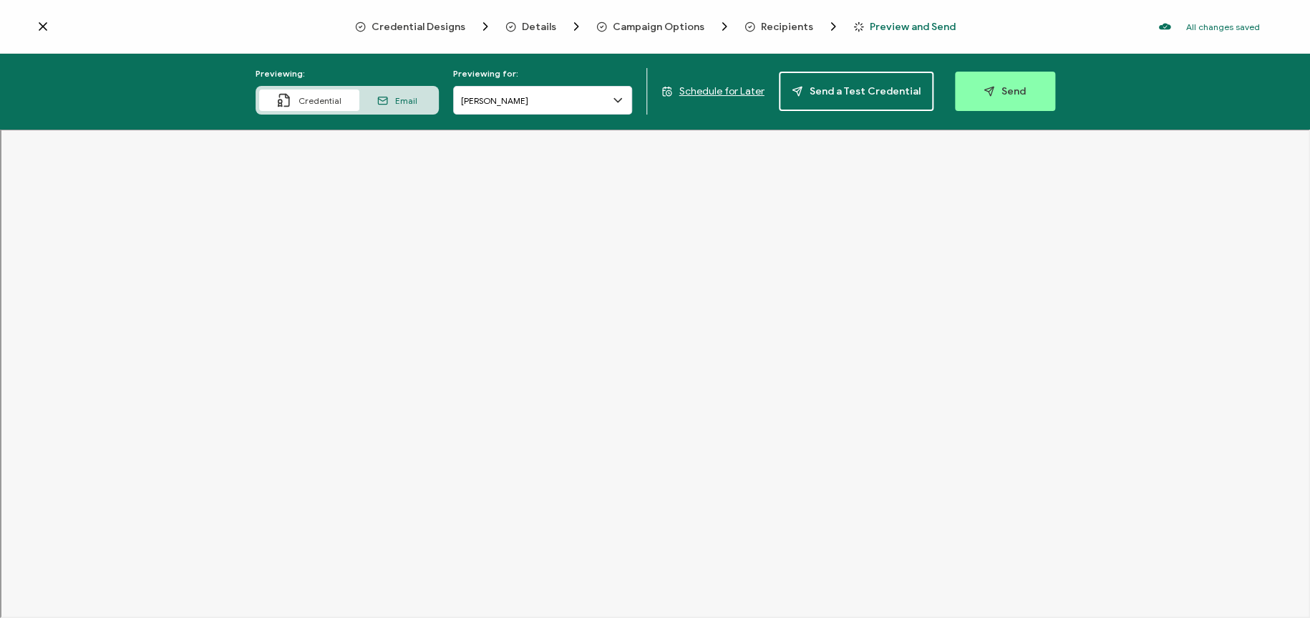
click at [619, 97] on icon at bounding box center [618, 100] width 14 height 14
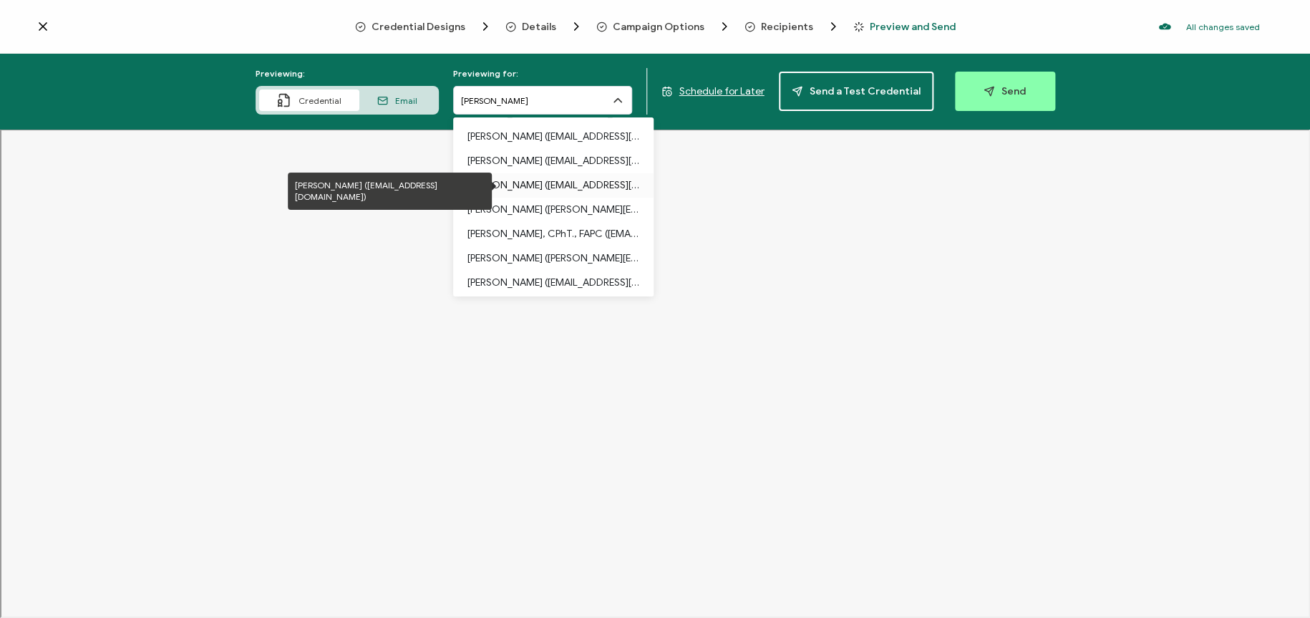
click at [532, 189] on p "[PERSON_NAME] ([EMAIL_ADDRESS][DOMAIN_NAME])" at bounding box center [554, 185] width 172 height 24
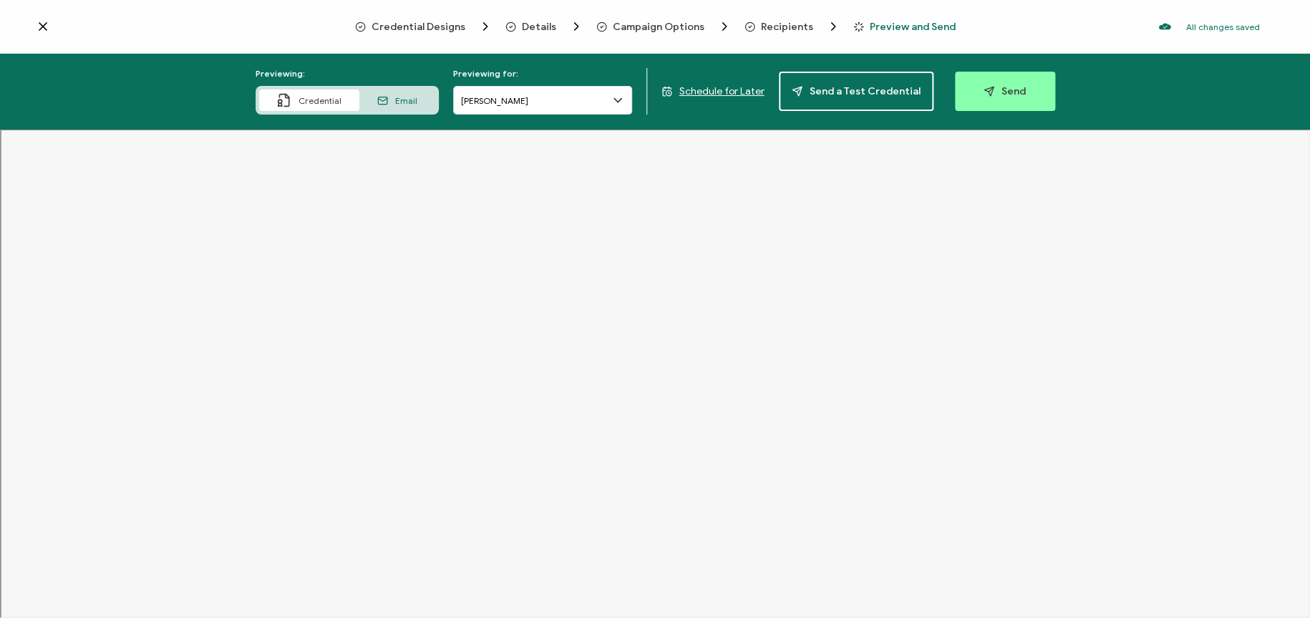
click at [624, 100] on icon at bounding box center [618, 100] width 14 height 14
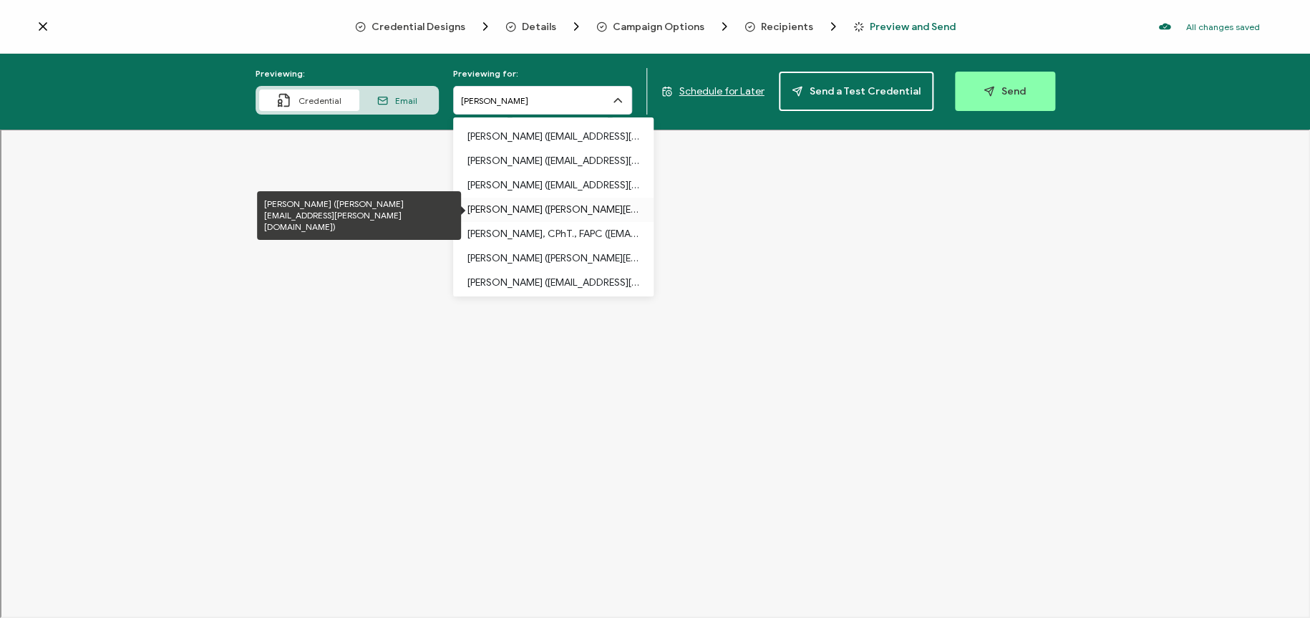
click at [575, 210] on p "[PERSON_NAME] ([PERSON_NAME][EMAIL_ADDRESS][PERSON_NAME][DOMAIN_NAME])" at bounding box center [554, 210] width 172 height 24
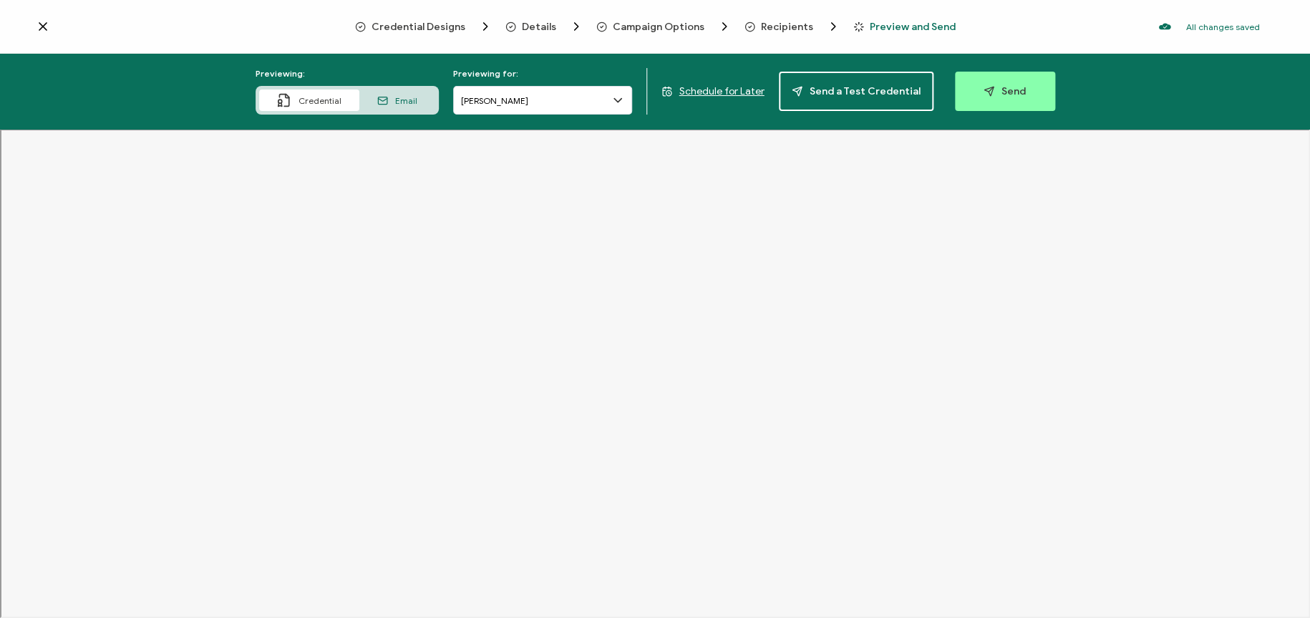
click at [619, 96] on icon at bounding box center [618, 100] width 14 height 14
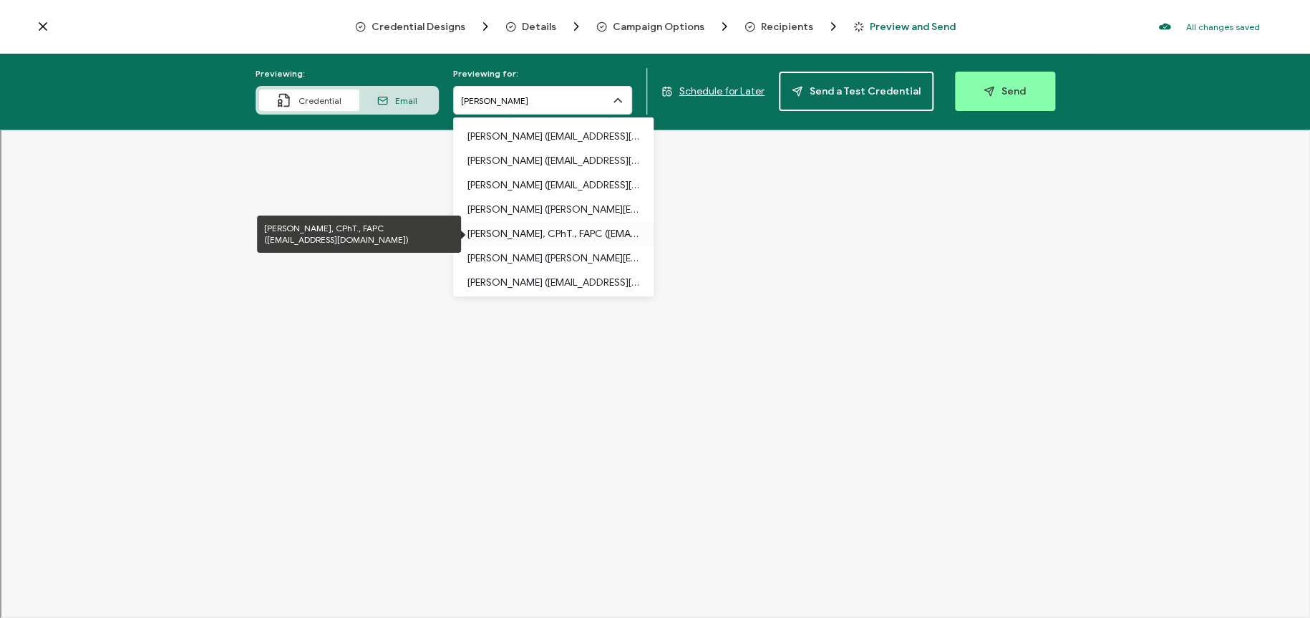
click at [550, 222] on p "[PERSON_NAME], CPhT., FAPC ([EMAIL_ADDRESS][DOMAIN_NAME])" at bounding box center [554, 234] width 172 height 24
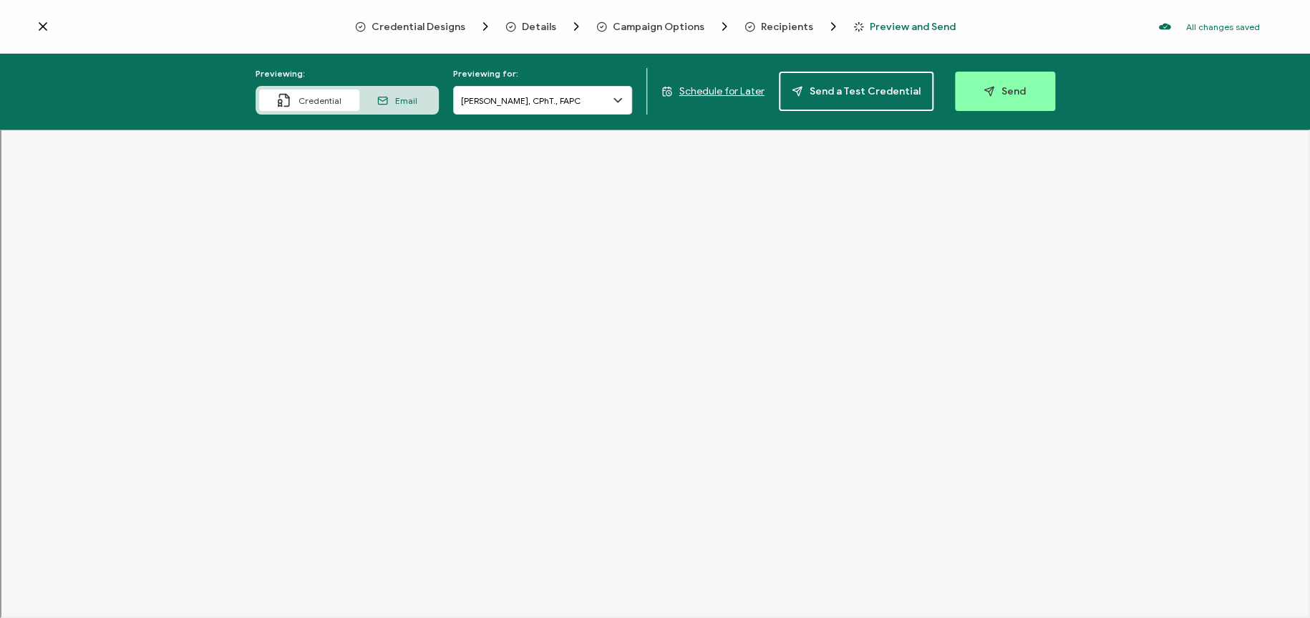
click at [619, 100] on icon at bounding box center [617, 101] width 7 height 4
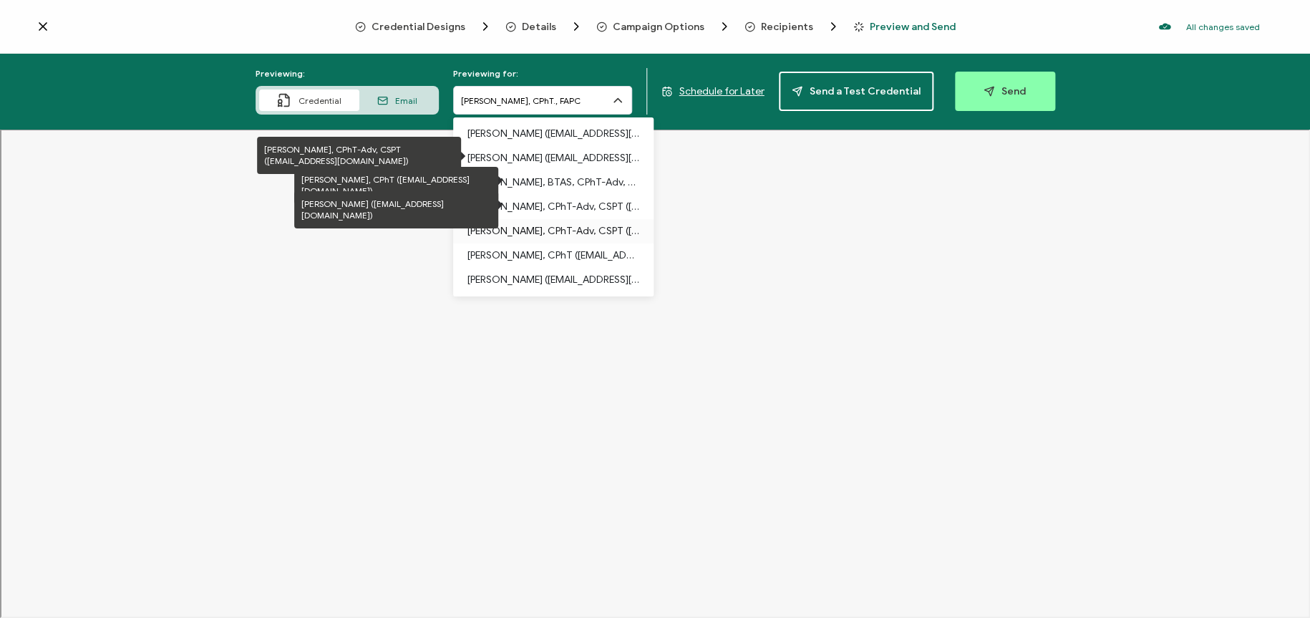
scroll to position [145, 0]
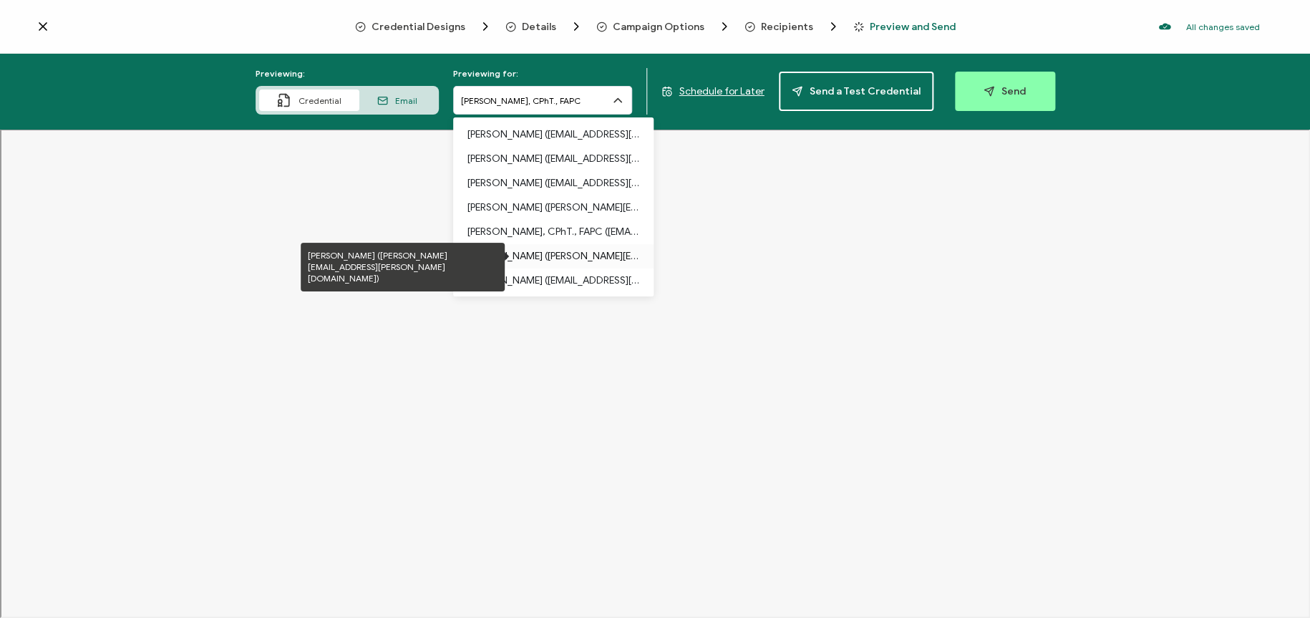
click at [538, 256] on p "[PERSON_NAME] ([PERSON_NAME][EMAIL_ADDRESS][PERSON_NAME][DOMAIN_NAME])" at bounding box center [554, 256] width 172 height 24
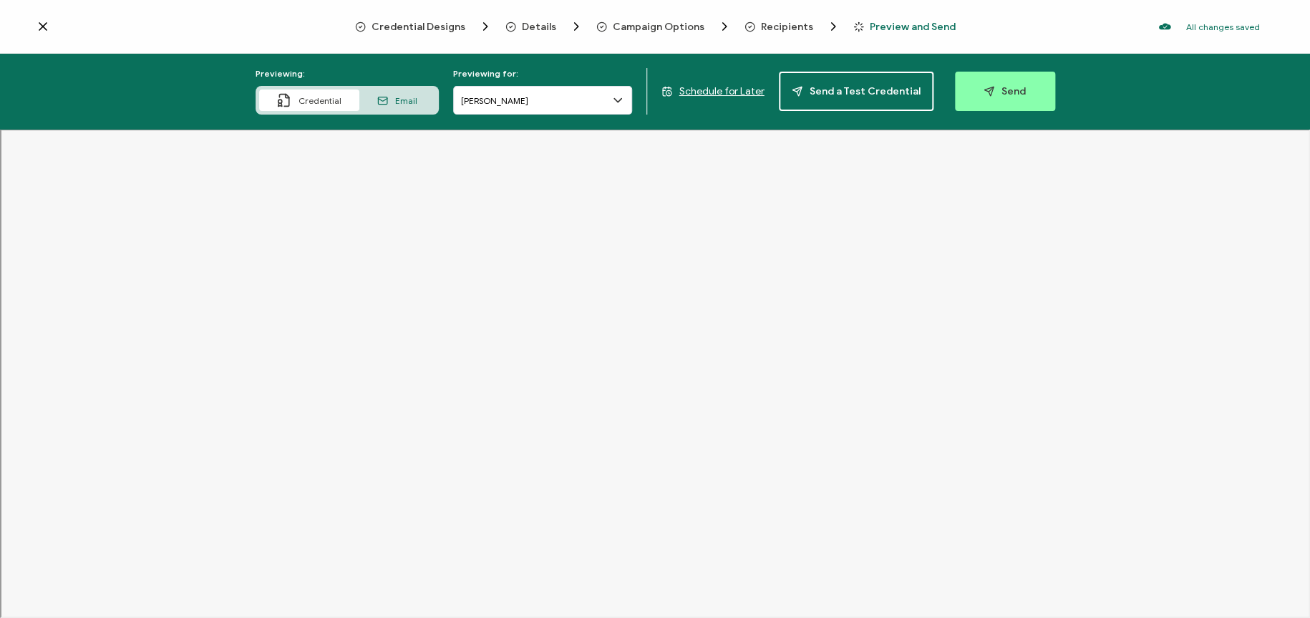
click at [621, 98] on icon at bounding box center [618, 100] width 14 height 14
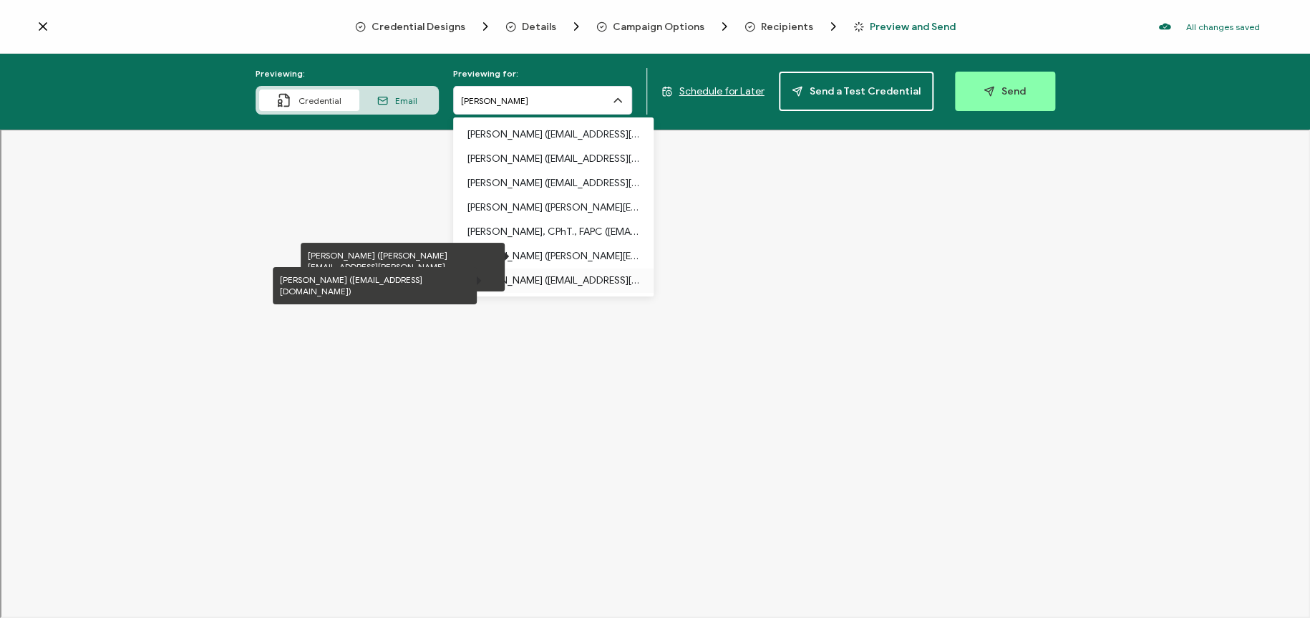
click at [536, 274] on p "[PERSON_NAME] ([EMAIL_ADDRESS][DOMAIN_NAME])" at bounding box center [554, 281] width 172 height 24
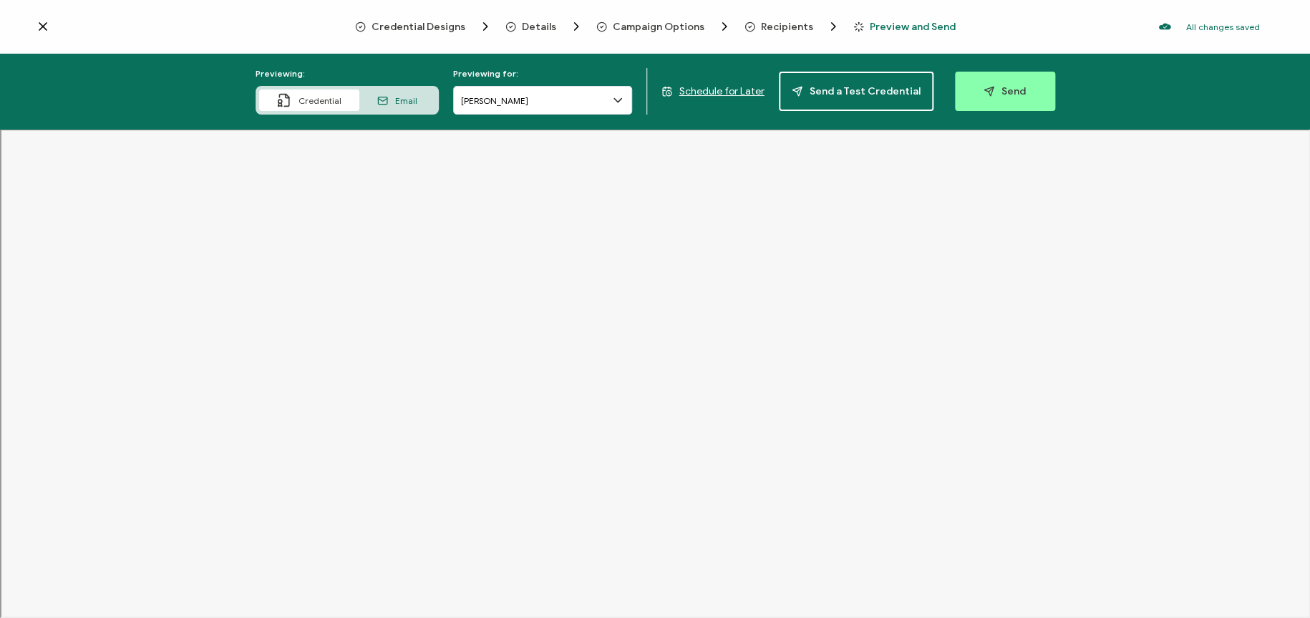
click at [401, 97] on span "Email" at bounding box center [406, 100] width 22 height 11
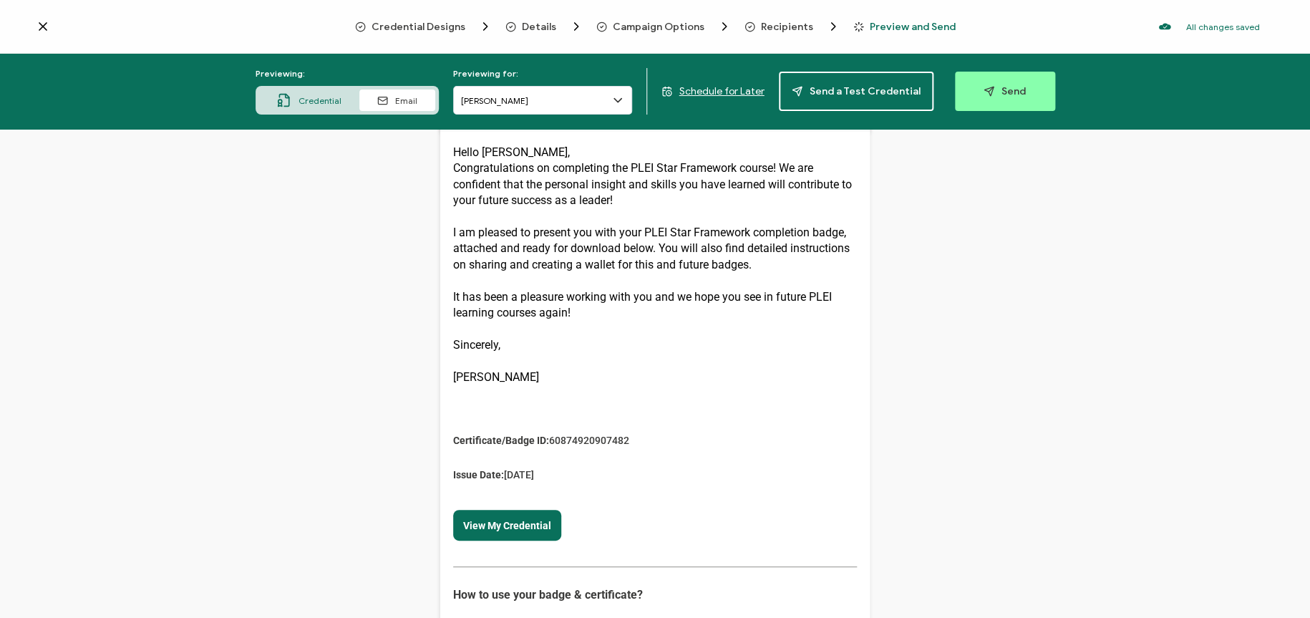
scroll to position [0, 0]
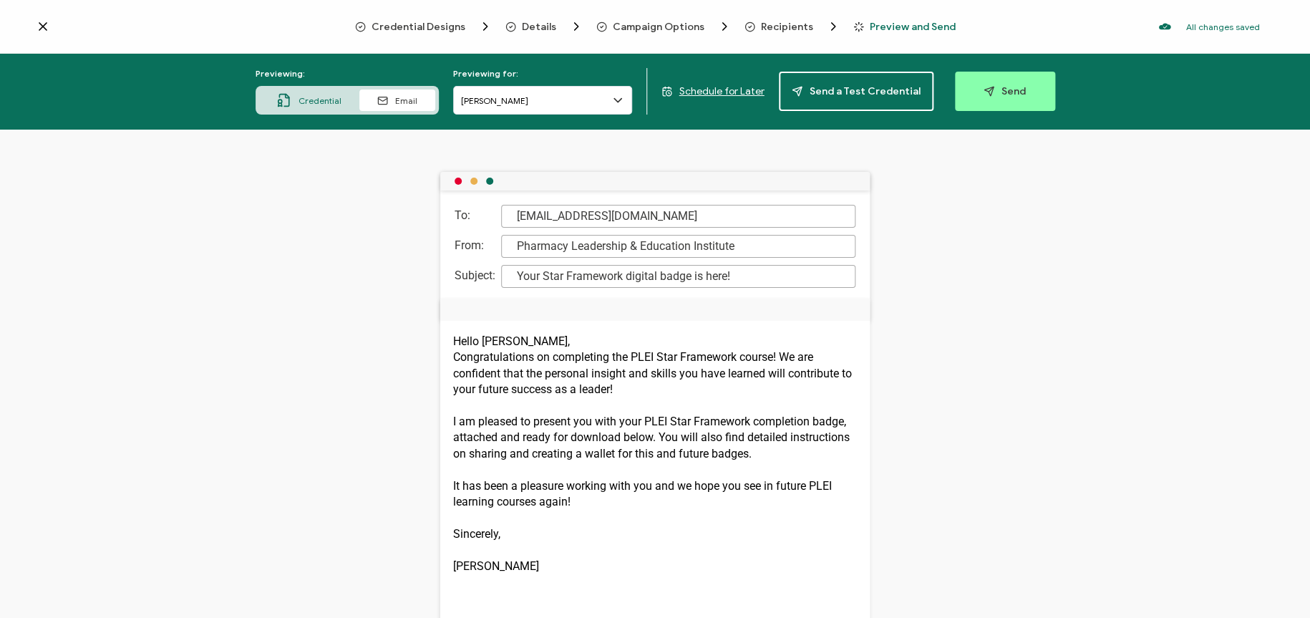
click at [543, 24] on span "Details" at bounding box center [539, 26] width 34 height 11
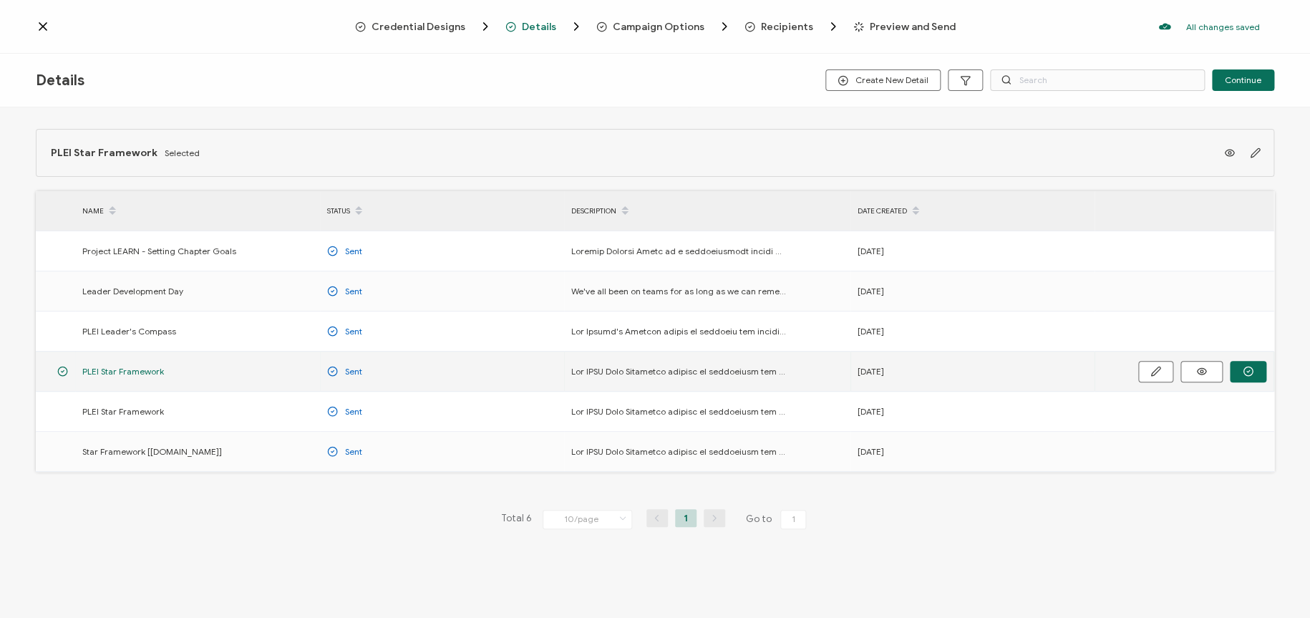
click at [866, 367] on div "[DATE]" at bounding box center [973, 371] width 244 height 16
click at [1158, 373] on icon "button" at bounding box center [1156, 371] width 11 height 11
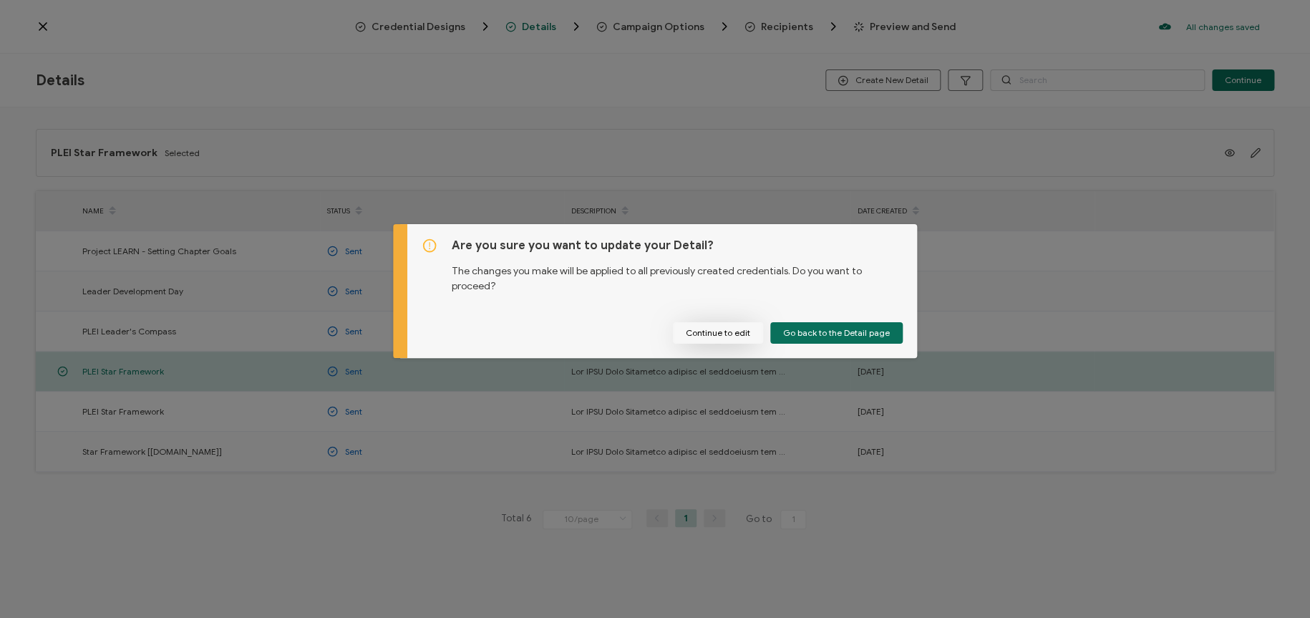
click at [733, 337] on button "Continue to edit" at bounding box center [718, 332] width 90 height 21
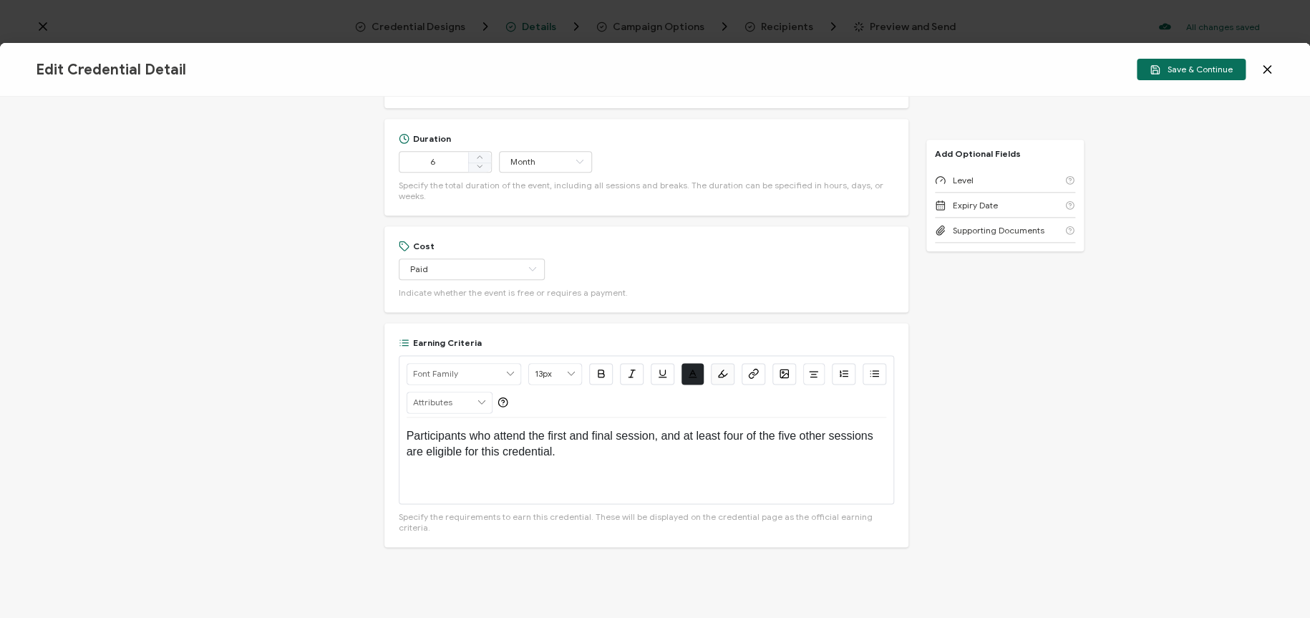
scroll to position [924, 0]
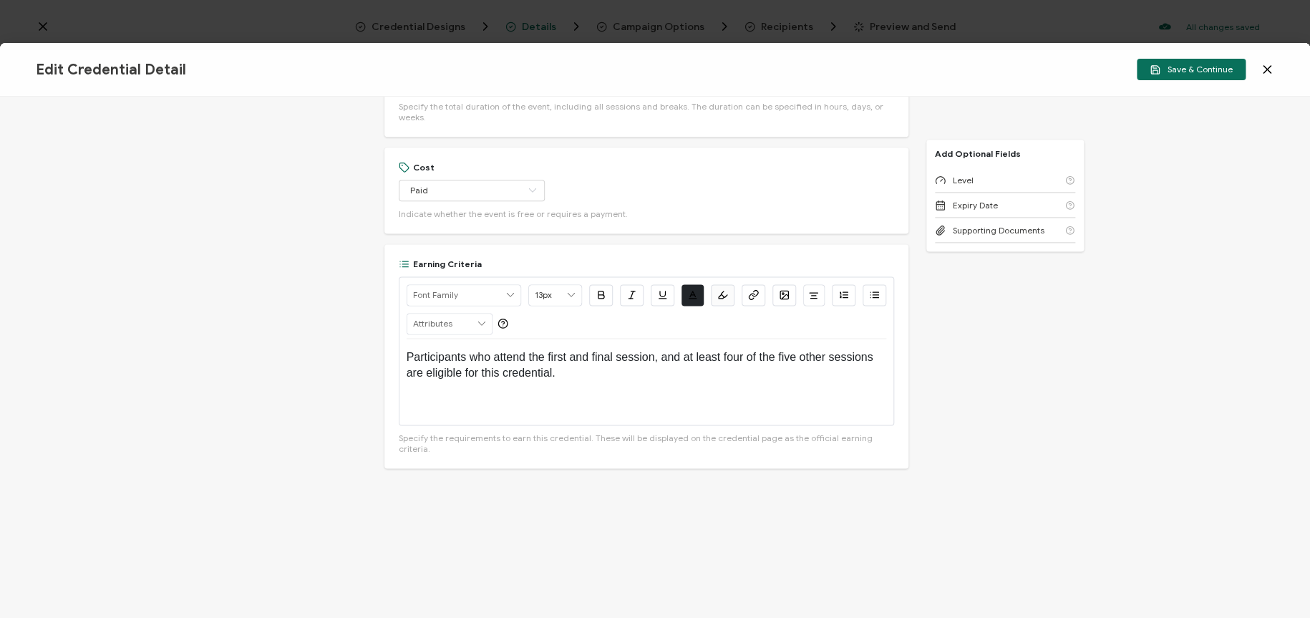
click at [1164, 71] on icon at bounding box center [1267, 69] width 7 height 7
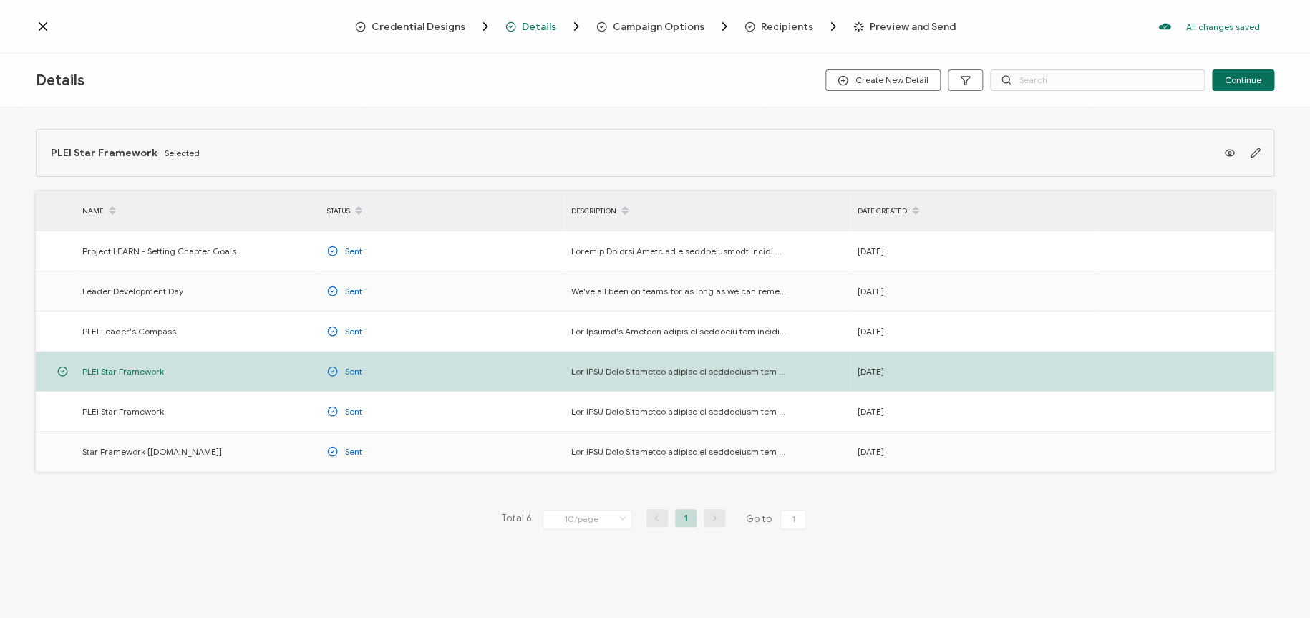
click at [638, 21] on span "Campaign Options" at bounding box center [659, 26] width 92 height 11
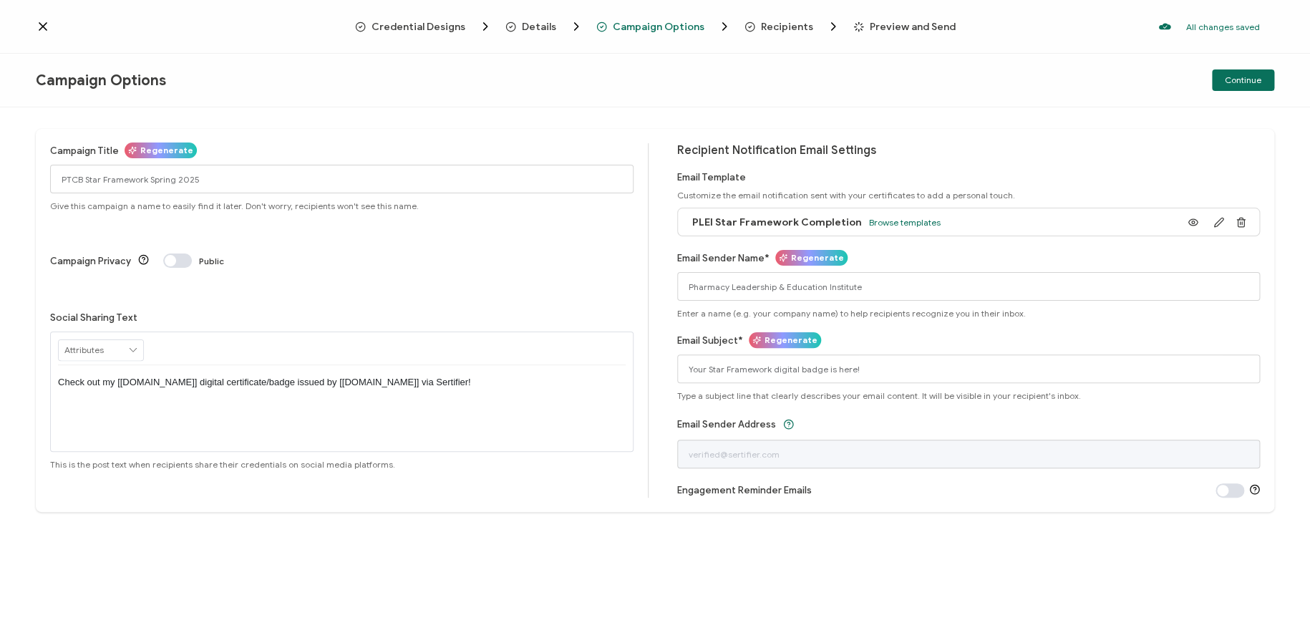
click at [783, 26] on span "Recipients" at bounding box center [787, 26] width 52 height 11
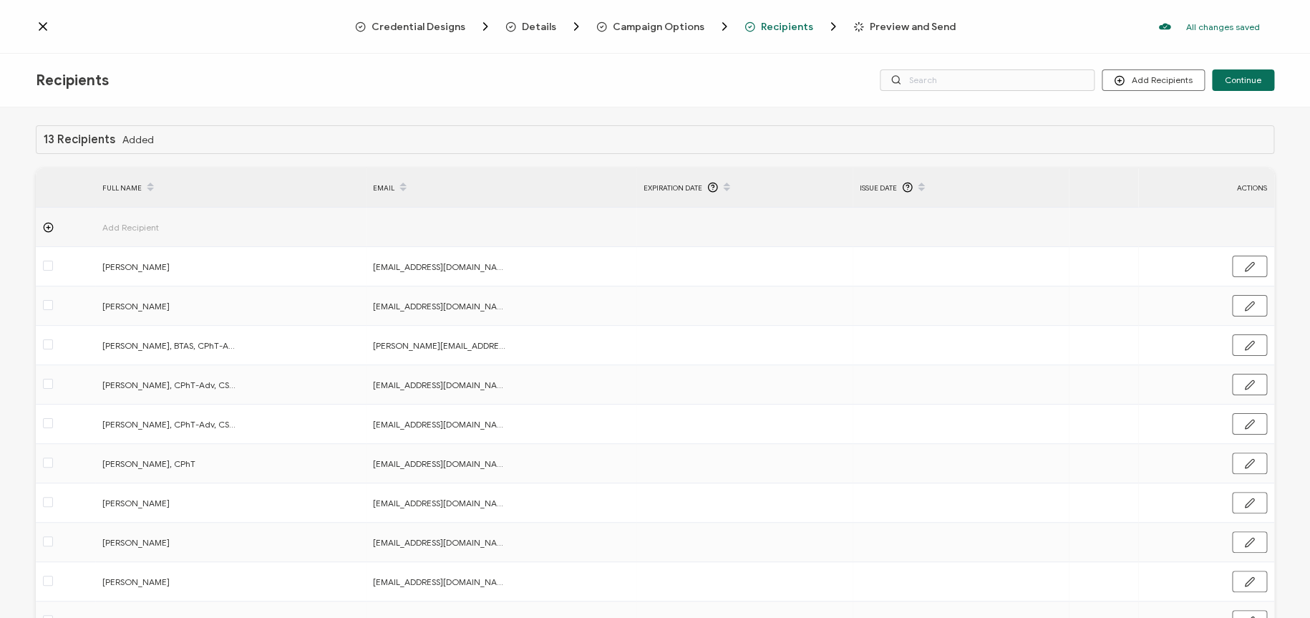
click at [919, 29] on span "Preview and Send" at bounding box center [913, 26] width 86 height 11
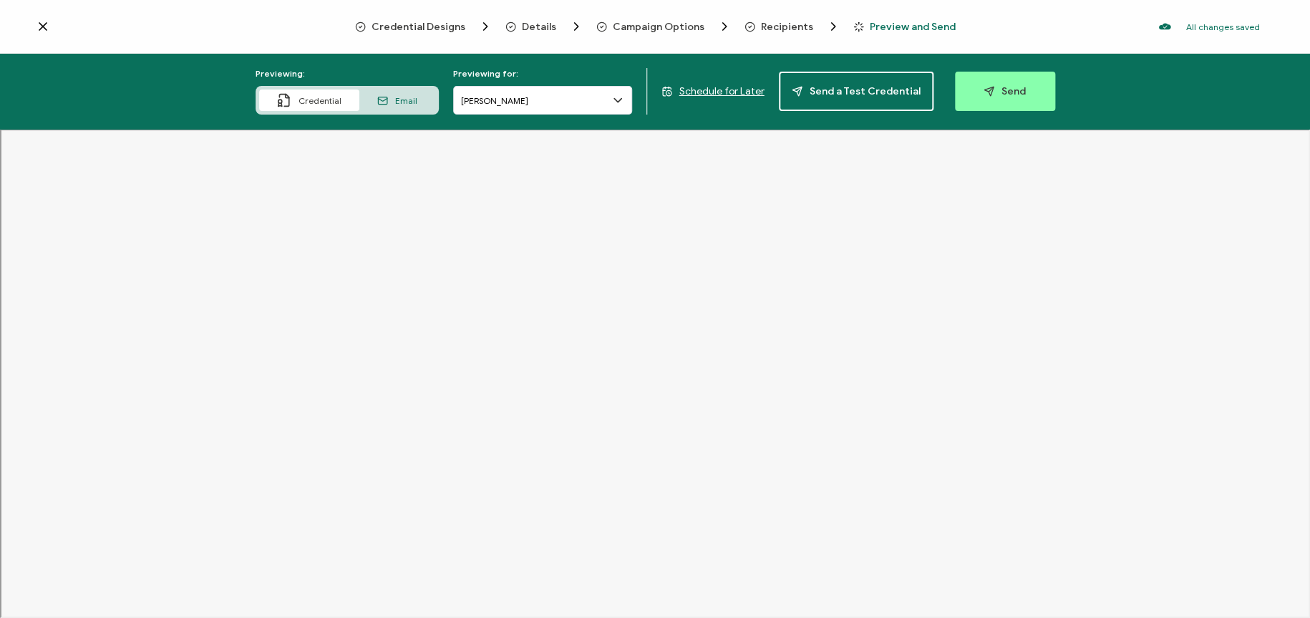
click at [430, 25] on span "Credential Designs" at bounding box center [419, 26] width 94 height 11
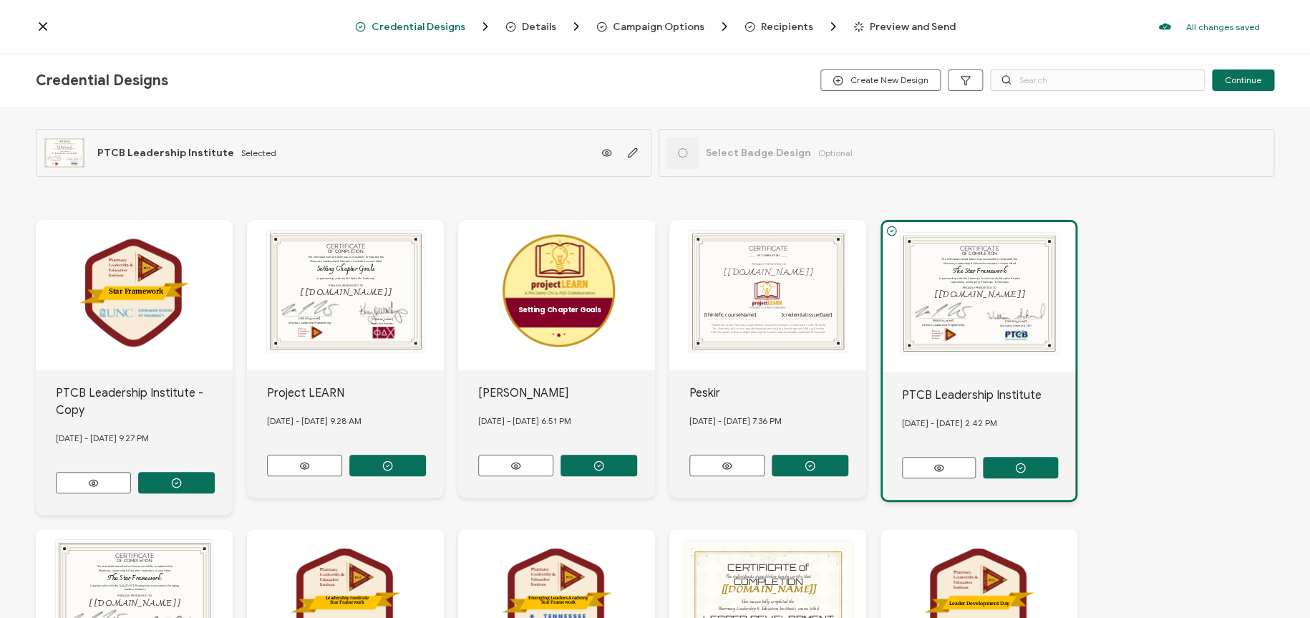
click at [627, 153] on icon "button" at bounding box center [632, 152] width 11 height 11
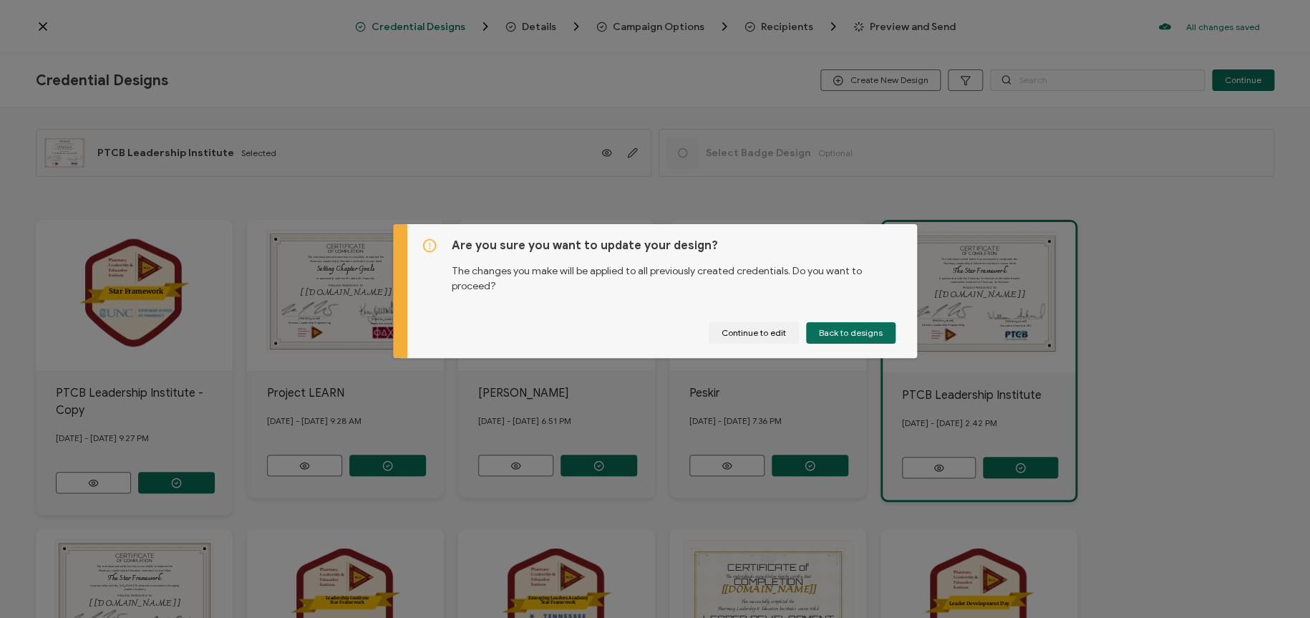
drag, startPoint x: 834, startPoint y: 332, endPoint x: 844, endPoint y: 357, distance: 27.0
click at [844, 357] on div "Are you sure you want to update your design? The changes you make will be appli…" at bounding box center [662, 291] width 510 height 134
click at [831, 332] on span "Back to designs" at bounding box center [851, 333] width 64 height 9
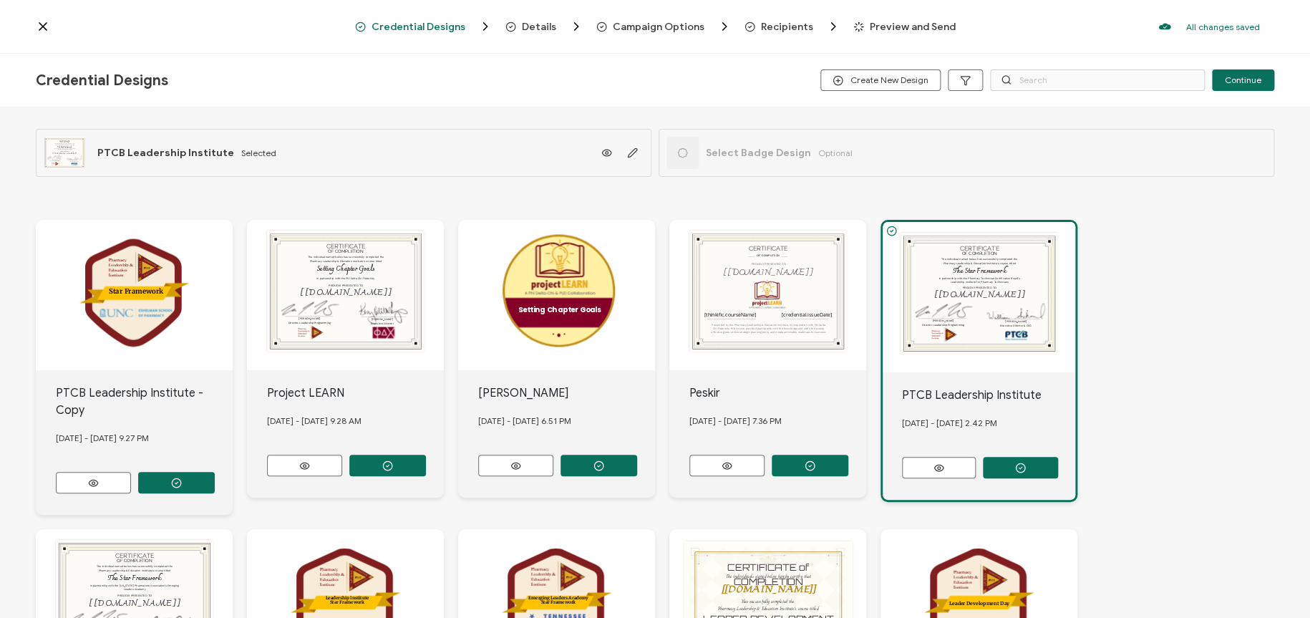
click at [542, 1] on div "Credential Designs Details Campaign Options Recipients Preview and Send All cha…" at bounding box center [655, 27] width 1310 height 54
click at [536, 26] on span "Details" at bounding box center [539, 26] width 34 height 11
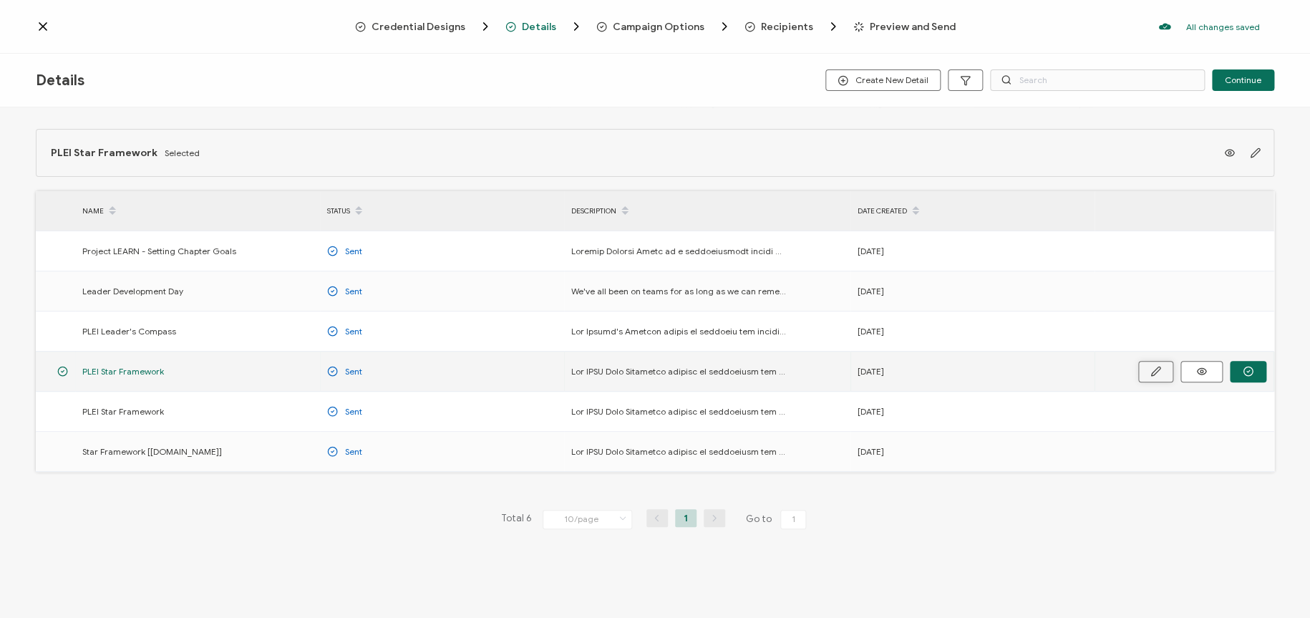
click at [1159, 369] on icon "button" at bounding box center [1156, 371] width 11 height 11
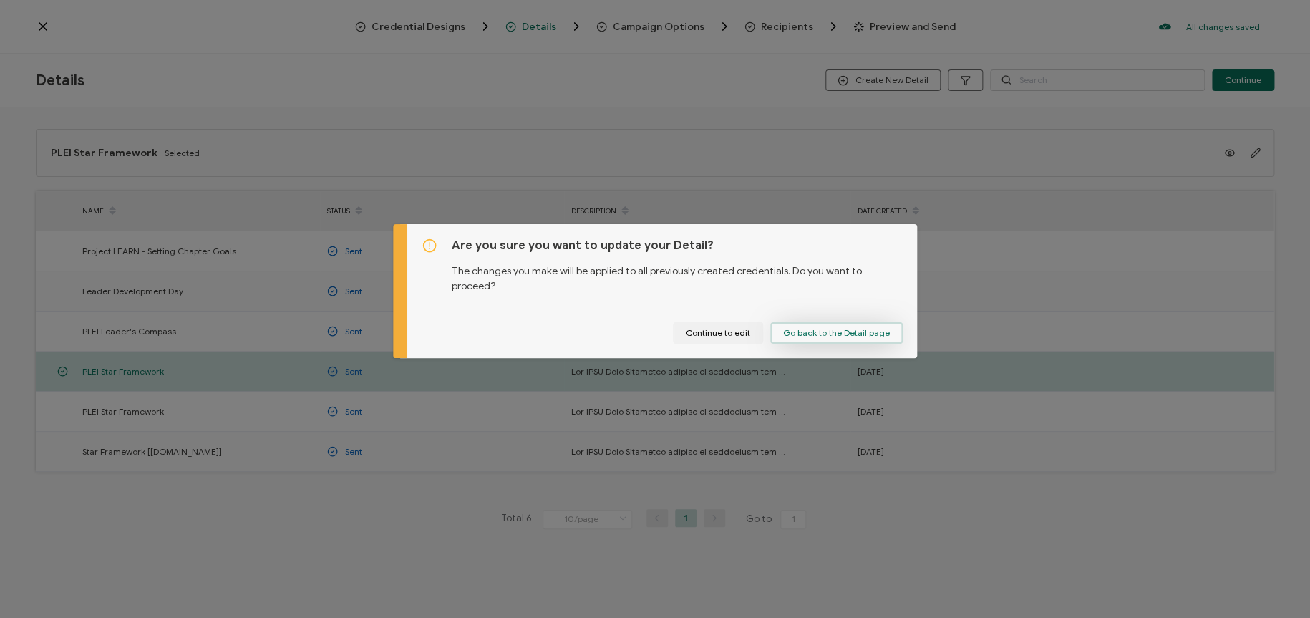
click at [795, 334] on span "Go back to the Detail page" at bounding box center [836, 333] width 107 height 9
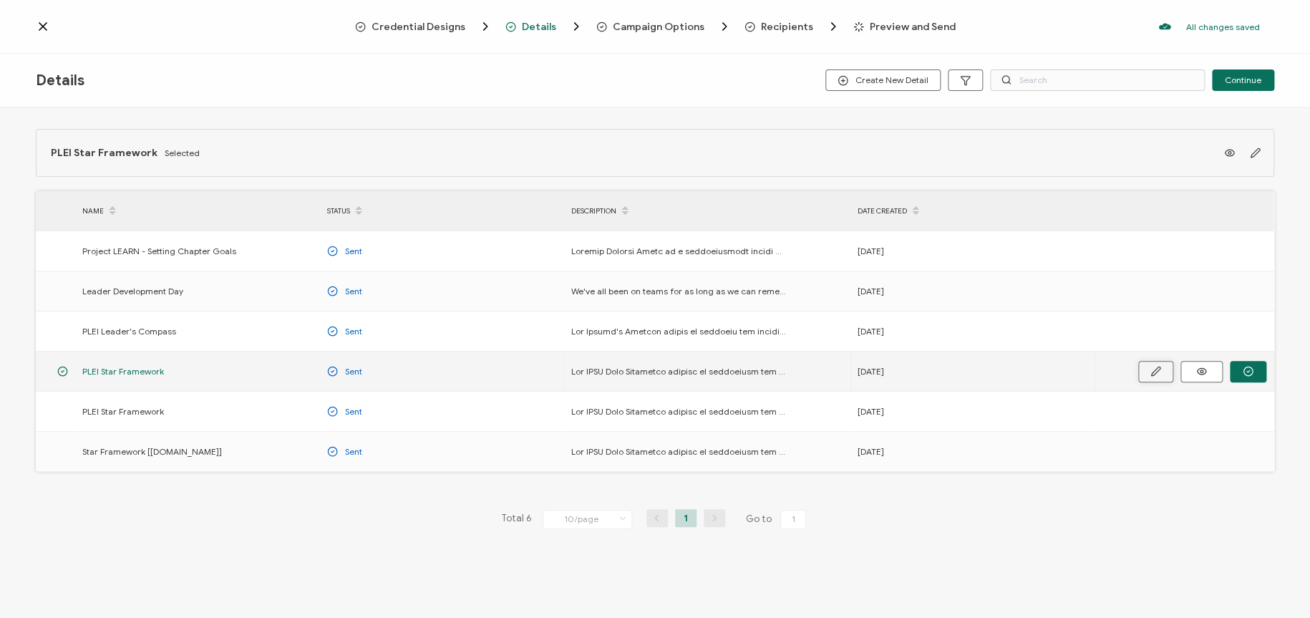
click at [1161, 372] on icon "button" at bounding box center [1156, 371] width 11 height 11
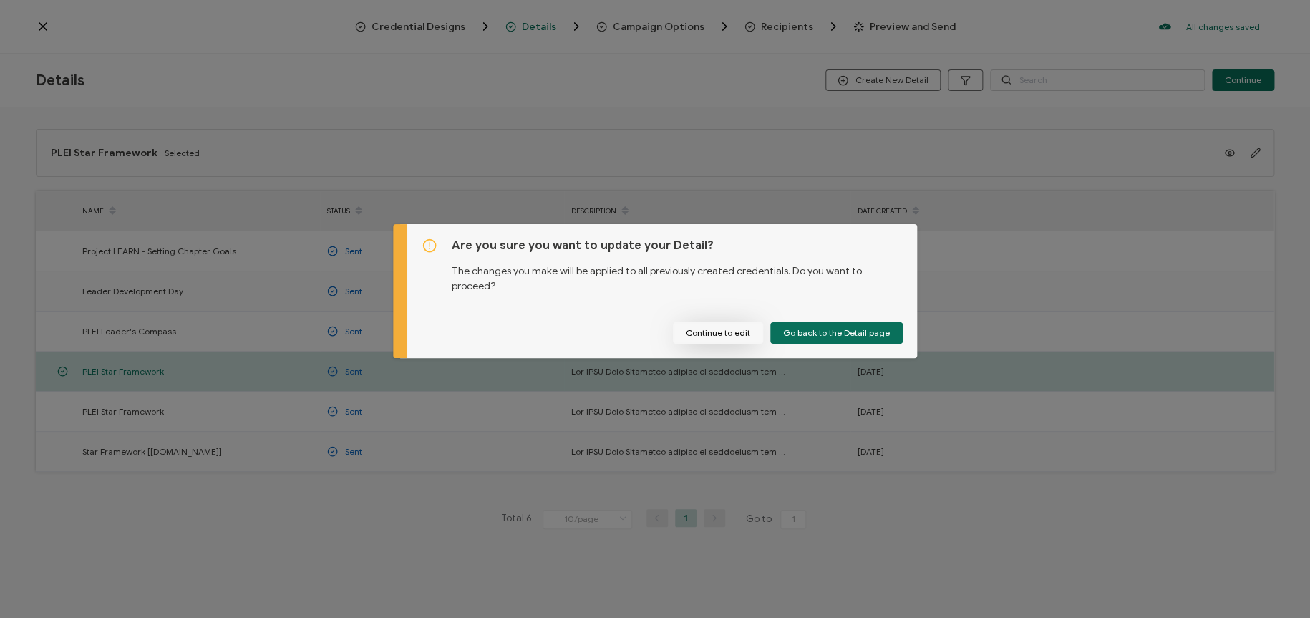
click at [687, 338] on button "Continue to edit" at bounding box center [718, 332] width 90 height 21
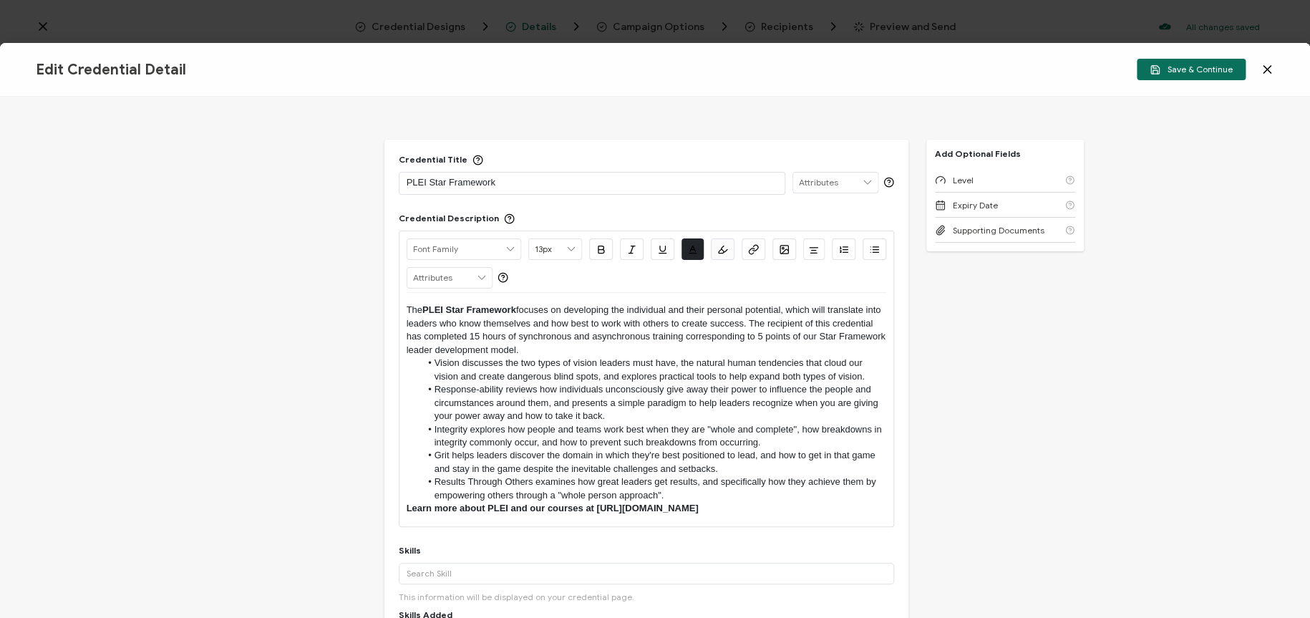
click at [1164, 55] on div "Edit Credential Detail Save & Continue" at bounding box center [655, 70] width 1310 height 54
click at [1164, 71] on span "Save & Continue" at bounding box center [1191, 69] width 83 height 11
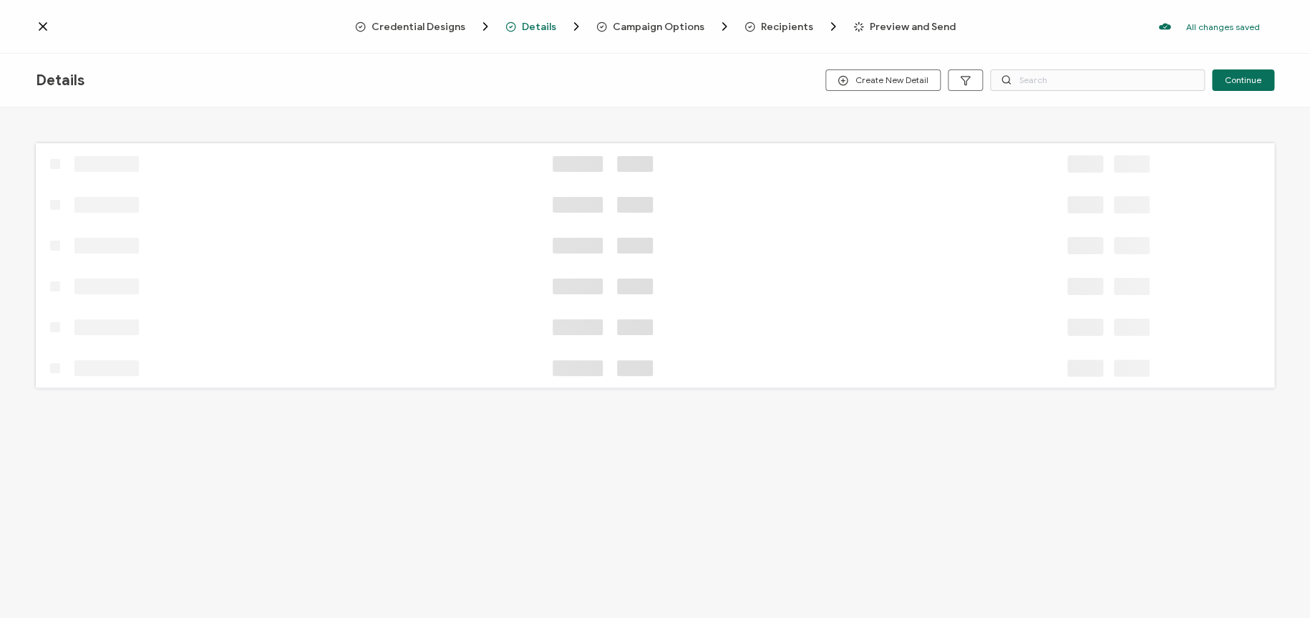
click at [796, 16] on div at bounding box center [691, 16] width 286 height 4
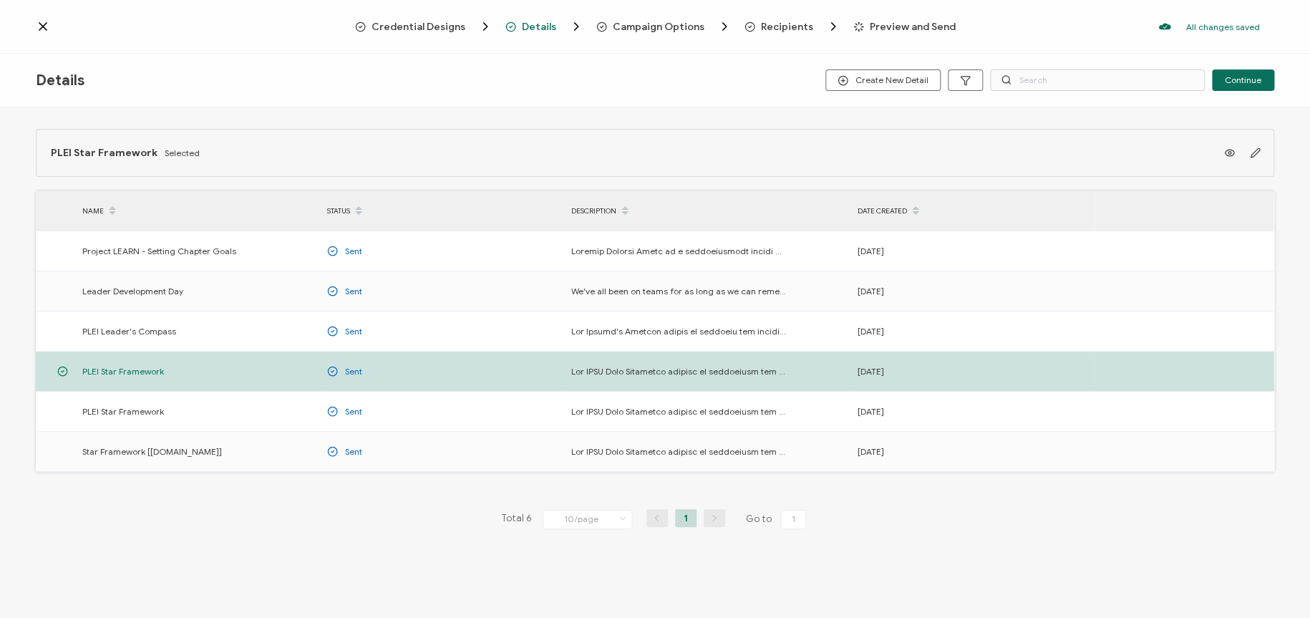
click at [788, 27] on span "Recipients" at bounding box center [787, 26] width 52 height 11
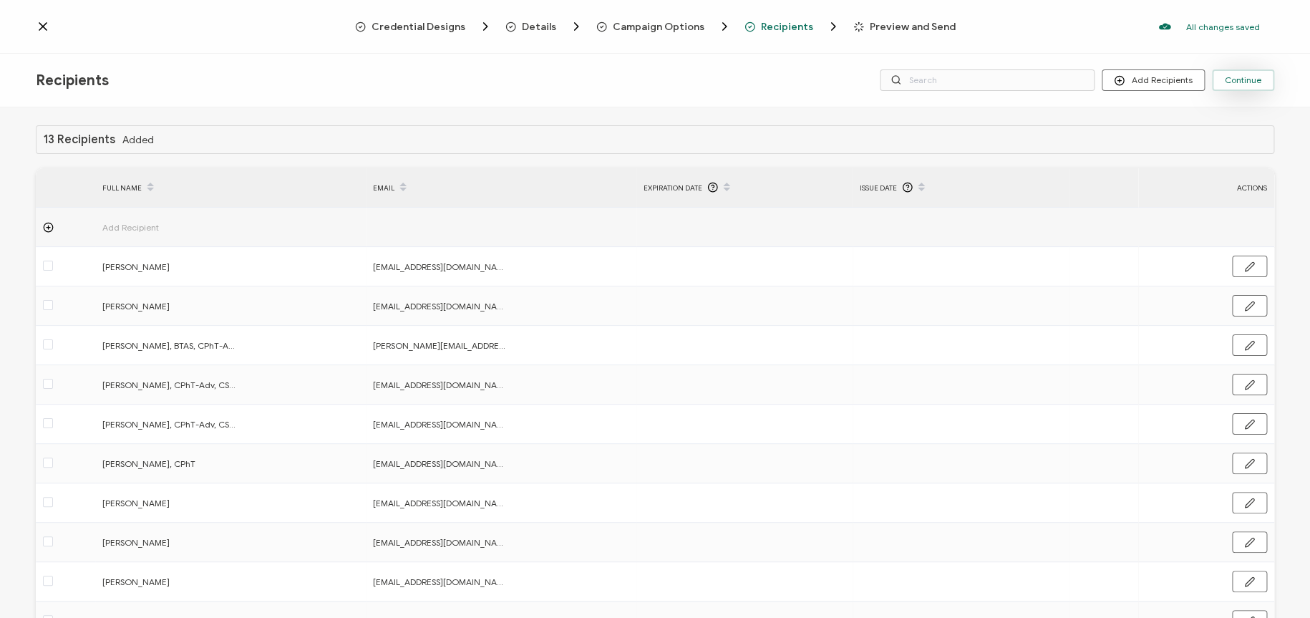
click at [1164, 77] on span "Continue" at bounding box center [1243, 80] width 37 height 9
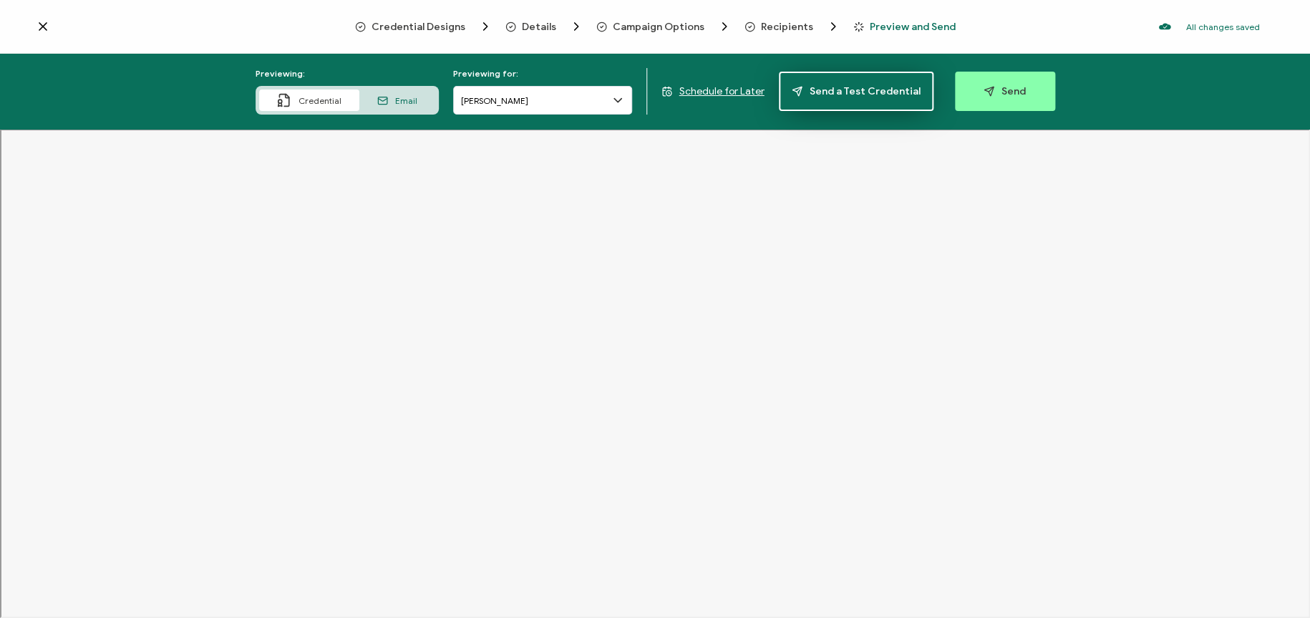
click at [873, 96] on span "Send a Test Credential" at bounding box center [856, 91] width 129 height 11
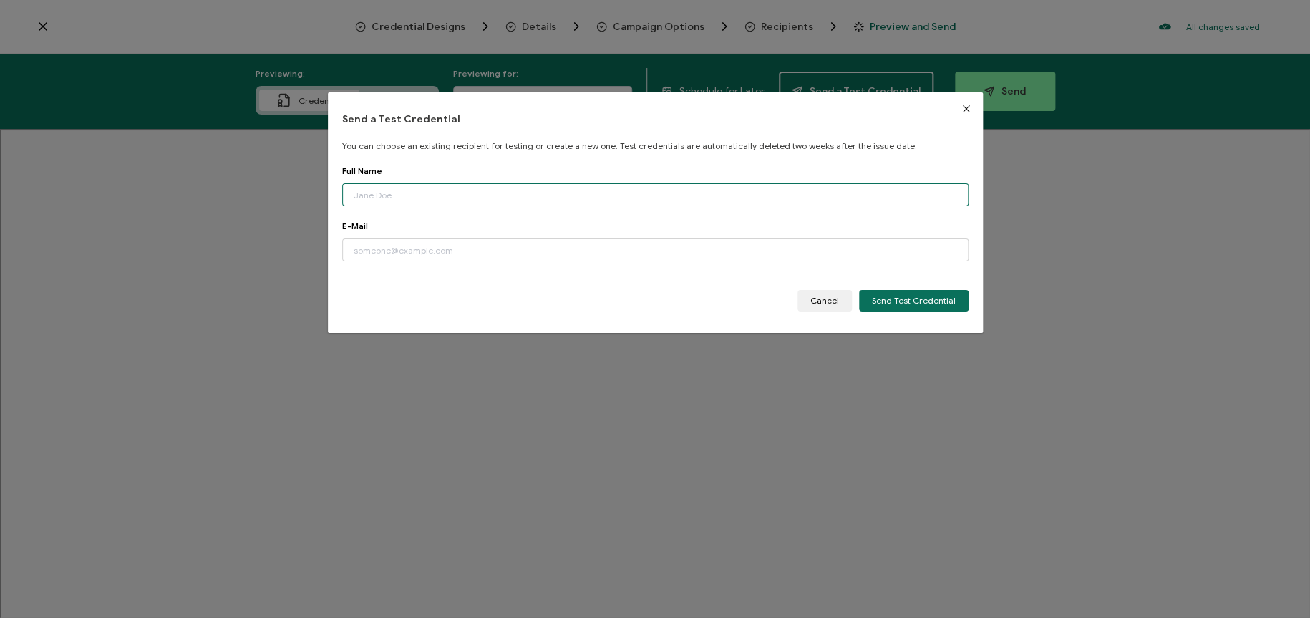
click at [458, 189] on input "dialog" at bounding box center [655, 194] width 627 height 23
type input "[PERSON_NAME]"
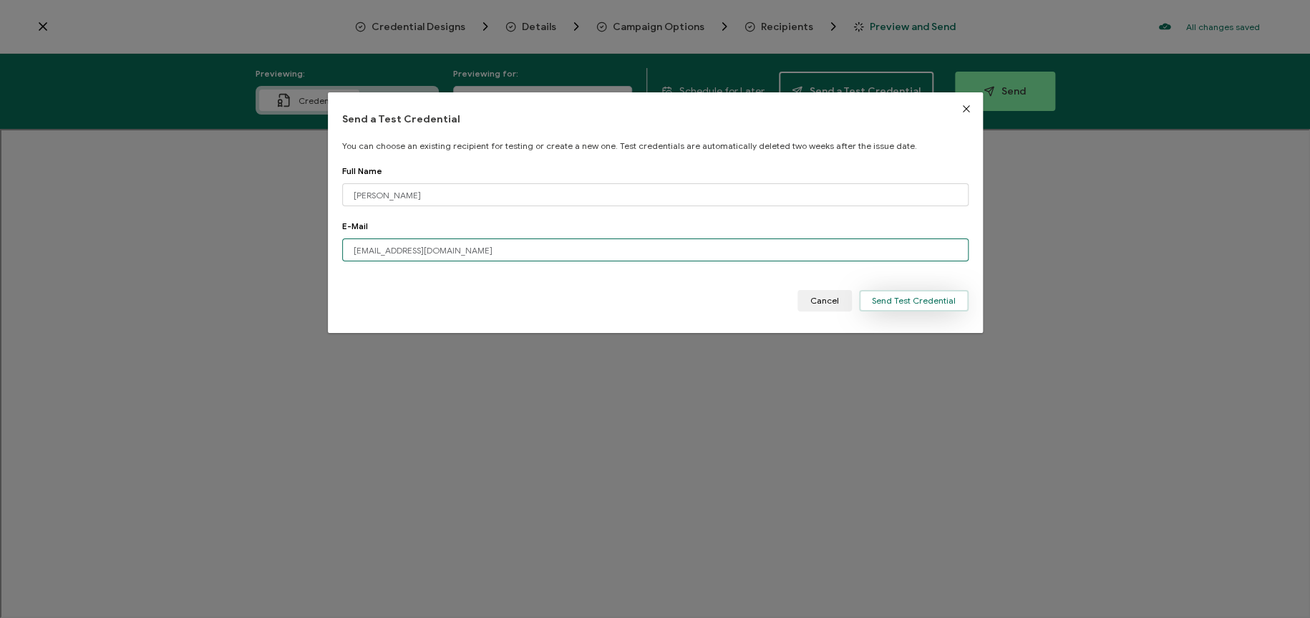
type input "[EMAIL_ADDRESS][DOMAIN_NAME]"
click at [889, 301] on span "Send Test Credential" at bounding box center [914, 300] width 84 height 9
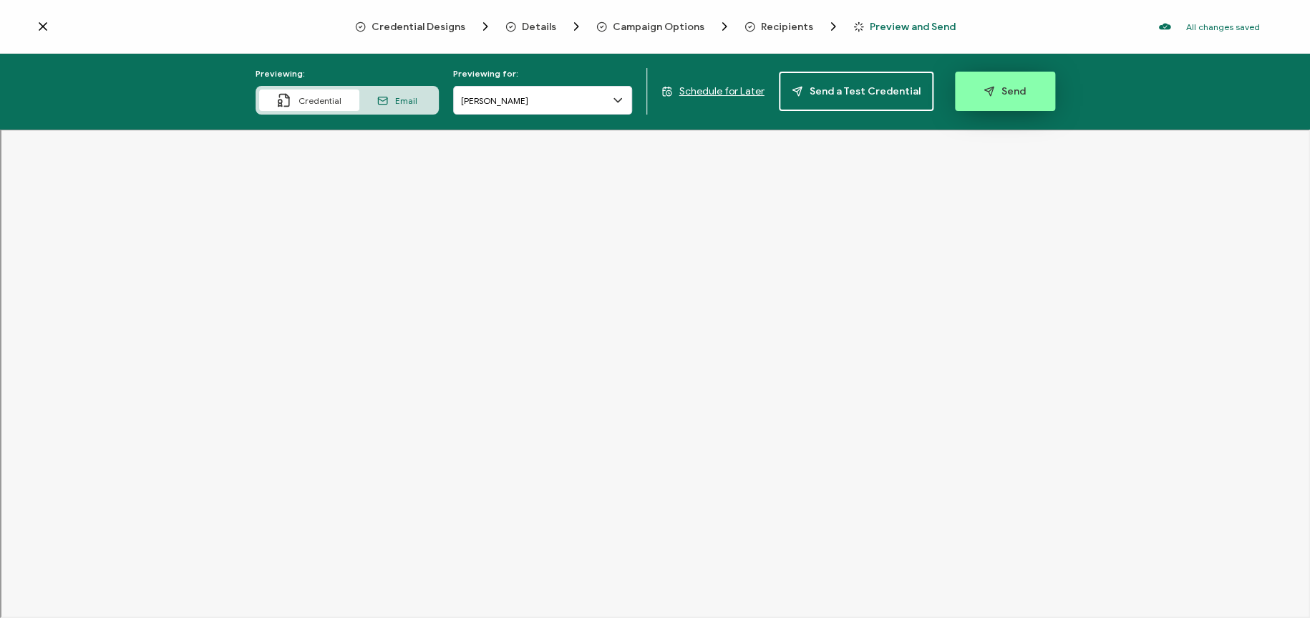
click at [1012, 80] on button "Send" at bounding box center [1005, 91] width 100 height 39
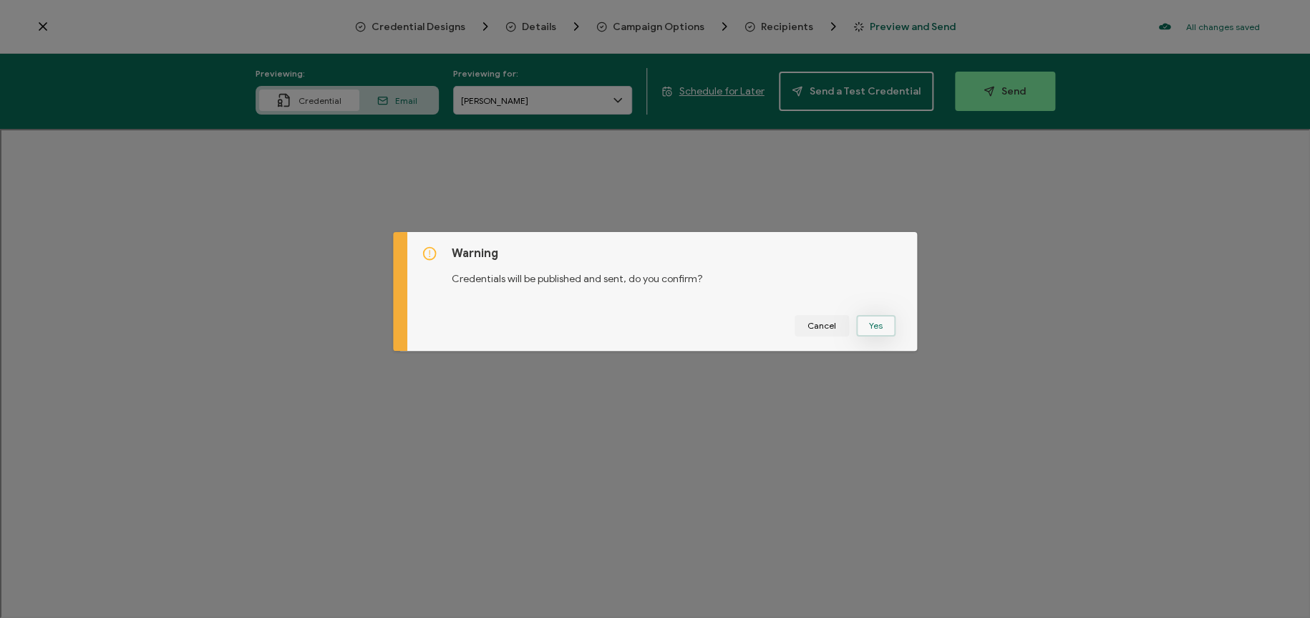
click at [870, 327] on button "Yes" at bounding box center [875, 325] width 39 height 21
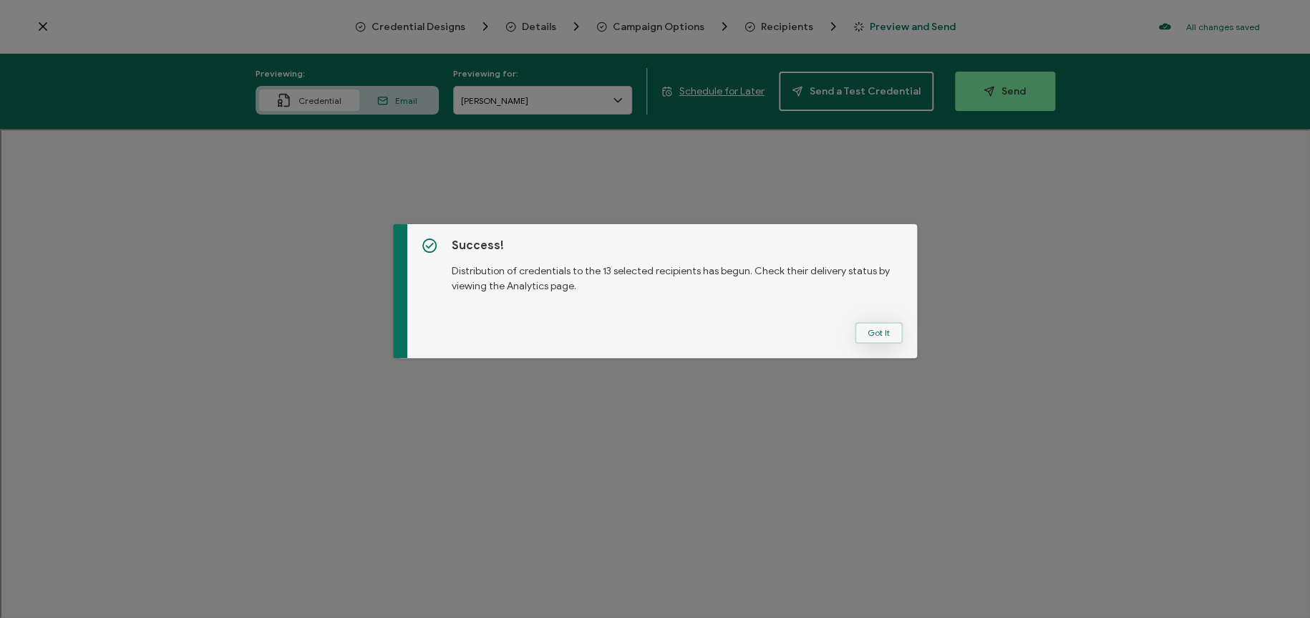
click at [861, 342] on button "Got It" at bounding box center [879, 332] width 48 height 21
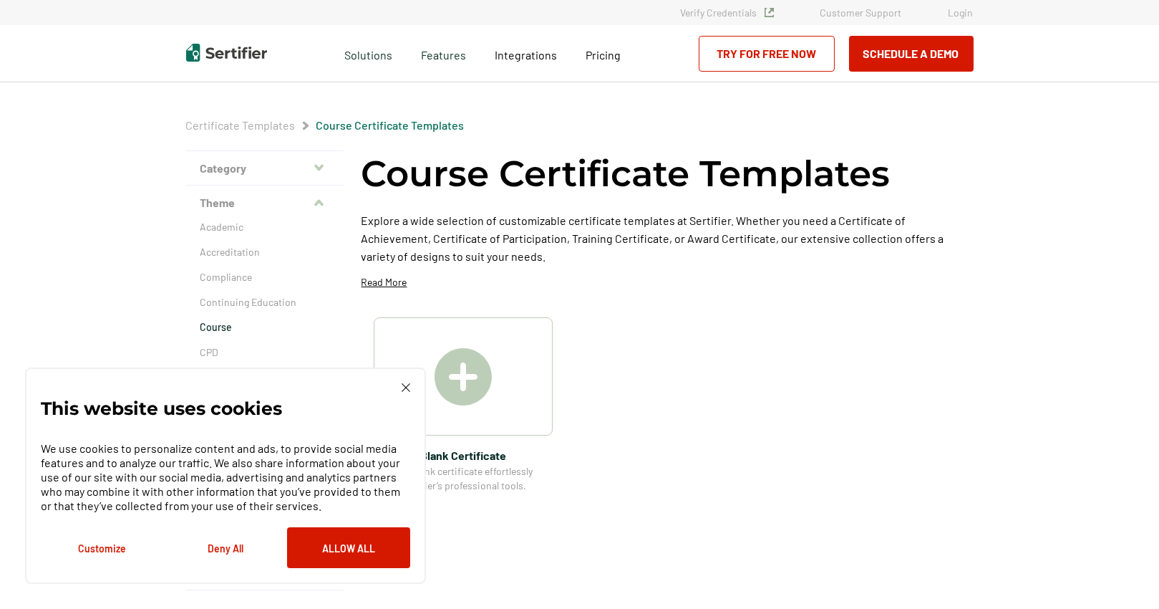
click at [828, 345] on div "Create A Blank Certificate Create a blank certificate effortlessly using Sertif…" at bounding box center [668, 404] width 612 height 175
